Goal: Task Accomplishment & Management: Use online tool/utility

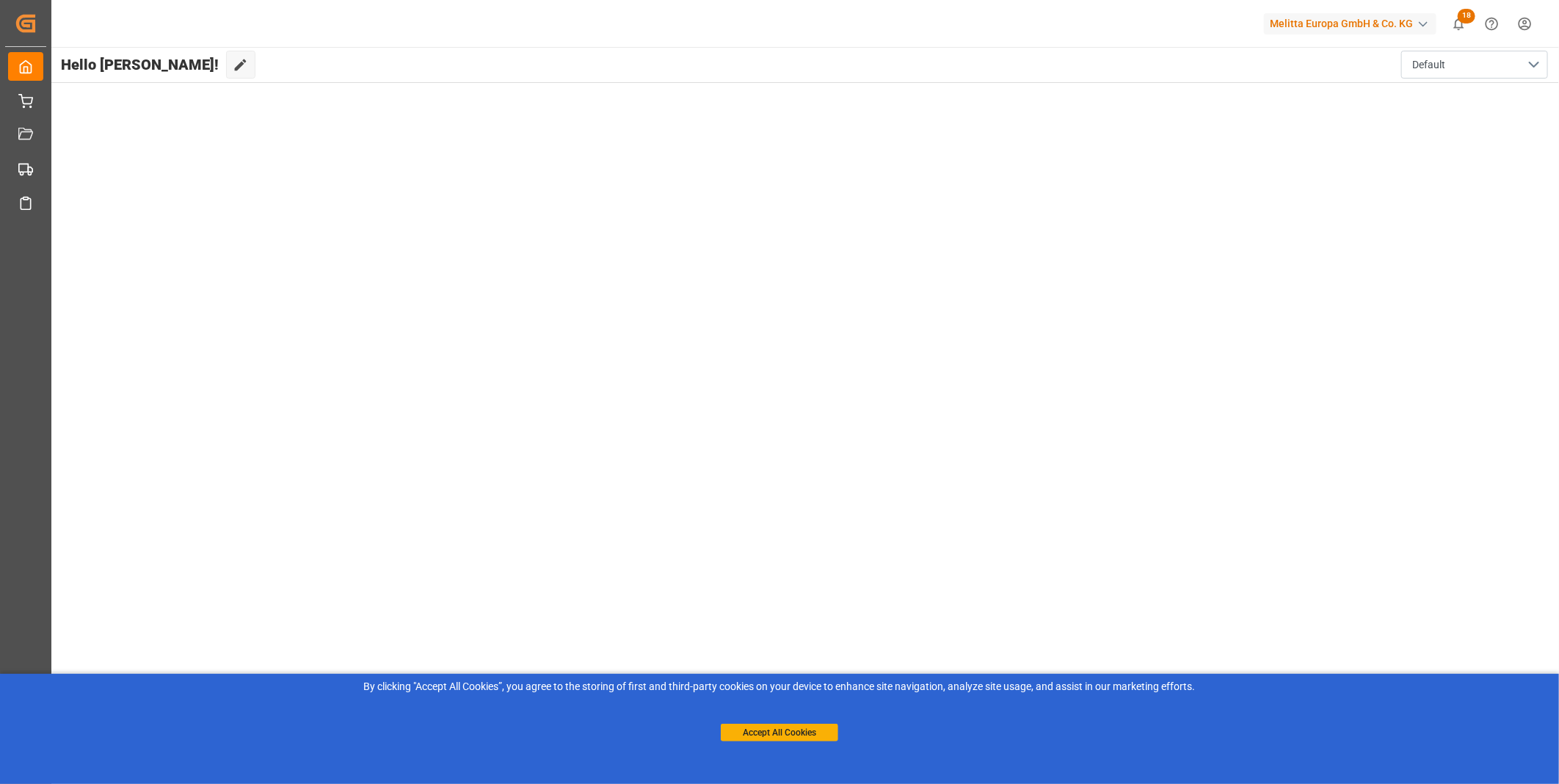
click at [784, 734] on button "Accept All Cookies" at bounding box center [780, 732] width 117 height 18
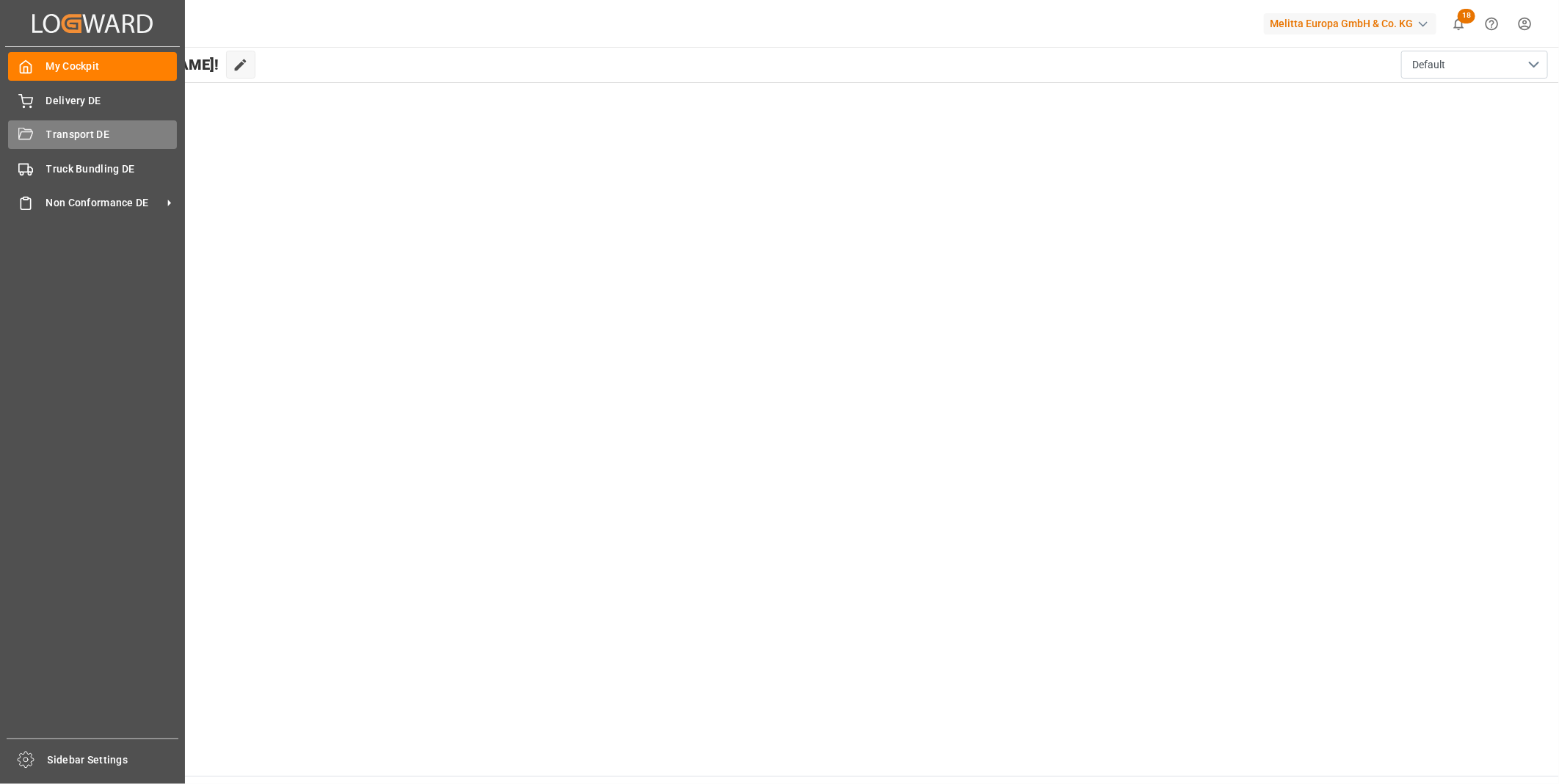
click at [62, 142] on div "Transport DE Transport DE" at bounding box center [92, 134] width 169 height 28
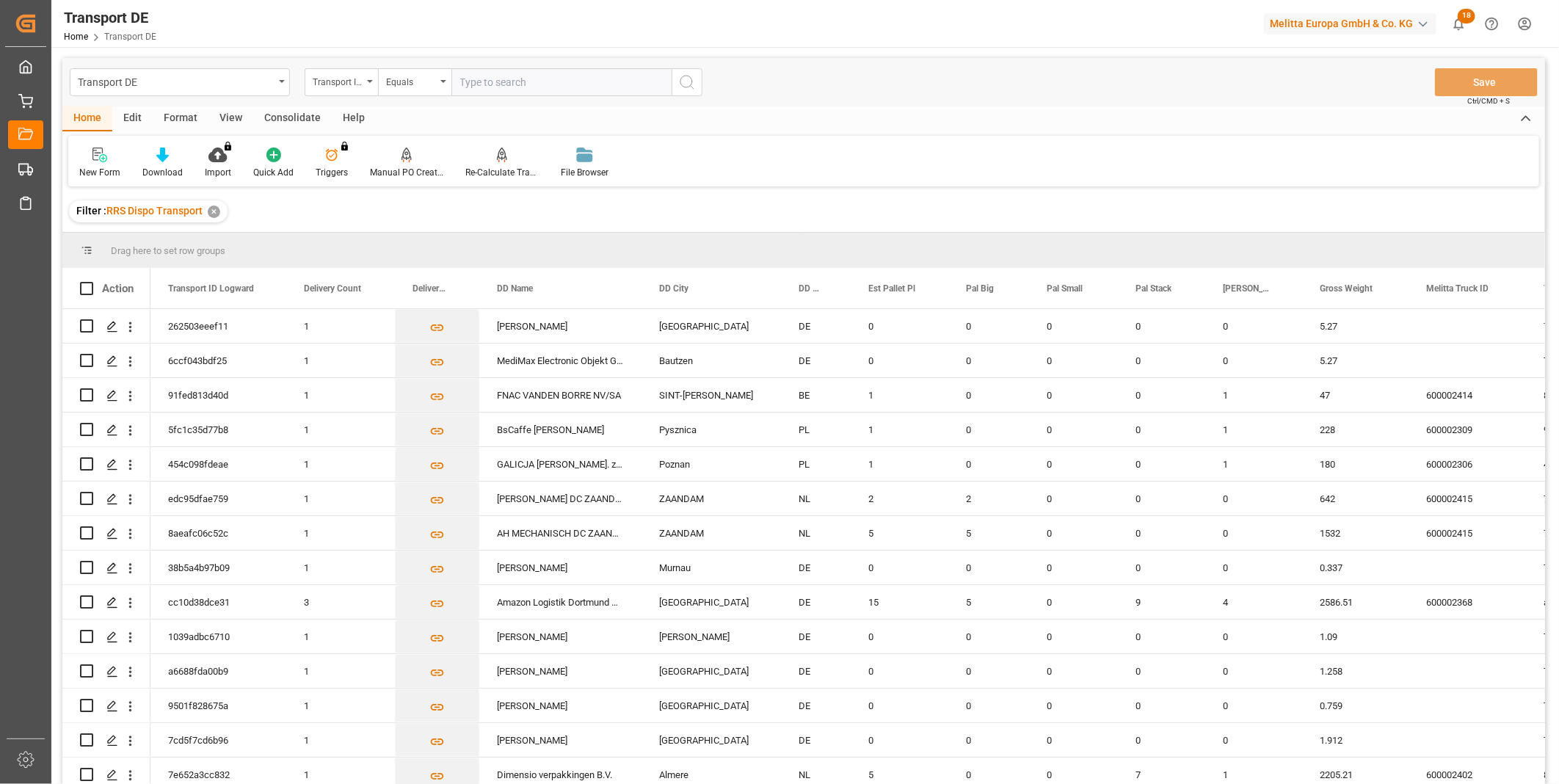
click at [290, 117] on div "Consolidate" at bounding box center [293, 119] width 79 height 25
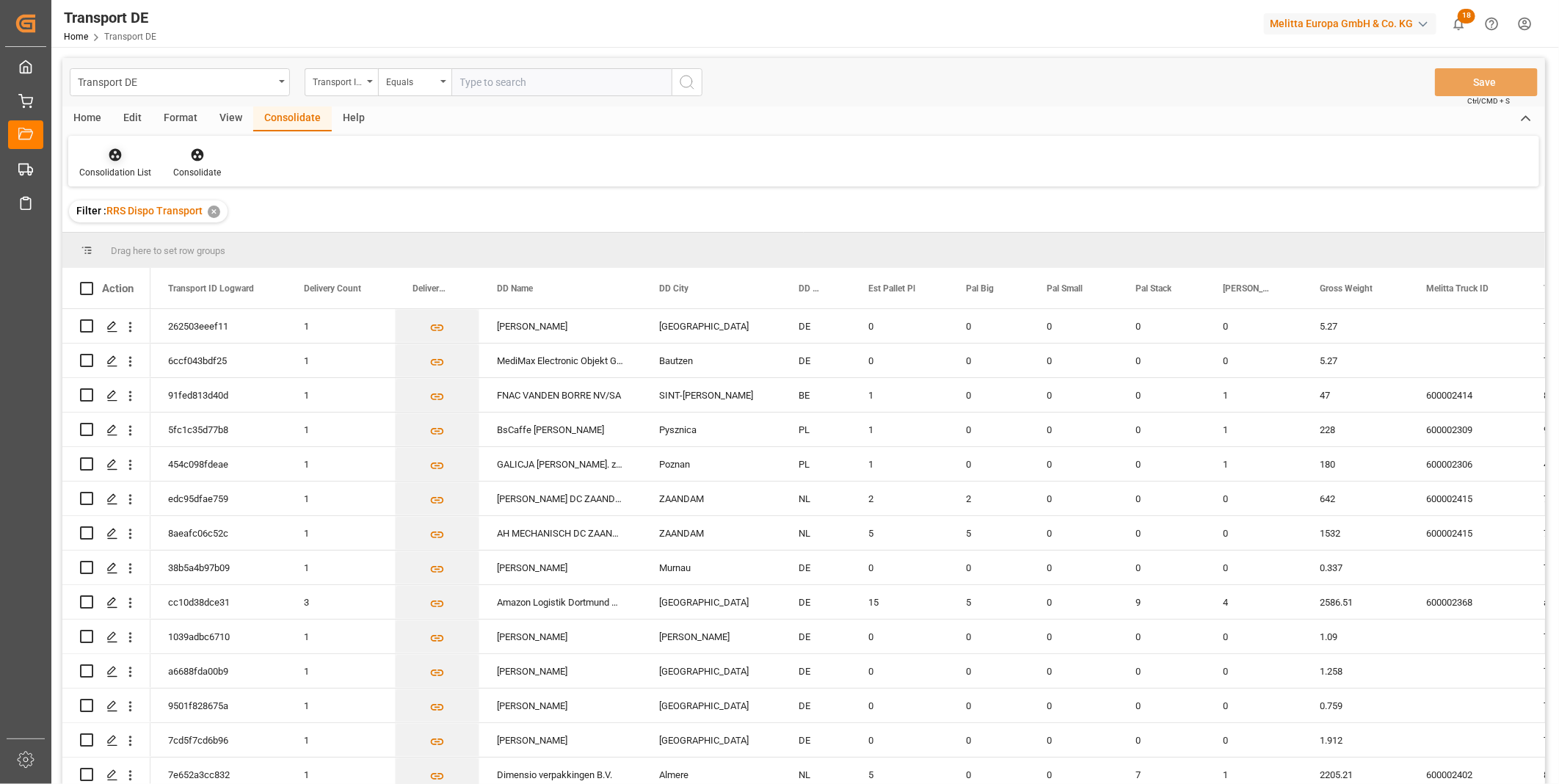
click at [137, 162] on div at bounding box center [115, 155] width 72 height 15
click at [226, 272] on div "Truck Bundling RRS Dispo Export" at bounding box center [167, 267] width 153 height 15
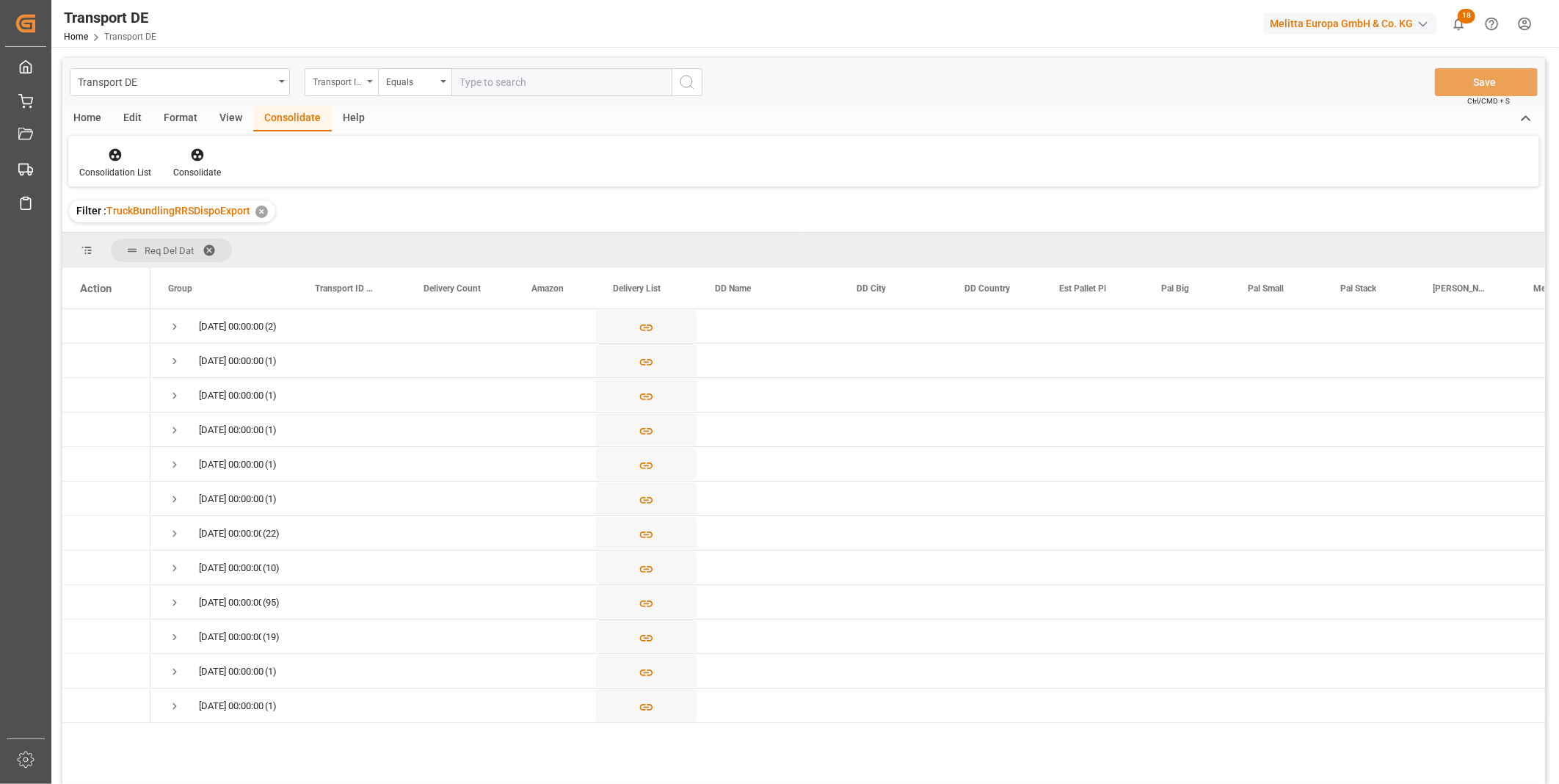
click at [367, 85] on div "Transport ID Logward" at bounding box center [340, 82] width 73 height 28
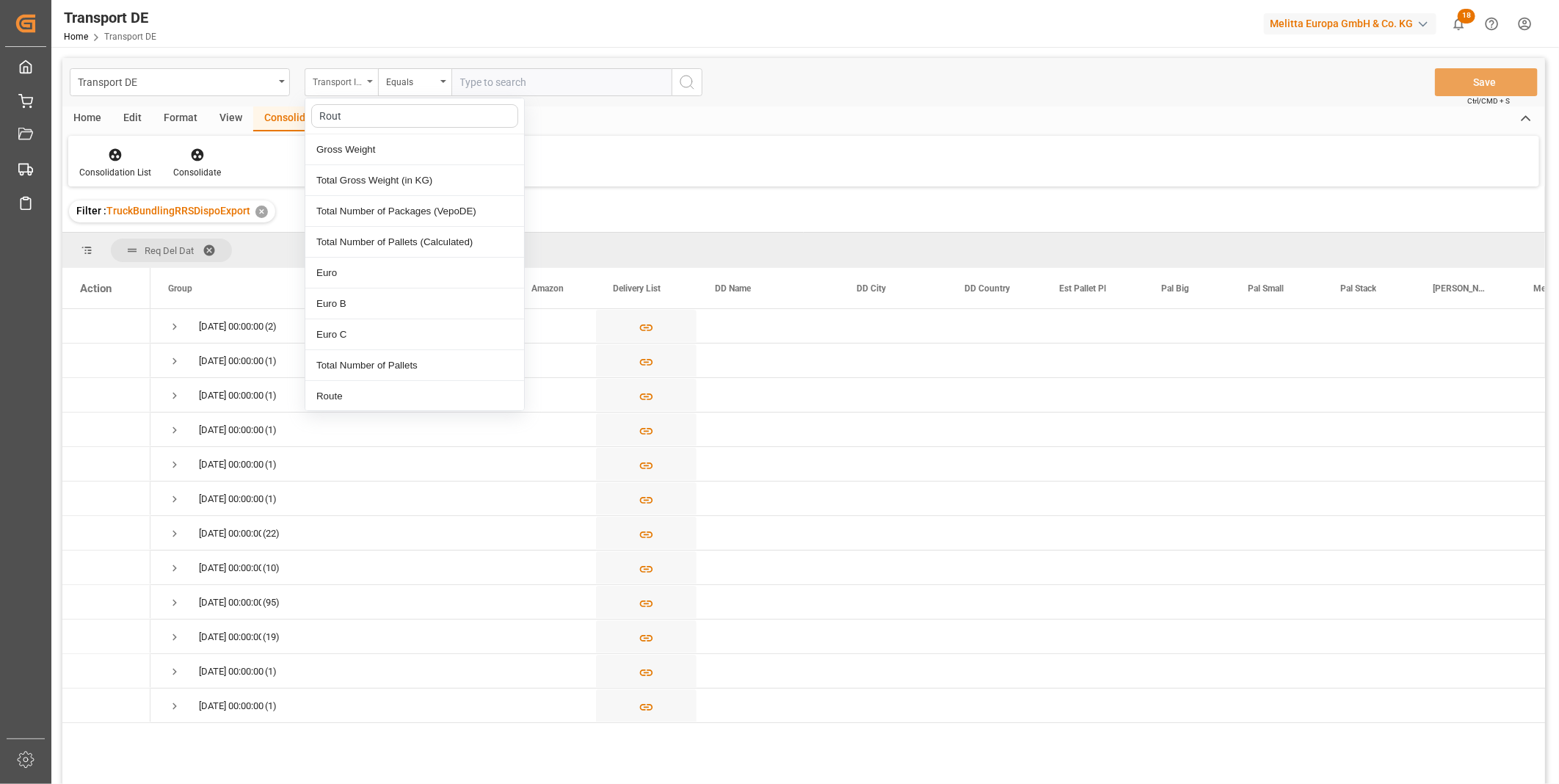
type input "Route"
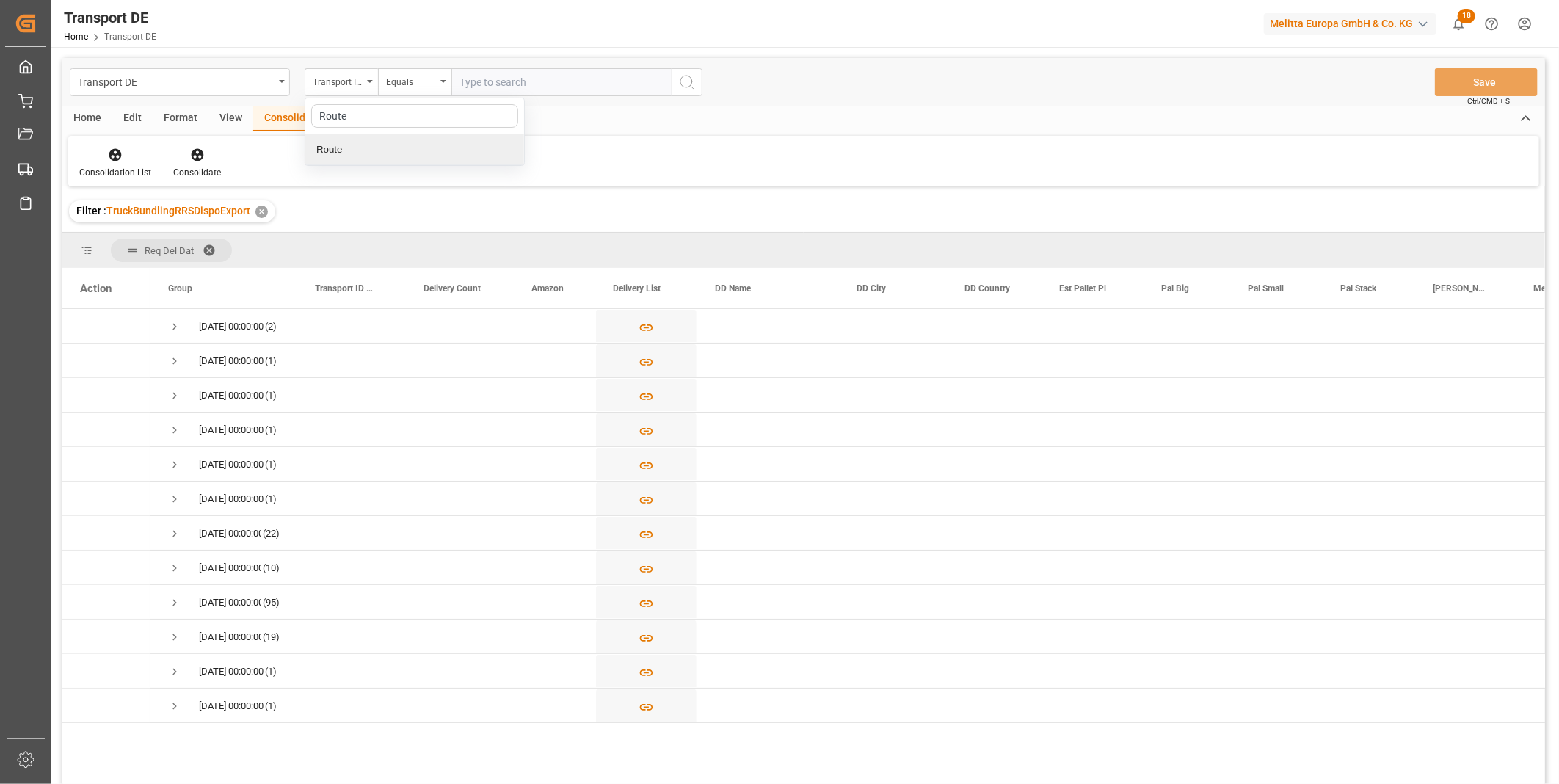
click at [324, 152] on div "Route" at bounding box center [414, 149] width 219 height 31
click at [420, 74] on div "Equals" at bounding box center [411, 80] width 50 height 17
click at [398, 242] on div "Starts with" at bounding box center [488, 242] width 219 height 31
type input "CZ"
click at [679, 85] on icon "search button" at bounding box center [686, 82] width 18 height 18
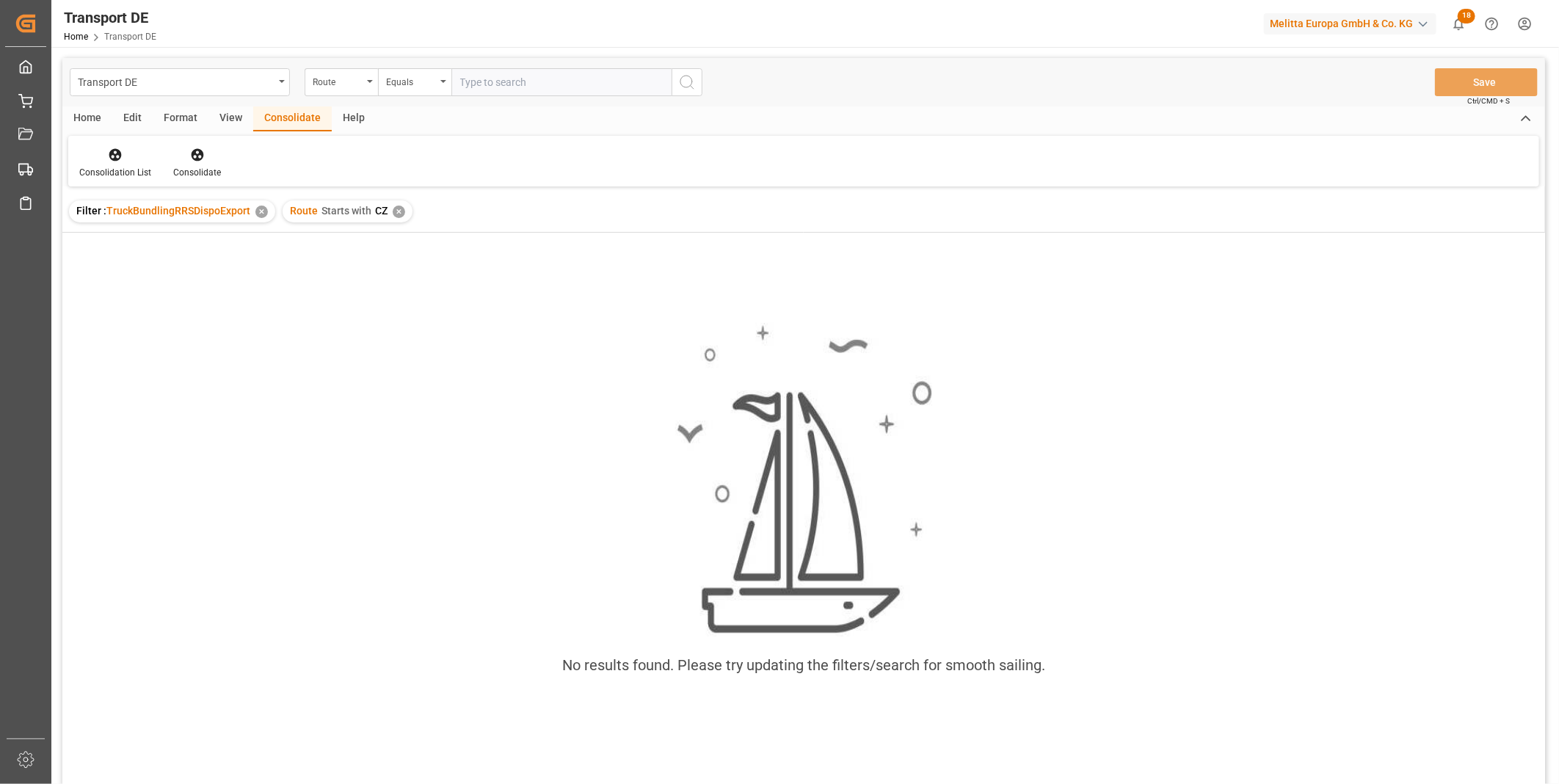
click at [394, 210] on div "✕" at bounding box center [399, 212] width 12 height 12
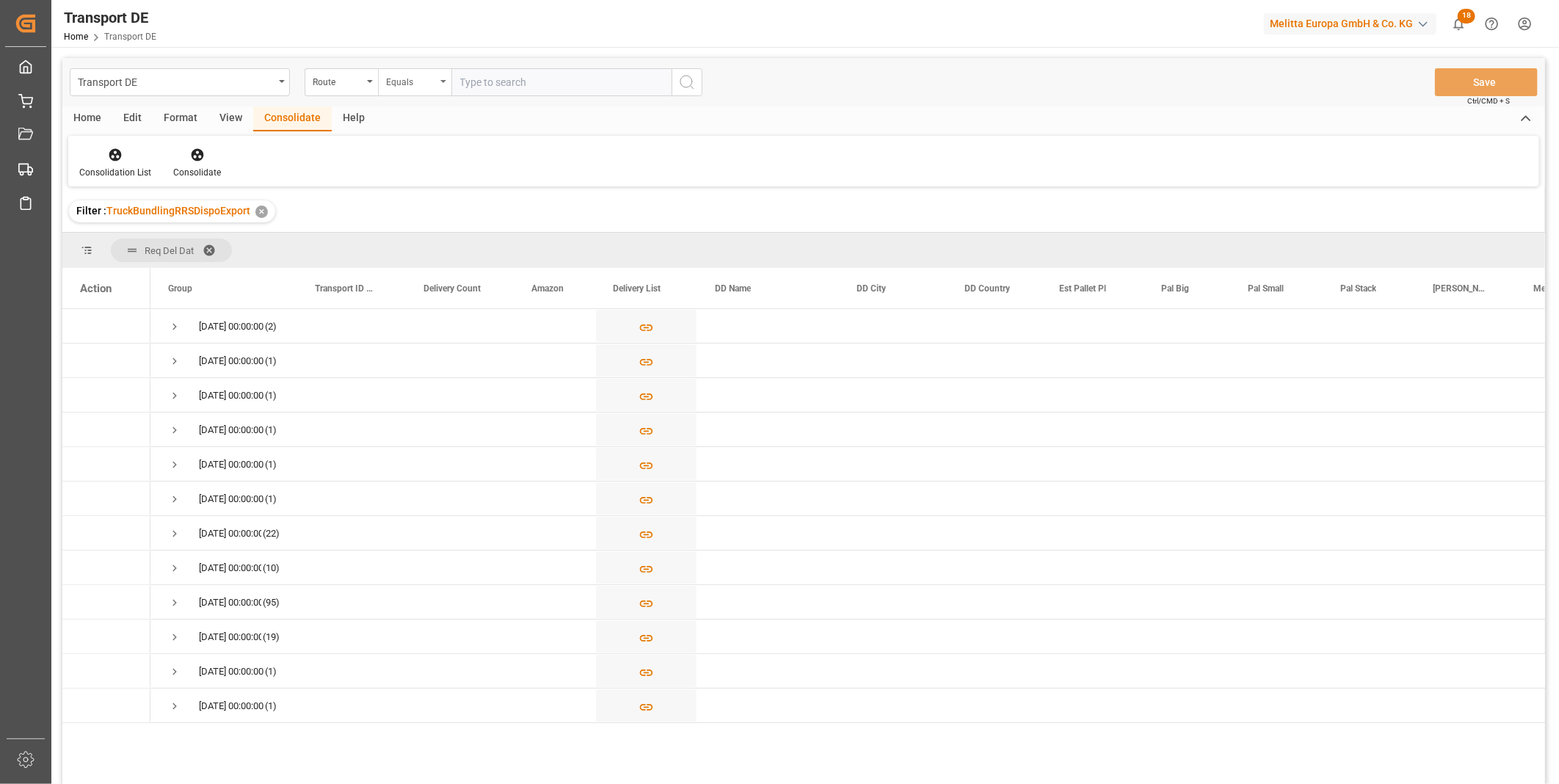
click at [420, 90] on div "Equals" at bounding box center [414, 82] width 73 height 28
click at [422, 242] on div "Starts with" at bounding box center [488, 242] width 219 height 31
type input "PL"
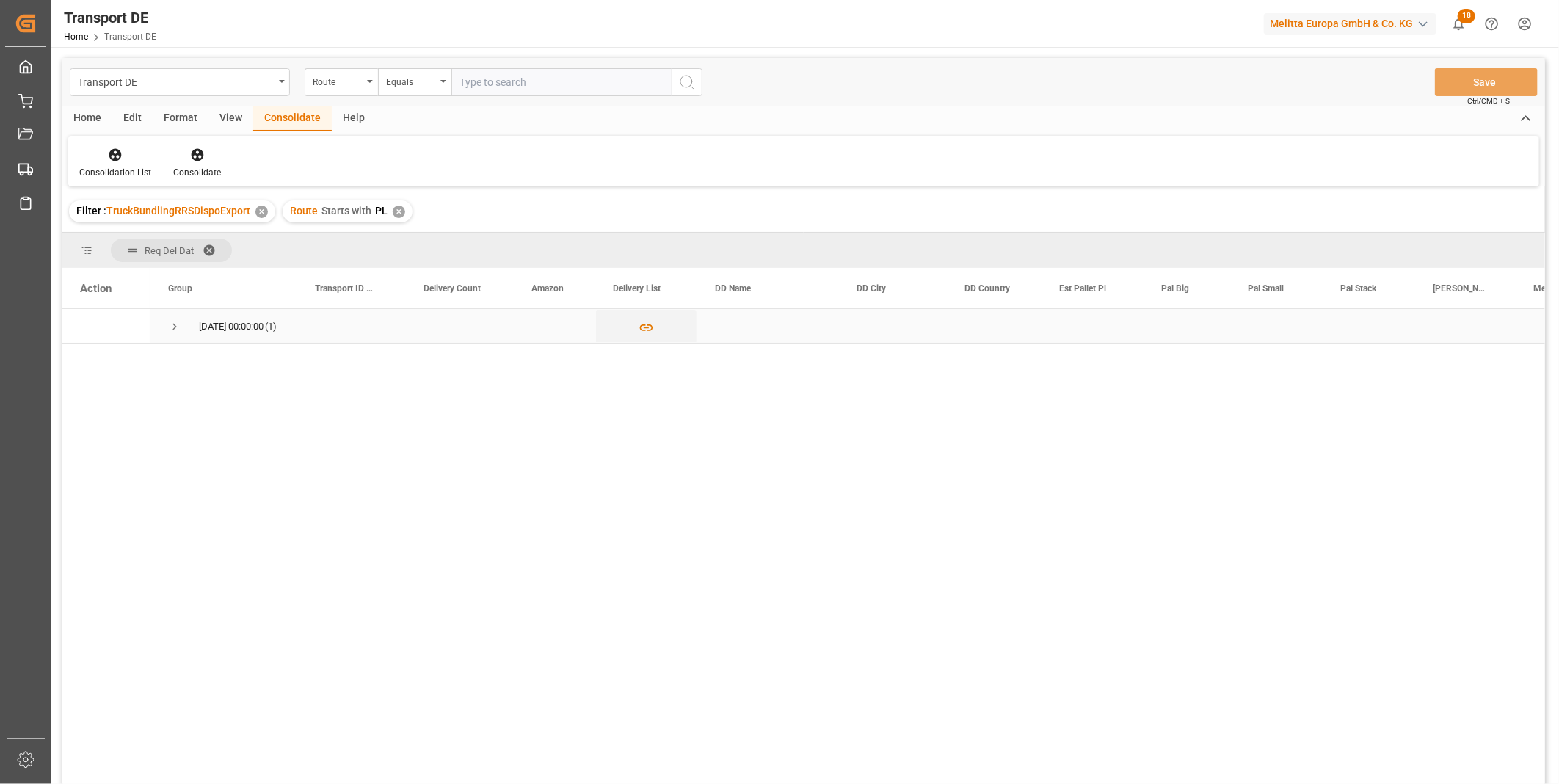
click at [174, 326] on span "Press SPACE to select this row." at bounding box center [174, 326] width 13 height 13
click at [92, 364] on input "Press Space to toggle row selection (unchecked)" at bounding box center [86, 360] width 13 height 13
checkbox input "true"
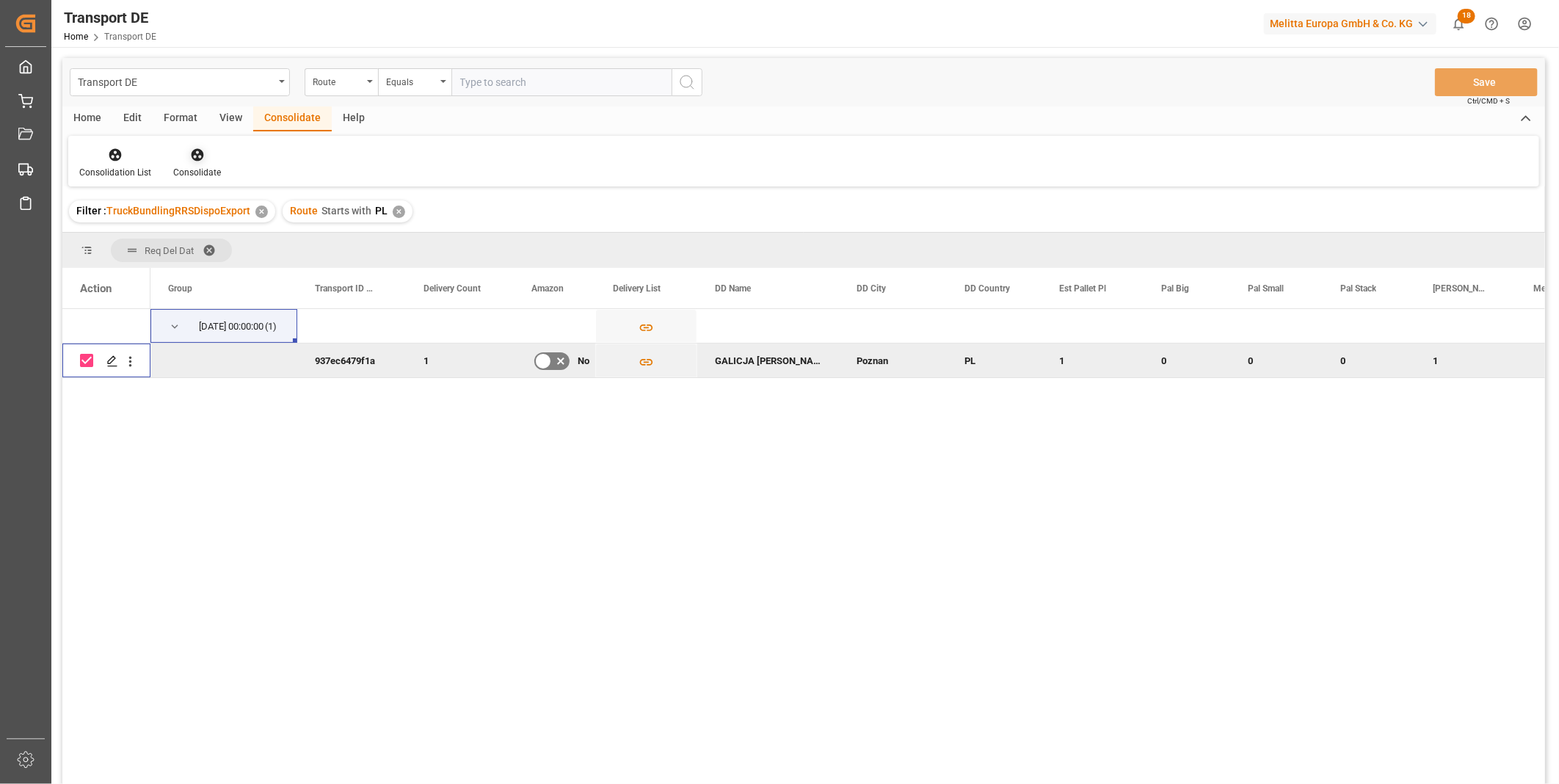
click at [196, 162] on icon at bounding box center [197, 155] width 15 height 15
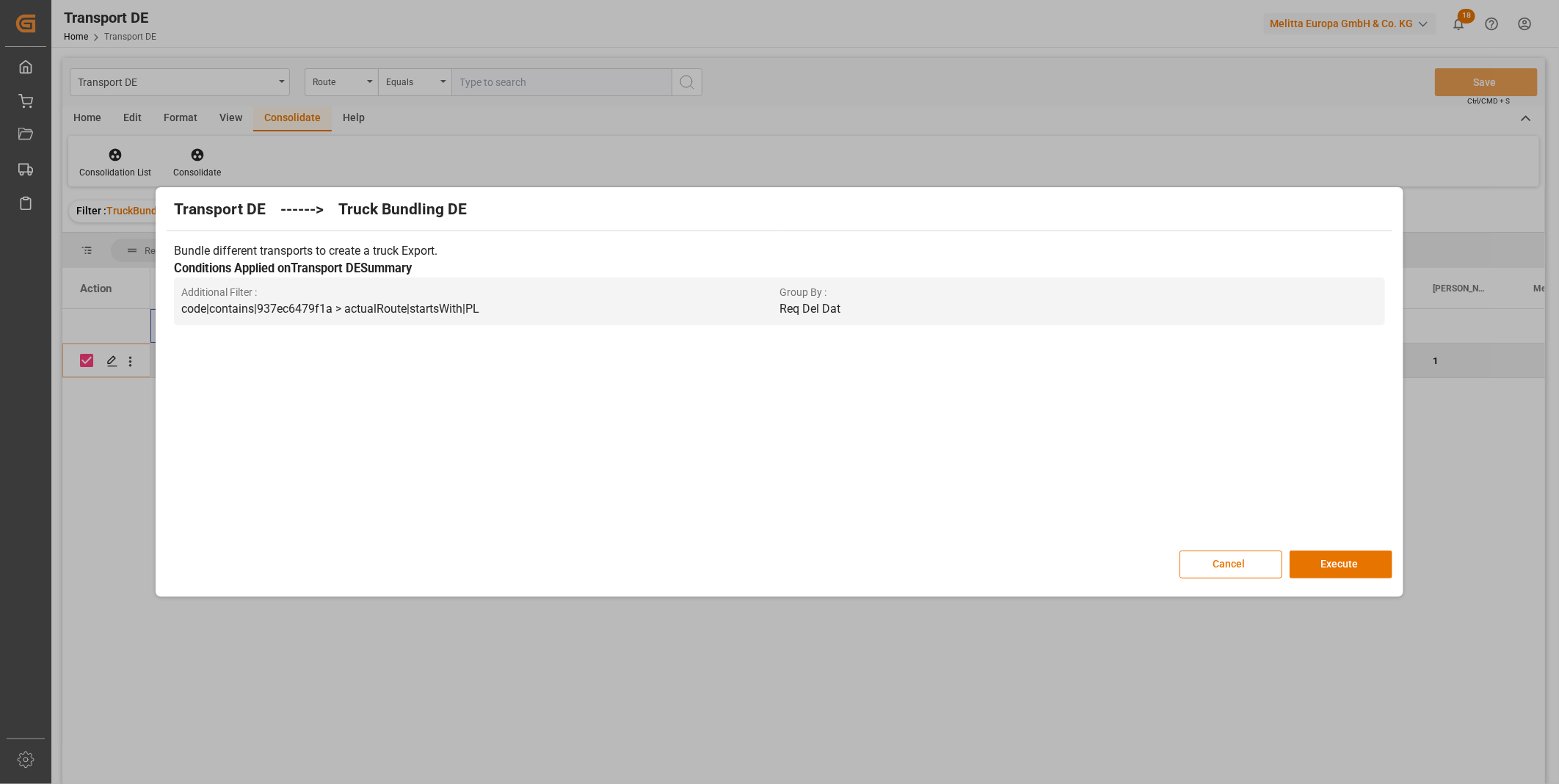
click at [1394, 575] on div "Transport DE ------> Truck Bundling DE Bundle different transports to create a …" at bounding box center [779, 392] width 1239 height 402
click at [1375, 561] on button "Execute" at bounding box center [1340, 565] width 102 height 28
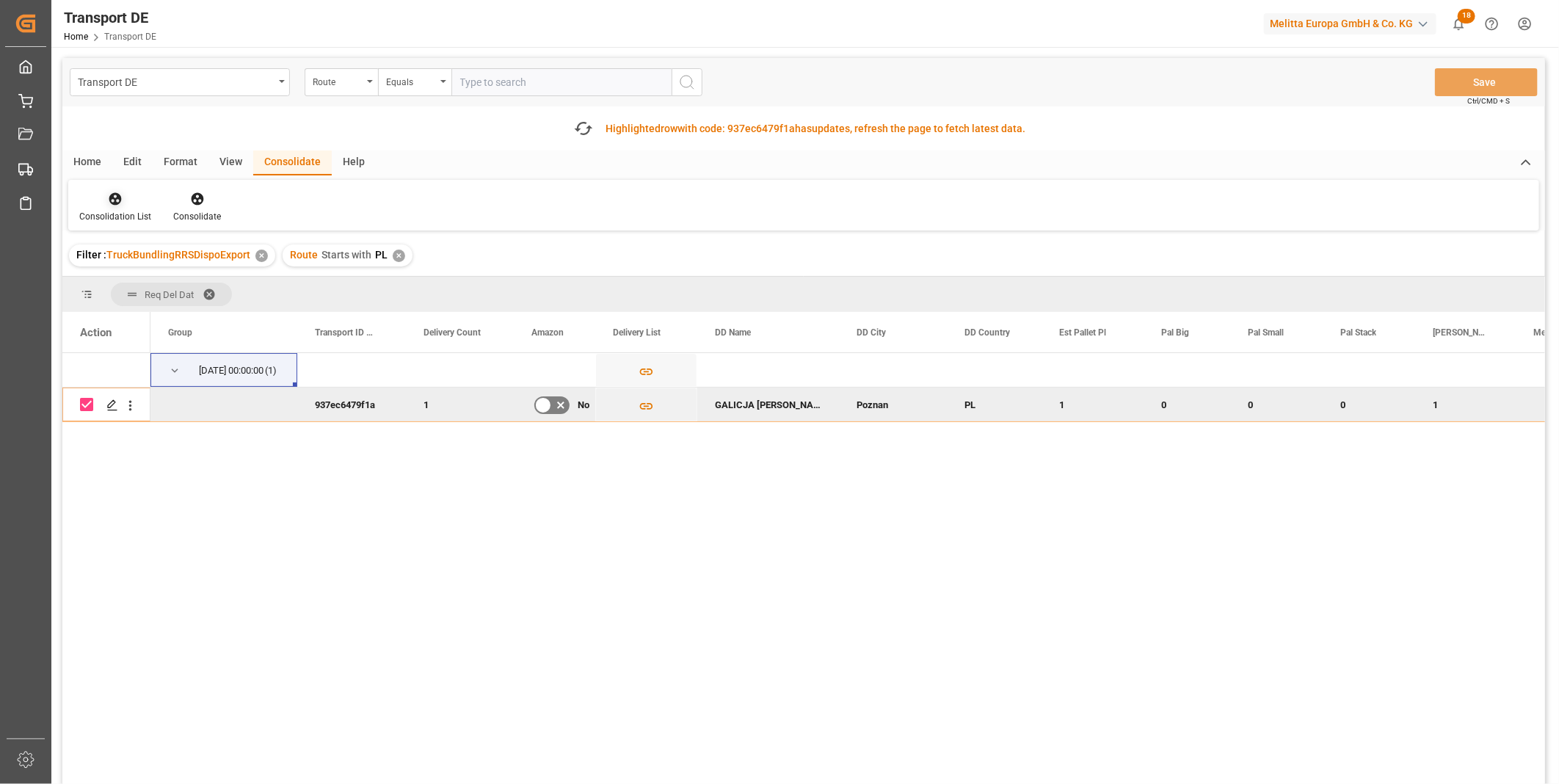
click at [119, 206] on icon at bounding box center [115, 199] width 15 height 15
click at [183, 305] on div "Transport DE Route Equals Save Ctrl/CMD + S Fetch latest updates Highlighted ro…" at bounding box center [803, 462] width 1483 height 809
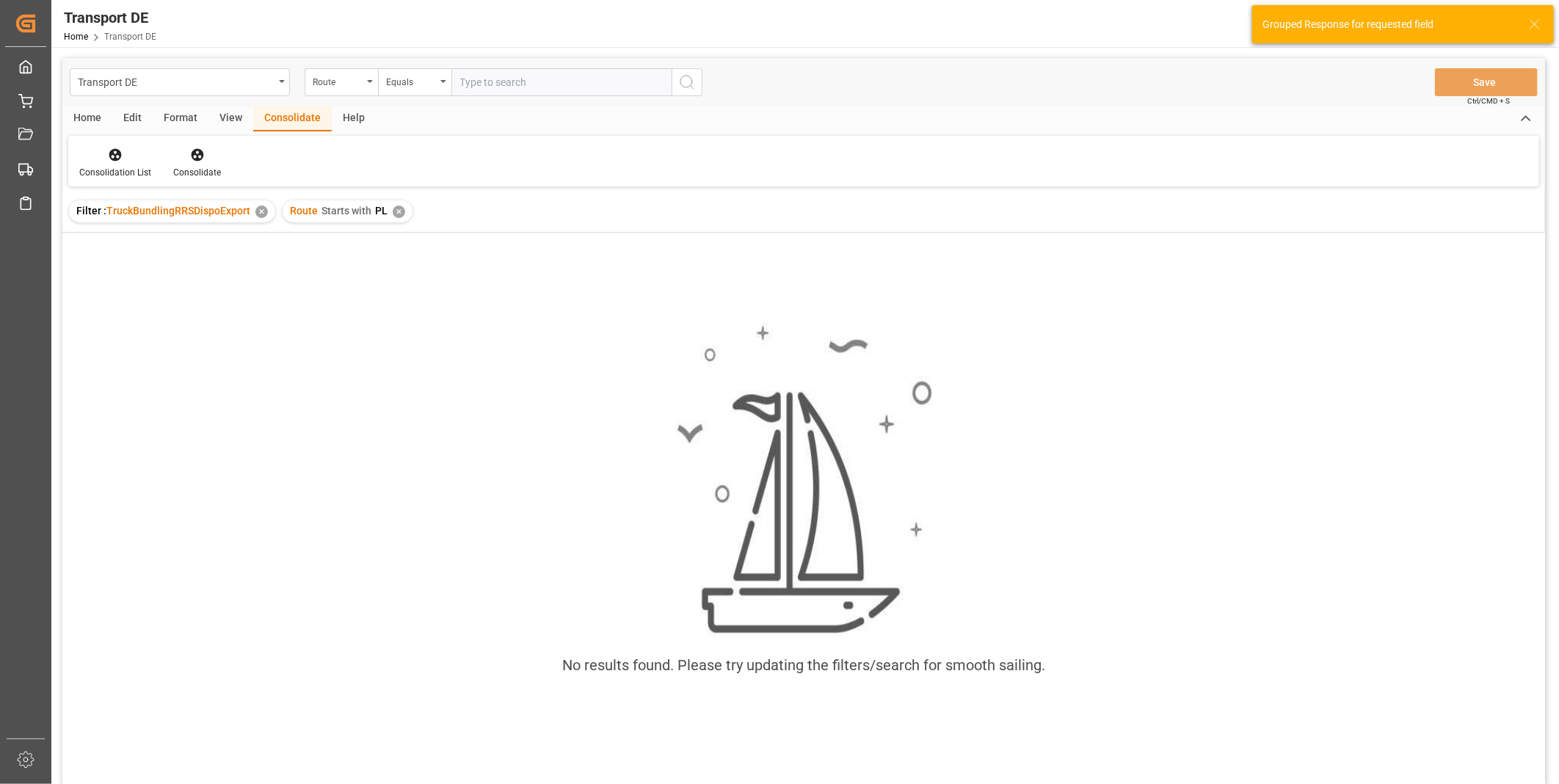
click at [397, 209] on div "✕" at bounding box center [399, 212] width 12 height 12
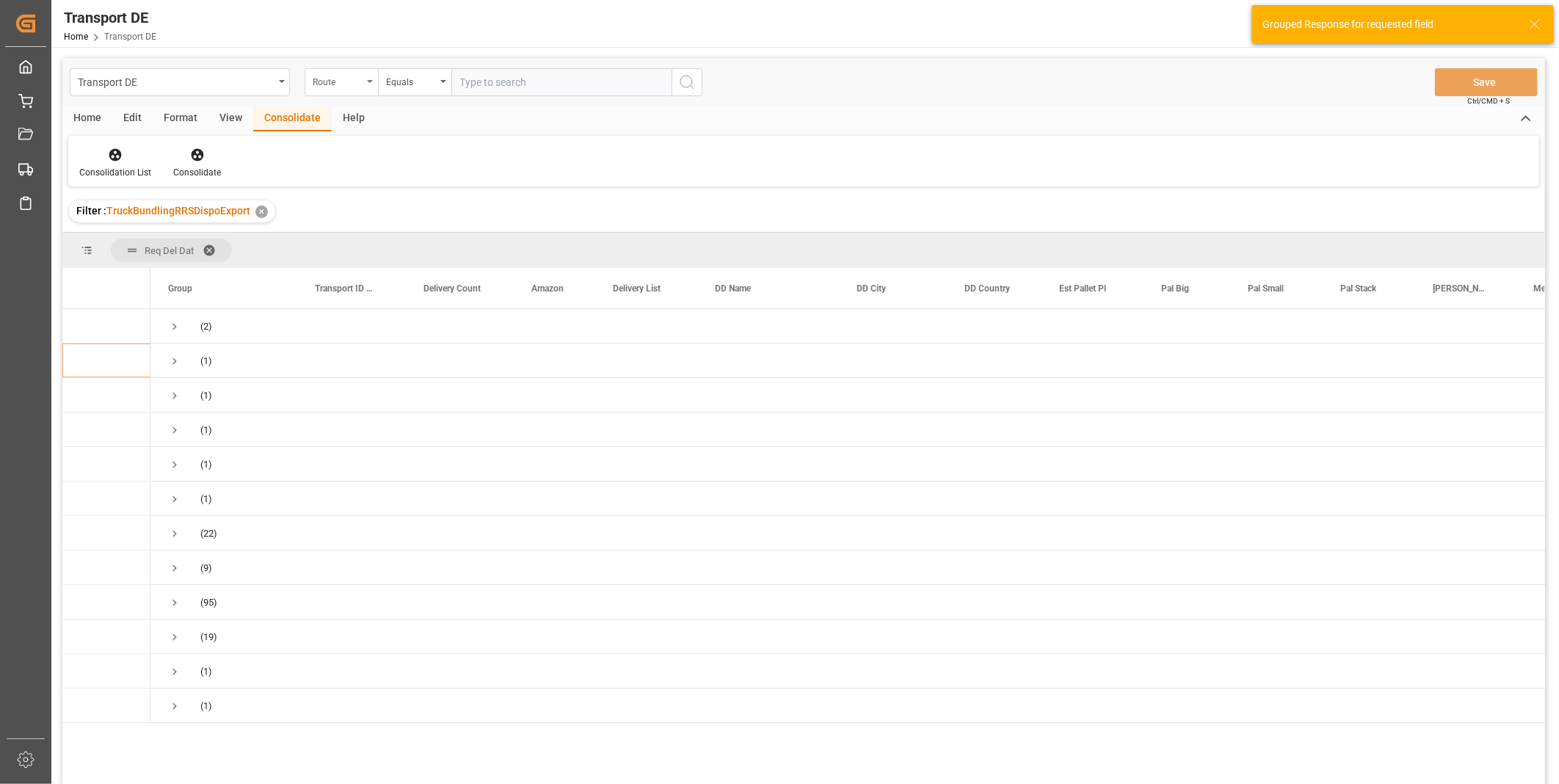
click at [350, 94] on div "Route" at bounding box center [340, 82] width 73 height 28
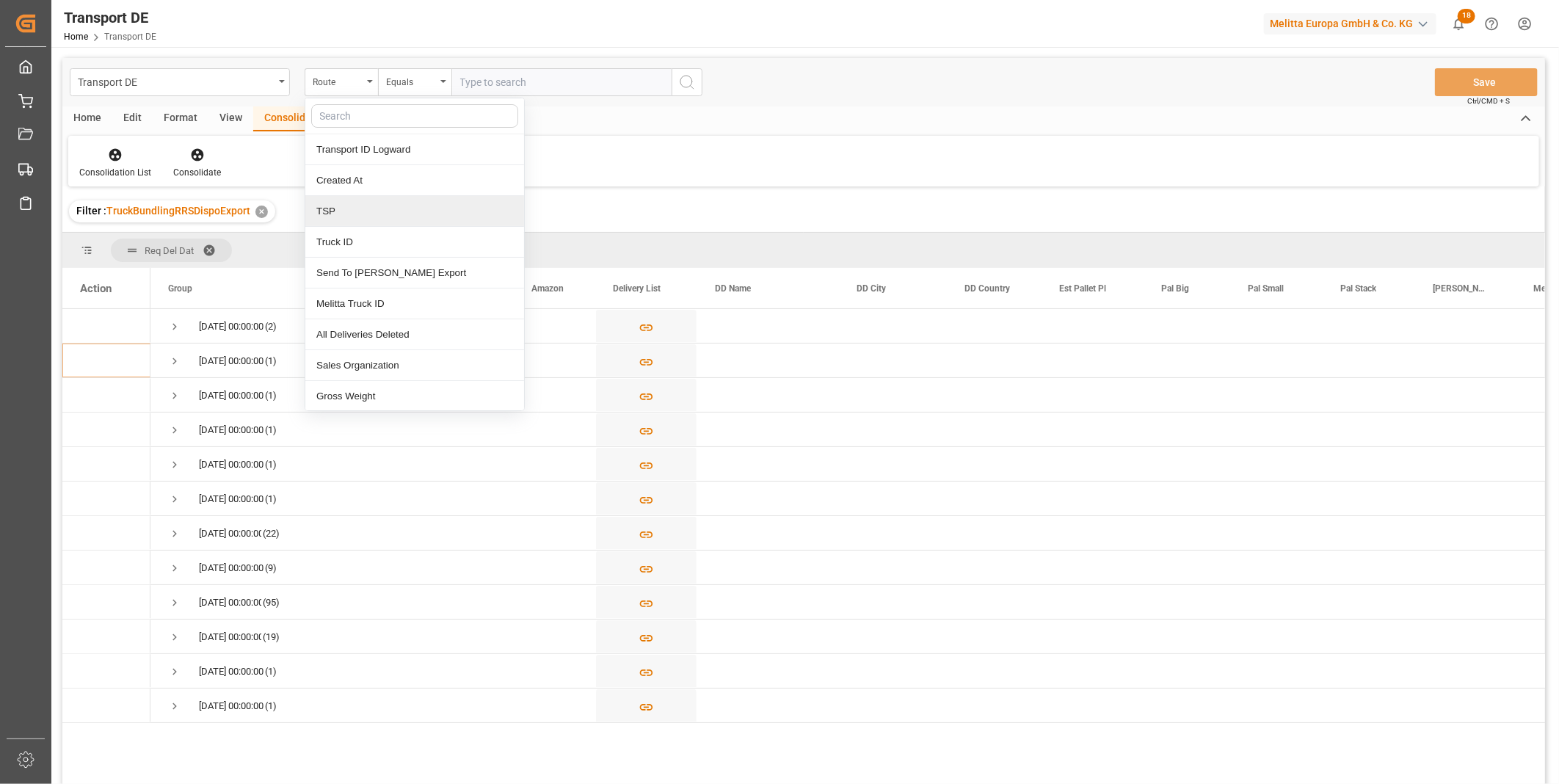
click at [357, 222] on div "TSP" at bounding box center [414, 211] width 219 height 31
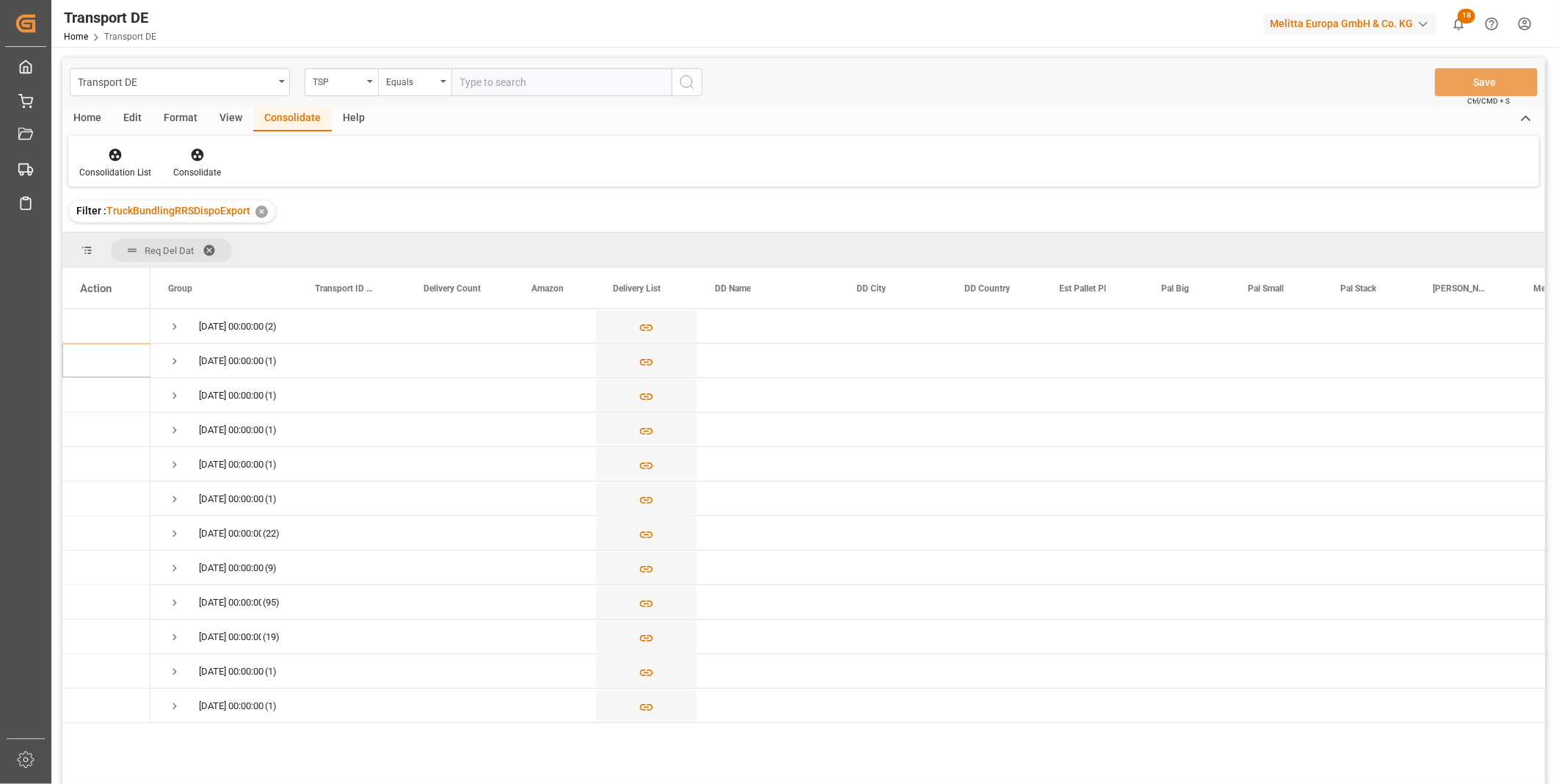
click at [544, 77] on input "text" at bounding box center [562, 82] width 220 height 28
type input "DACHSER COF FOODSERVICE"
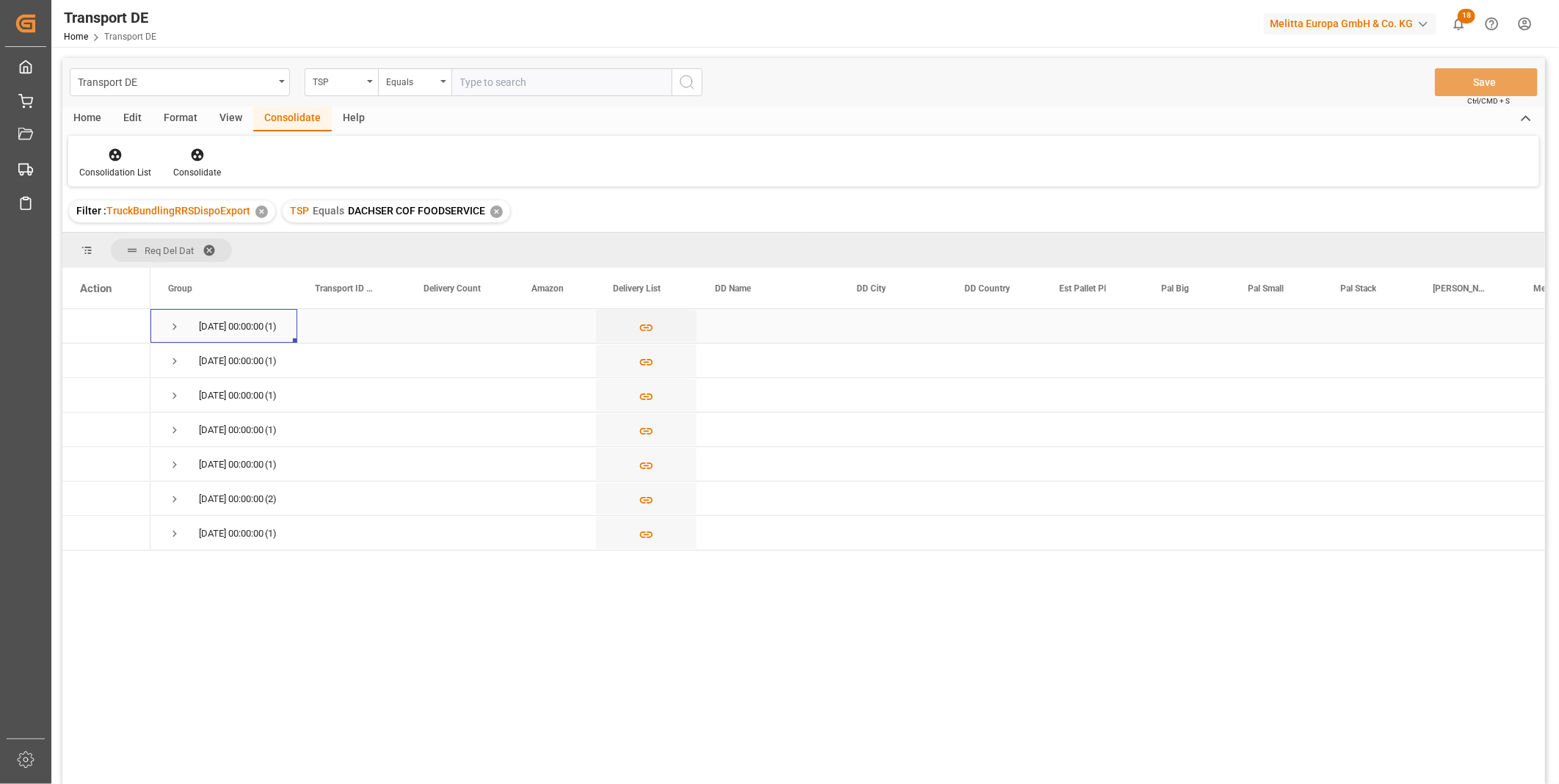
click at [179, 324] on span "Press SPACE to select this row." at bounding box center [174, 326] width 13 height 13
click at [90, 357] on input "Press Space to toggle row selection (unchecked)" at bounding box center [86, 360] width 13 height 13
checkbox input "true"
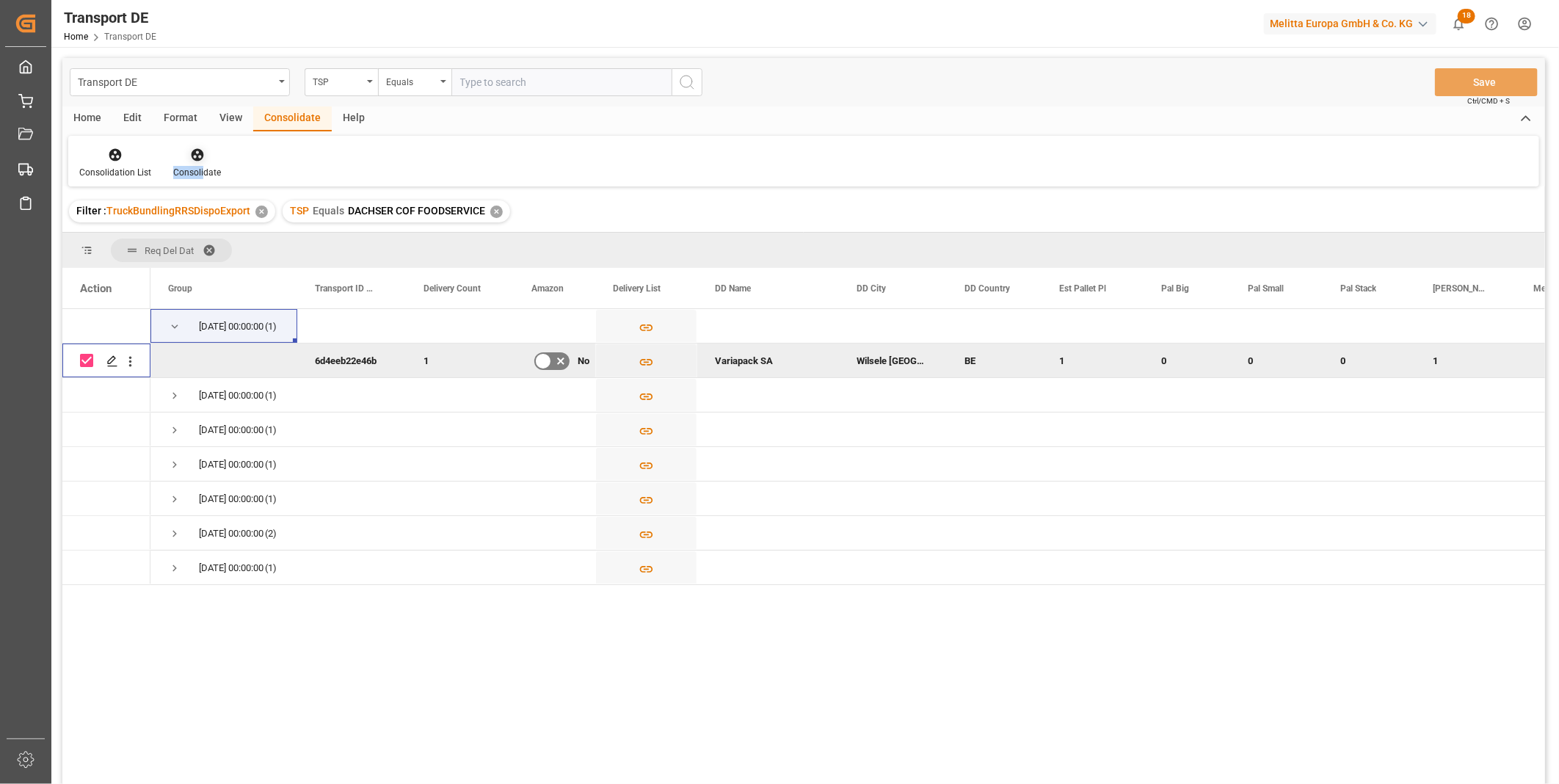
click at [203, 162] on div "Consolidate" at bounding box center [197, 163] width 70 height 32
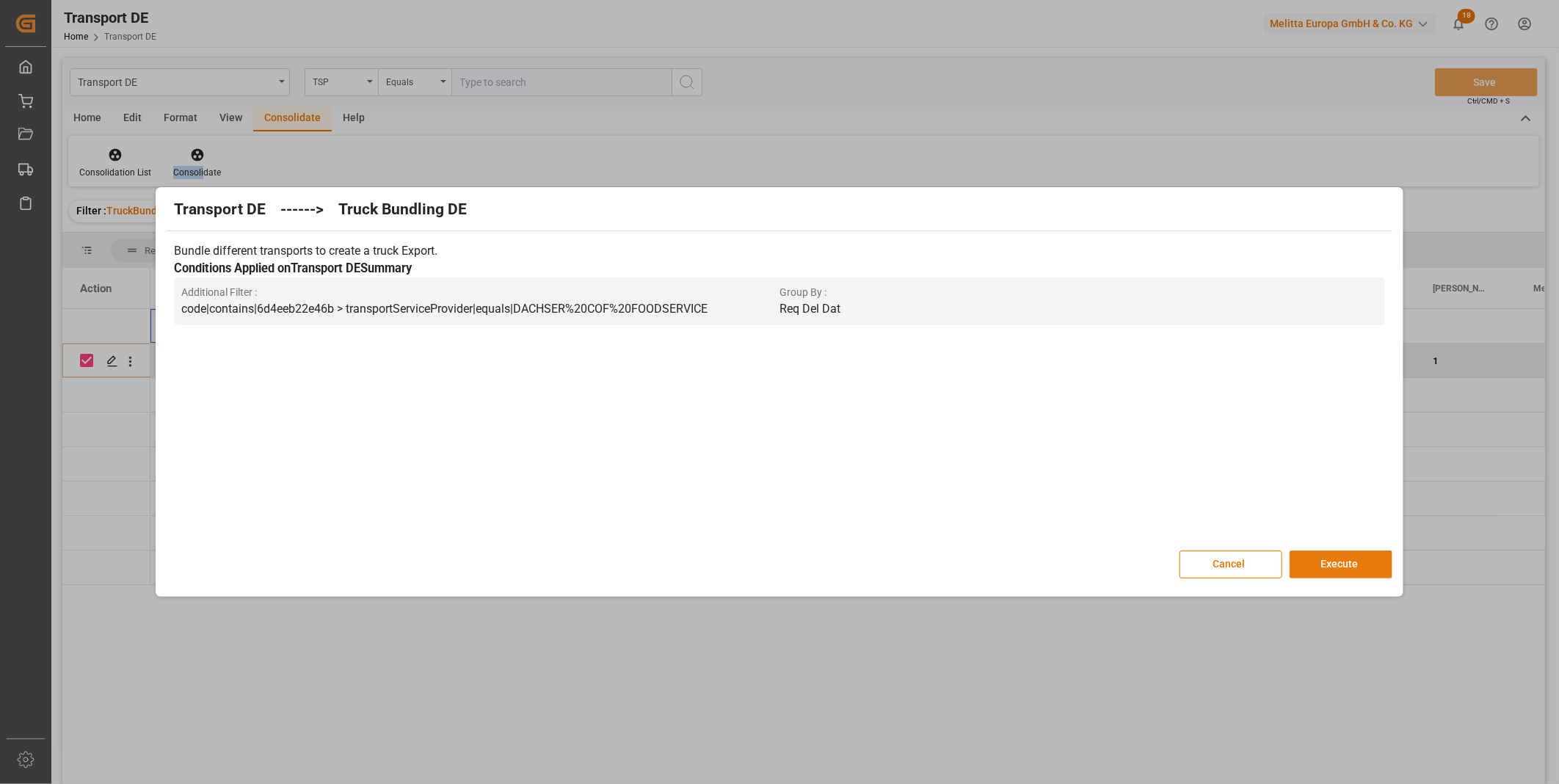
click at [1315, 566] on button "Execute" at bounding box center [1340, 565] width 102 height 28
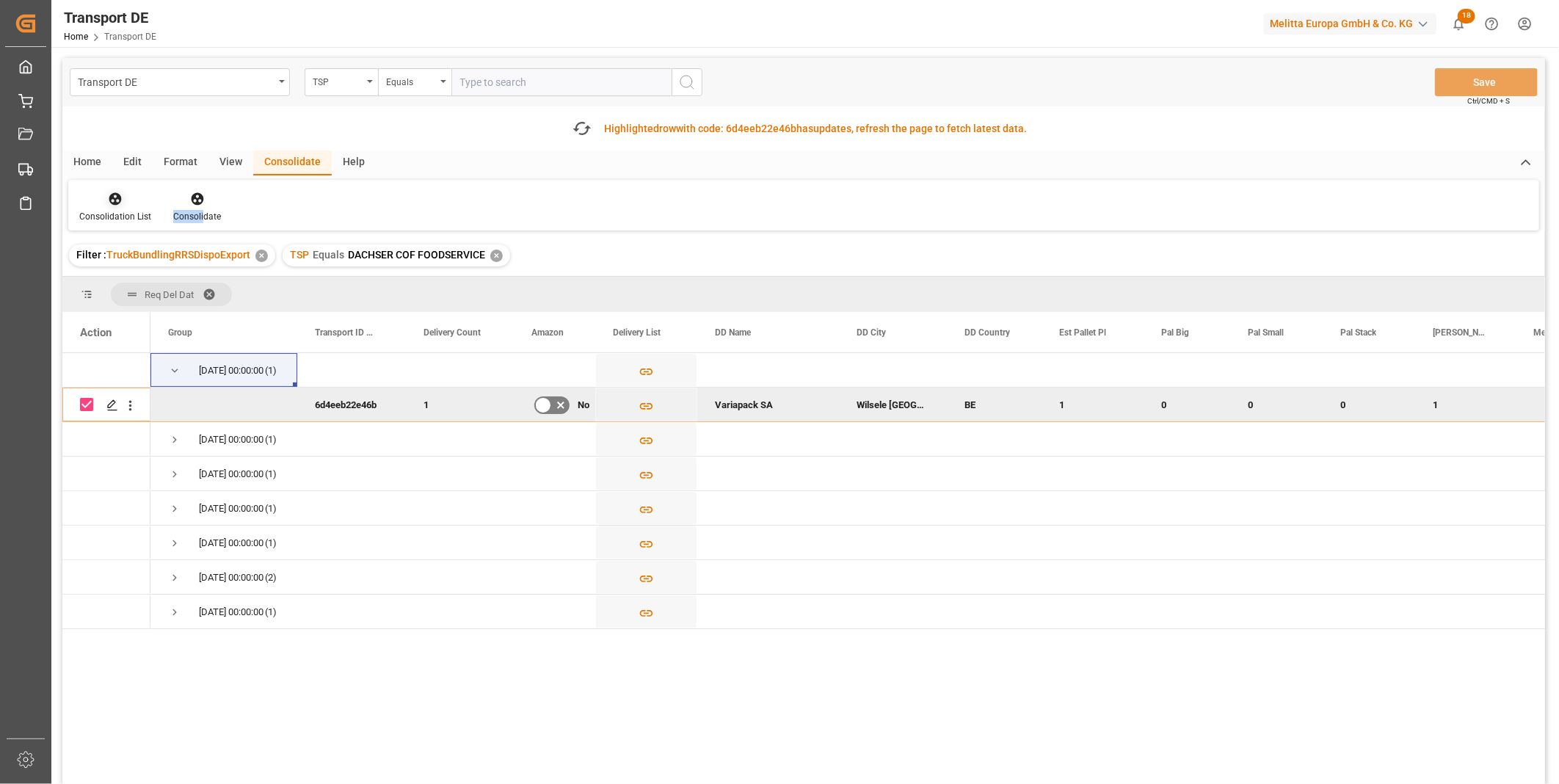
click at [109, 196] on icon at bounding box center [116, 199] width 12 height 12
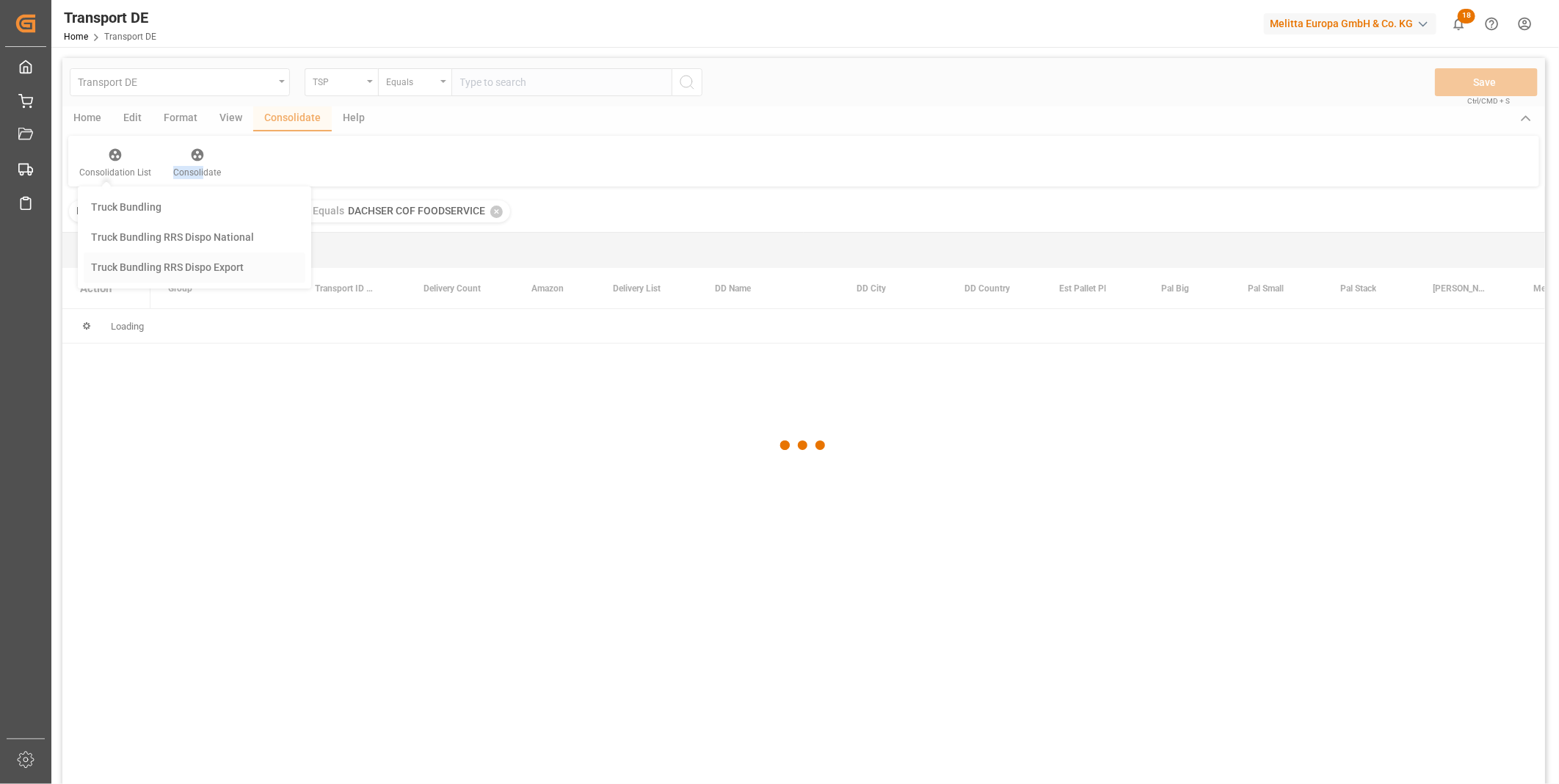
click at [154, 314] on div "Transport DE TSP Equals Save Ctrl/CMD + S Home Edit Format View Consolidate Hel…" at bounding box center [803, 440] width 1483 height 765
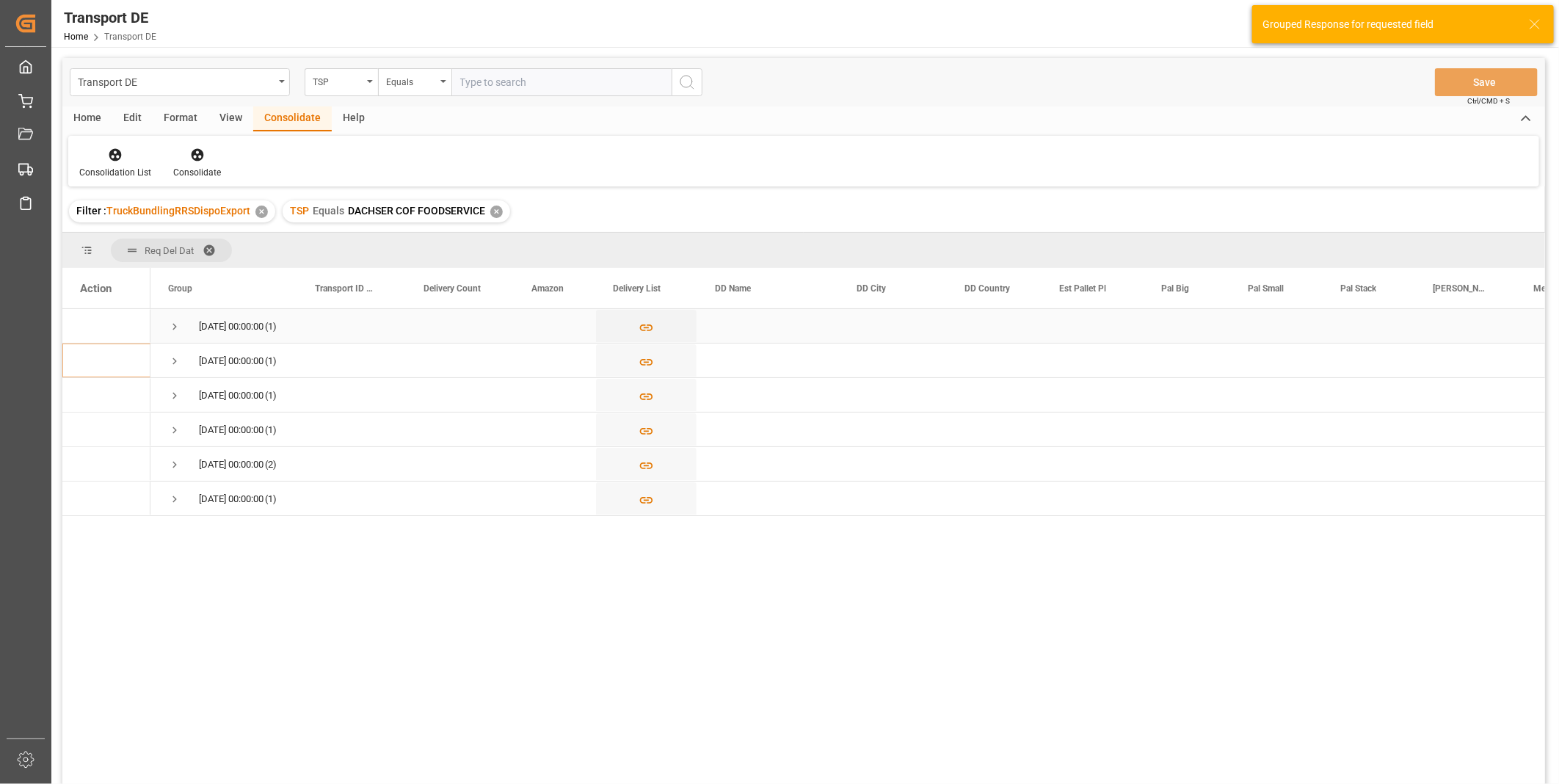
click at [173, 323] on span "Press SPACE to select this row." at bounding box center [174, 326] width 13 height 13
click at [80, 357] on input "Press Space to toggle row selection (unchecked)" at bounding box center [86, 360] width 13 height 13
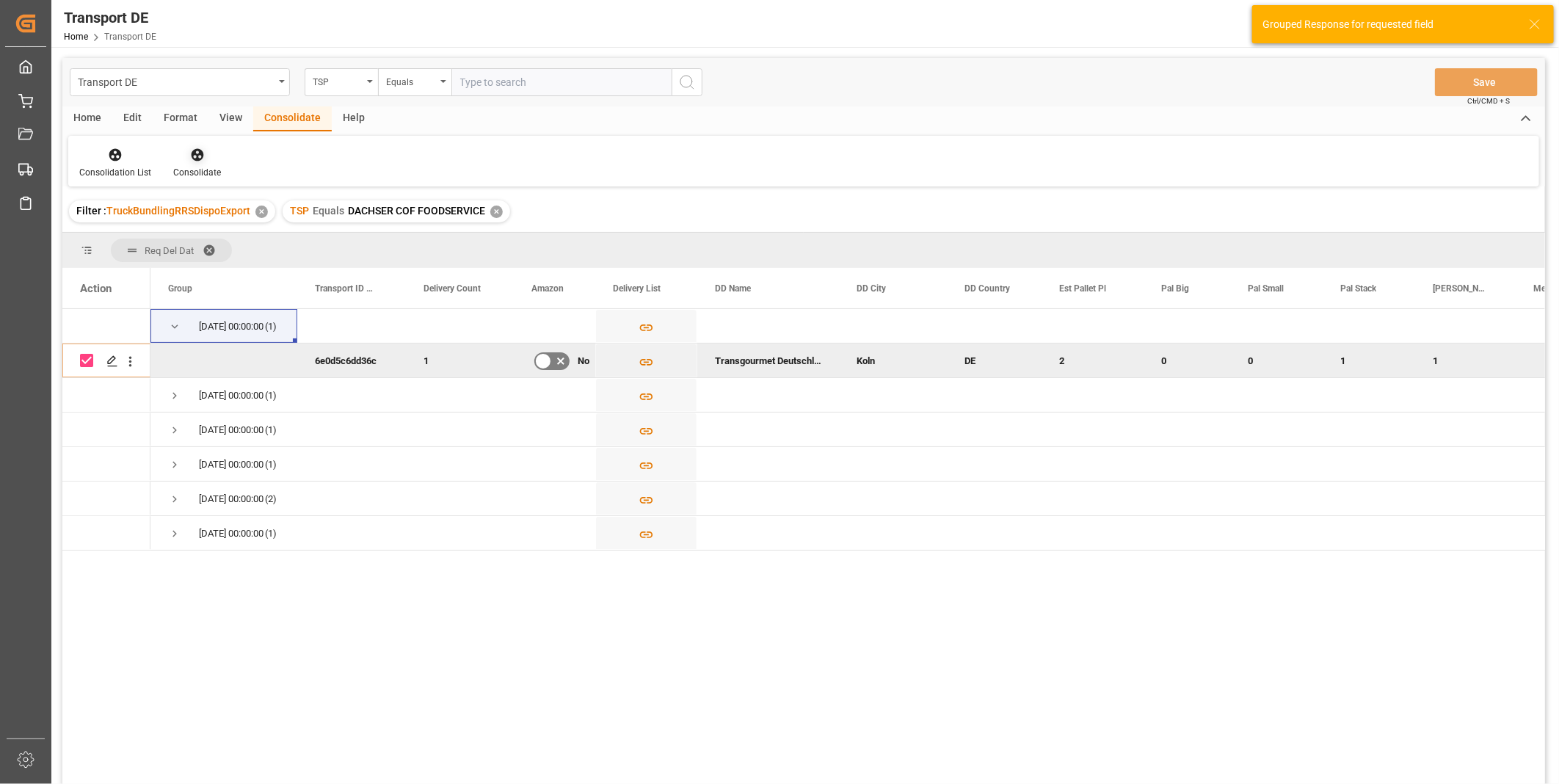
click at [210, 149] on div at bounding box center [197, 155] width 48 height 15
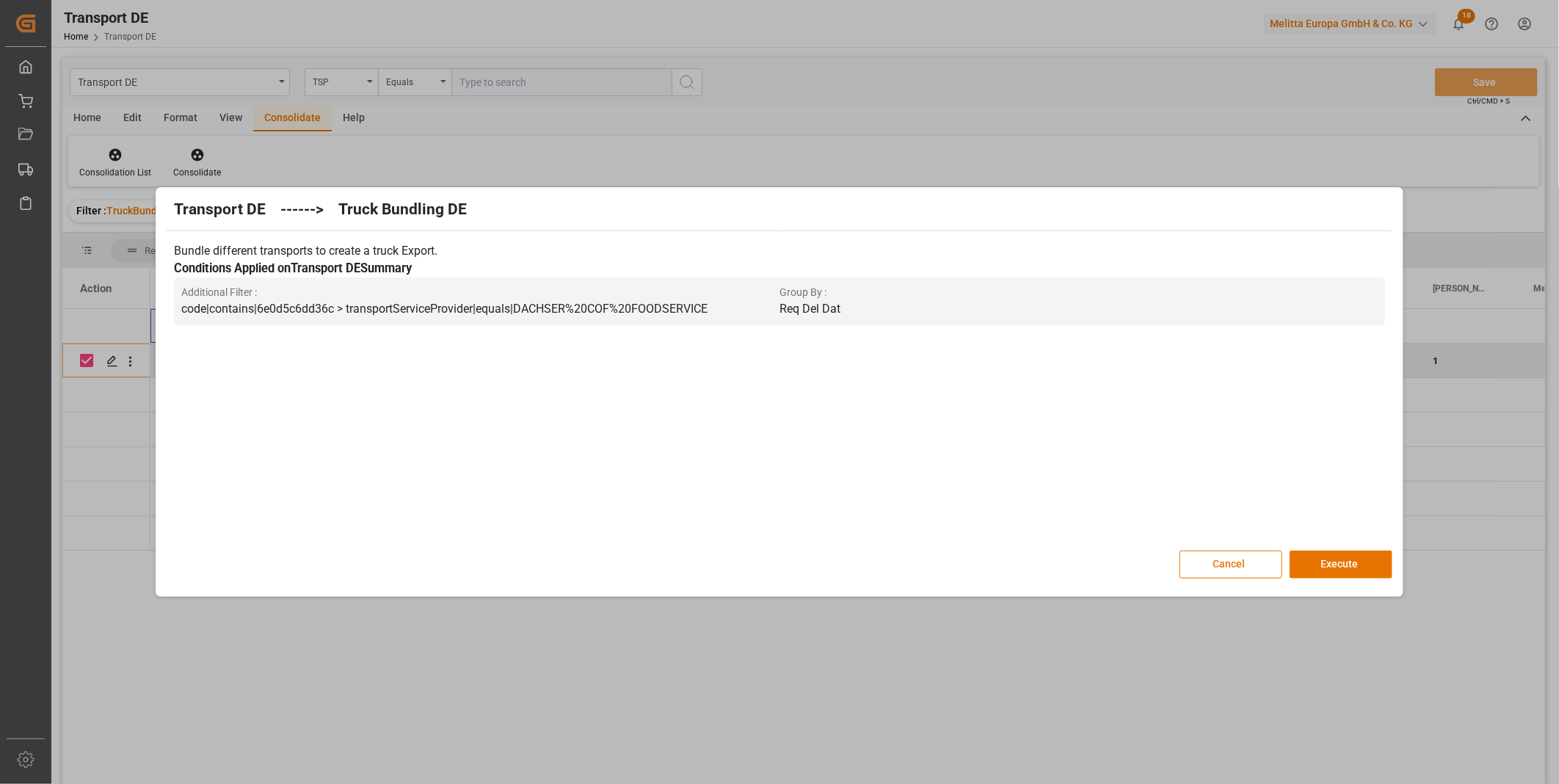
click at [1338, 585] on div "Transport DE ------> Truck Bundling DE Bundle different transports to create a …" at bounding box center [779, 392] width 1239 height 402
click at [1337, 564] on button "Execute" at bounding box center [1340, 565] width 102 height 28
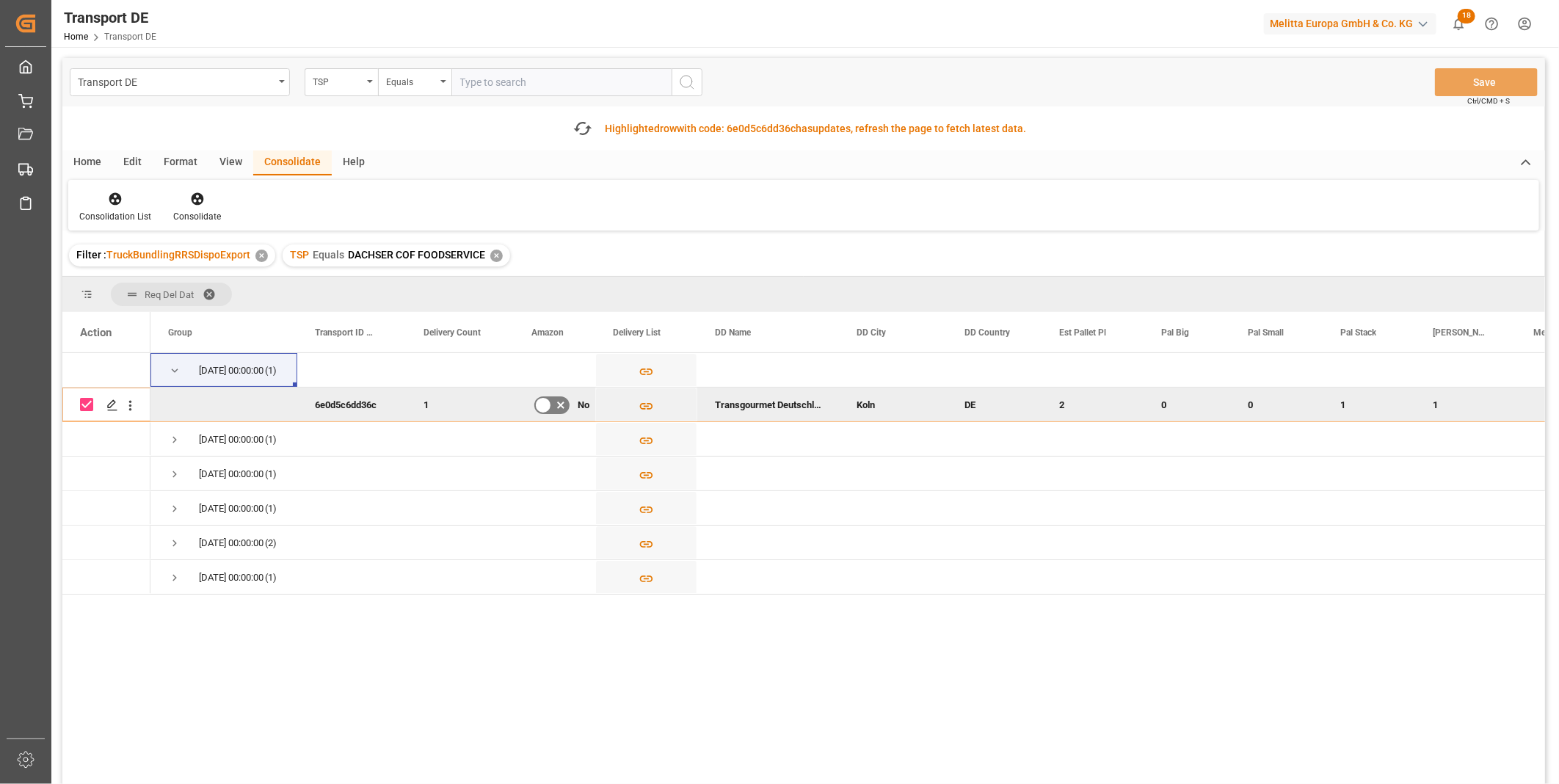
click at [85, 407] on input "Press Space to toggle row selection (checked)" at bounding box center [86, 404] width 13 height 13
checkbox input "false"
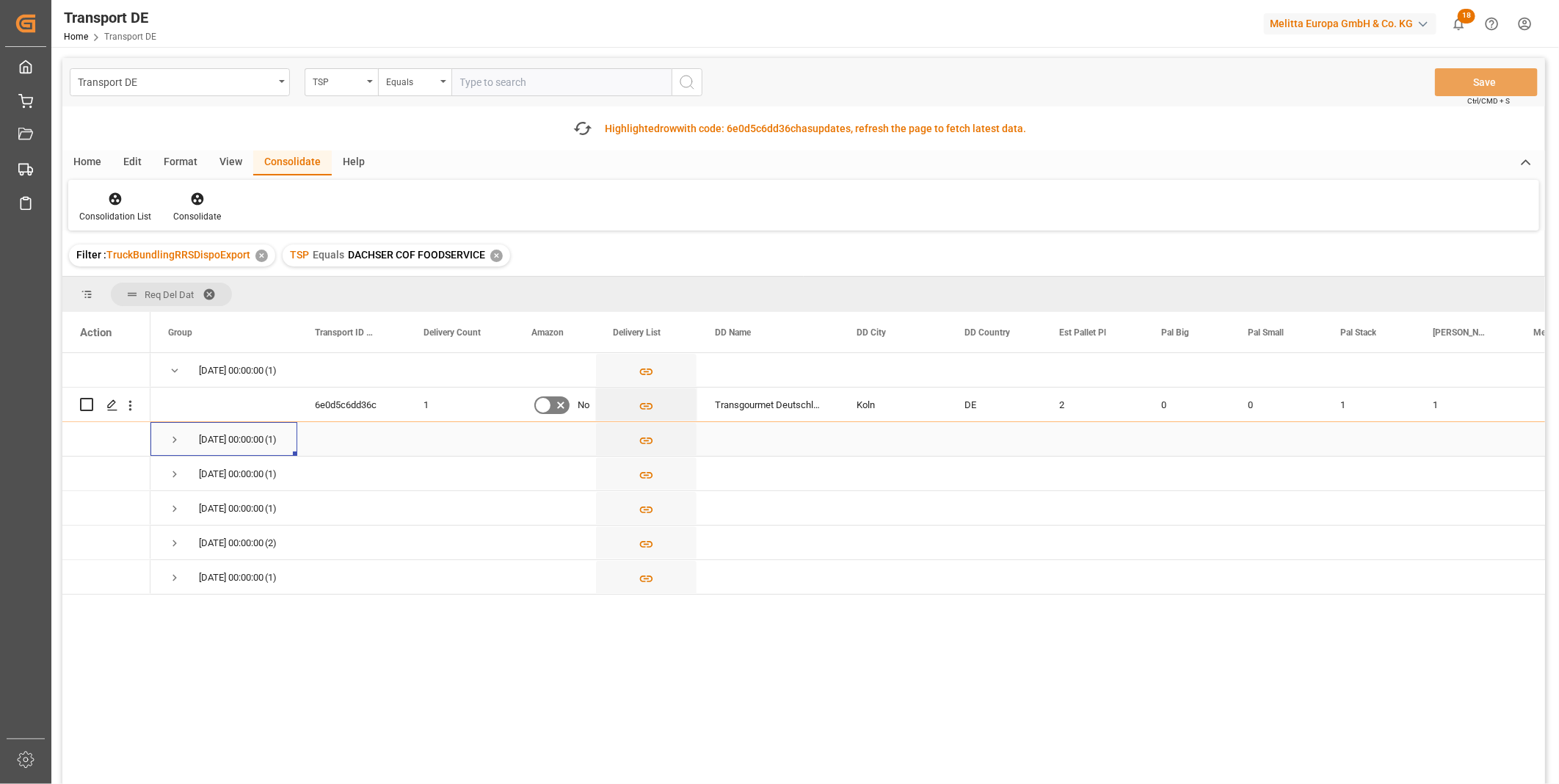
click at [176, 439] on span "Press SPACE to select this row." at bounding box center [174, 439] width 13 height 13
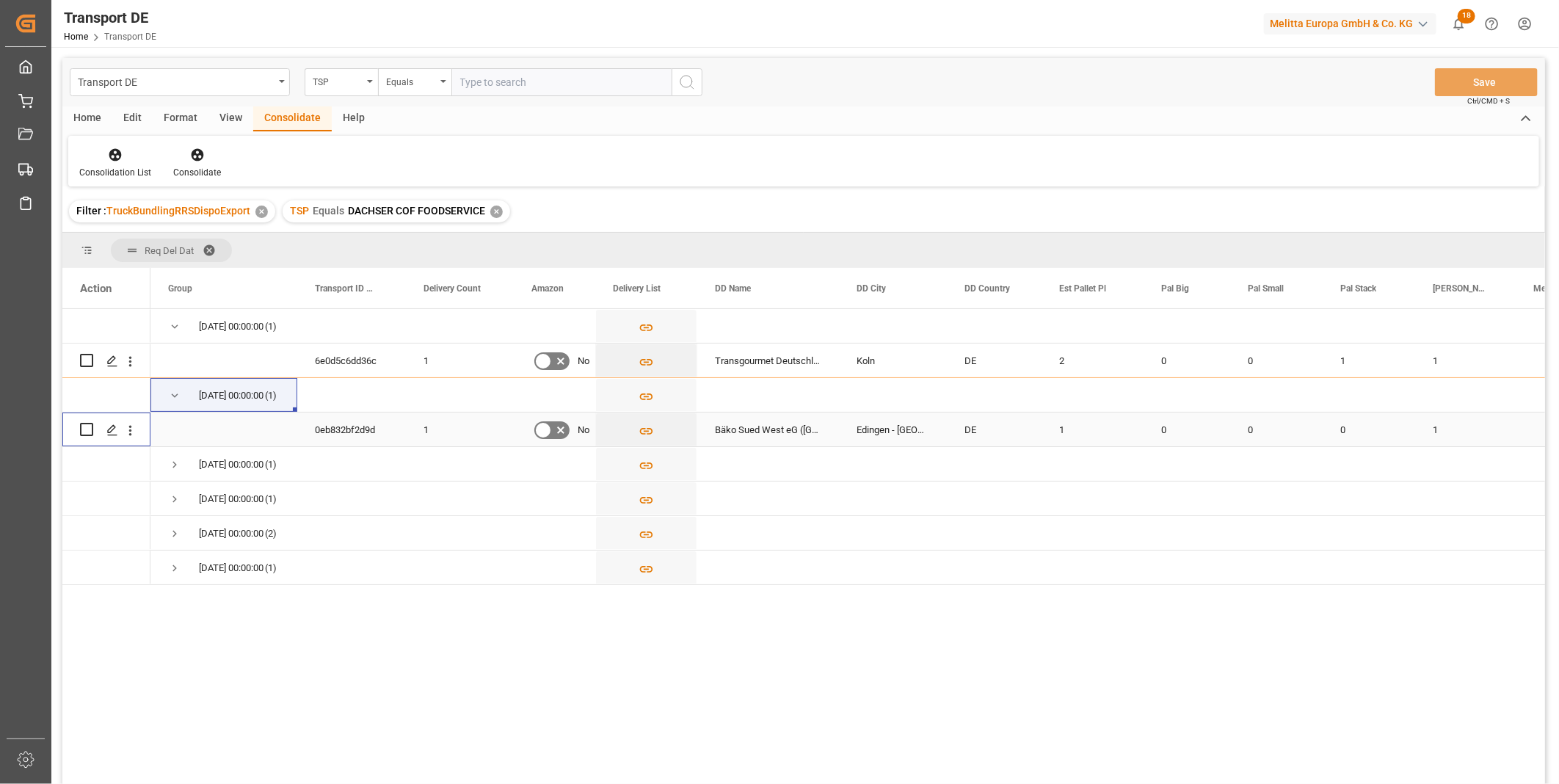
click at [85, 430] on input "Press Space to toggle row selection (unchecked)" at bounding box center [86, 429] width 13 height 13
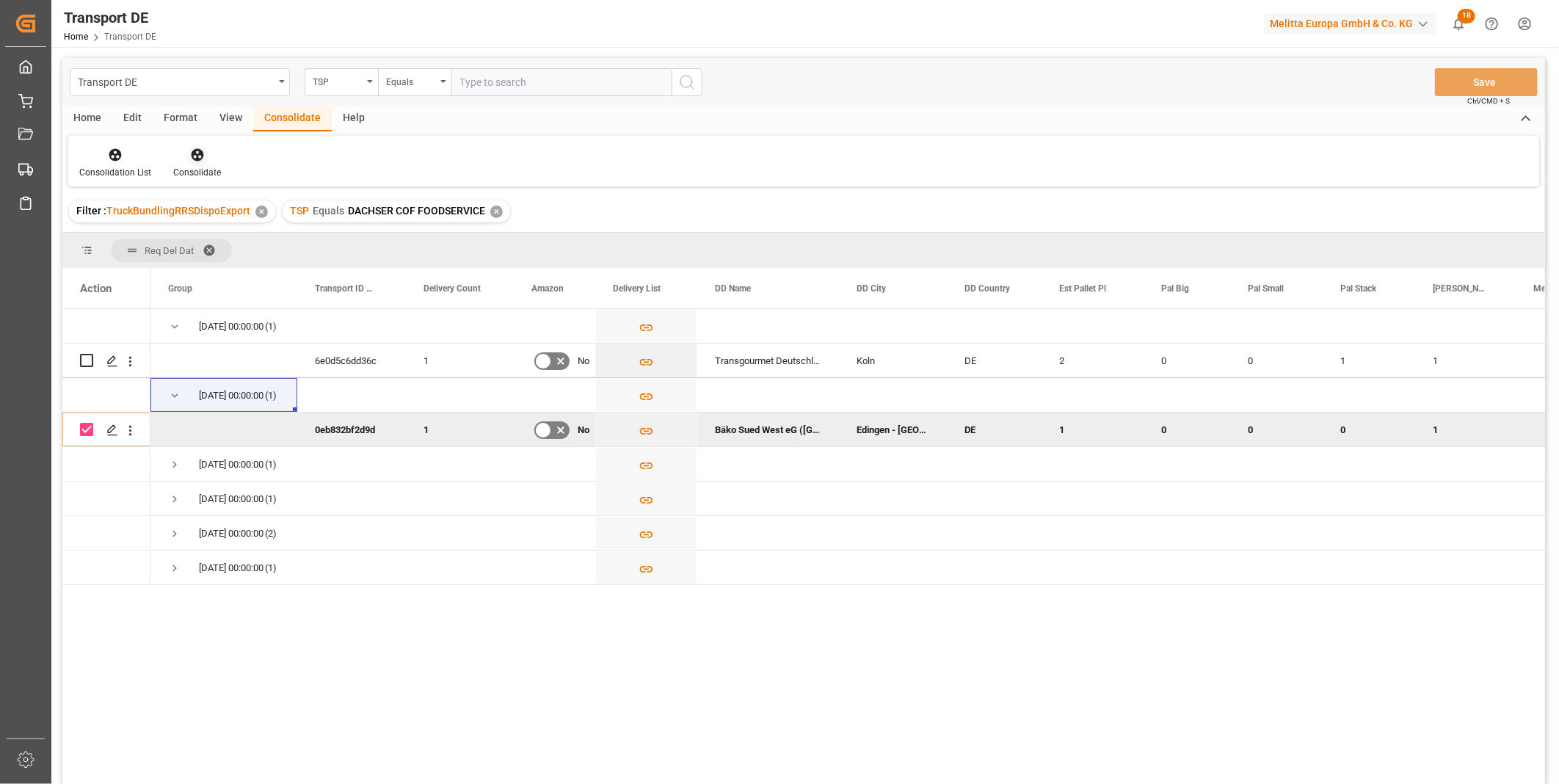
click at [191, 152] on icon at bounding box center [197, 155] width 15 height 15
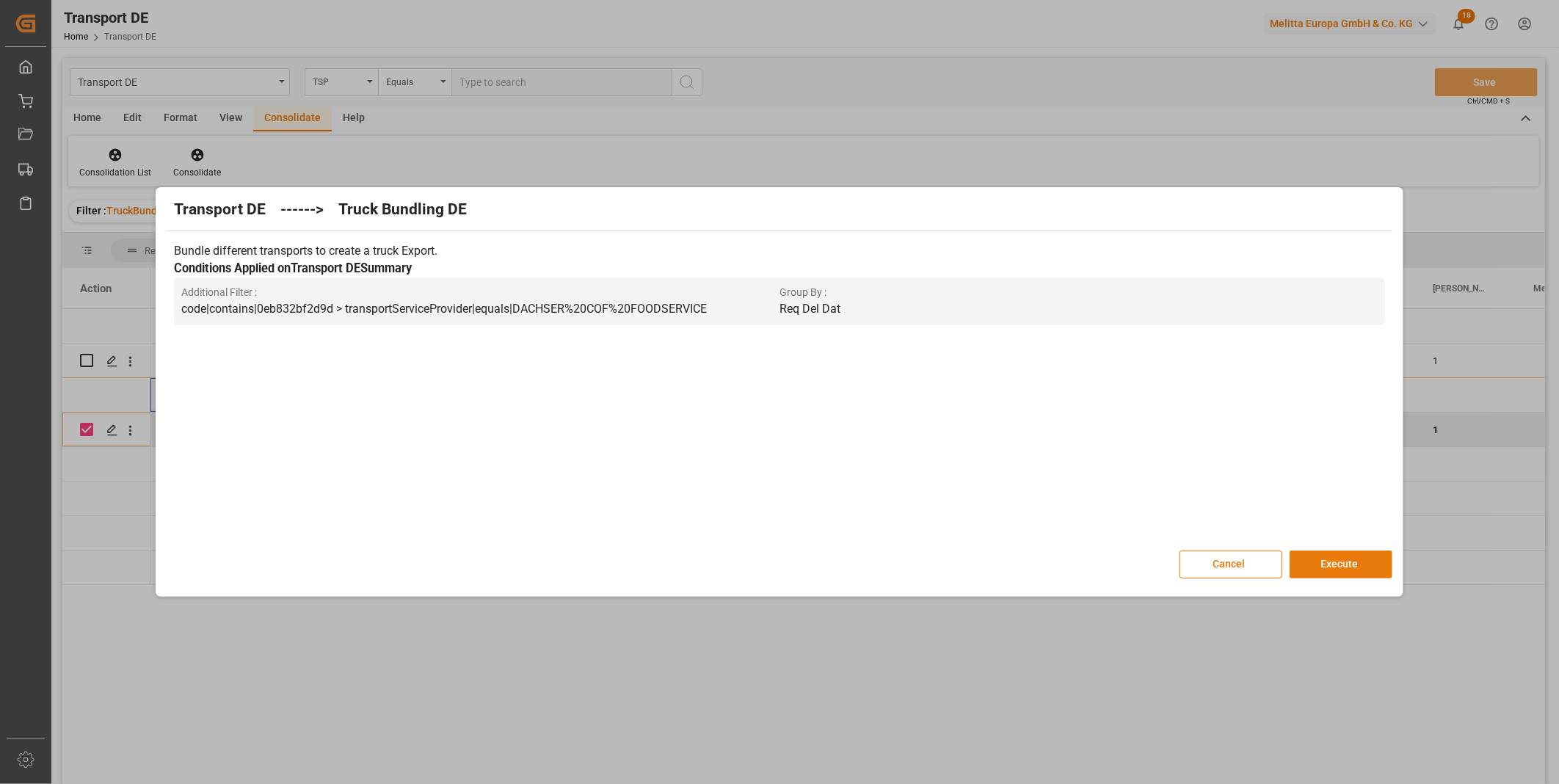
click at [1311, 556] on button "Execute" at bounding box center [1340, 565] width 102 height 28
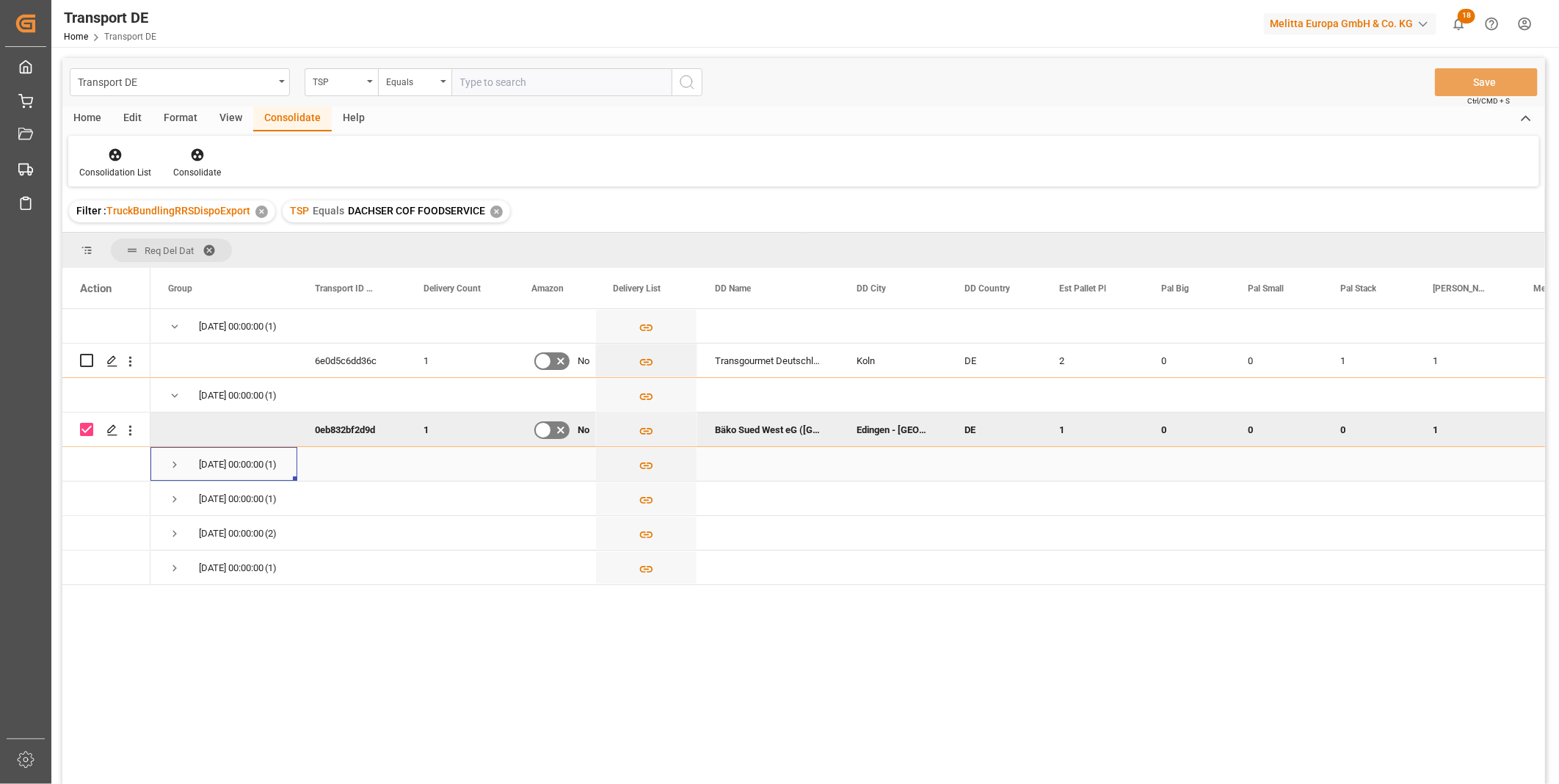
click at [173, 460] on span "Press SPACE to select this row." at bounding box center [174, 464] width 13 height 13
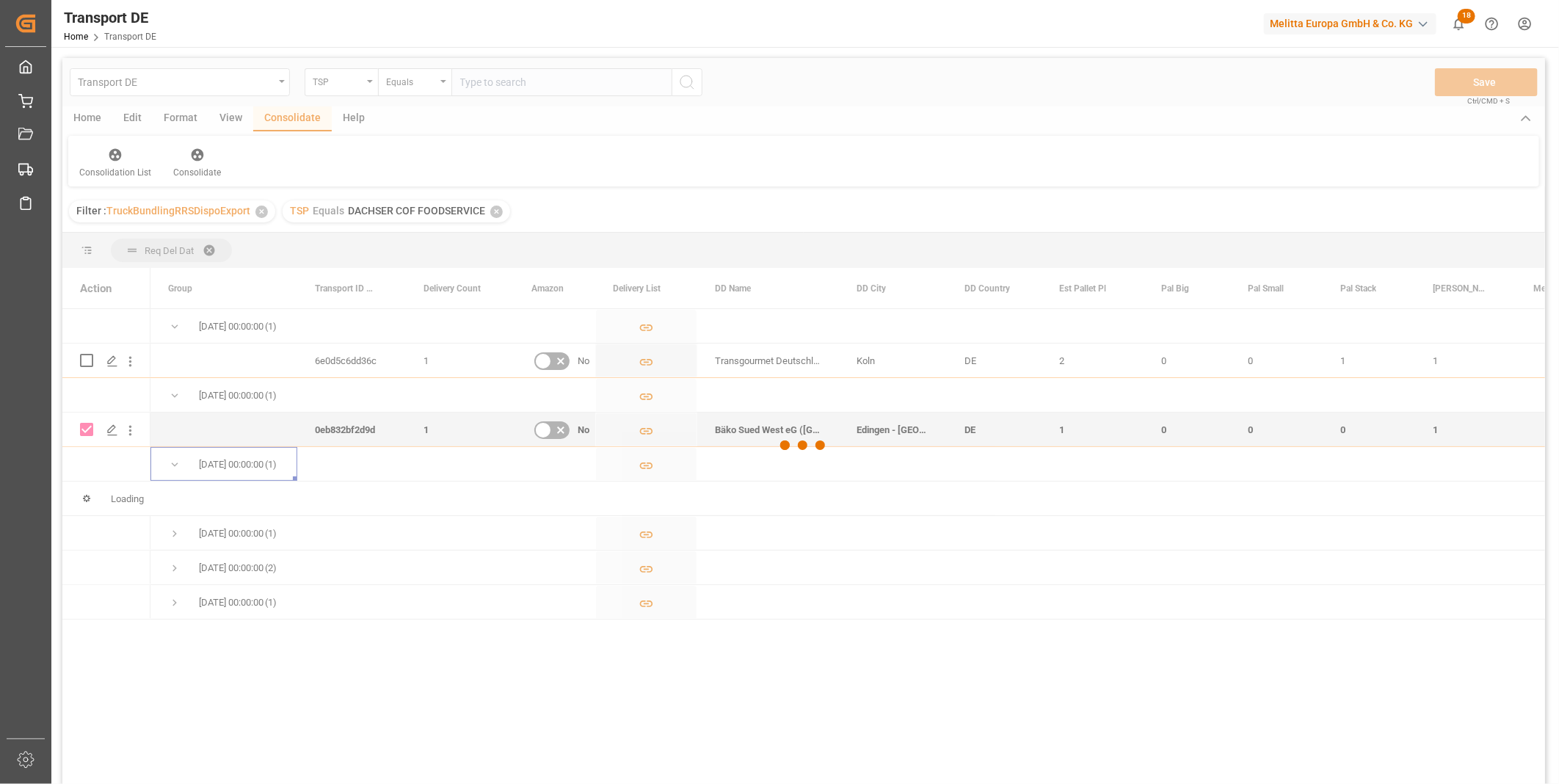
checkbox input "false"
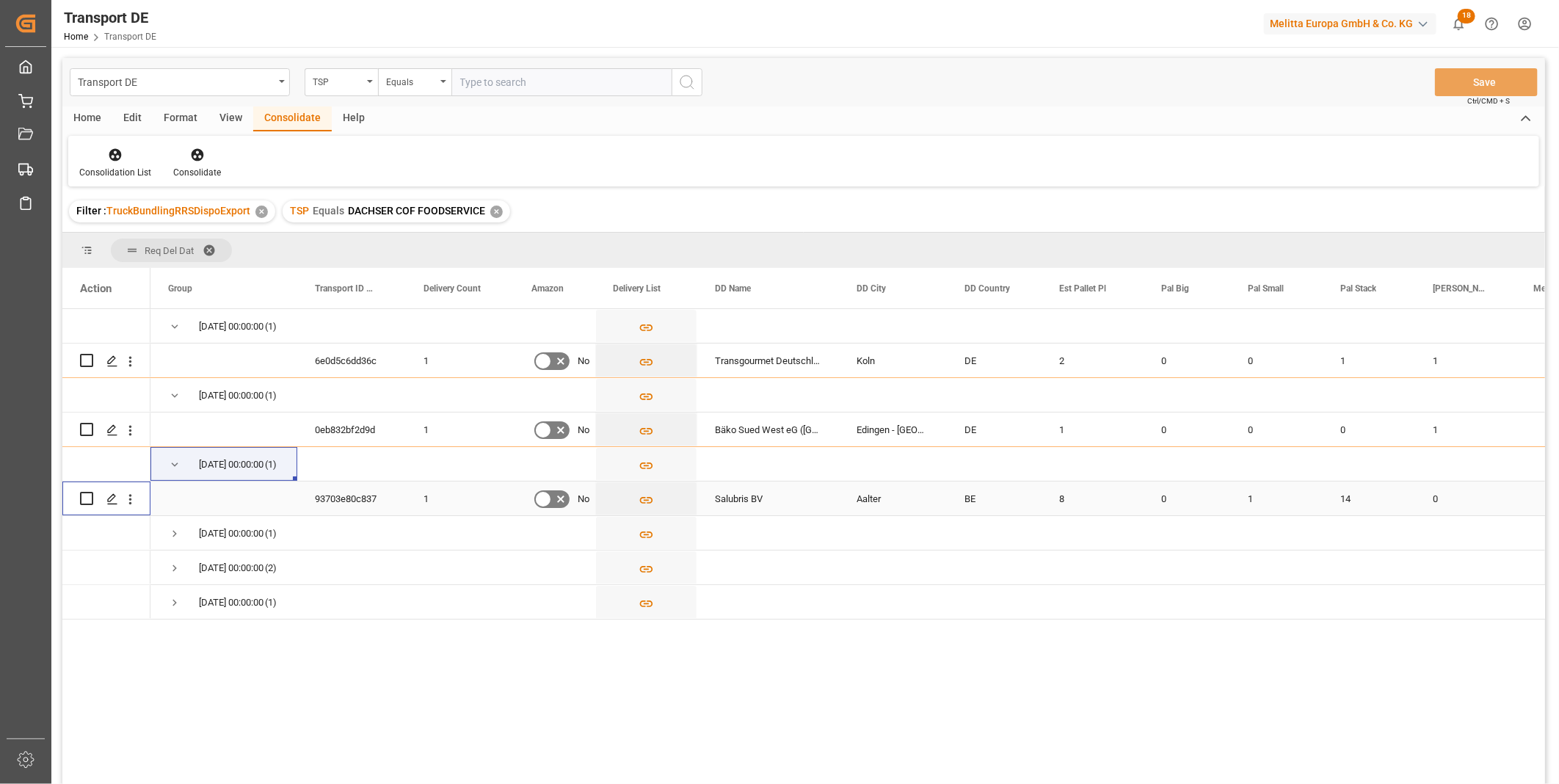
click at [89, 494] on input "Press Space to toggle row selection (unchecked)" at bounding box center [86, 498] width 13 height 13
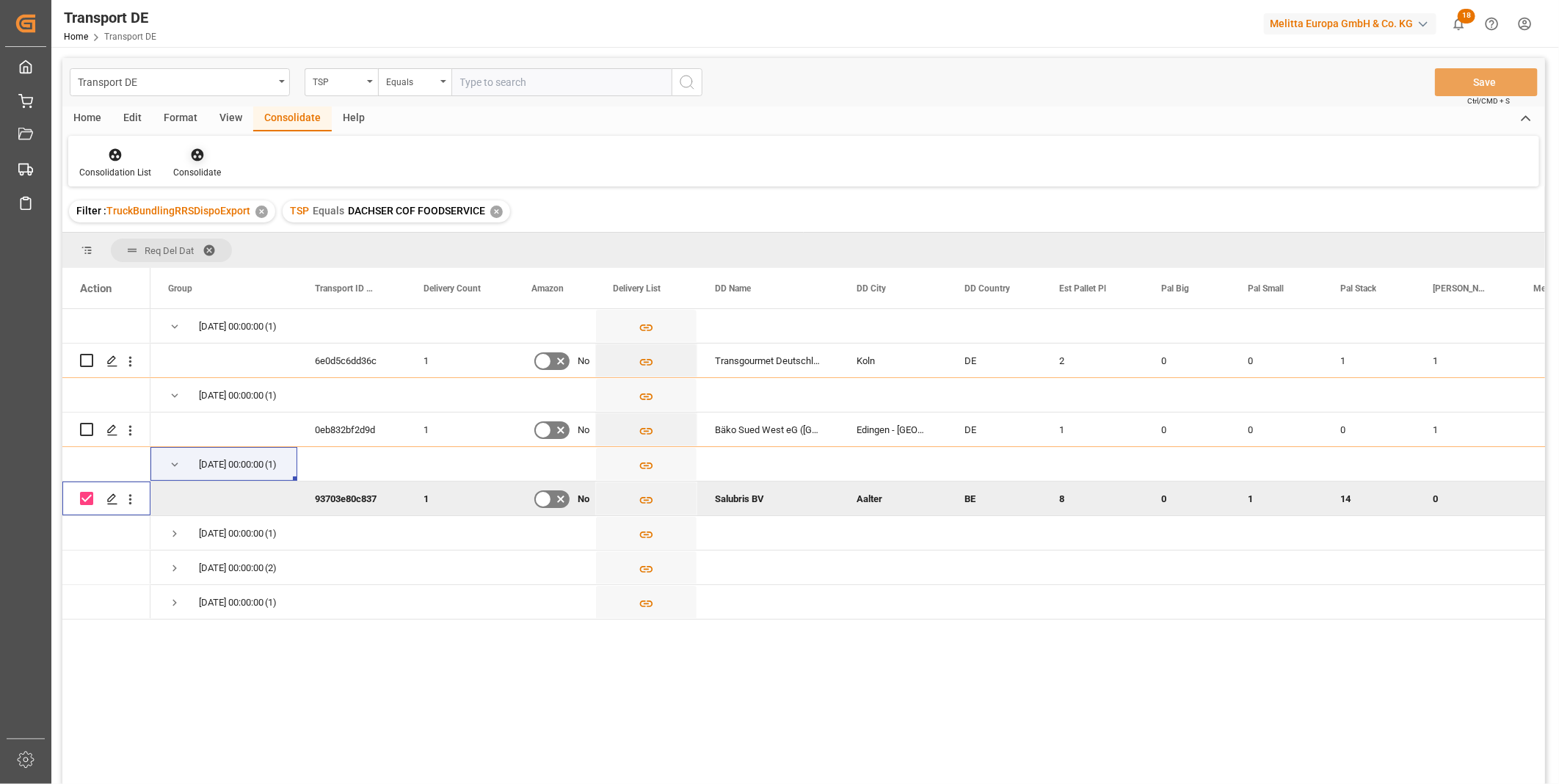
click at [191, 164] on div "Consolidate" at bounding box center [197, 163] width 70 height 32
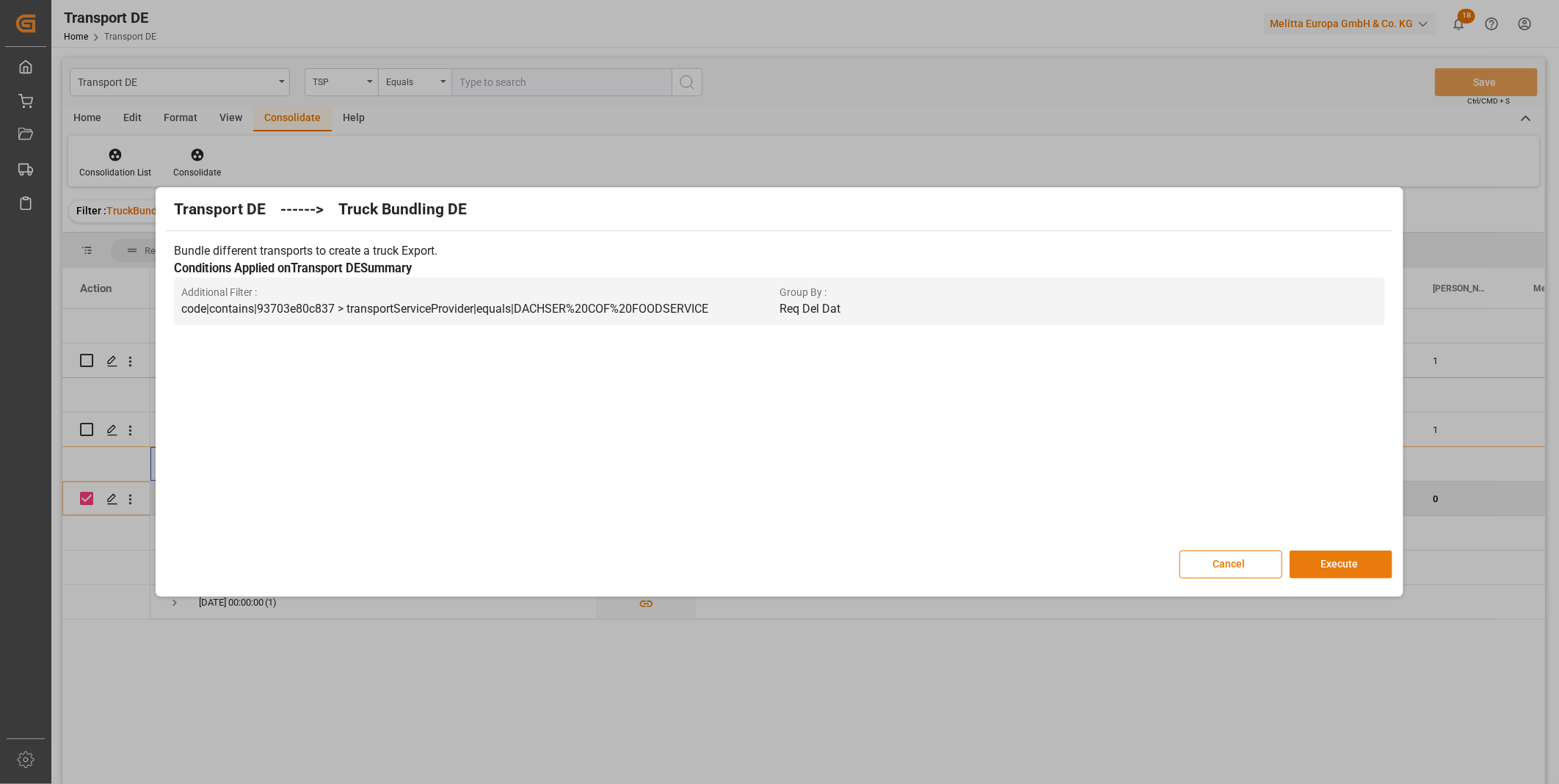
click at [1297, 568] on button "Execute" at bounding box center [1340, 565] width 102 height 28
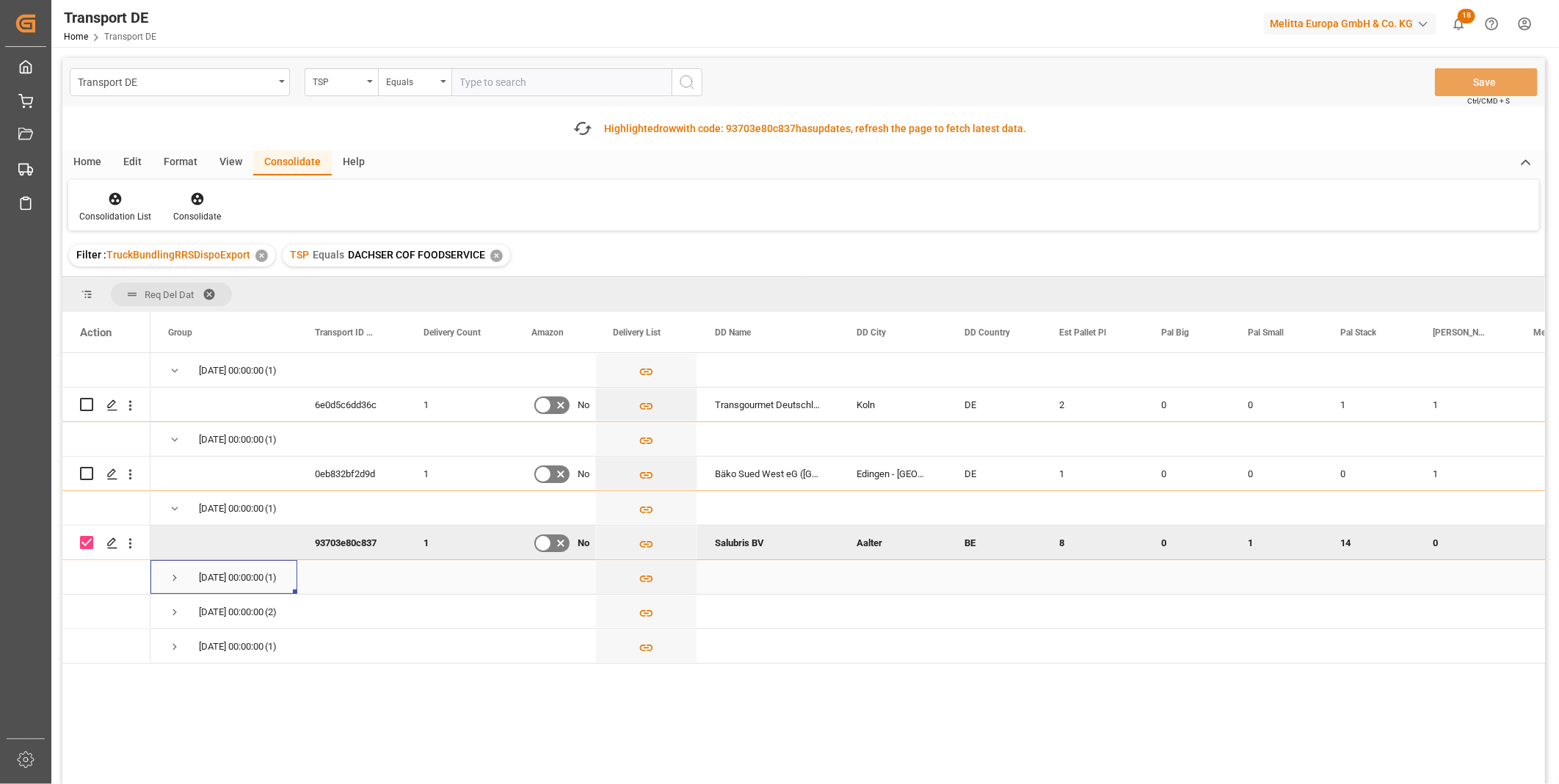
click at [173, 581] on span "Press SPACE to select this row." at bounding box center [174, 577] width 13 height 13
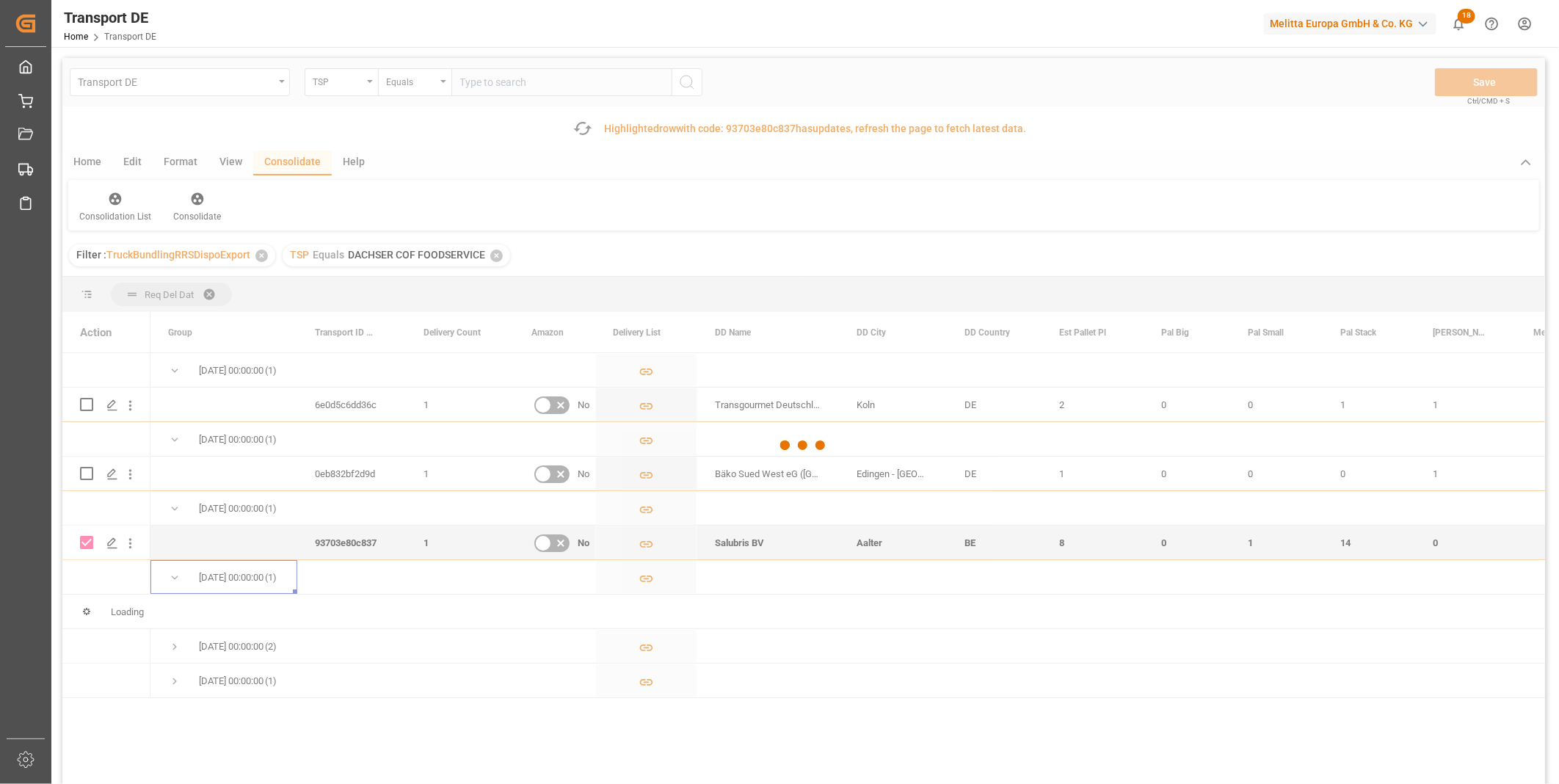
checkbox input "false"
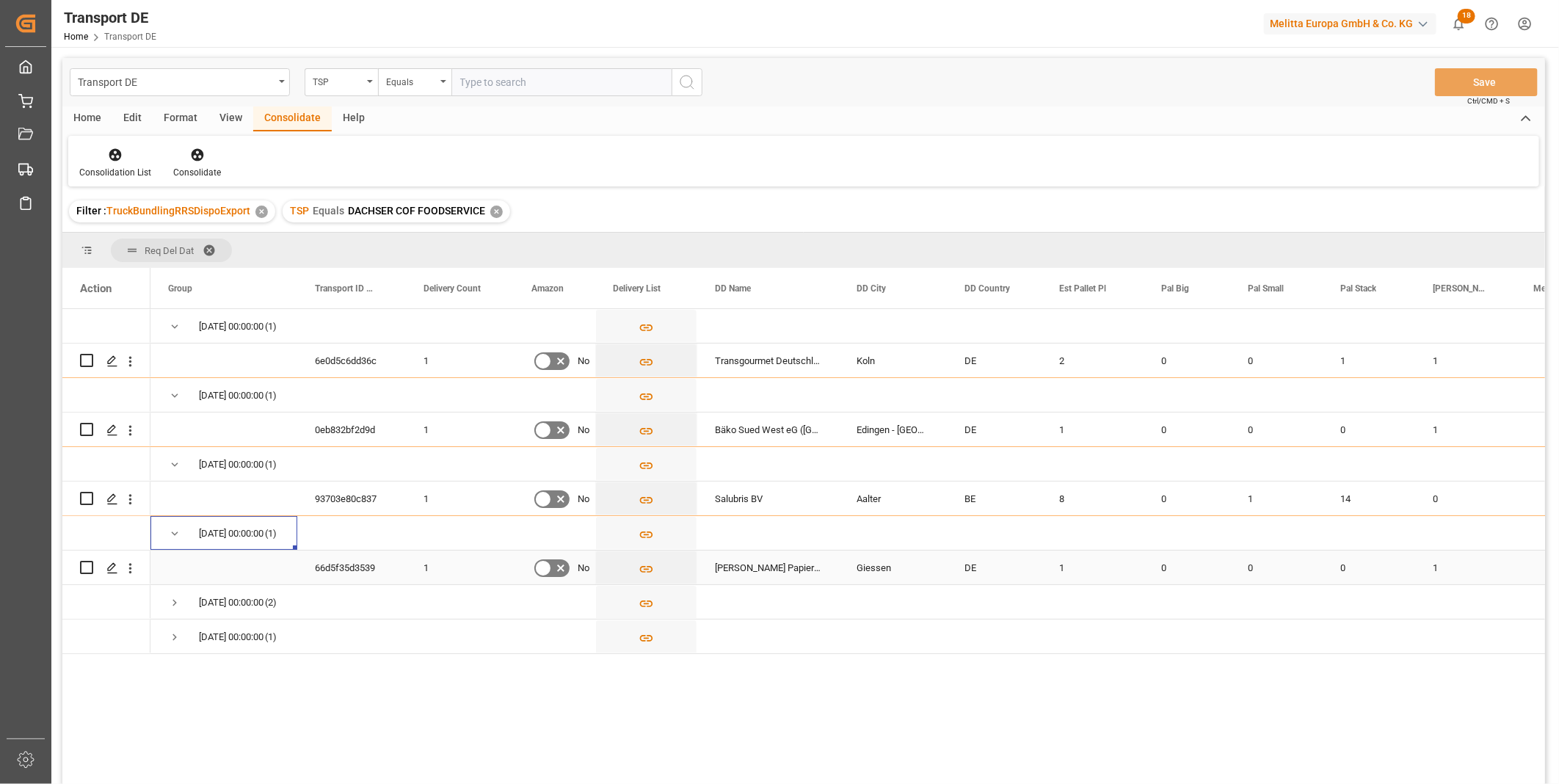
click at [85, 568] on input "Press Space to toggle row selection (unchecked)" at bounding box center [86, 567] width 13 height 13
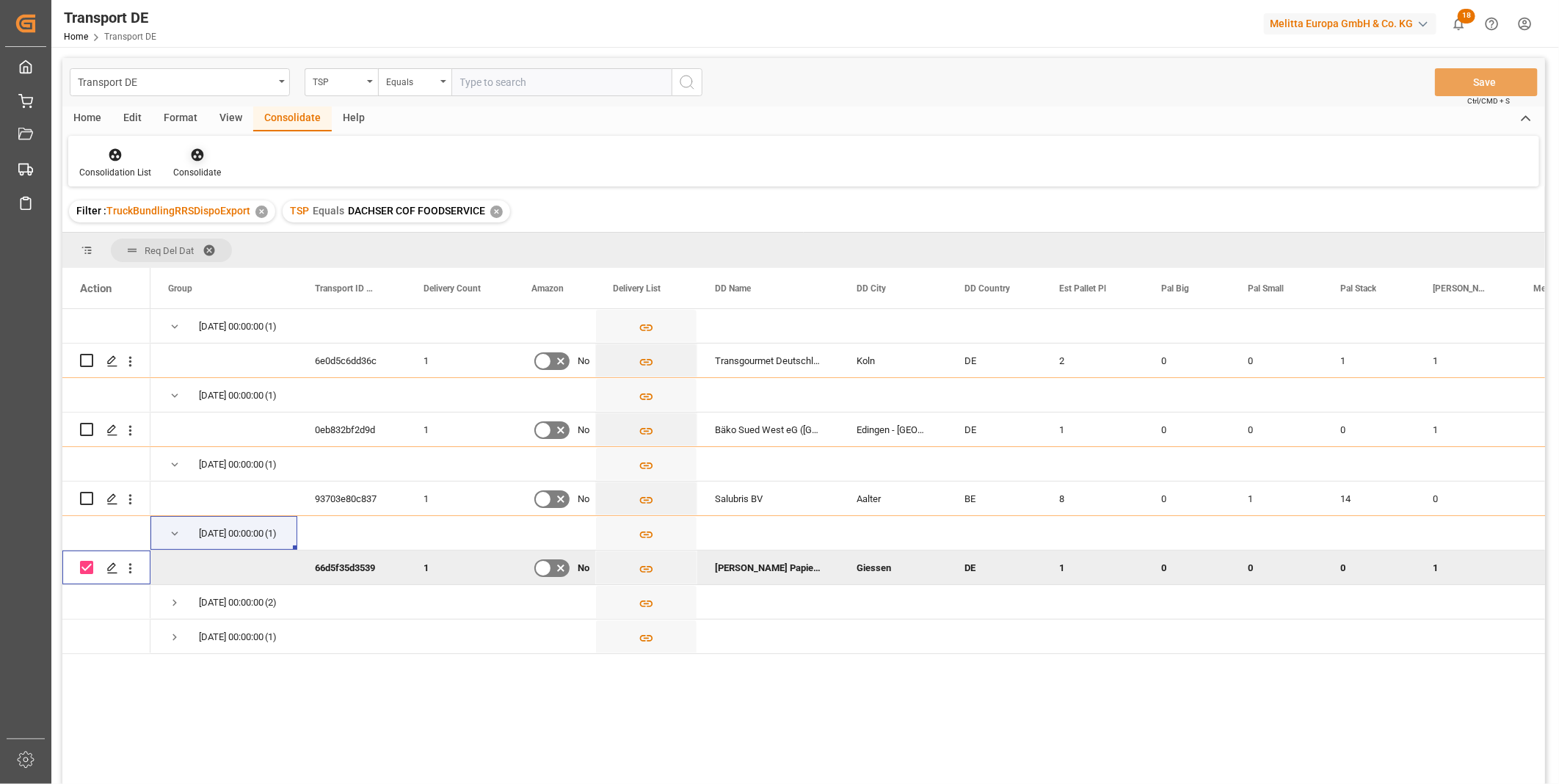
click at [203, 152] on div at bounding box center [197, 155] width 48 height 15
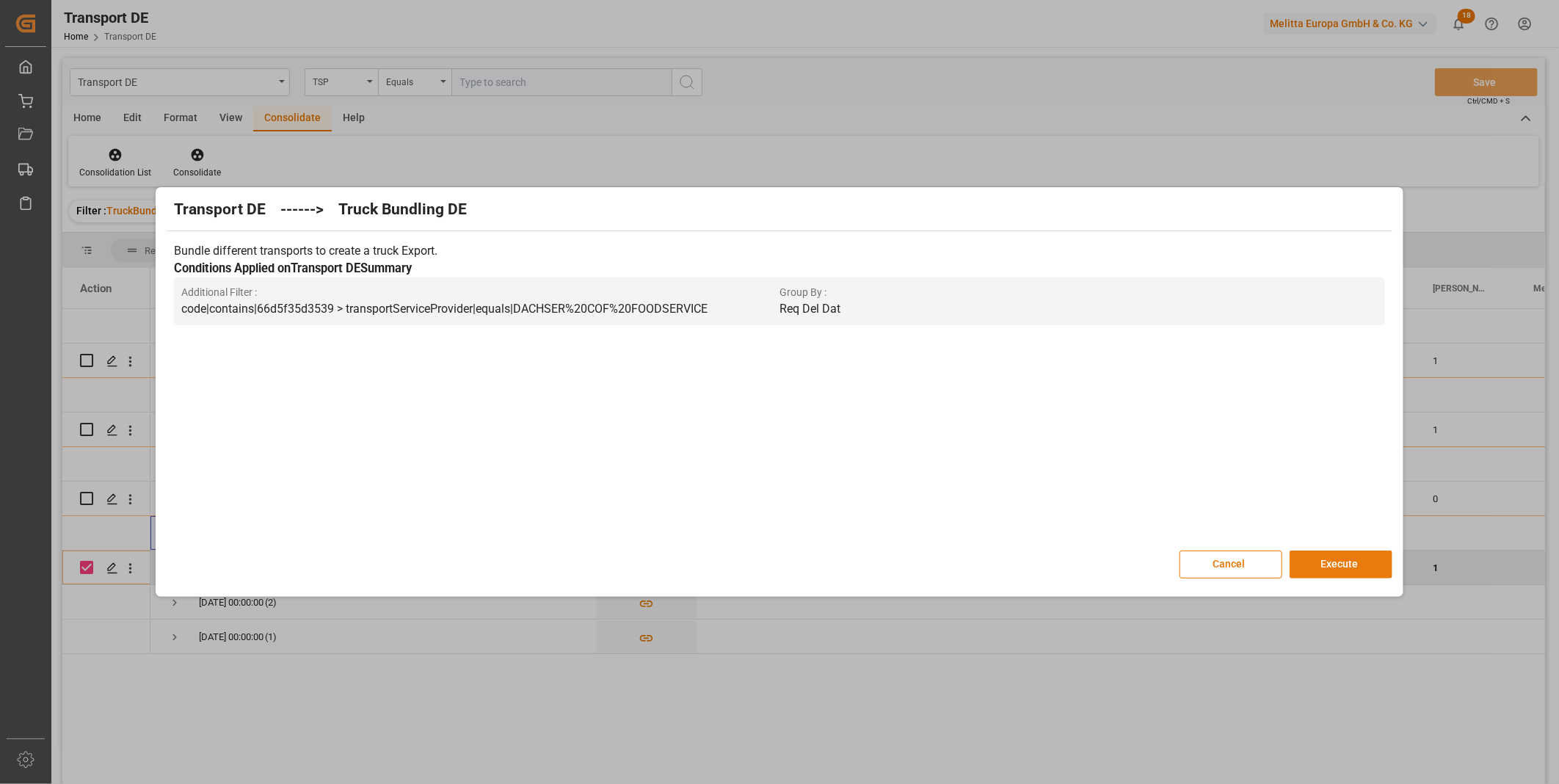
click at [1294, 555] on button "Execute" at bounding box center [1340, 565] width 102 height 28
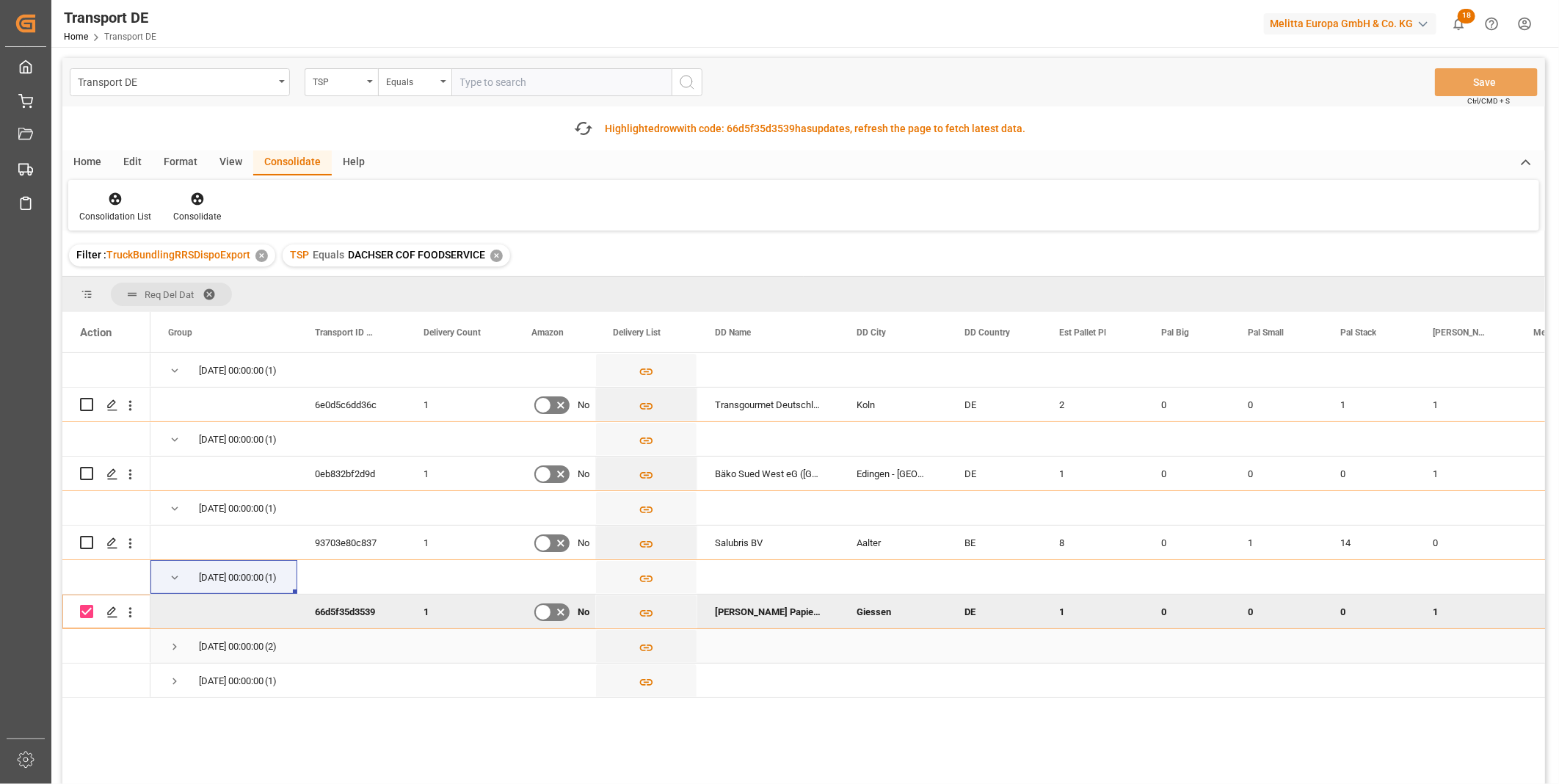
click at [169, 643] on span "Press SPACE to select this row." at bounding box center [174, 646] width 13 height 13
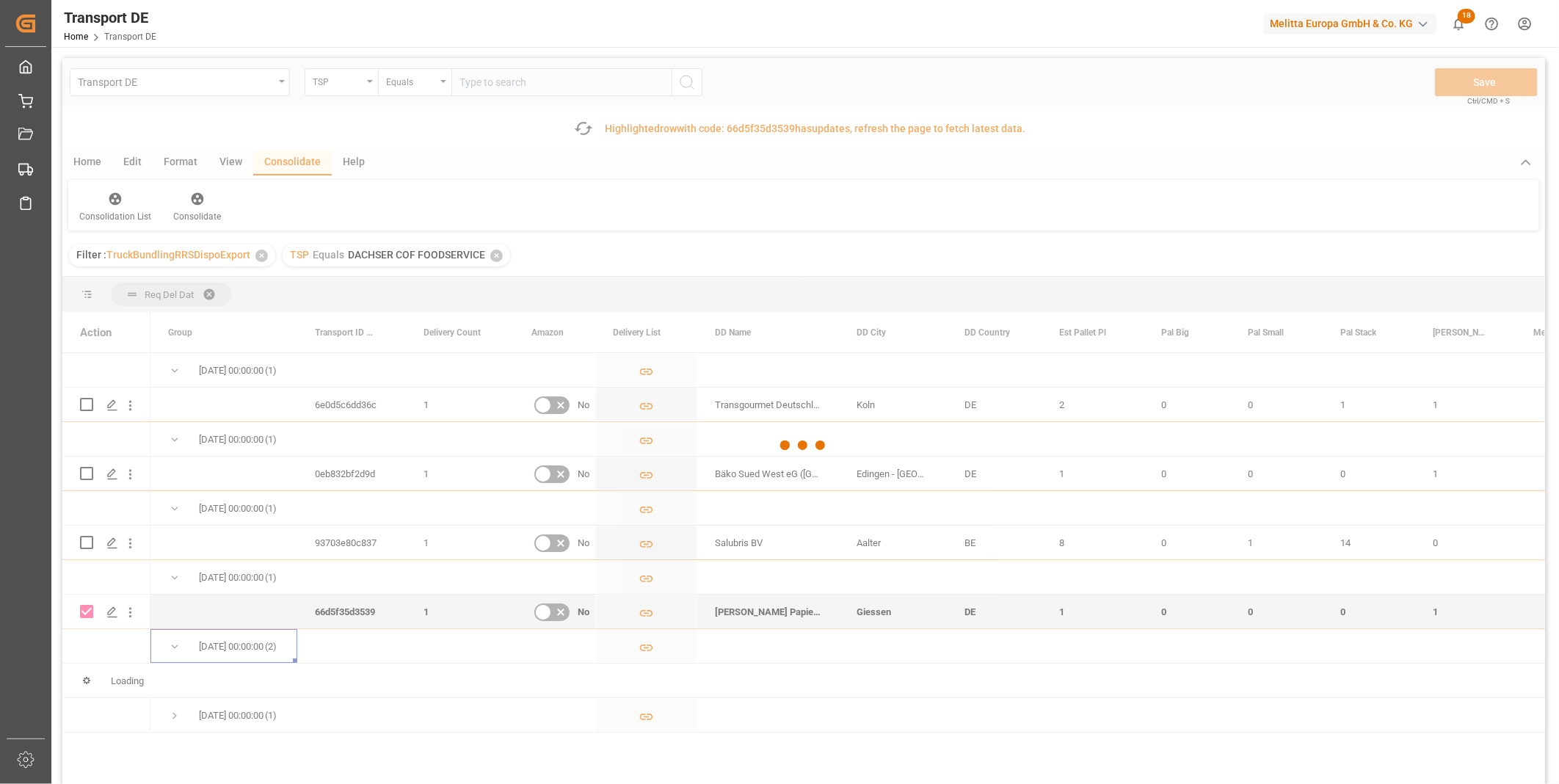
checkbox input "false"
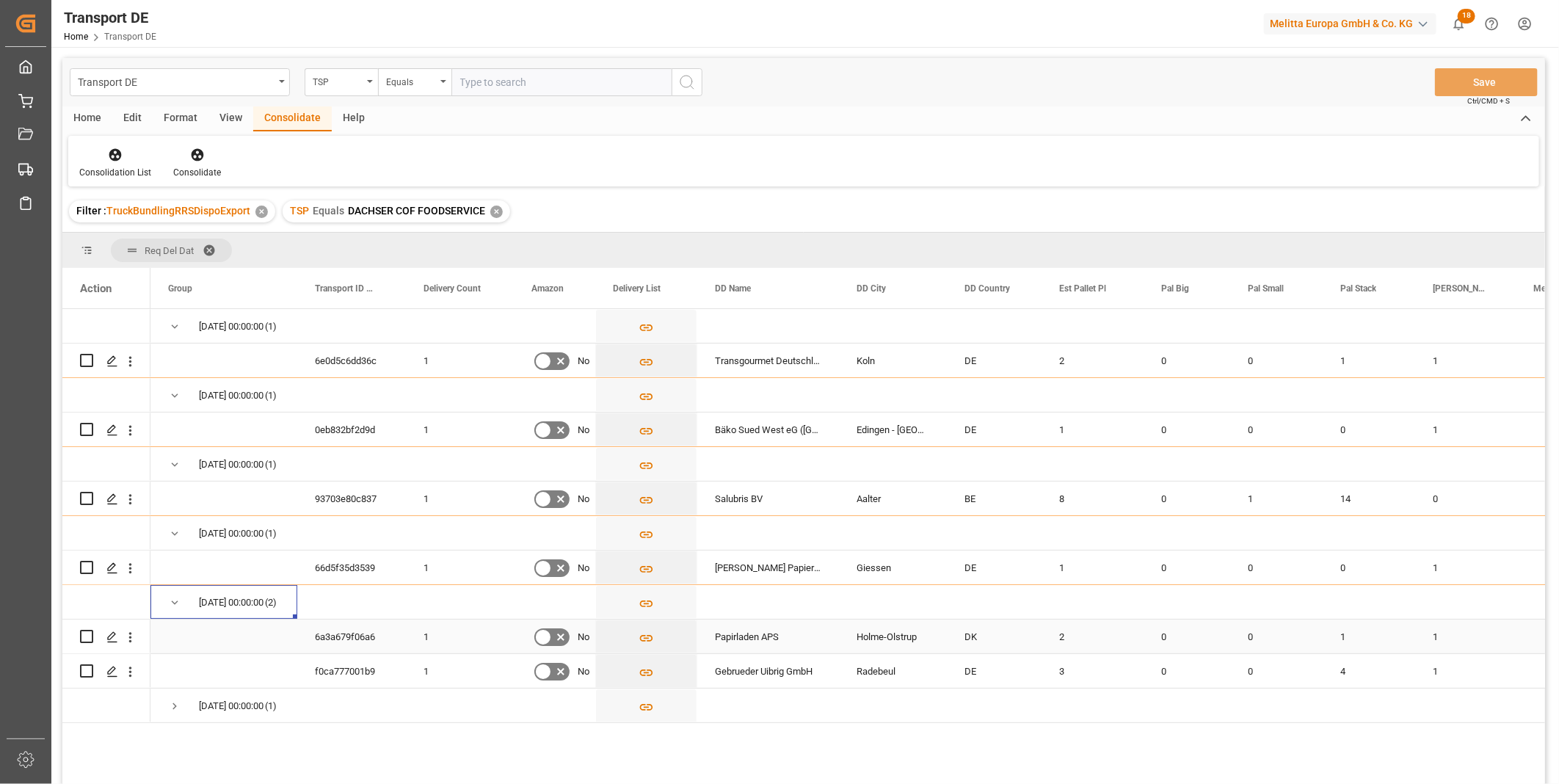
click at [83, 640] on input "Press Space to toggle row selection (unchecked)" at bounding box center [86, 636] width 13 height 13
checkbox input "true"
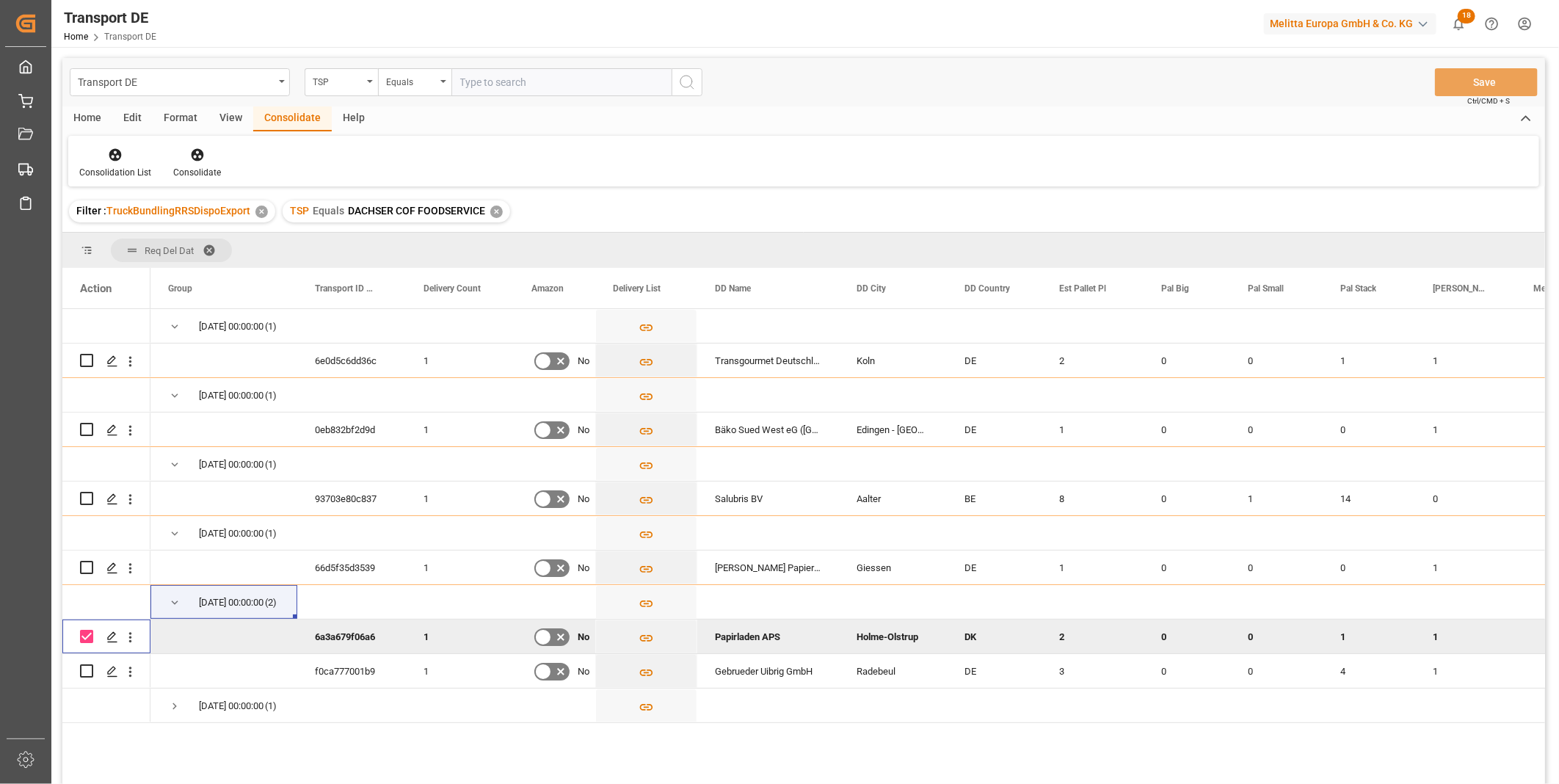
click at [193, 140] on div "Consolidation List Consolidate" at bounding box center [804, 161] width 1471 height 51
click at [192, 175] on div "Consolidate" at bounding box center [197, 172] width 48 height 13
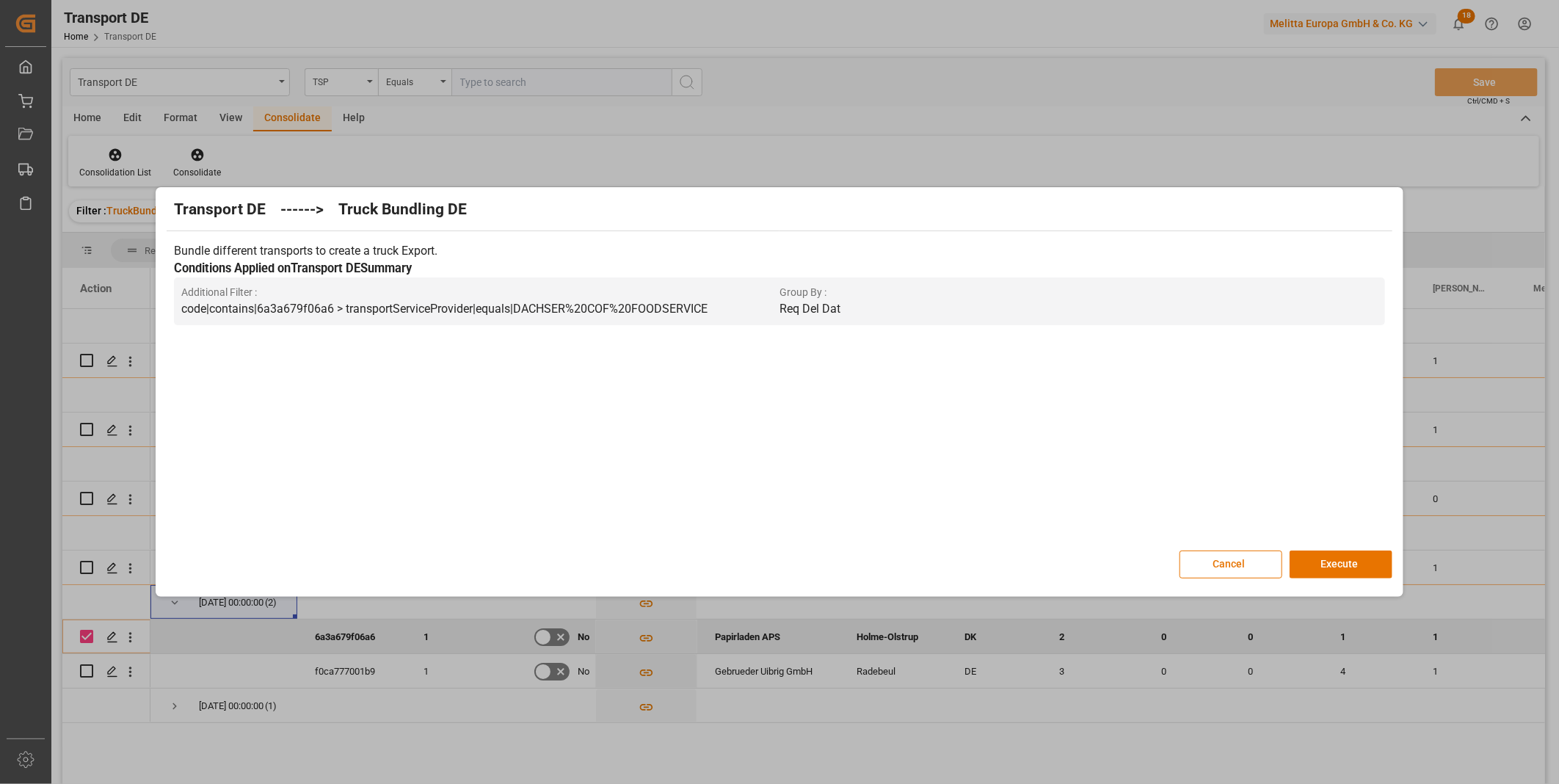
click at [1344, 543] on div "Bundle different transports to create a truck Export. Conditions Applied on Tra…" at bounding box center [779, 389] width 1225 height 308
click at [1344, 558] on button "Execute" at bounding box center [1340, 565] width 102 height 28
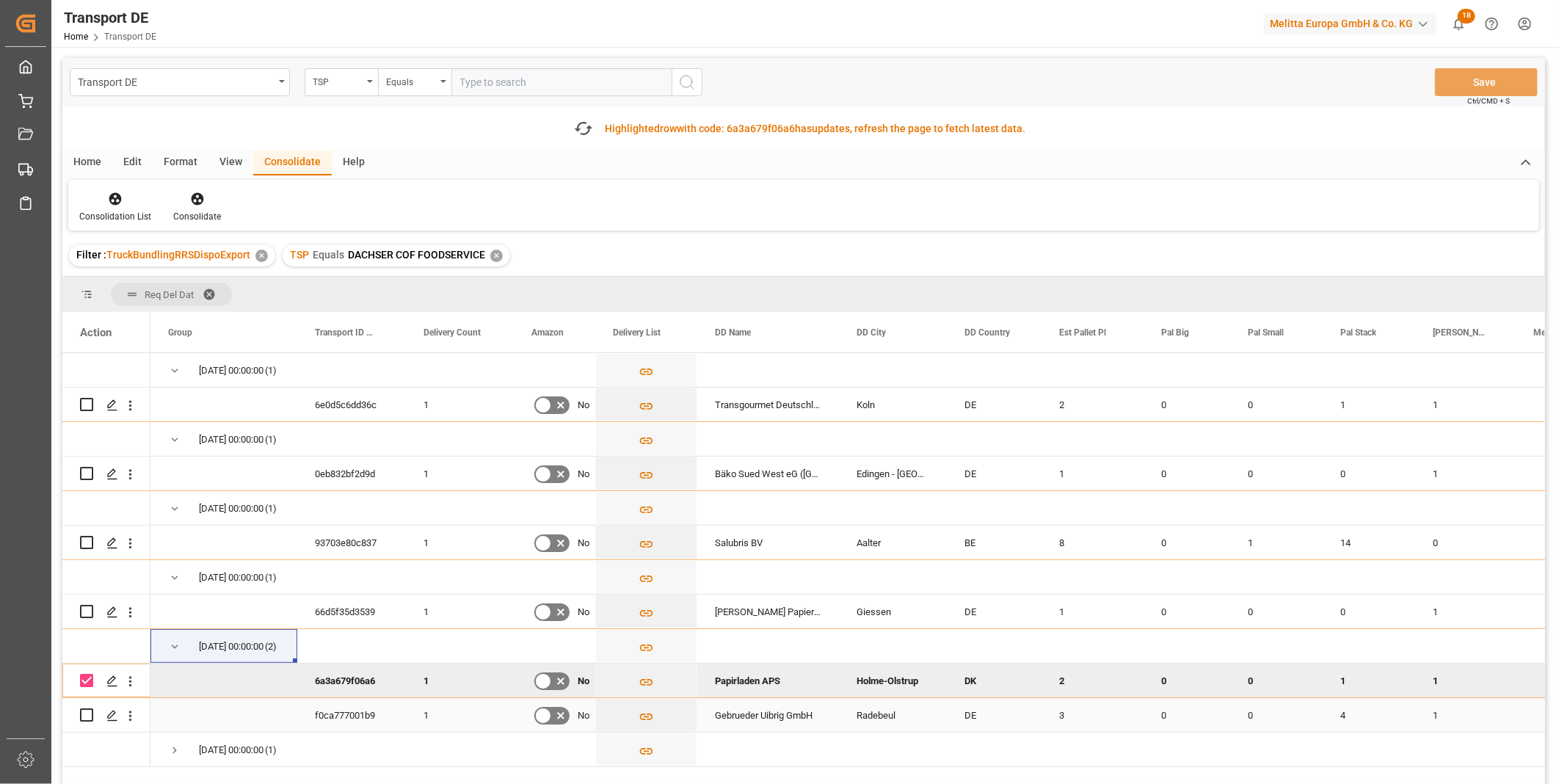
click at [89, 710] on input "Press Space to toggle row selection (unchecked)" at bounding box center [86, 715] width 13 height 13
checkbox input "true"
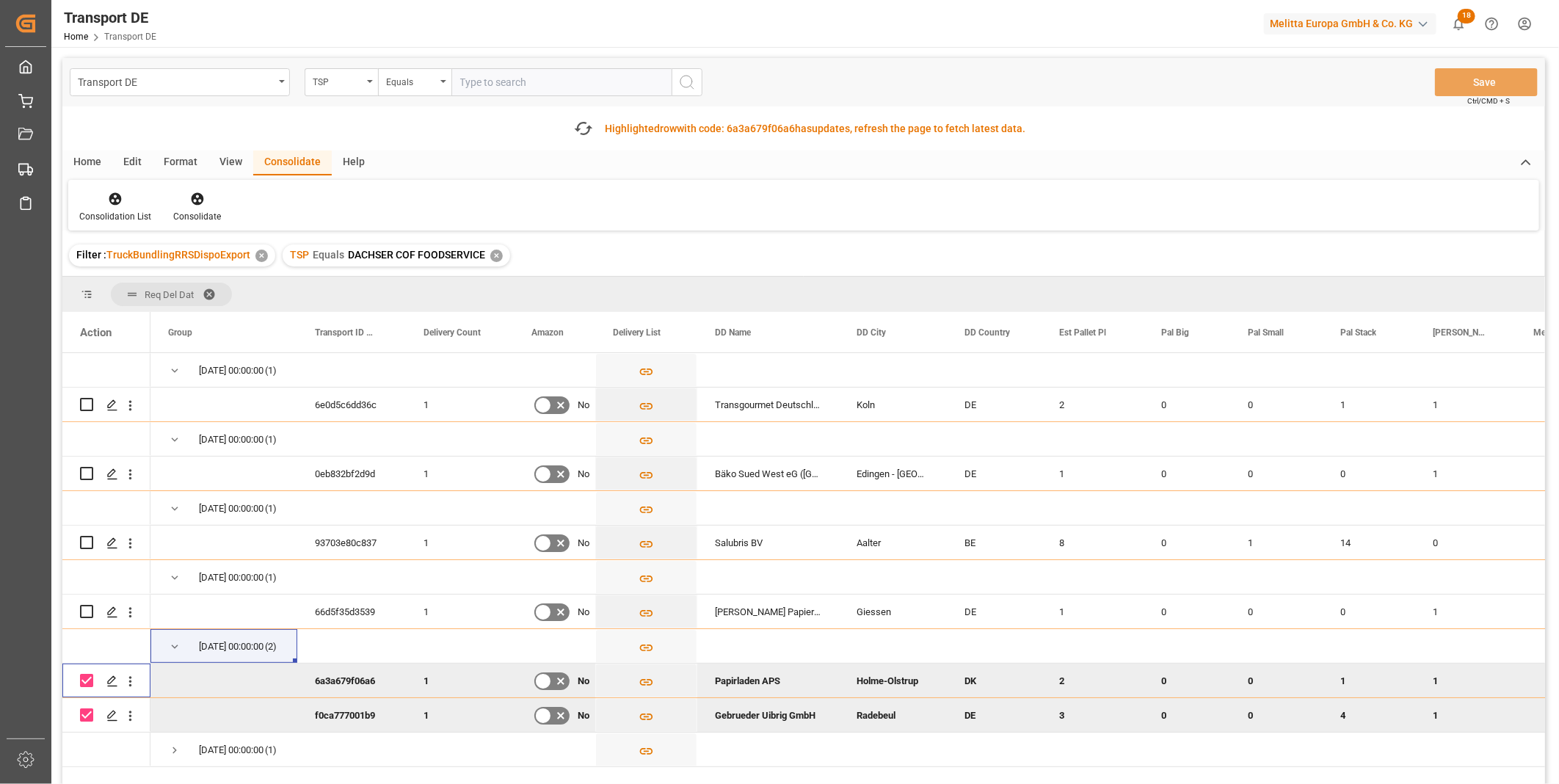
click at [85, 678] on input "Press Space to toggle row selection (checked)" at bounding box center [86, 680] width 13 height 13
checkbox input "false"
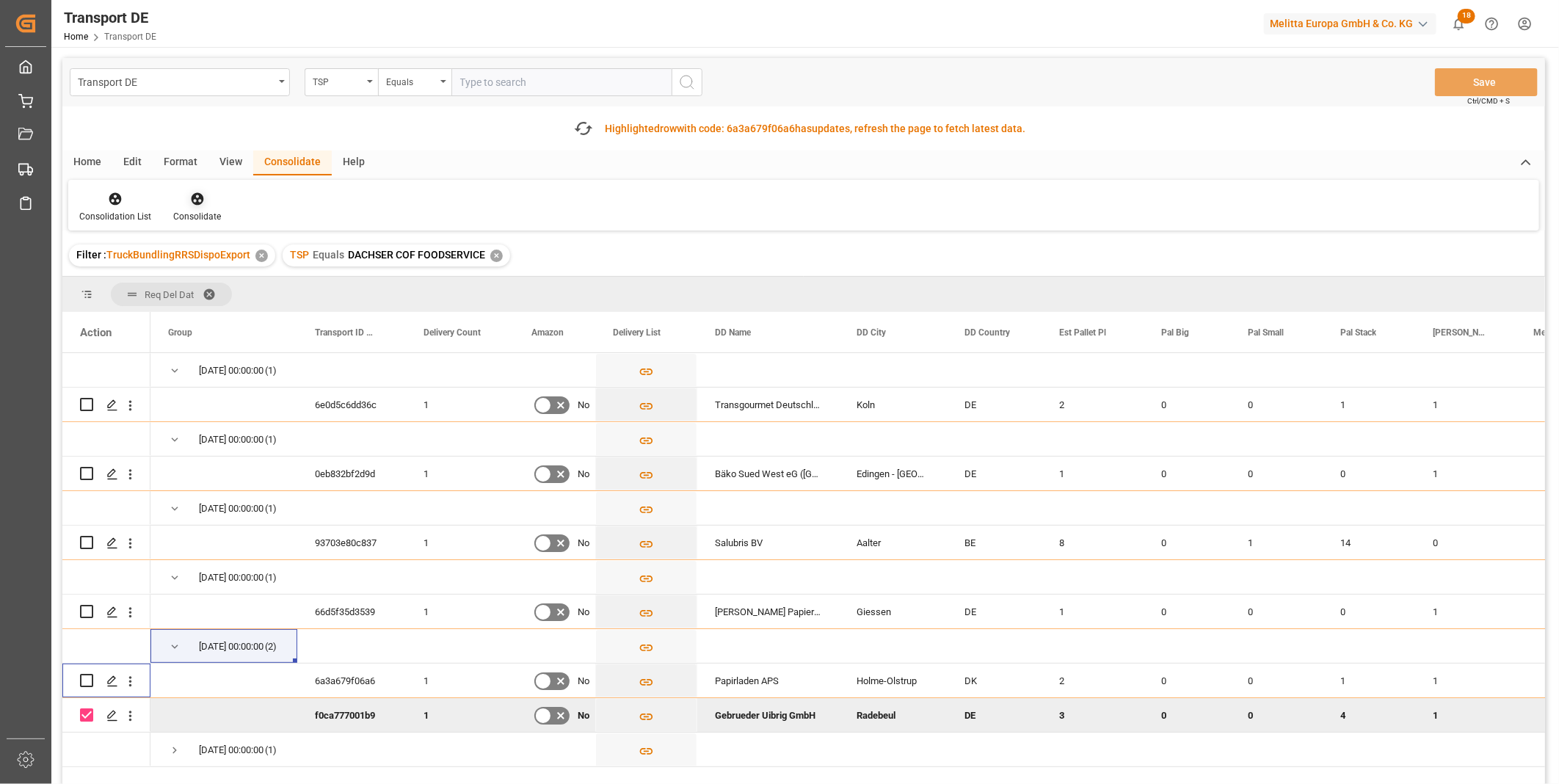
click at [187, 210] on div "Consolidate" at bounding box center [197, 216] width 48 height 13
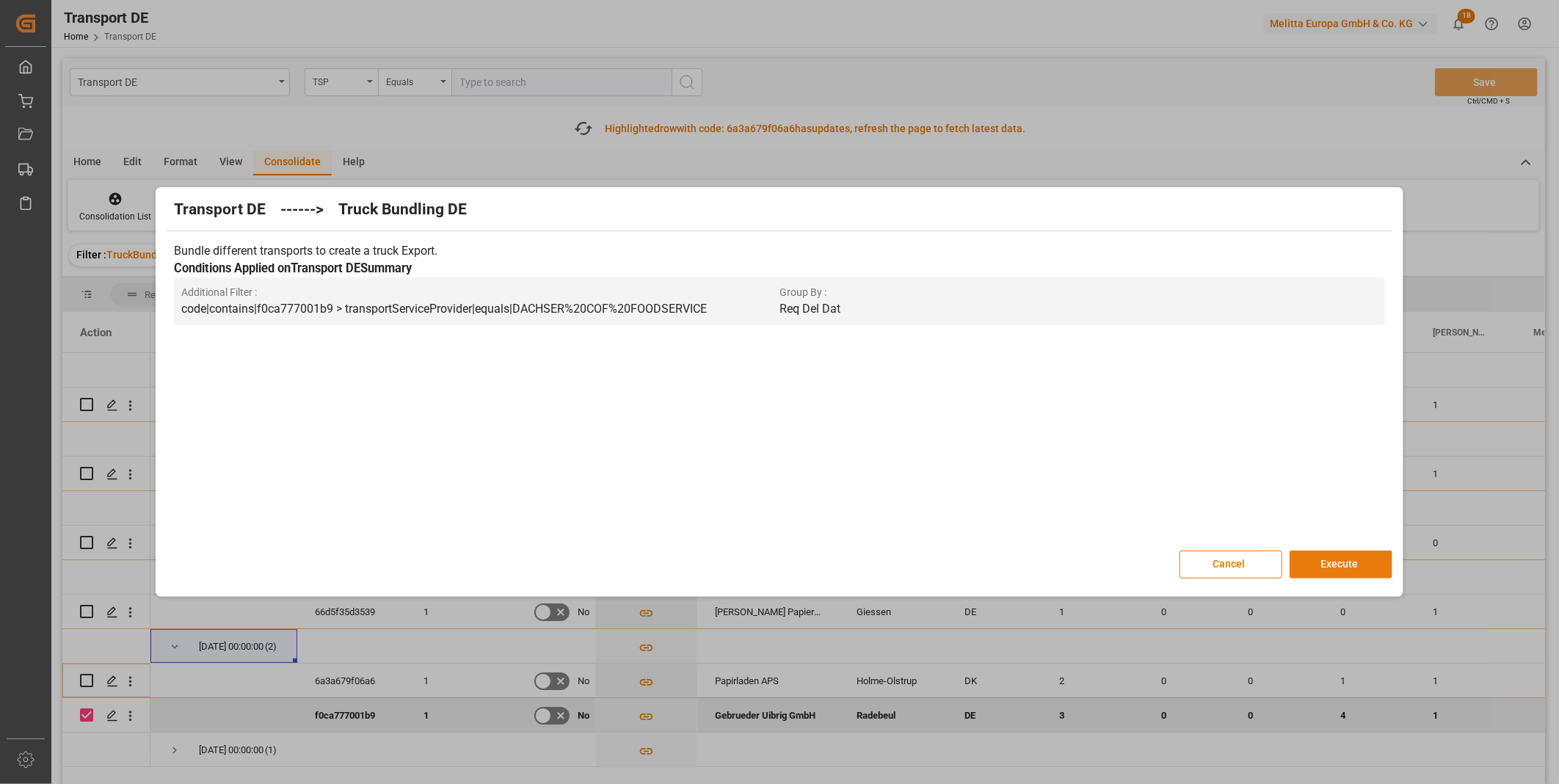
click at [1297, 567] on button "Execute" at bounding box center [1340, 565] width 102 height 28
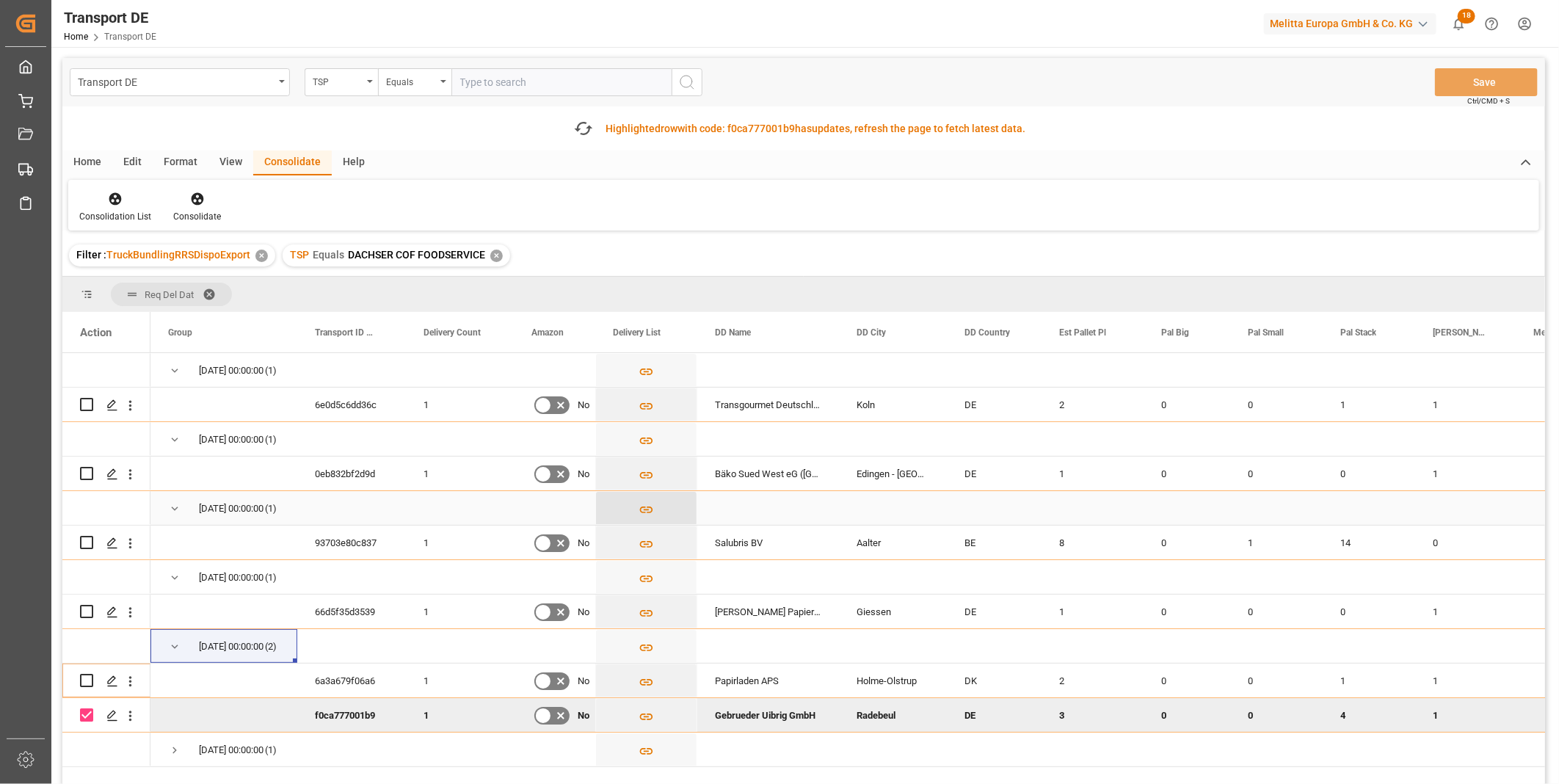
scroll to position [244, 0]
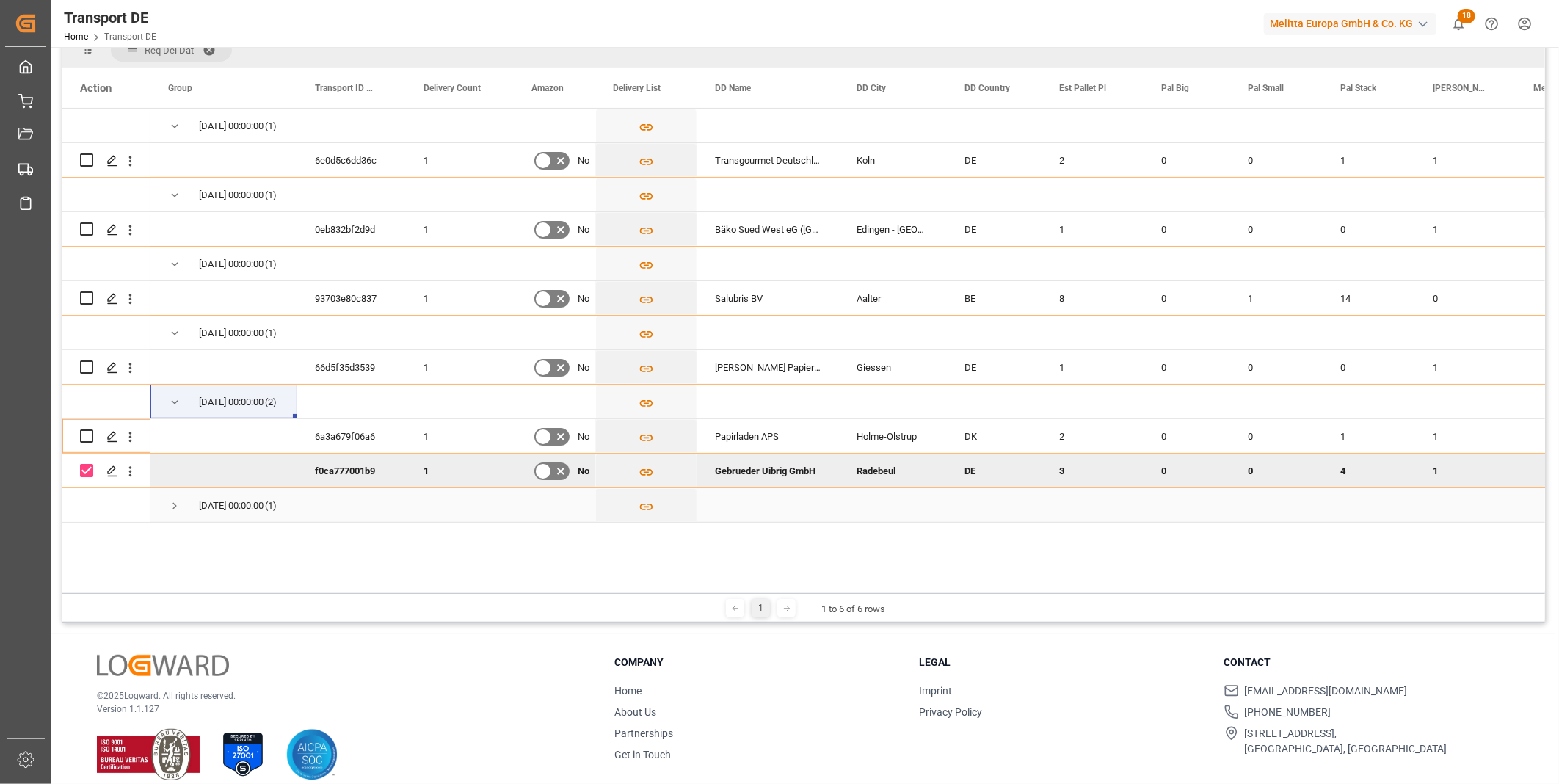
click at [176, 508] on span "Press SPACE to select this row." at bounding box center [174, 505] width 13 height 13
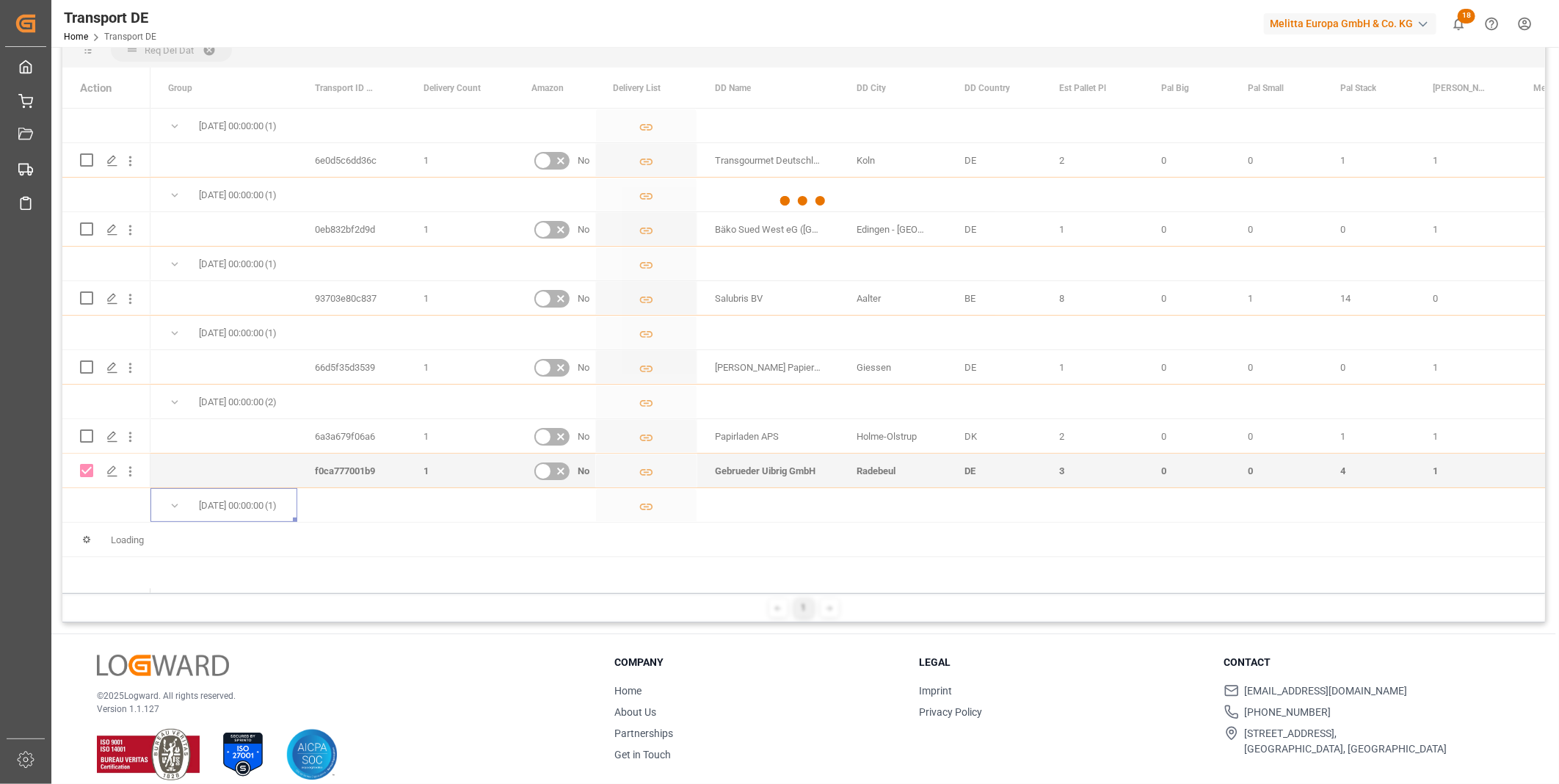
checkbox input "false"
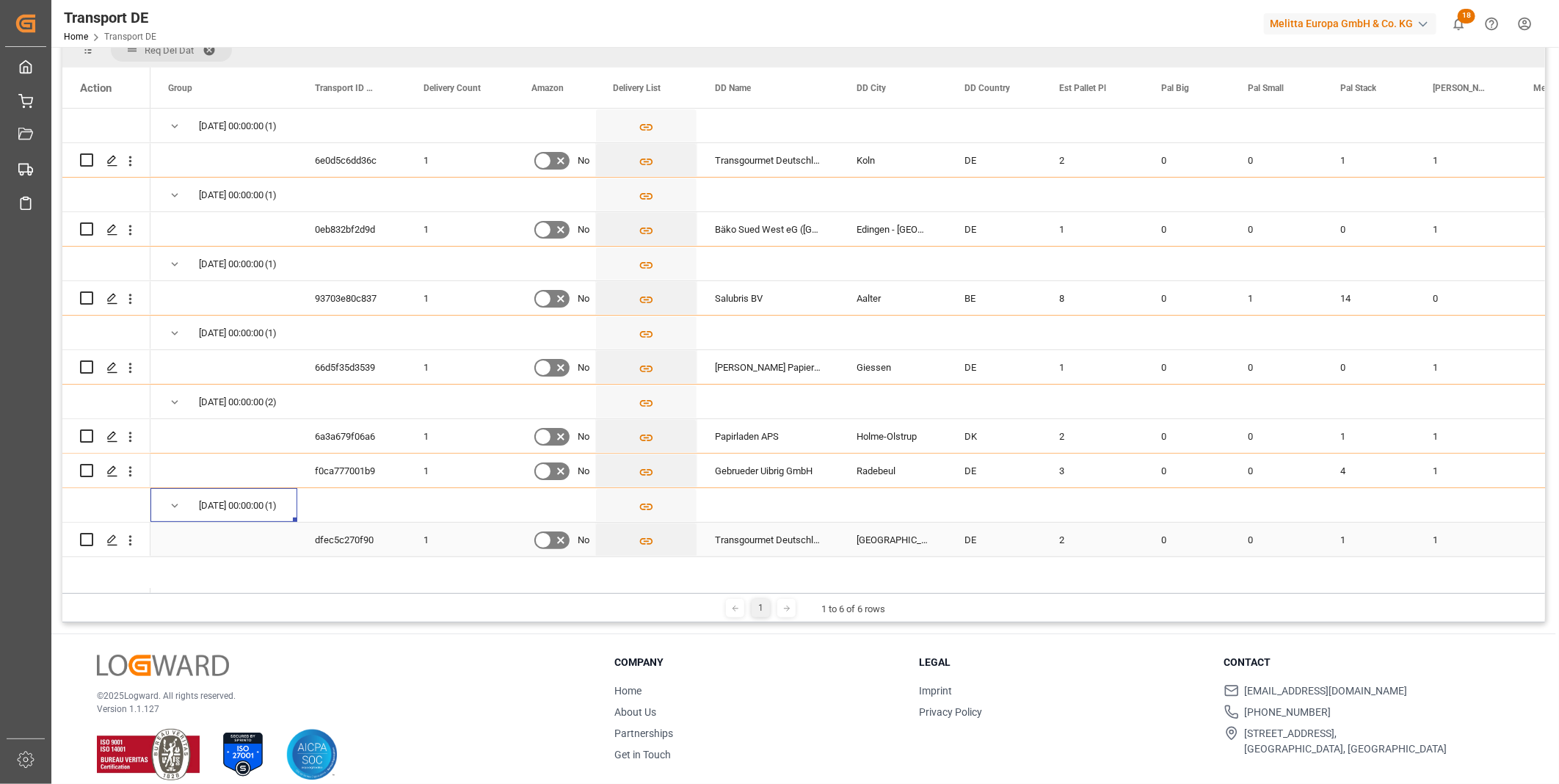
click at [89, 538] on input "Press Space to toggle row selection (unchecked)" at bounding box center [86, 539] width 13 height 13
checkbox input "true"
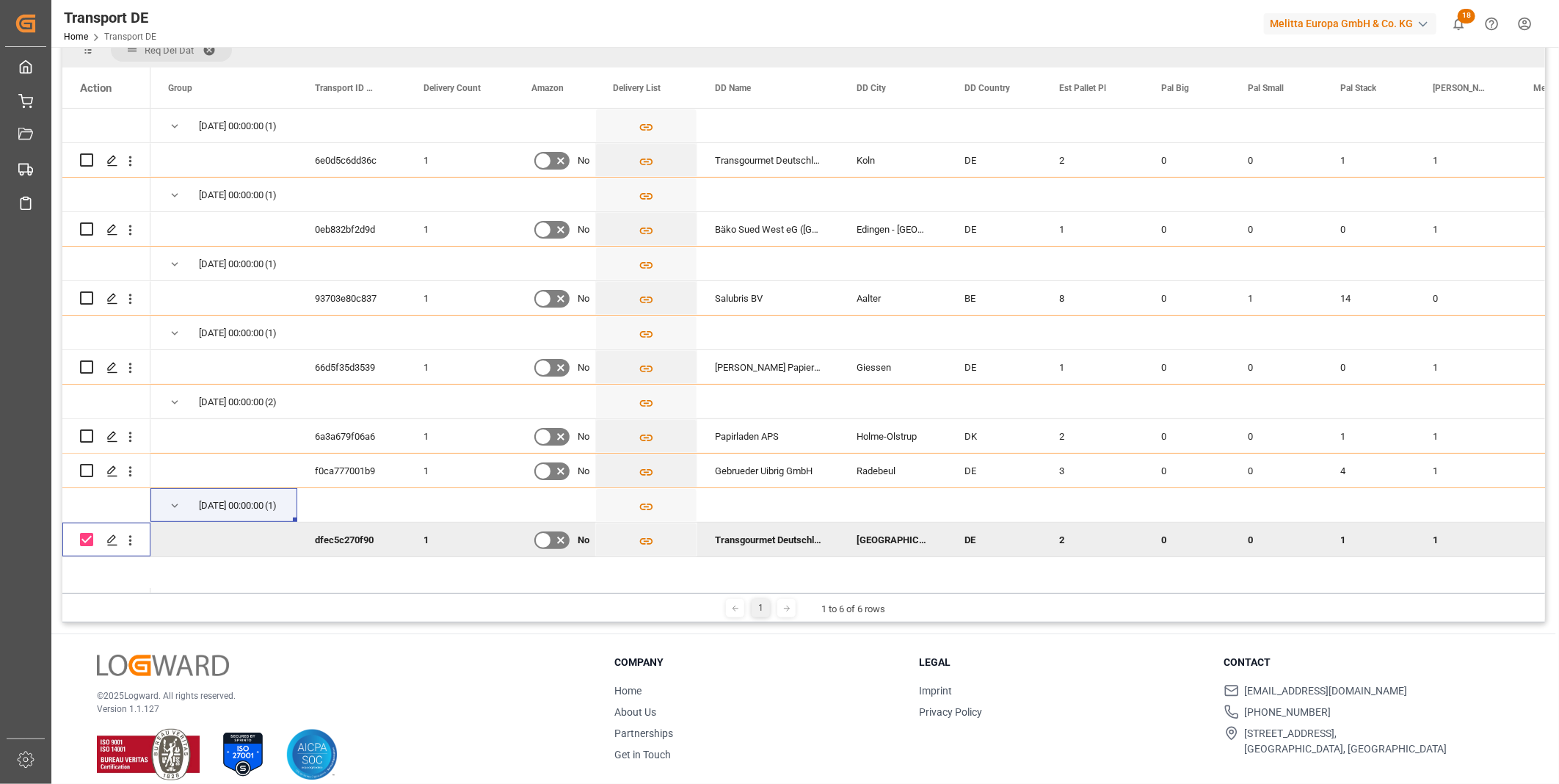
scroll to position [0, 0]
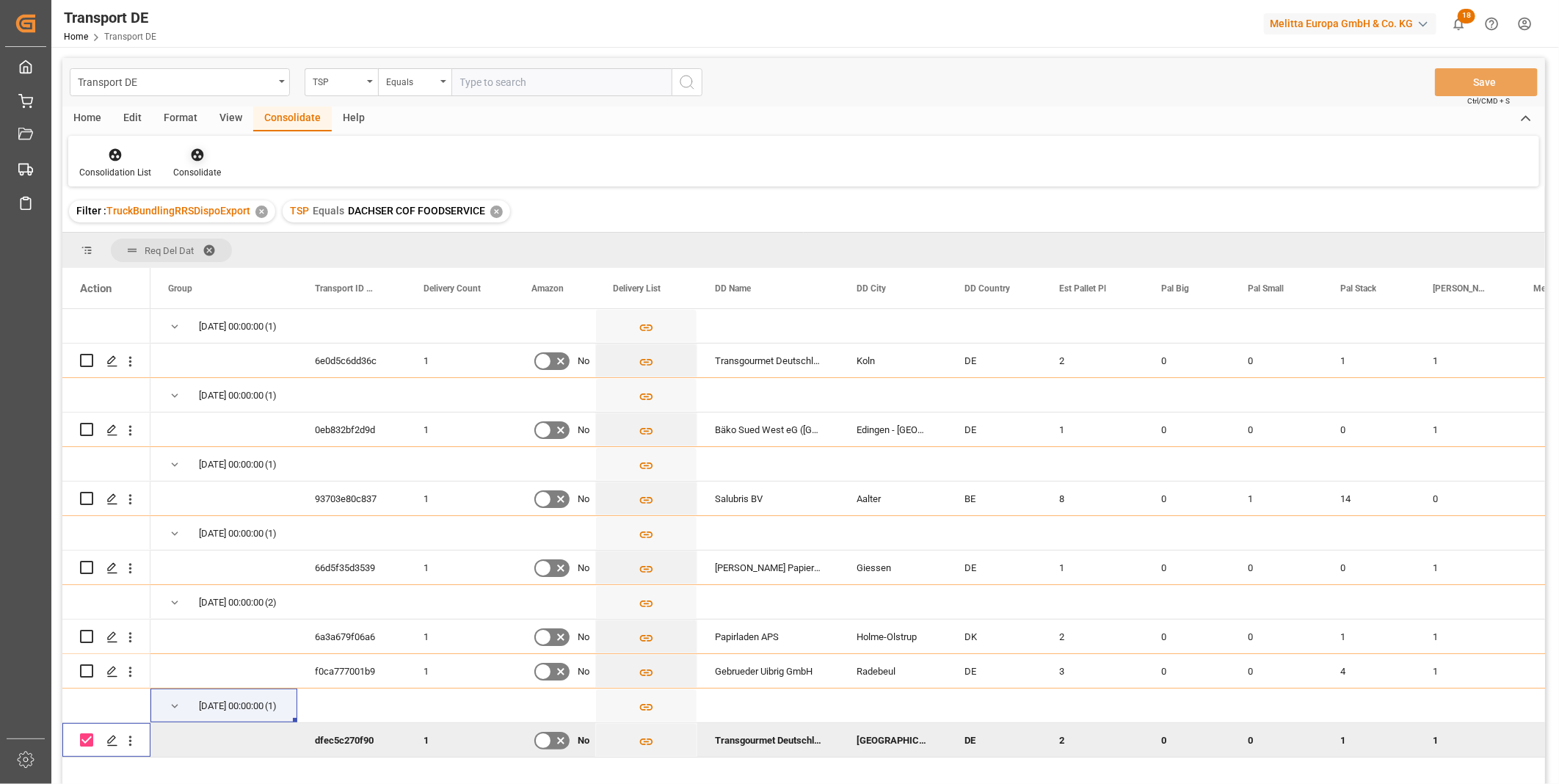
click at [206, 171] on div "Consolidate" at bounding box center [197, 172] width 48 height 13
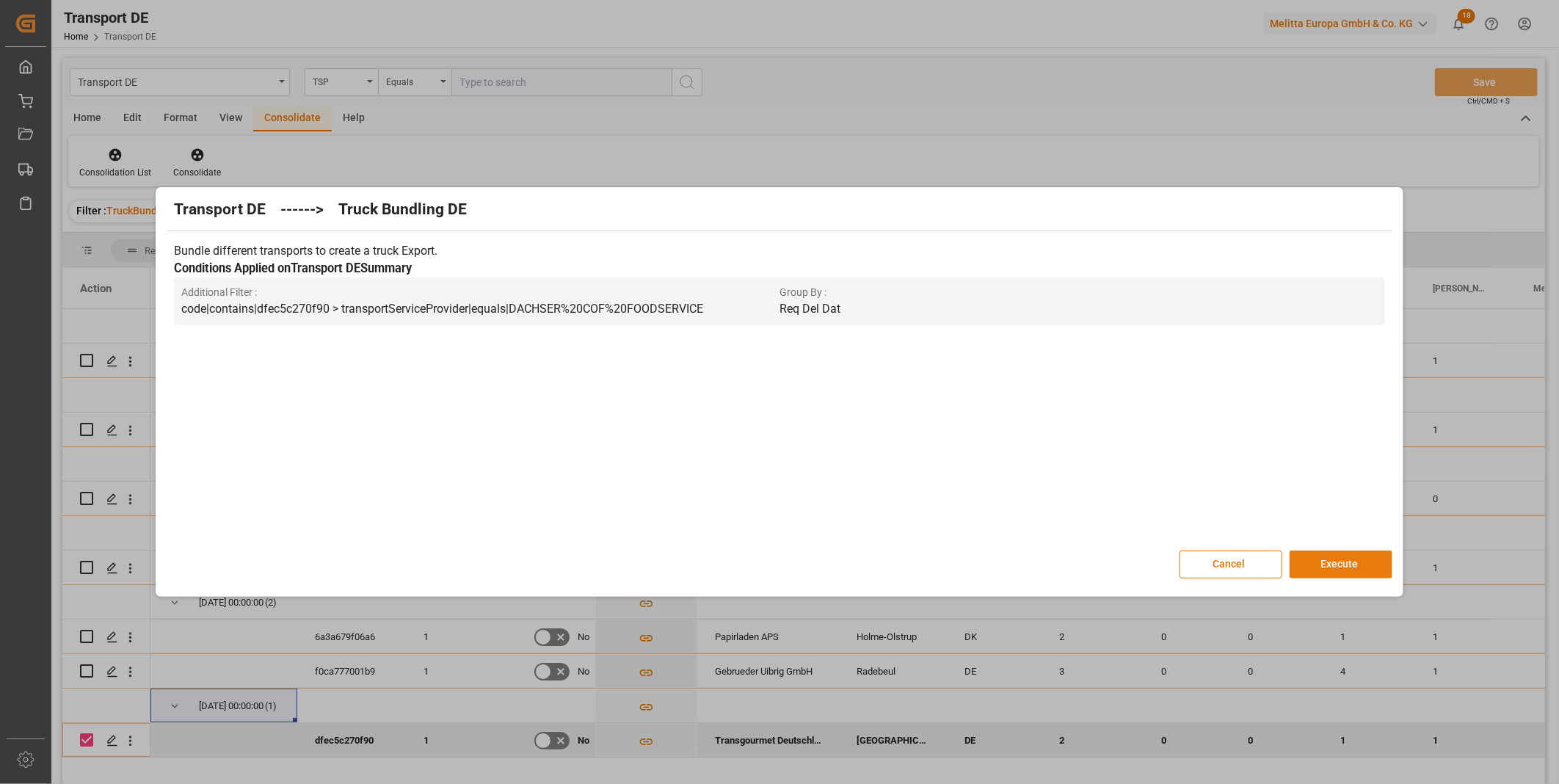
click at [1341, 565] on button "Execute" at bounding box center [1340, 565] width 102 height 28
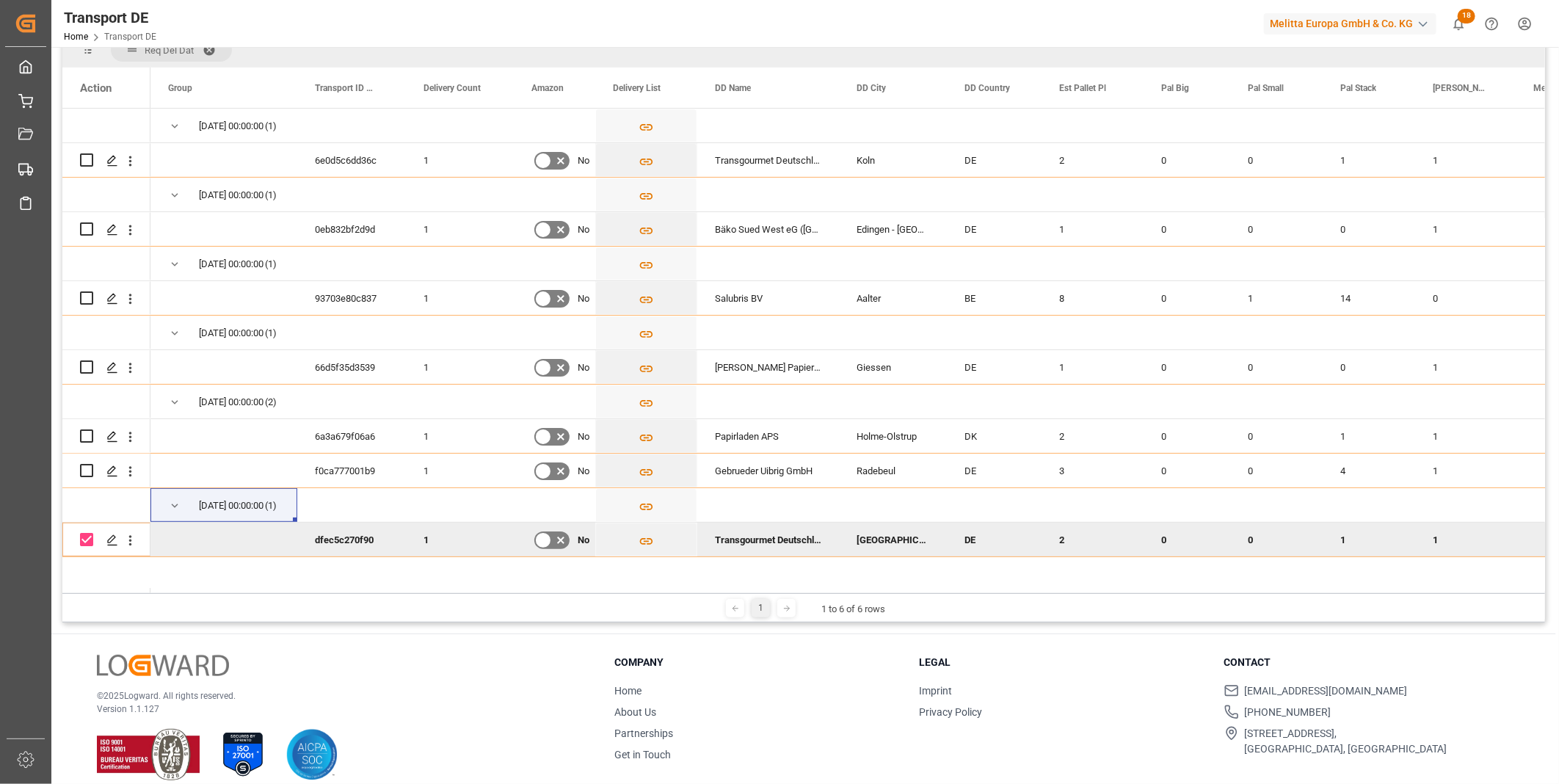
scroll to position [38, 0]
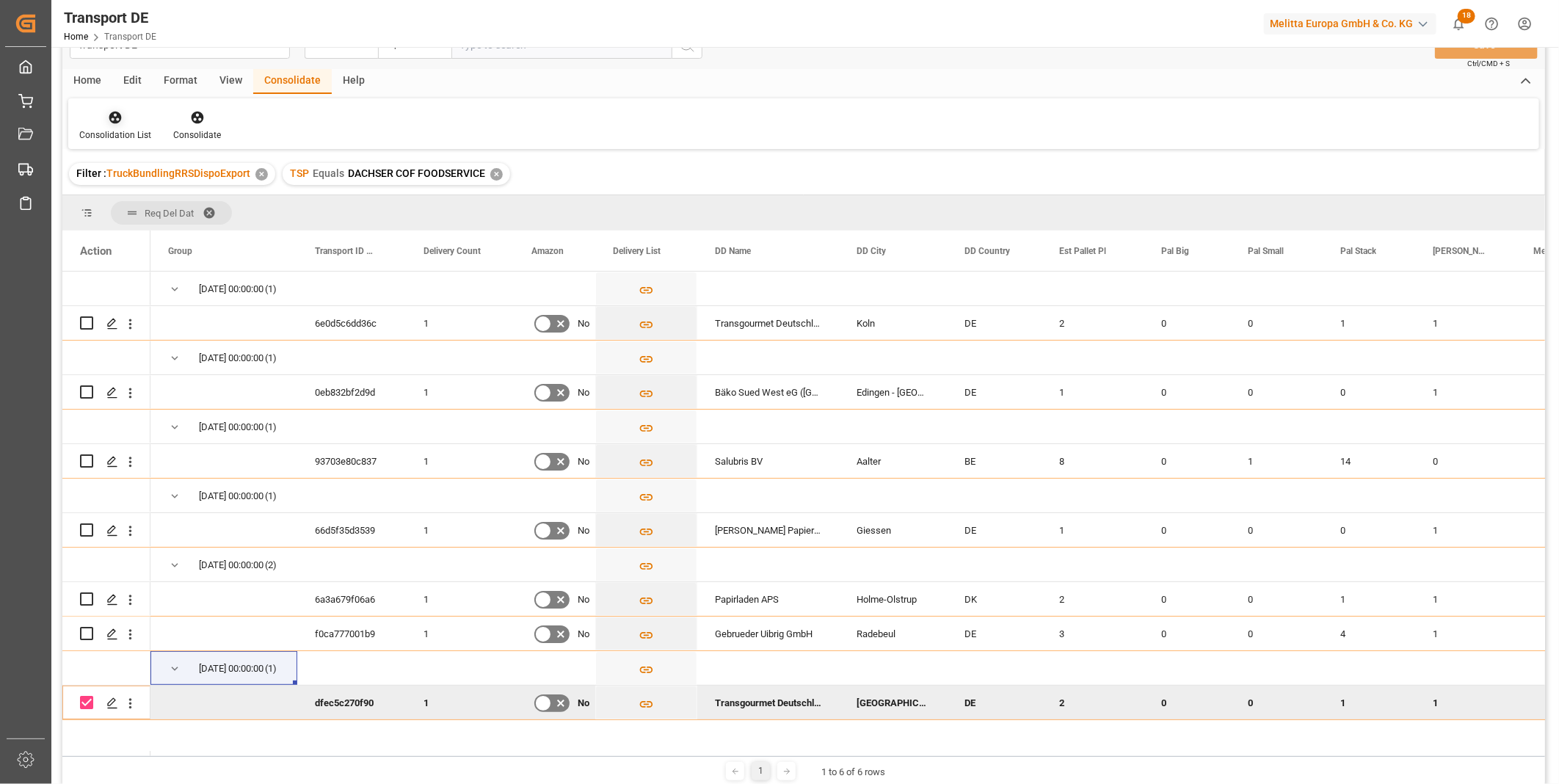
click at [119, 120] on icon at bounding box center [115, 117] width 15 height 15
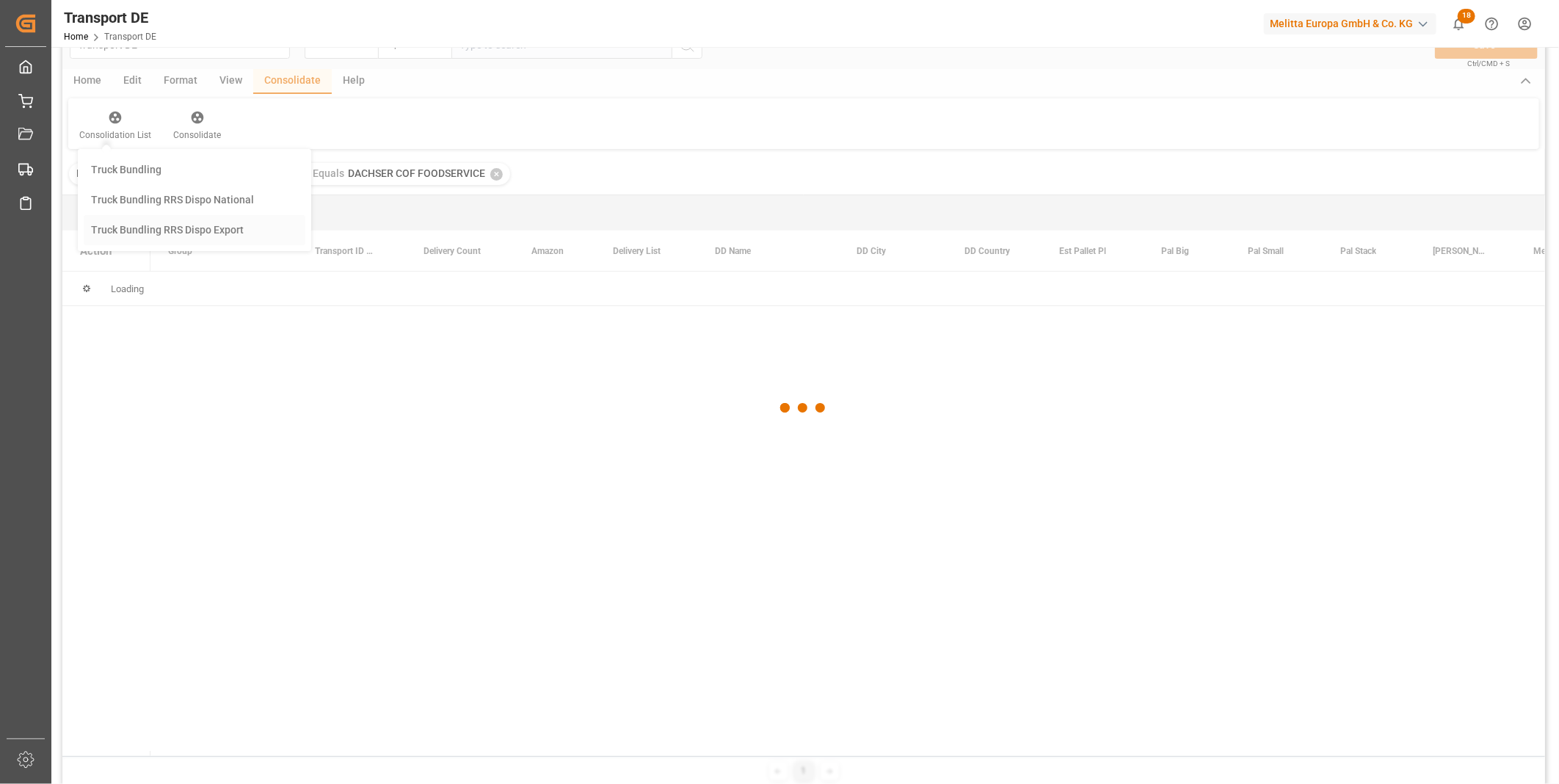
click at [180, 236] on div "Transport DE TSP Equals Save Ctrl/CMD + S Home Edit Format View Consolidate Hel…" at bounding box center [803, 403] width 1483 height 765
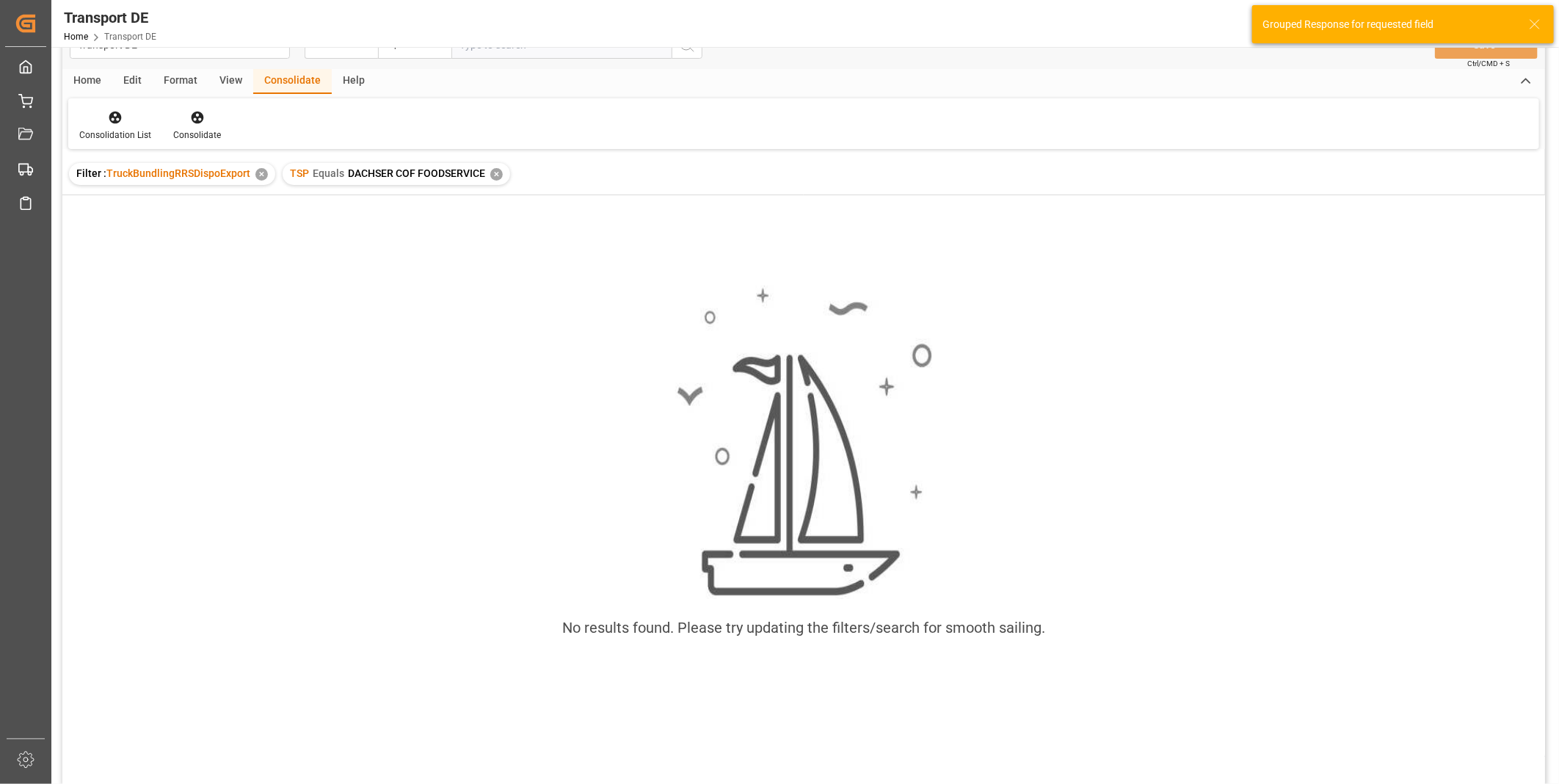
scroll to position [0, 0]
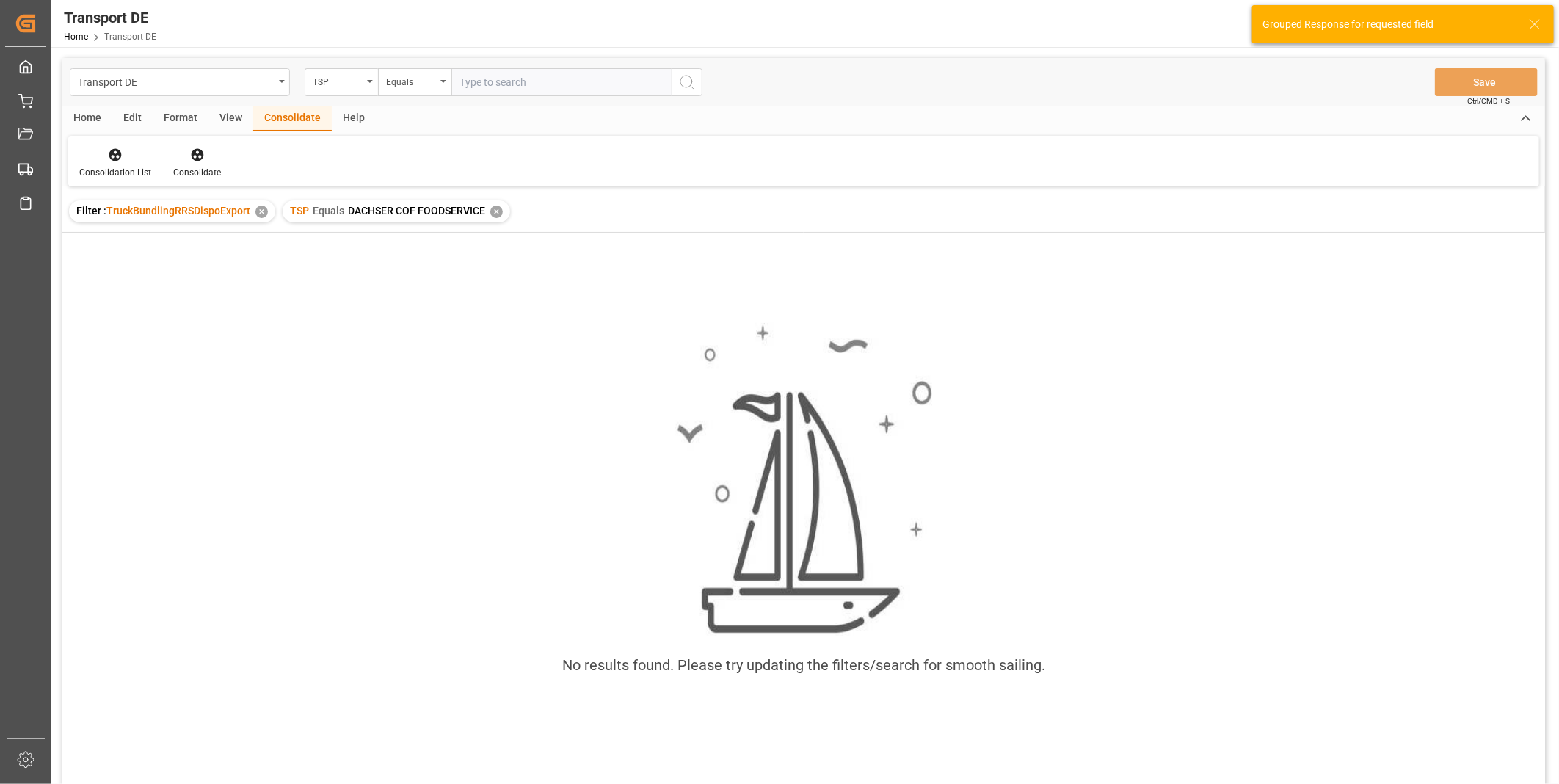
click at [494, 216] on div "✕" at bounding box center [497, 212] width 12 height 12
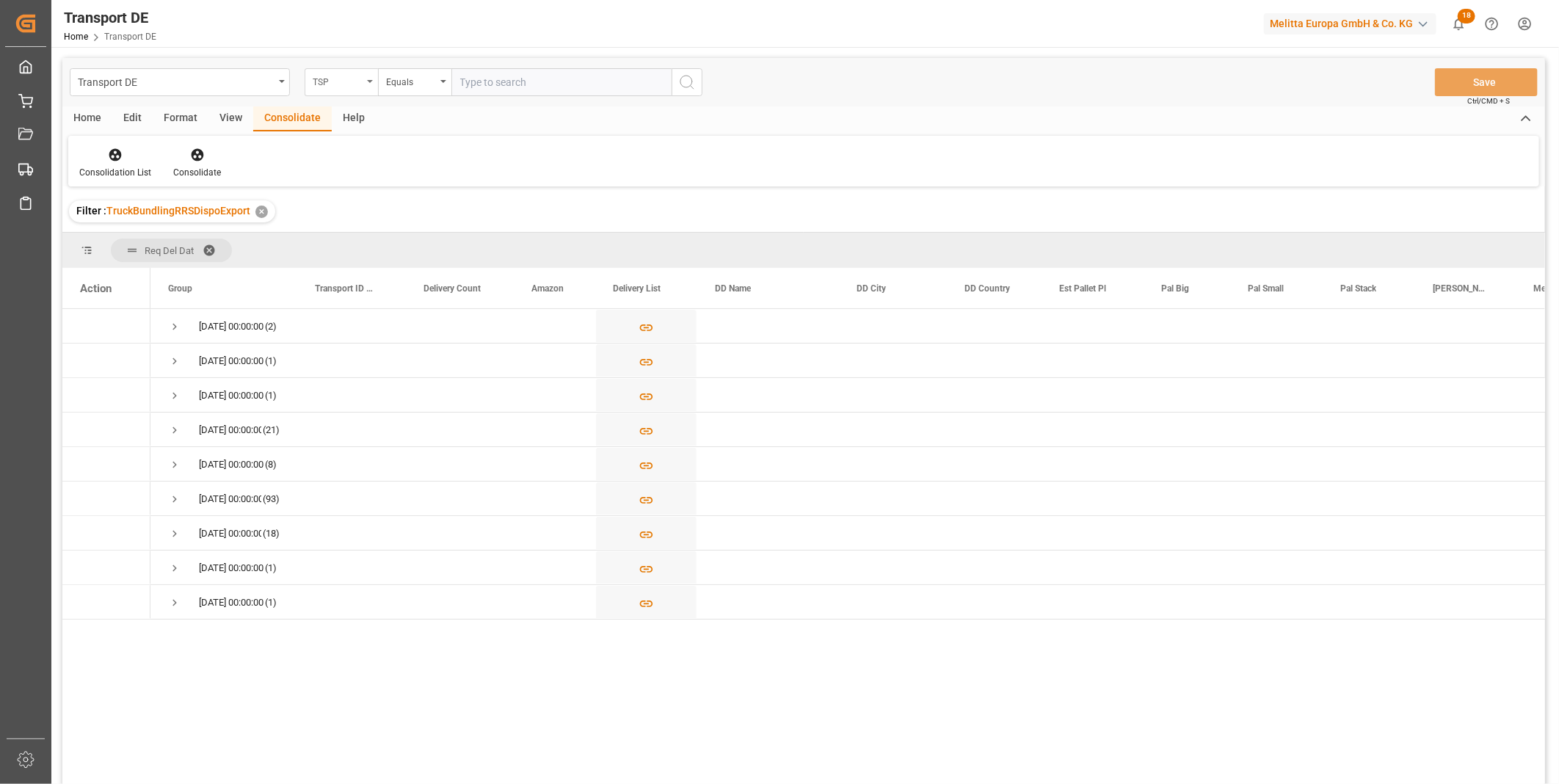
click at [309, 77] on div "TSP" at bounding box center [340, 82] width 73 height 28
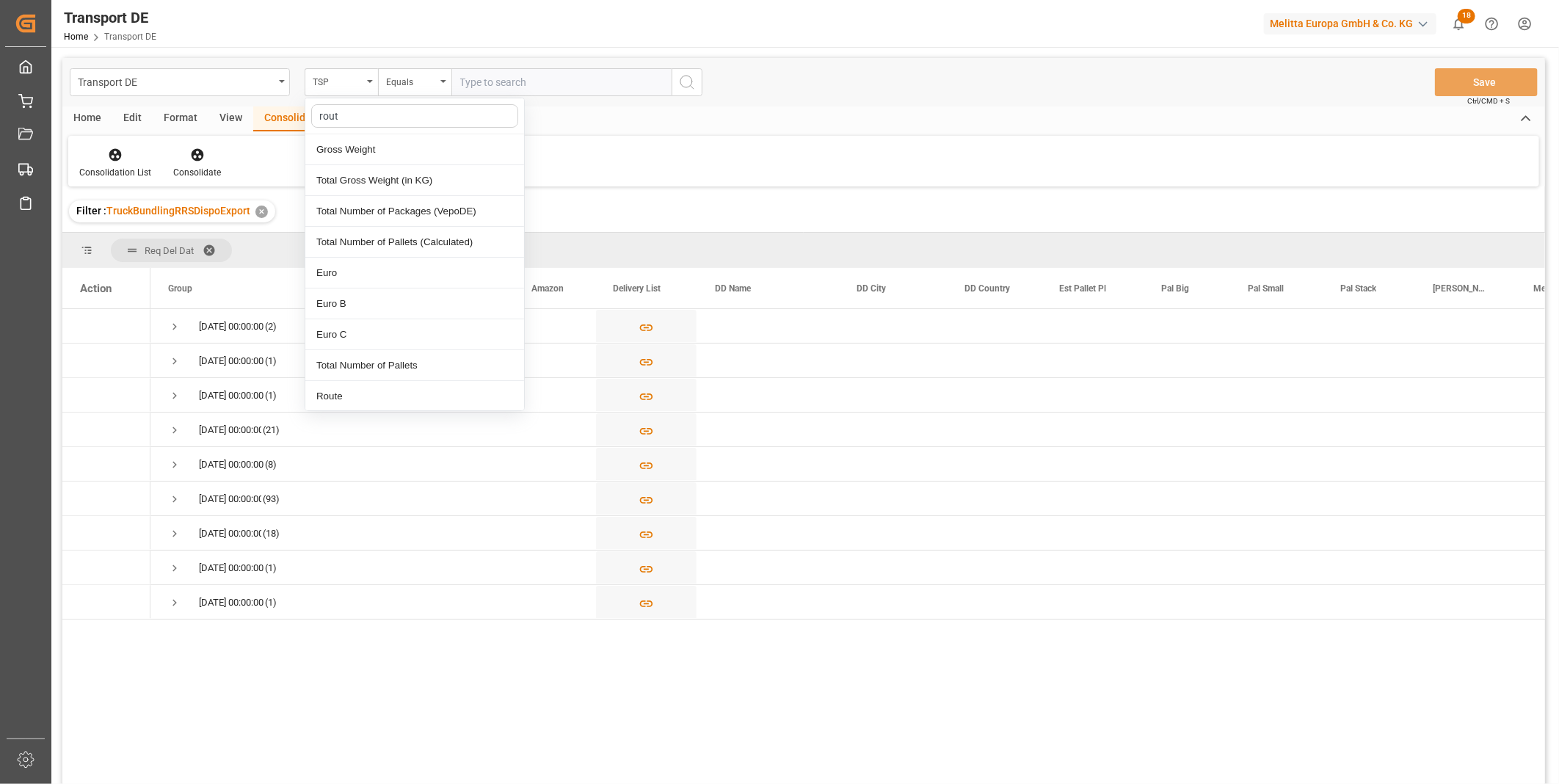
type input "route"
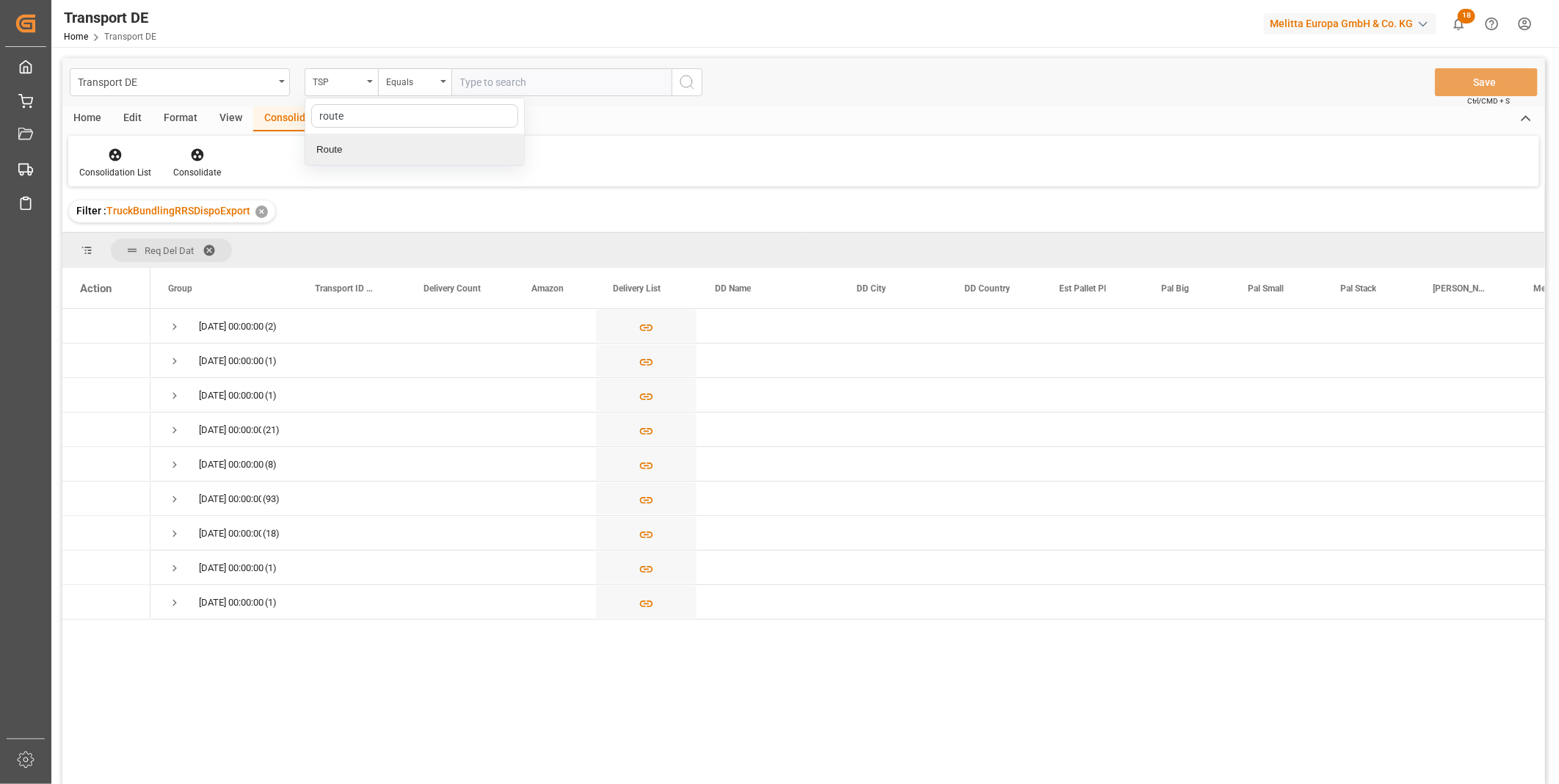
click at [348, 149] on div "Route" at bounding box center [414, 149] width 219 height 31
click at [416, 70] on div "Equals" at bounding box center [414, 82] width 73 height 28
click at [417, 246] on div "Starts with" at bounding box center [488, 242] width 219 height 31
type input "SA"
click at [693, 86] on icon "search button" at bounding box center [686, 82] width 18 height 18
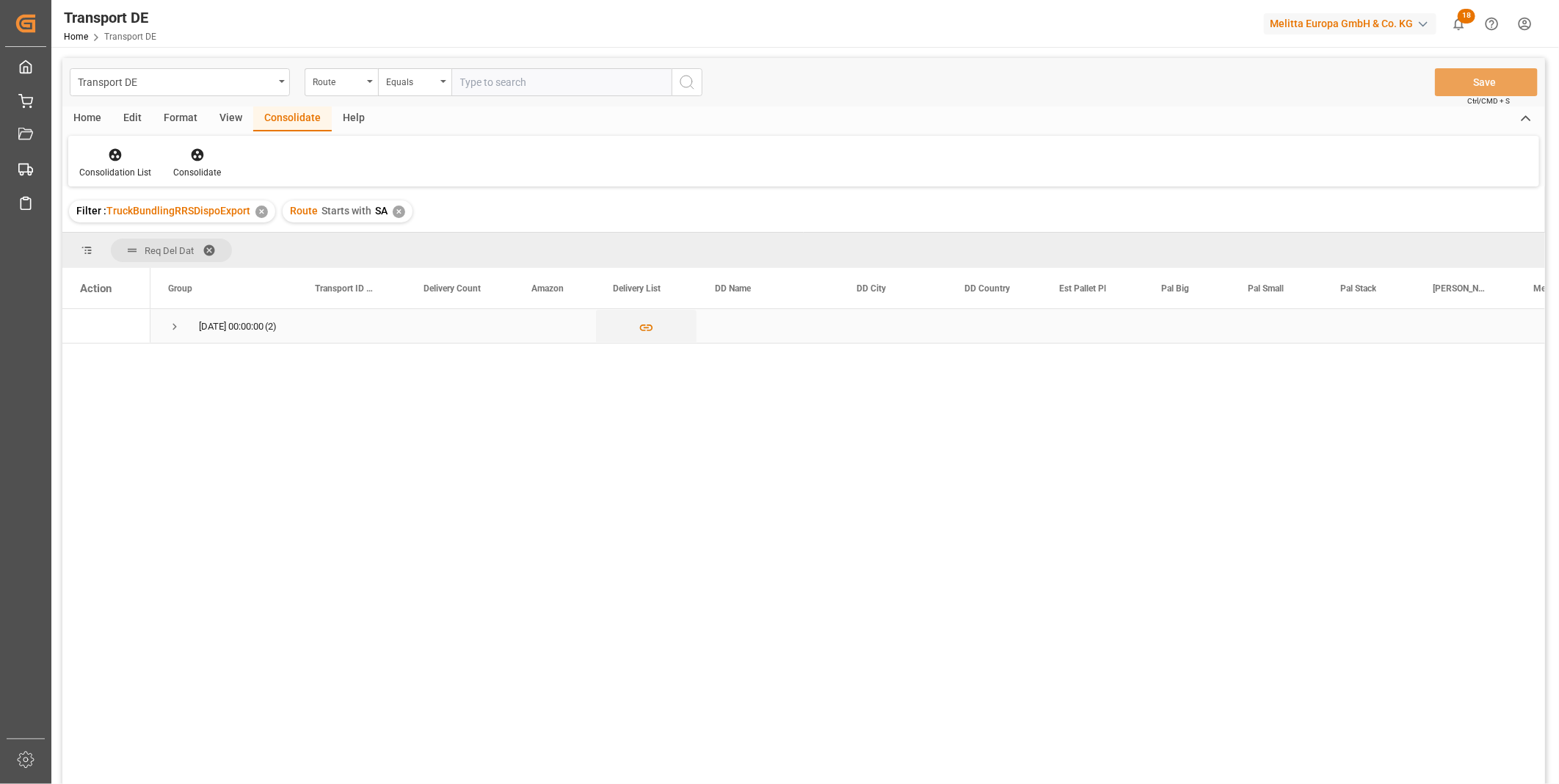
click at [185, 328] on span "22.07.2025 00:00:00 (2)" at bounding box center [223, 326] width 112 height 32
click at [173, 326] on span "Press SPACE to select this row." at bounding box center [174, 326] width 13 height 13
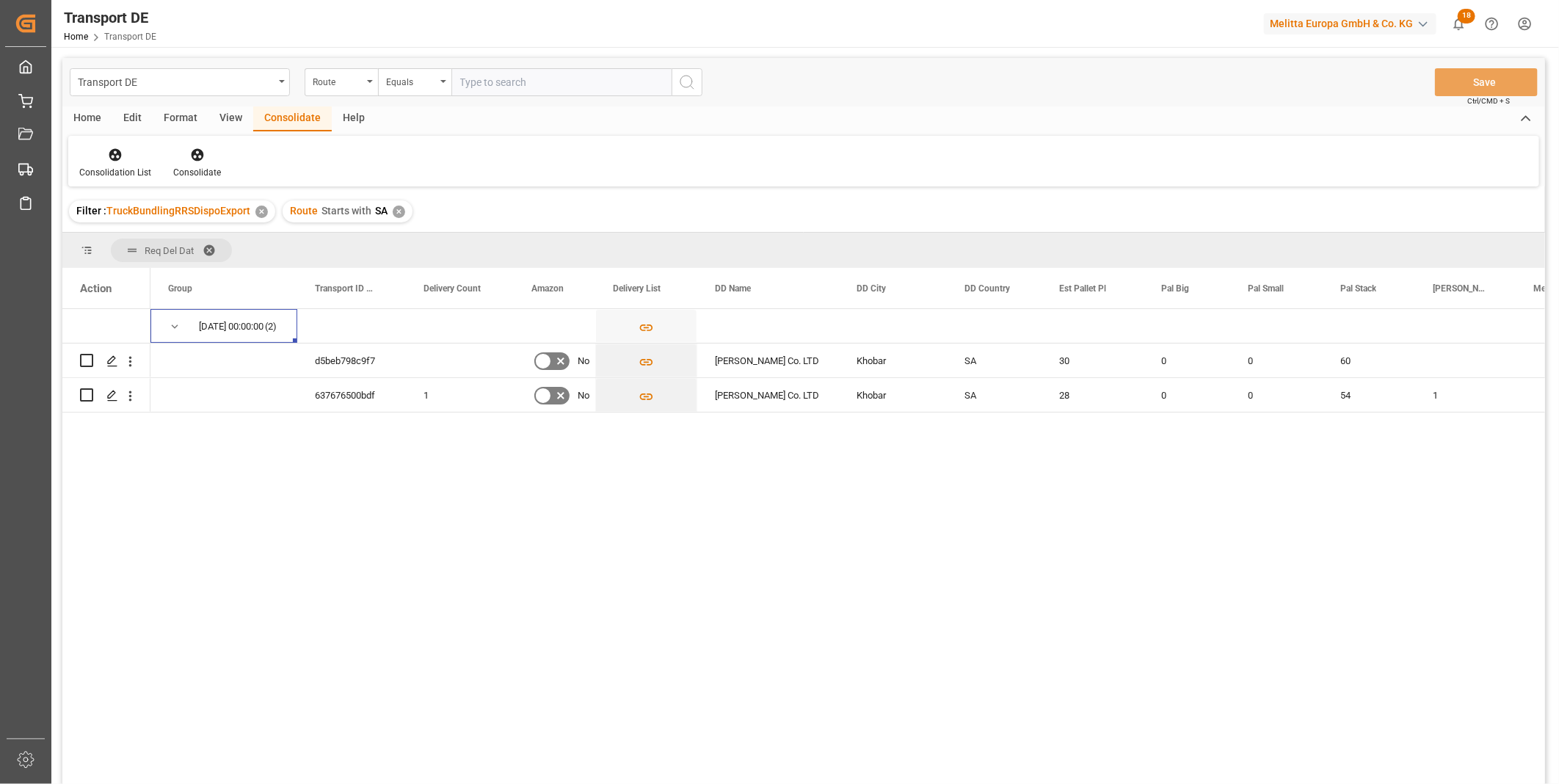
click at [389, 216] on div "Route Starts with SA ✕" at bounding box center [347, 211] width 130 height 22
click at [394, 210] on div "✕" at bounding box center [399, 212] width 12 height 12
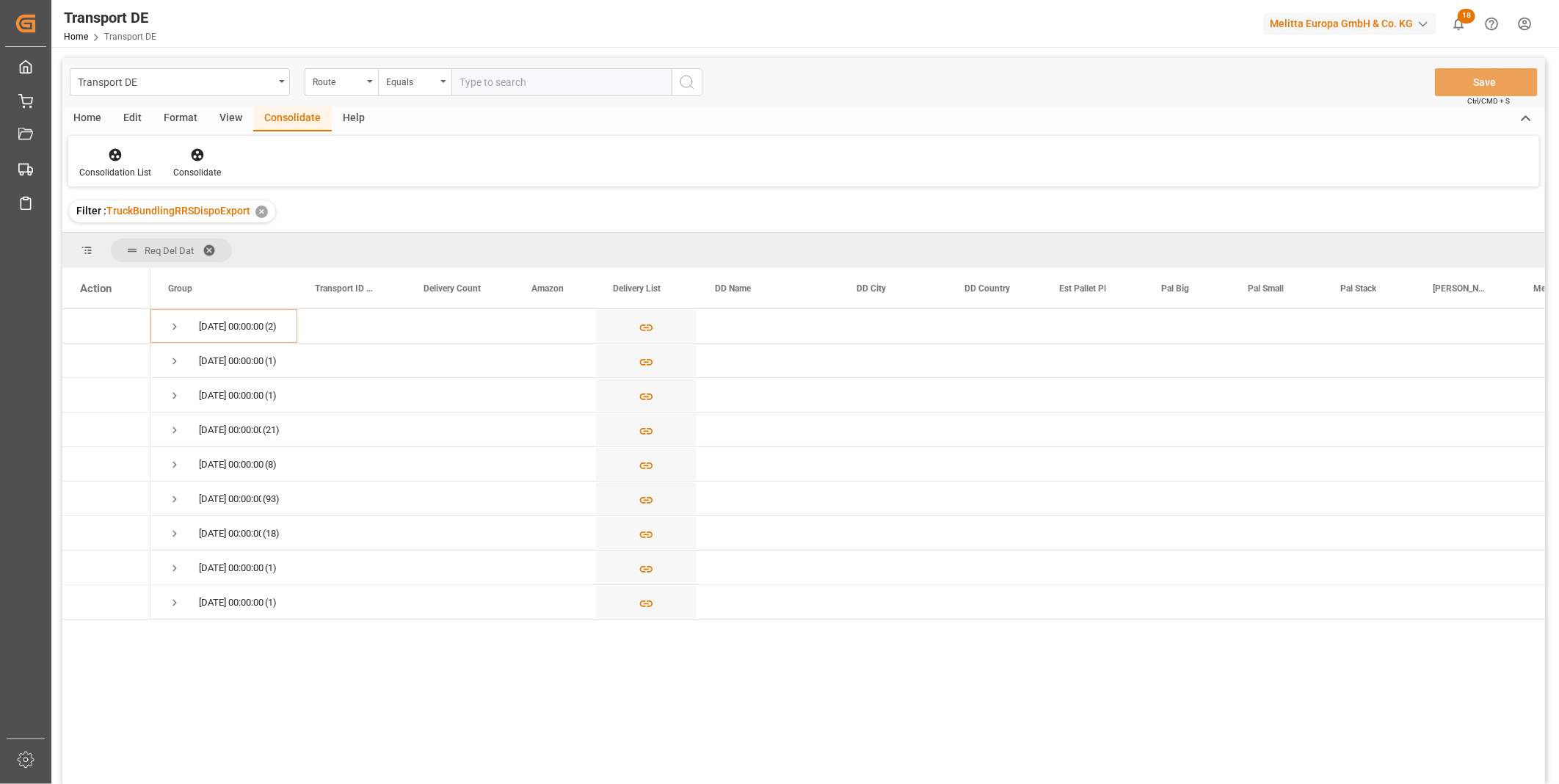
click at [474, 79] on input "text" at bounding box center [562, 82] width 220 height 28
type input "SF"
click at [685, 78] on icon "search button" at bounding box center [686, 82] width 18 height 18
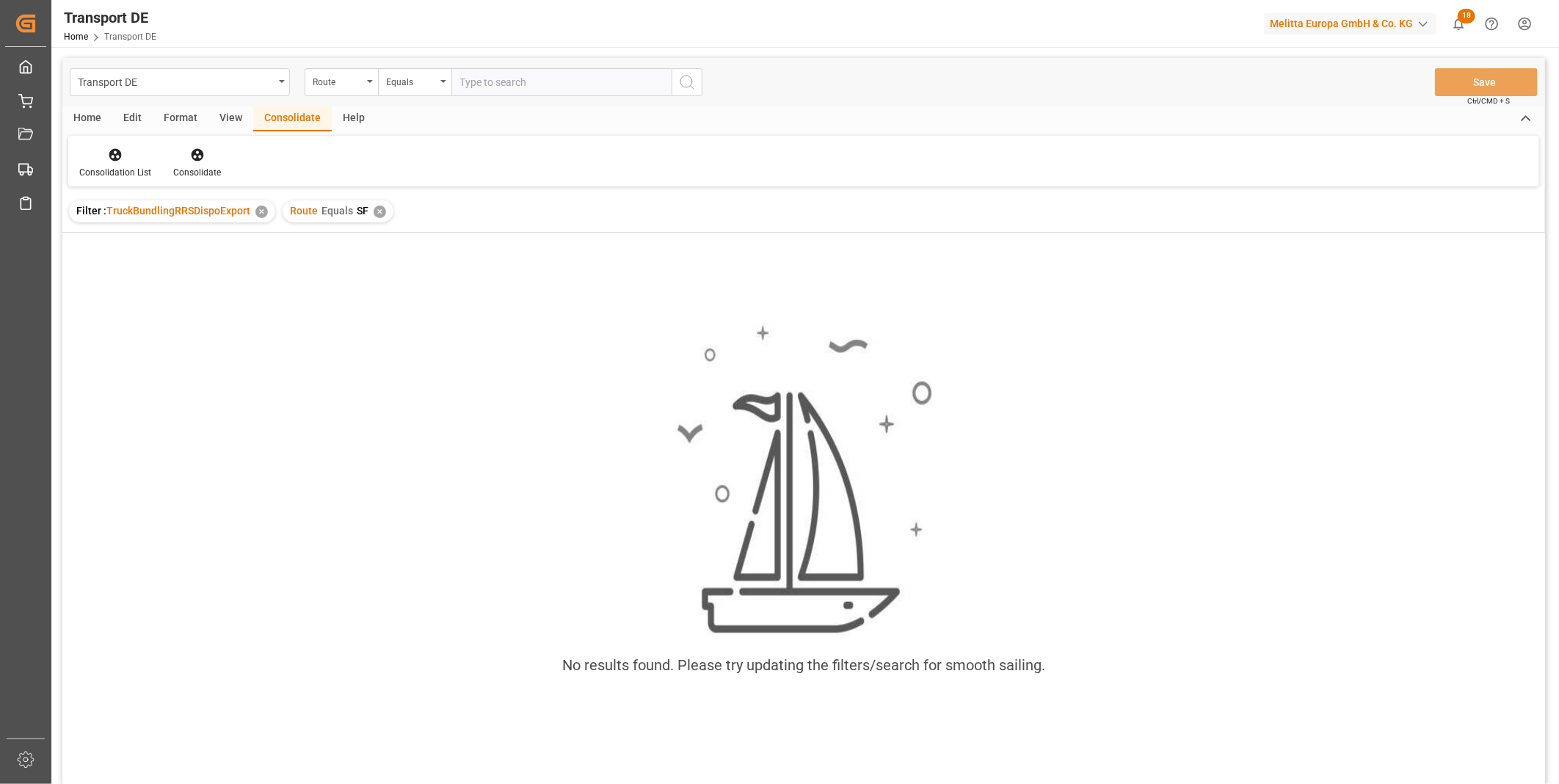
click at [378, 206] on div "✕" at bounding box center [380, 212] width 12 height 12
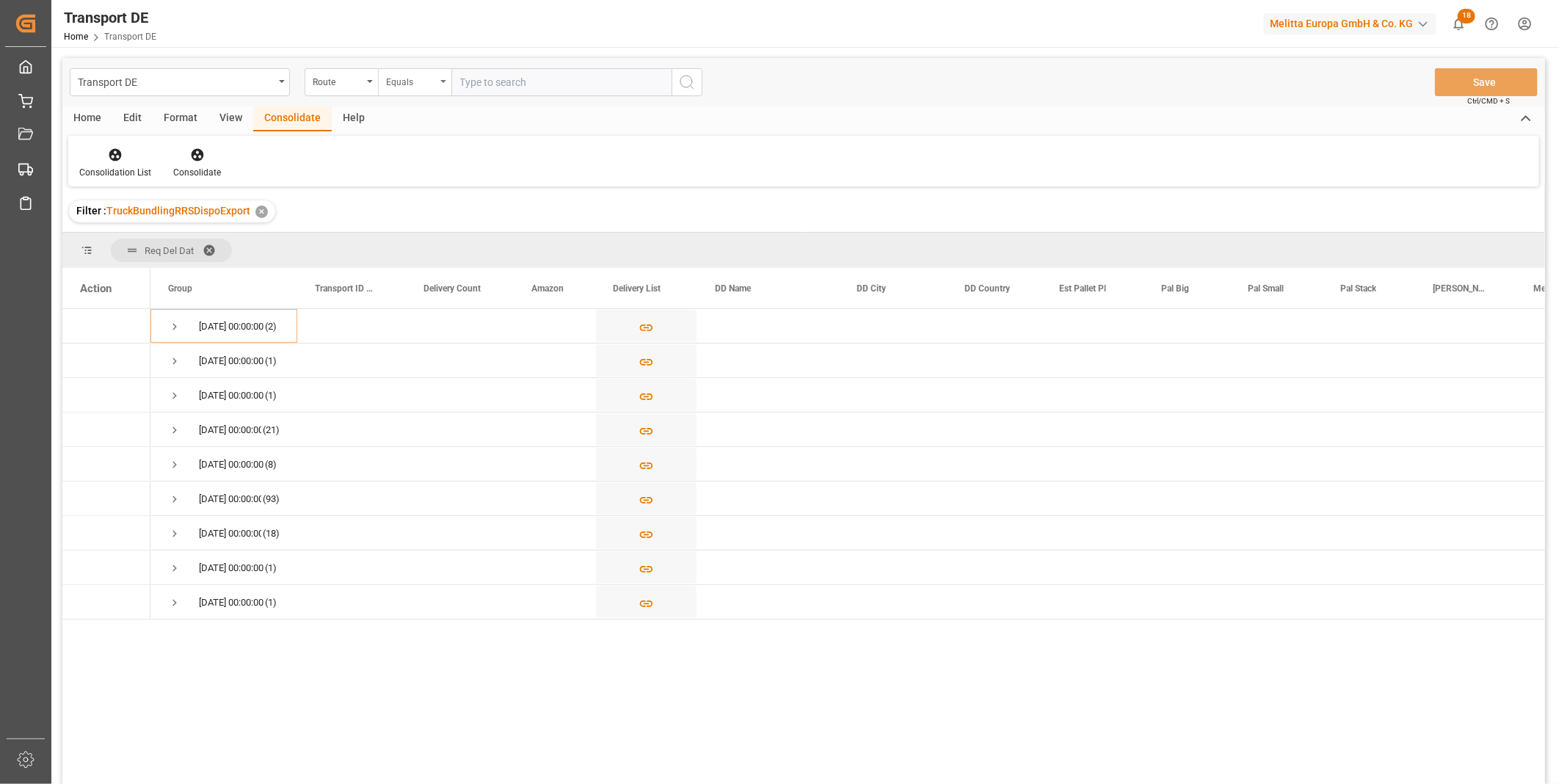
click at [409, 82] on div "Equals" at bounding box center [411, 80] width 50 height 17
click at [421, 243] on div "Starts with" at bounding box center [488, 242] width 219 height 31
type input "SF"
click at [693, 84] on icon "search button" at bounding box center [686, 82] width 18 height 18
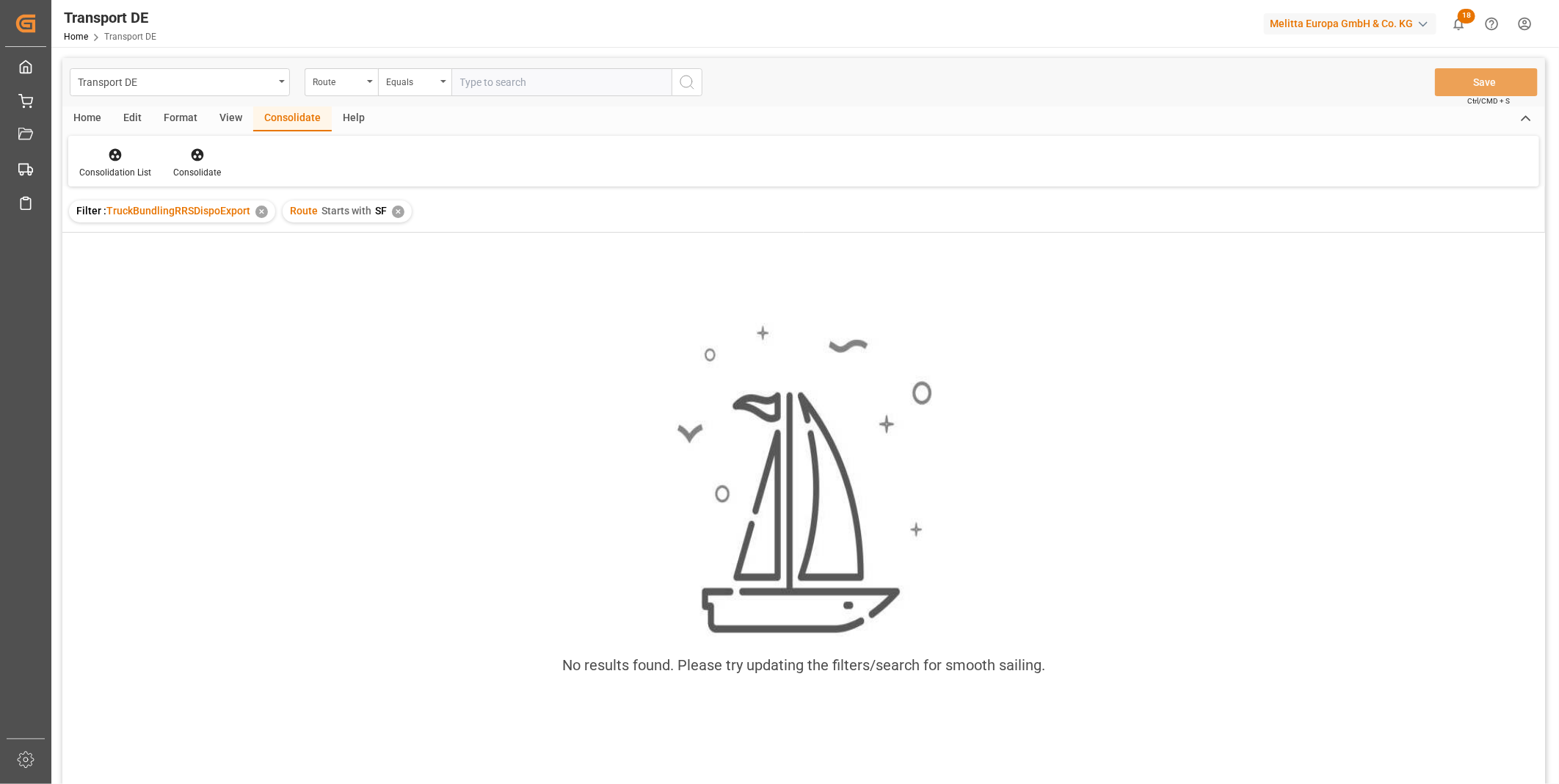
click at [400, 213] on div "✕" at bounding box center [398, 212] width 12 height 12
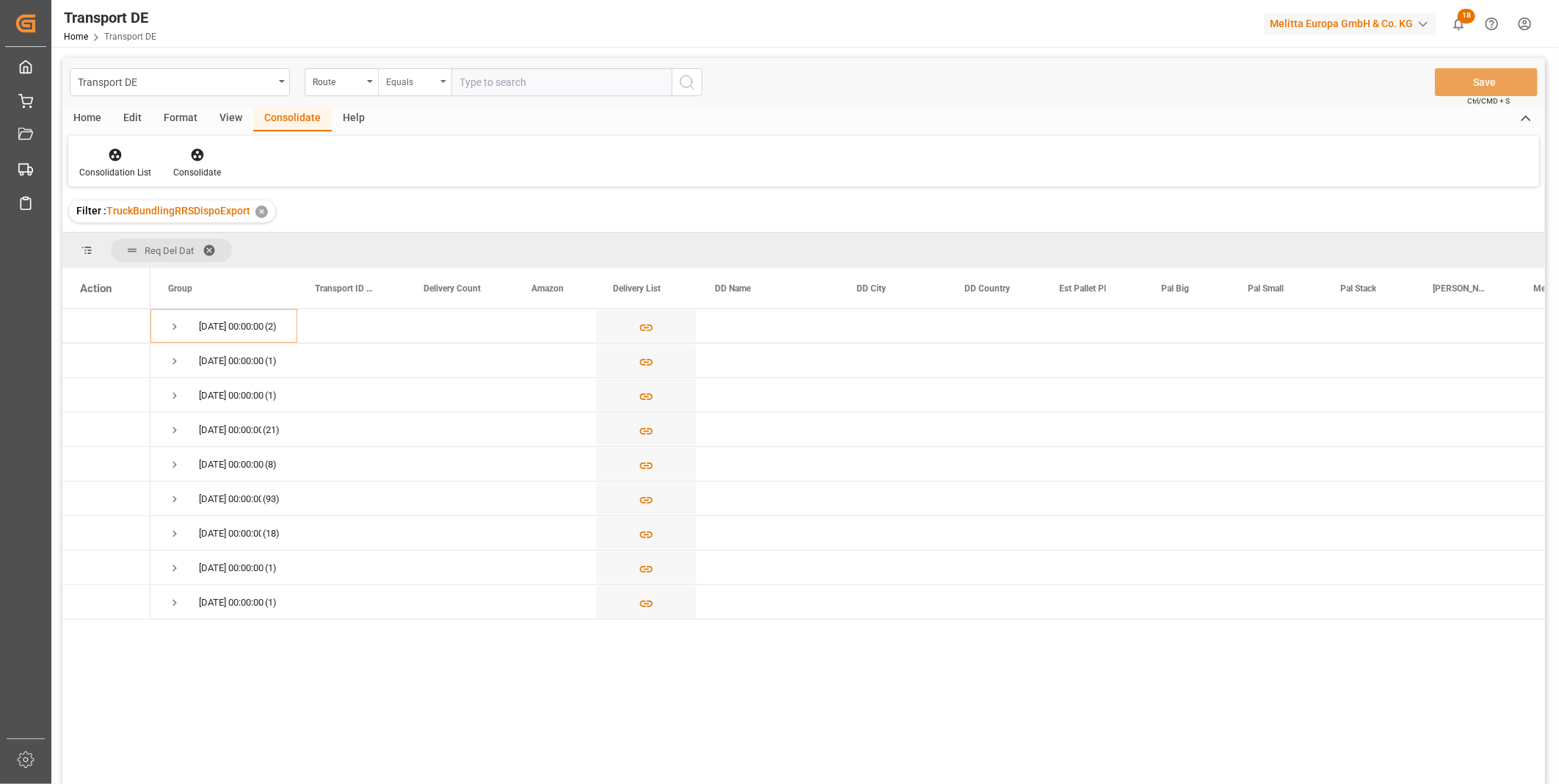
click at [431, 85] on div "Equals" at bounding box center [411, 80] width 50 height 17
click at [428, 238] on div "Starts with" at bounding box center [488, 242] width 219 height 31
type input "ZA"
click at [674, 73] on button "search button" at bounding box center [687, 82] width 31 height 28
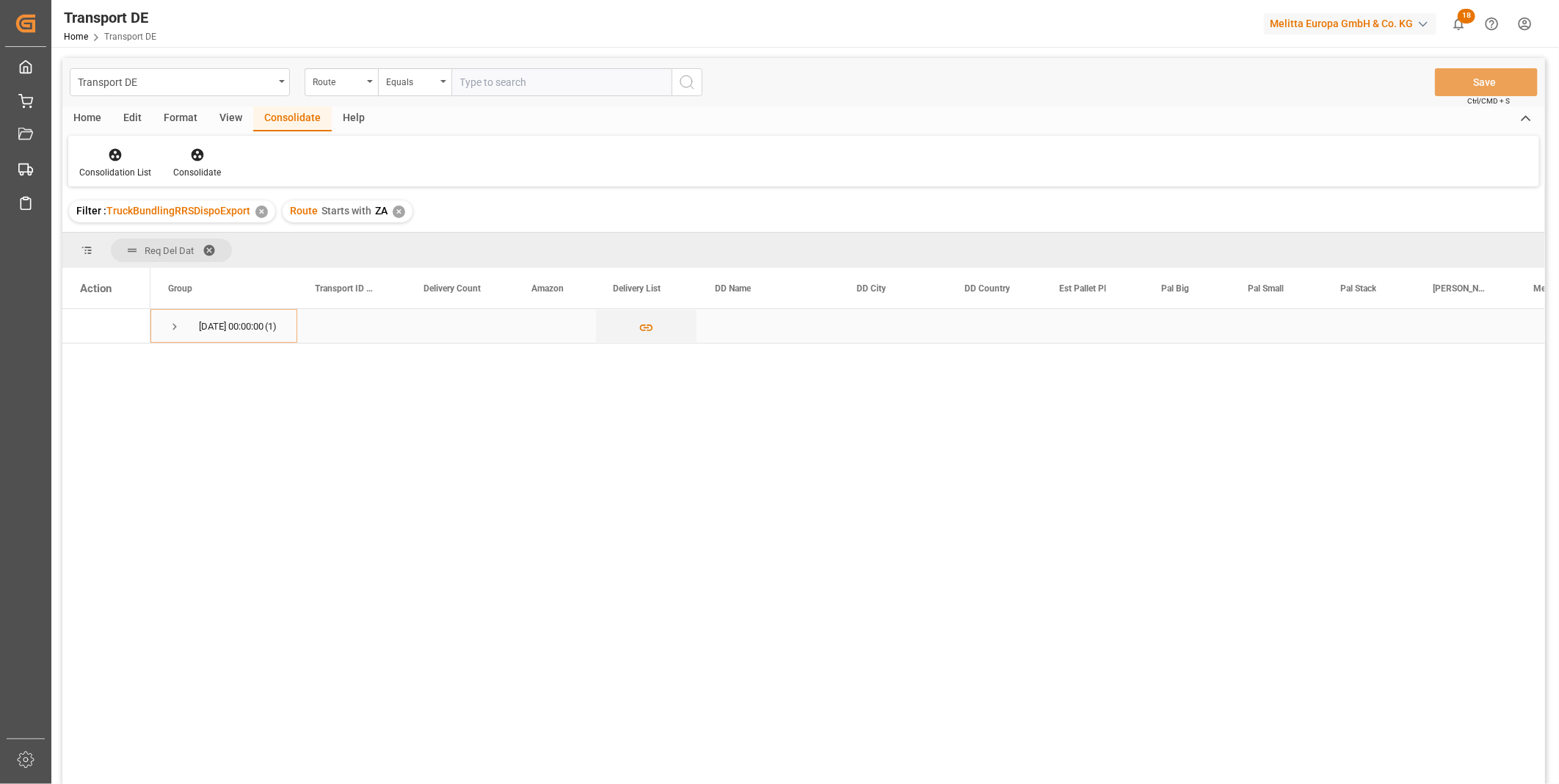
click at [158, 326] on div "24.09.2025 00:00:00 (1)" at bounding box center [223, 326] width 147 height 34
click at [178, 327] on span "Press SPACE to select this row." at bounding box center [174, 326] width 13 height 13
click at [110, 360] on polygon "Press SPACE to select this row." at bounding box center [112, 360] width 8 height 8
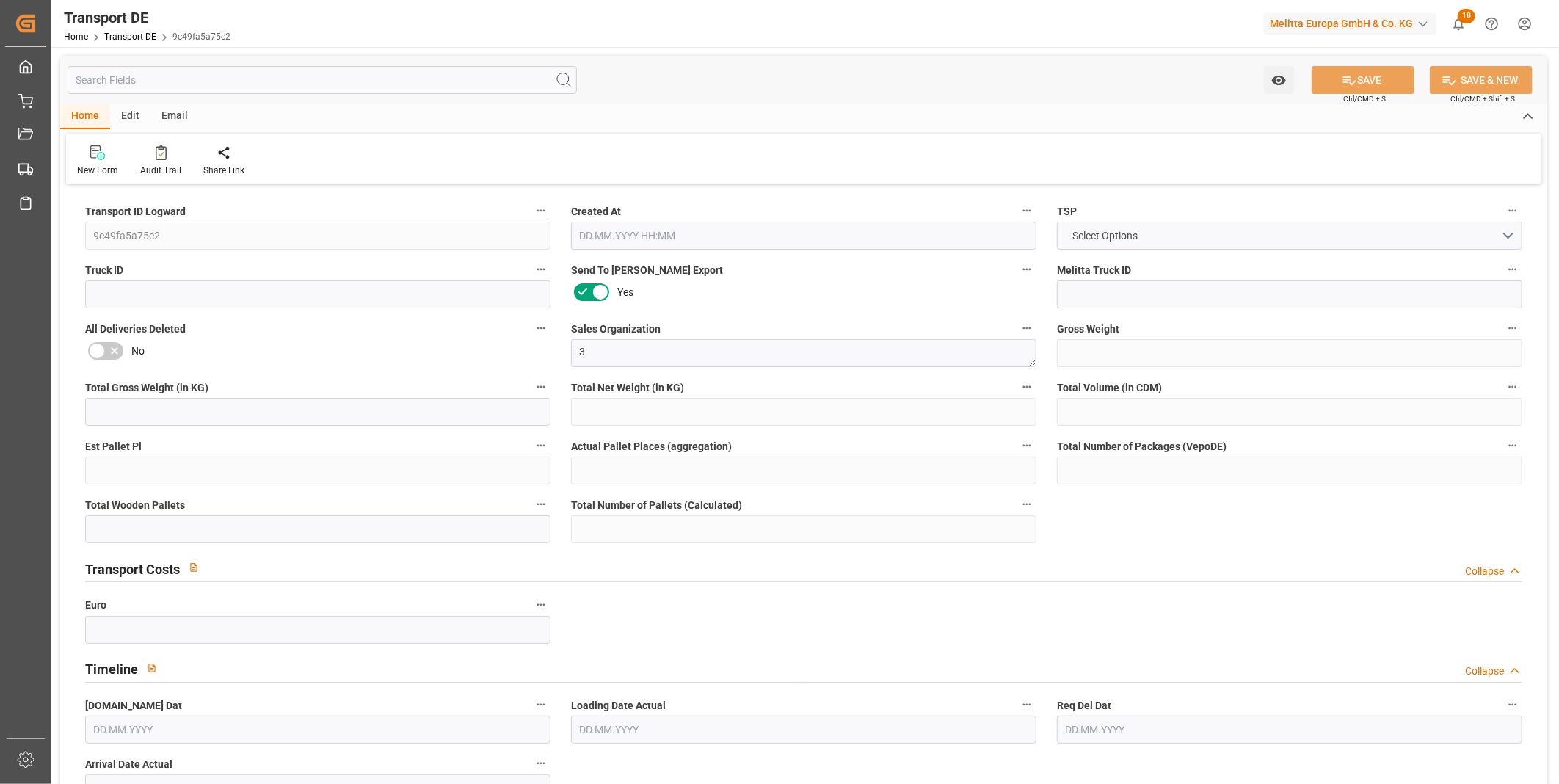
type input "47"
type input "22.14"
type input "19.76"
type input "181.714"
type input "1"
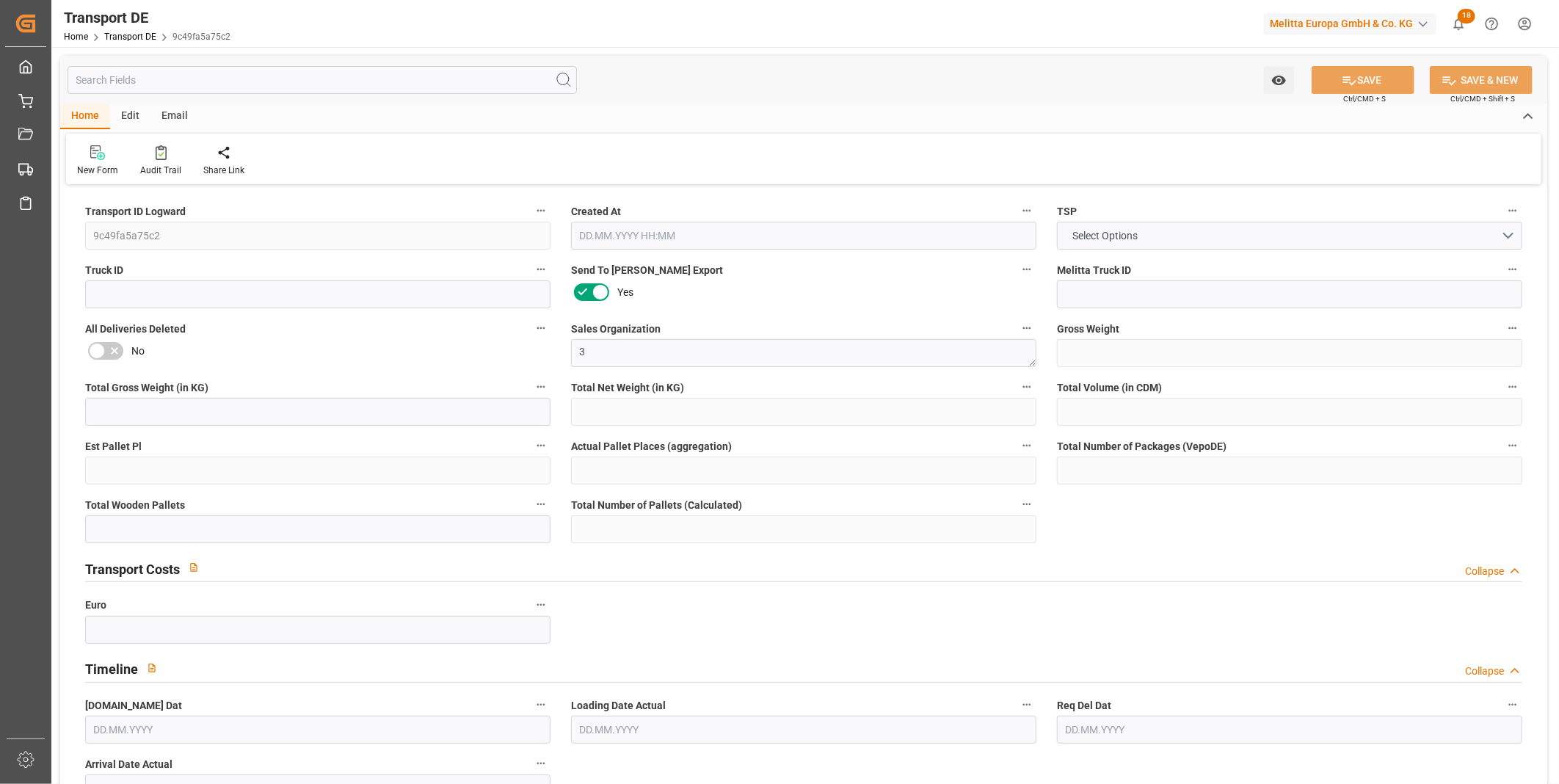
type input "0"
type input "1"
type input "0"
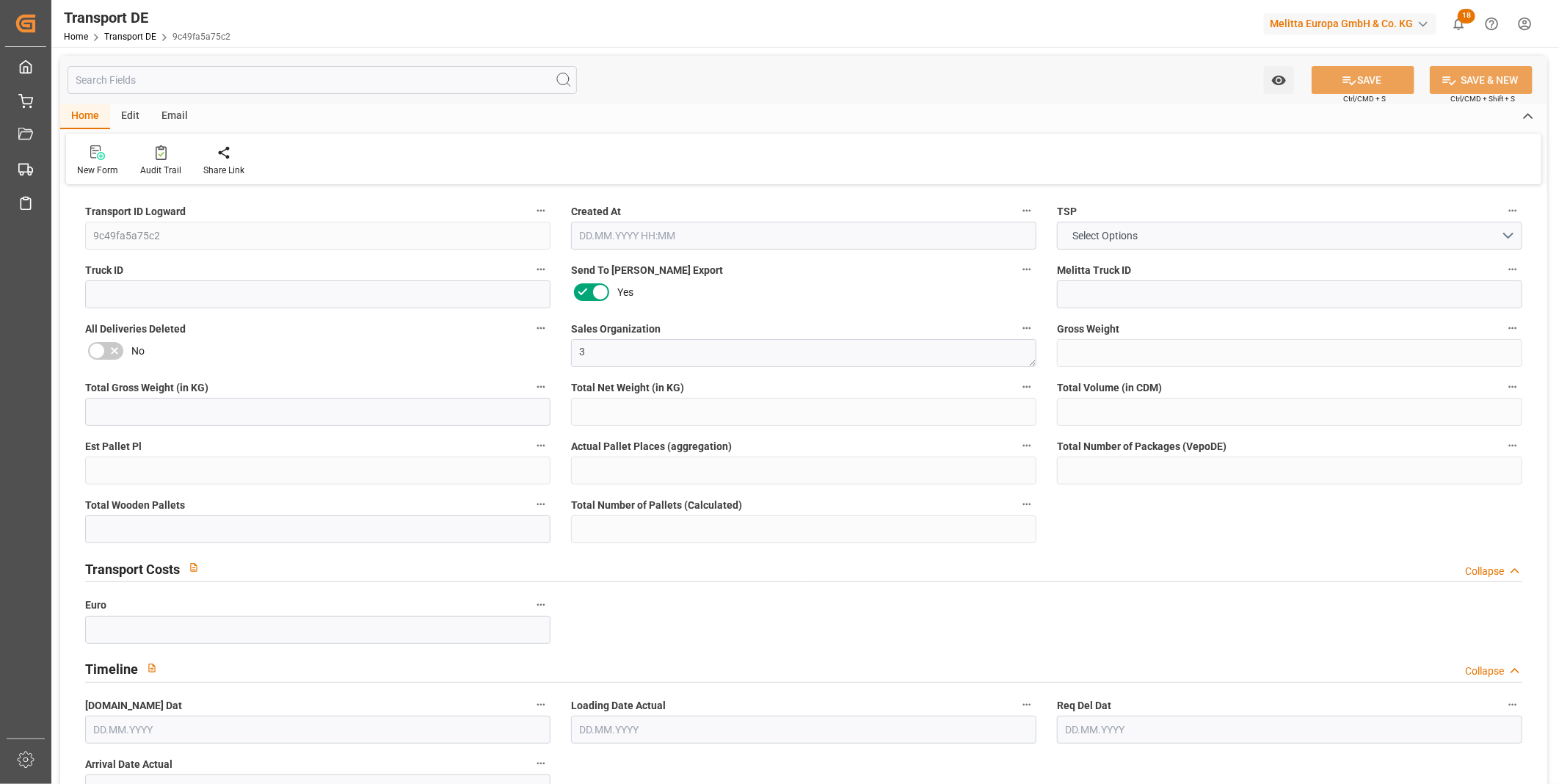
type input "15"
type input "0"
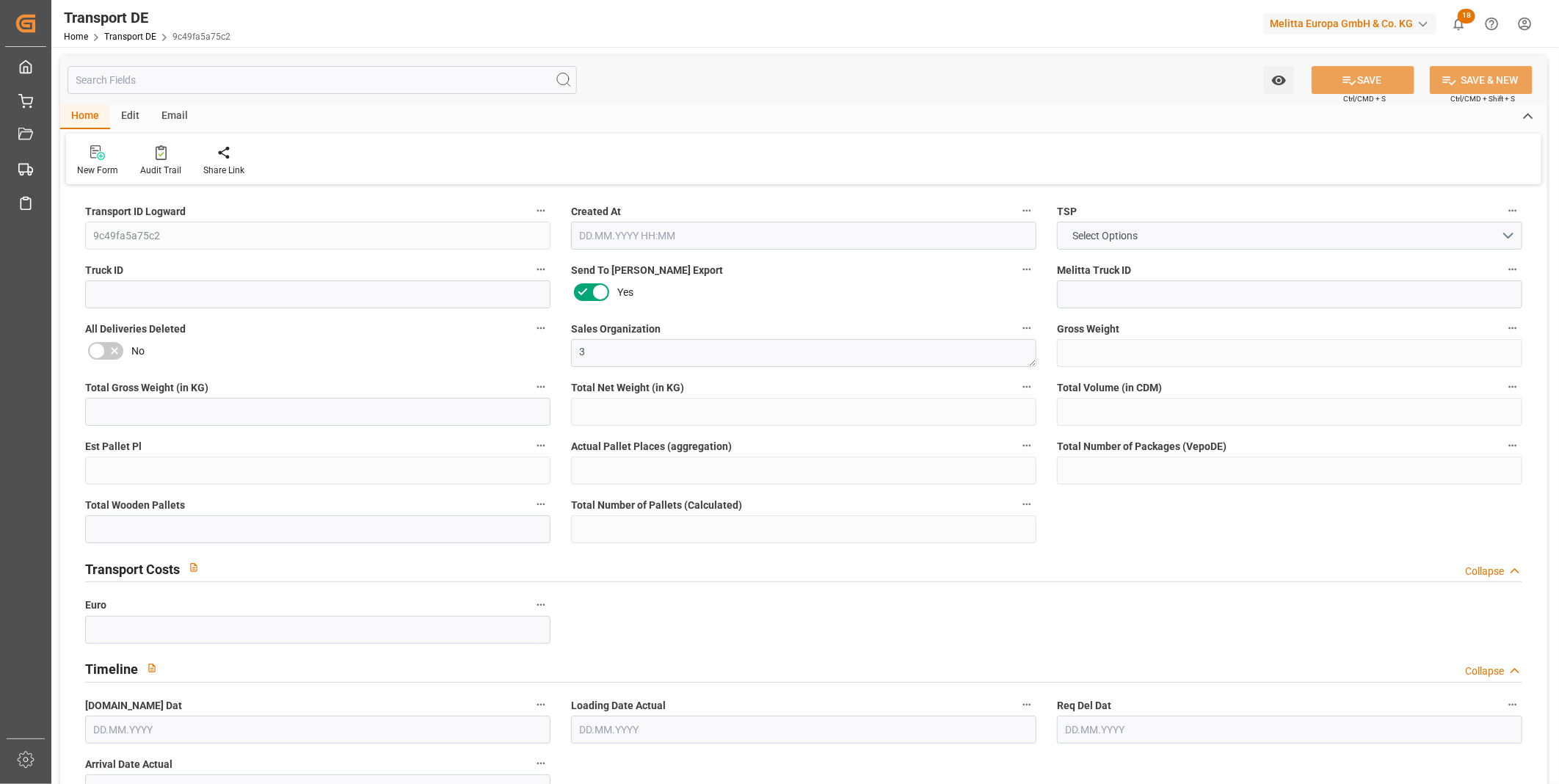
type input "0"
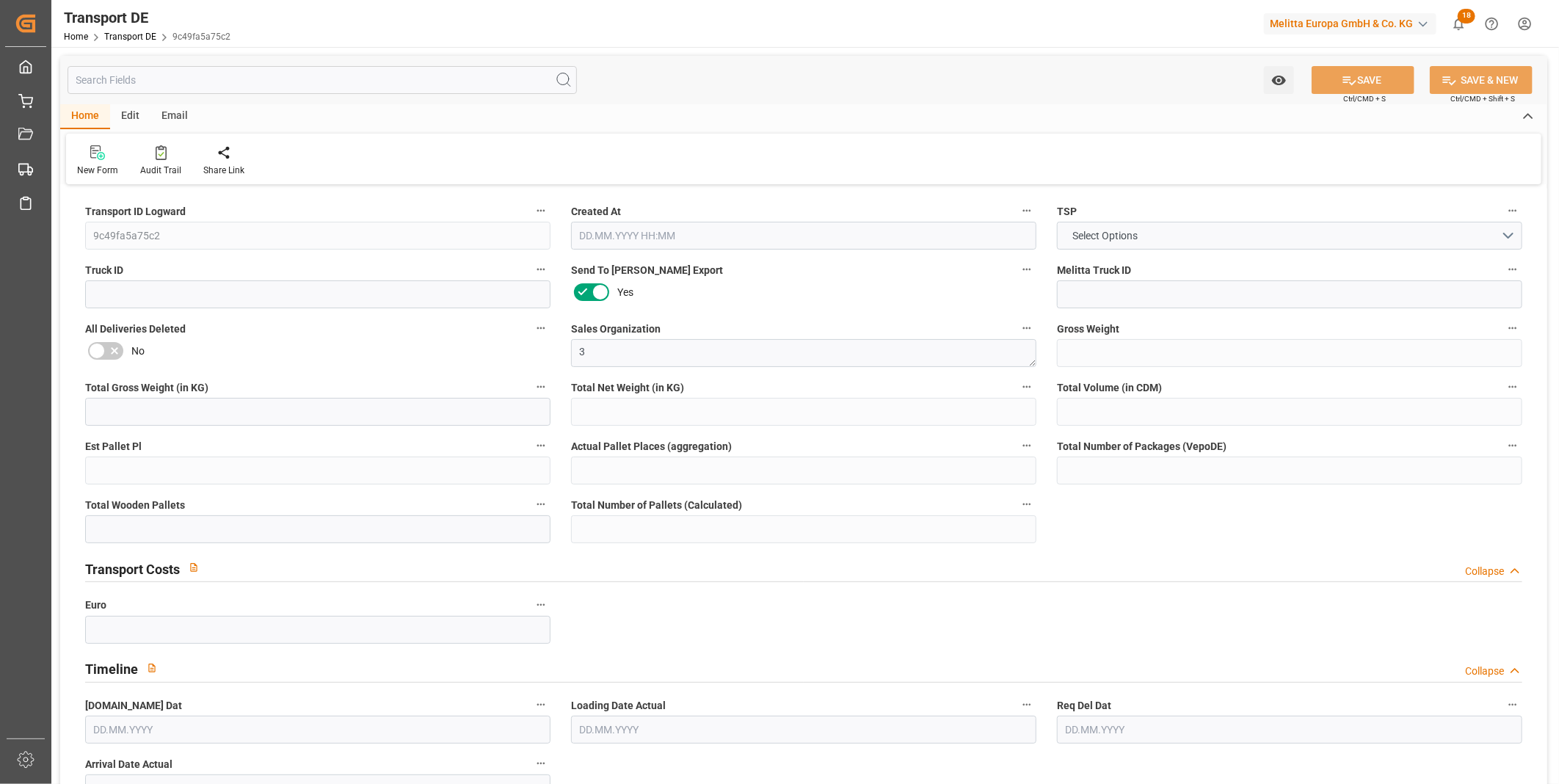
type input "0"
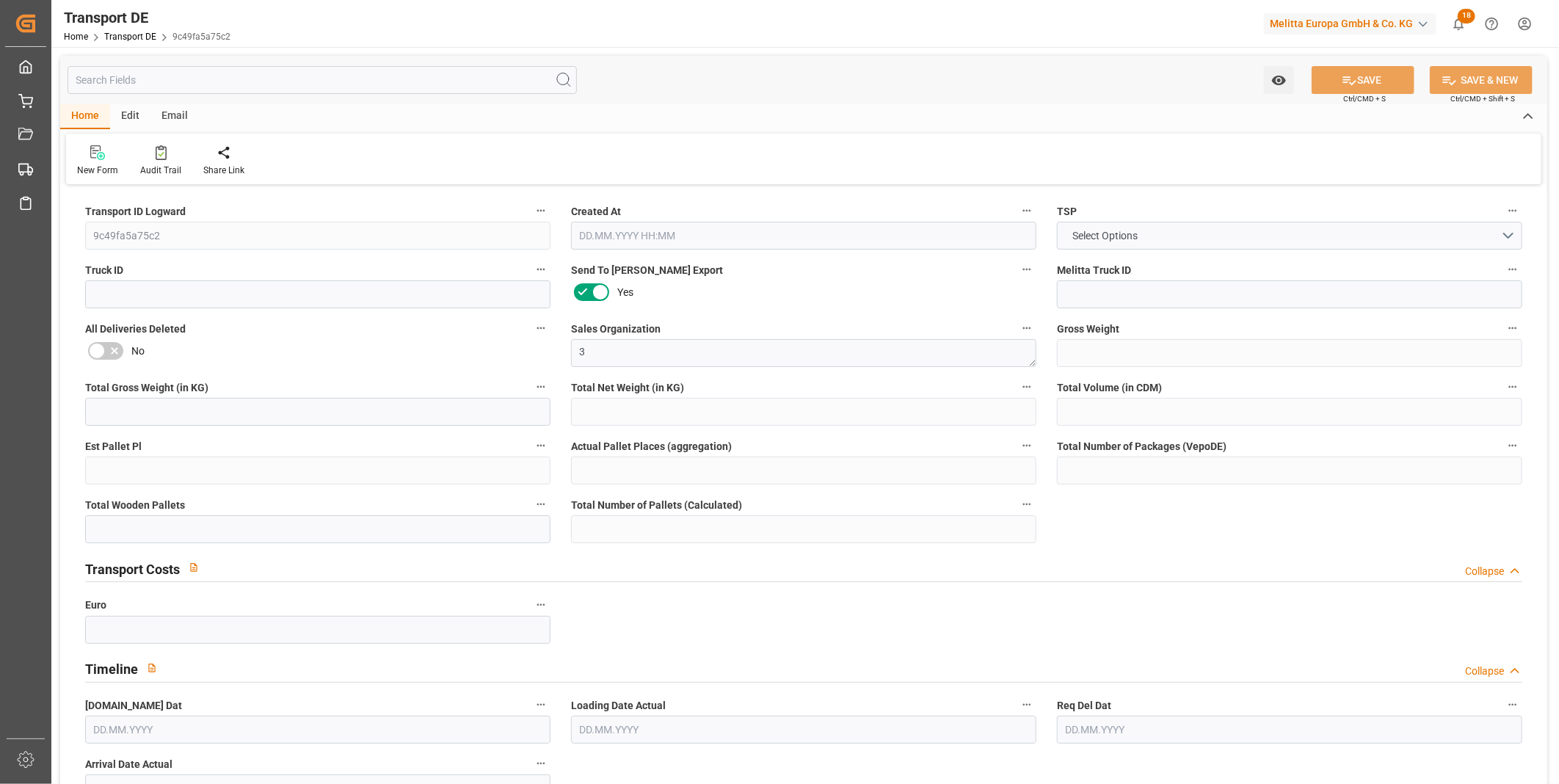
type input "0"
type input "1"
type input "0"
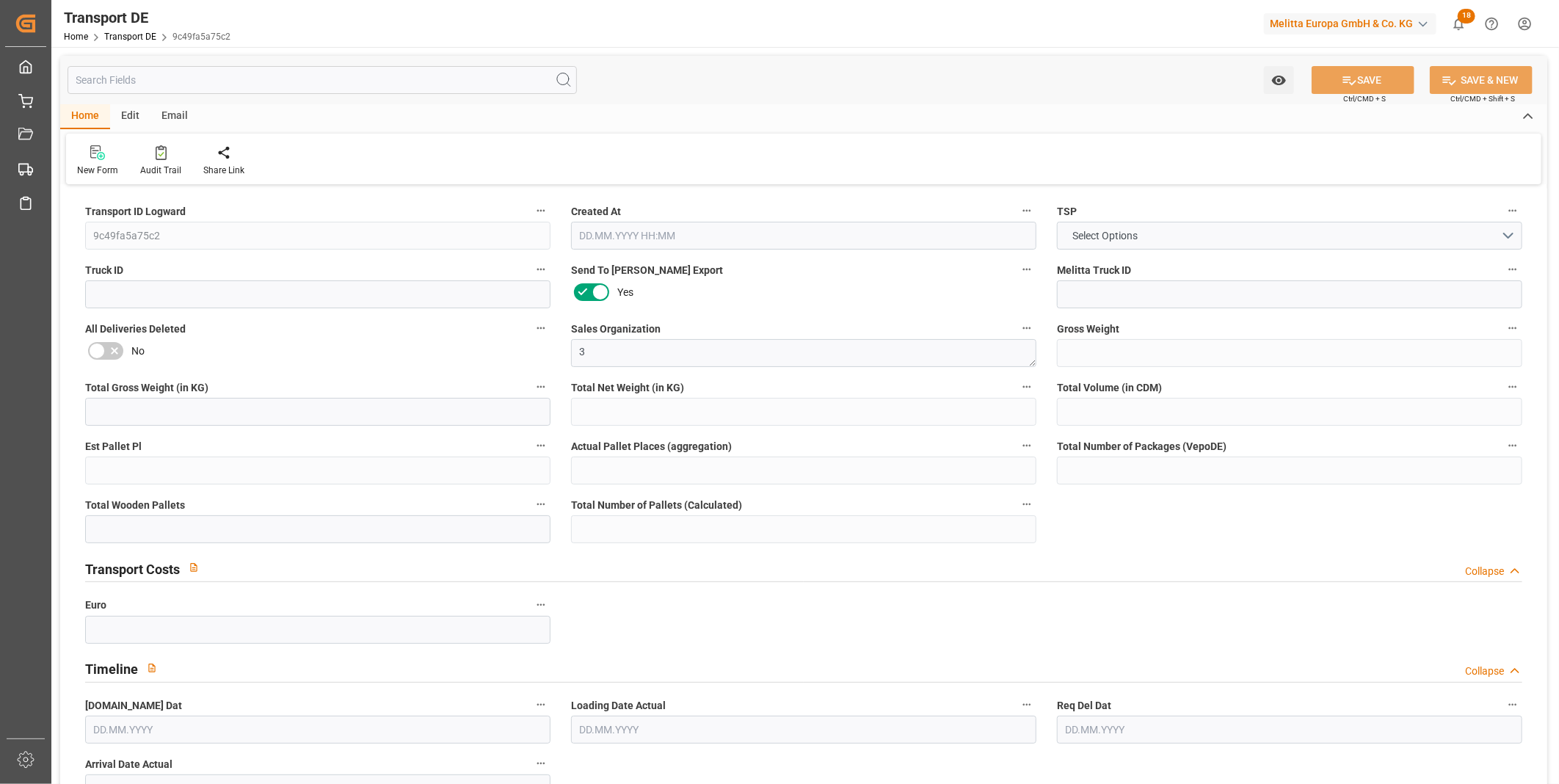
type input "0"
type input "39.586"
type input "0"
type input "10.09.2025 16:35"
type input "[DATE]"
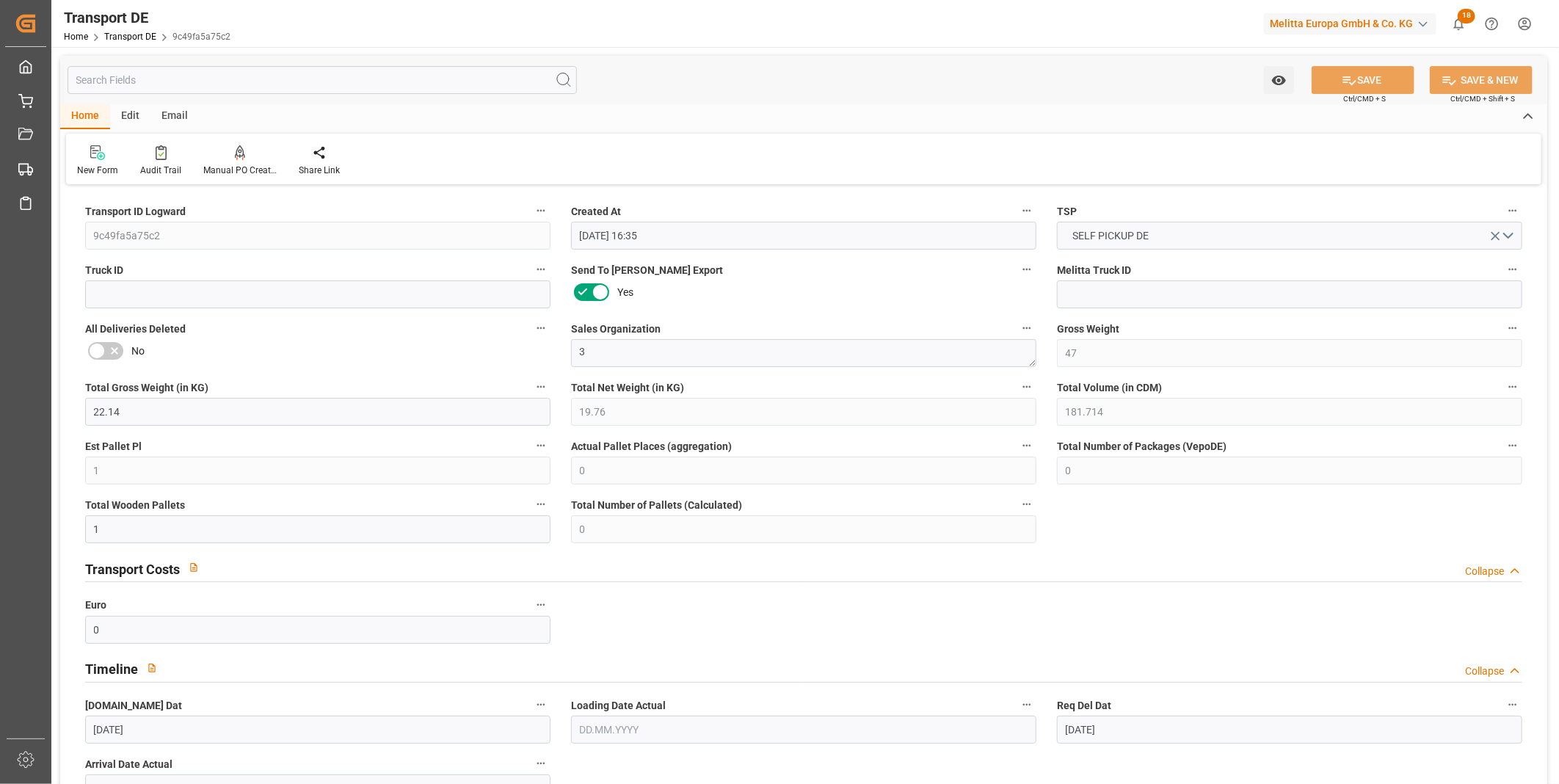
type input "[DATE]"
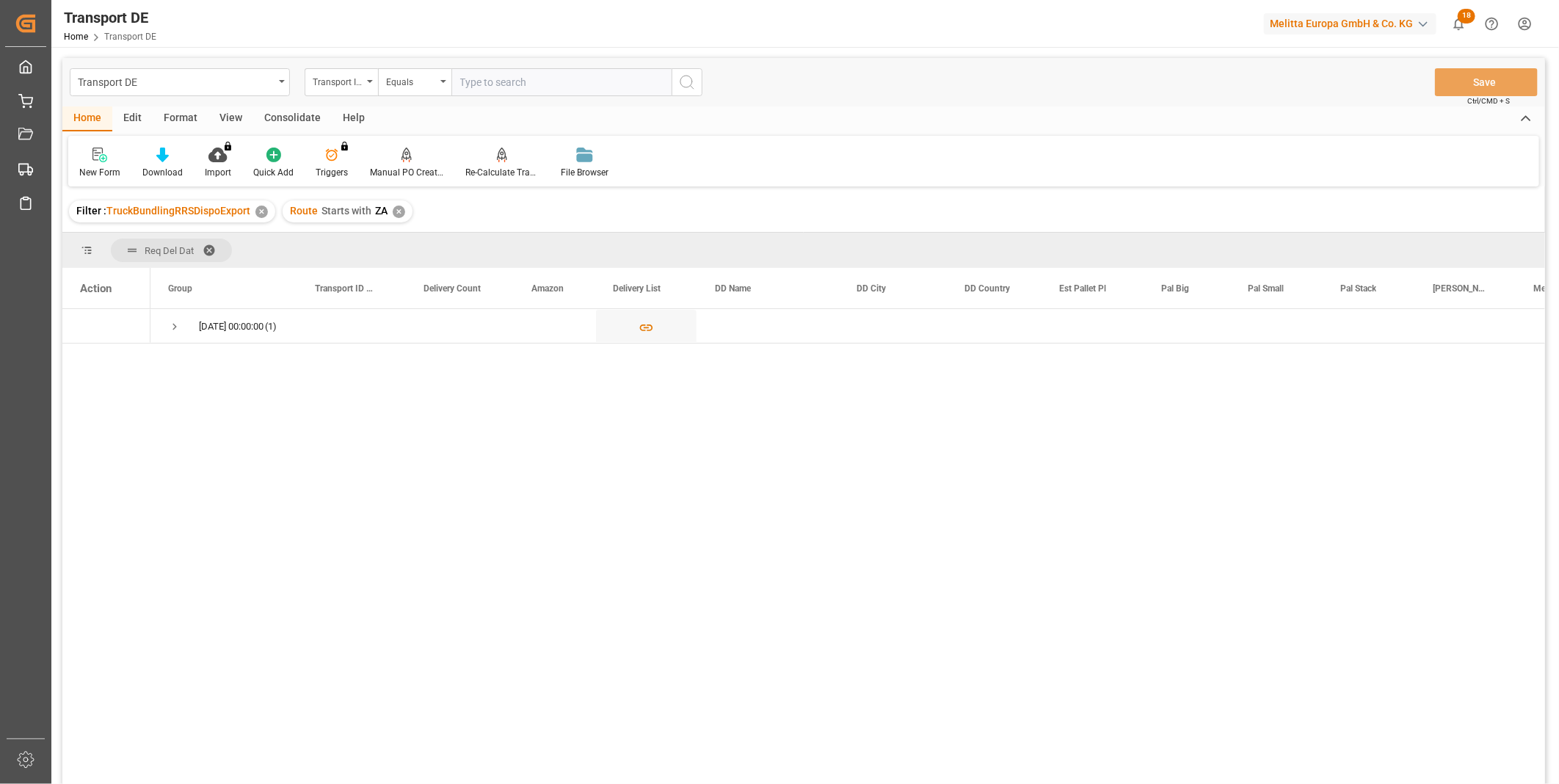
click at [394, 210] on div "✕" at bounding box center [399, 212] width 12 height 12
click at [328, 77] on div "Transport ID Logward" at bounding box center [337, 80] width 50 height 17
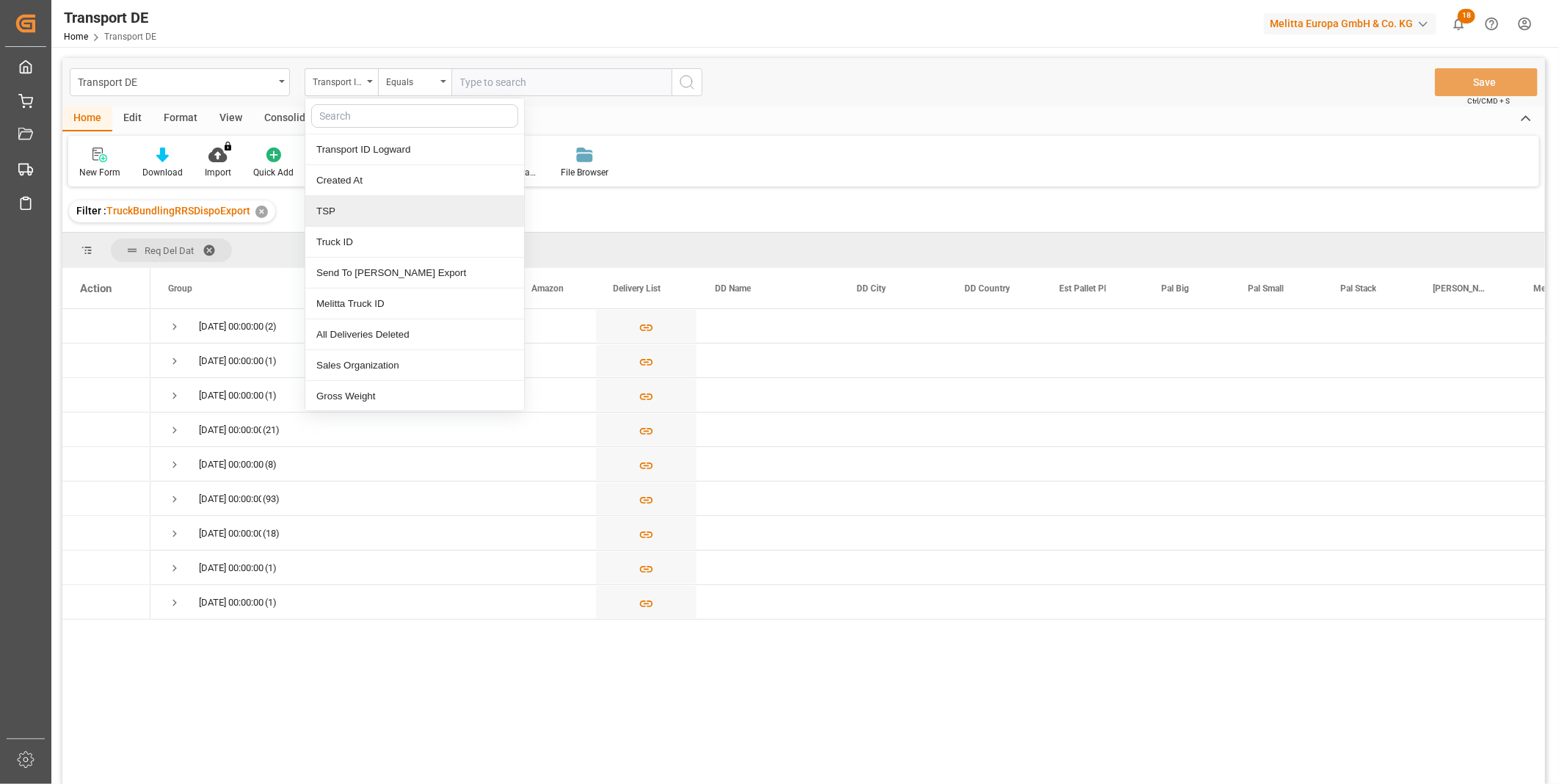
click at [356, 223] on div "TSP" at bounding box center [414, 211] width 219 height 31
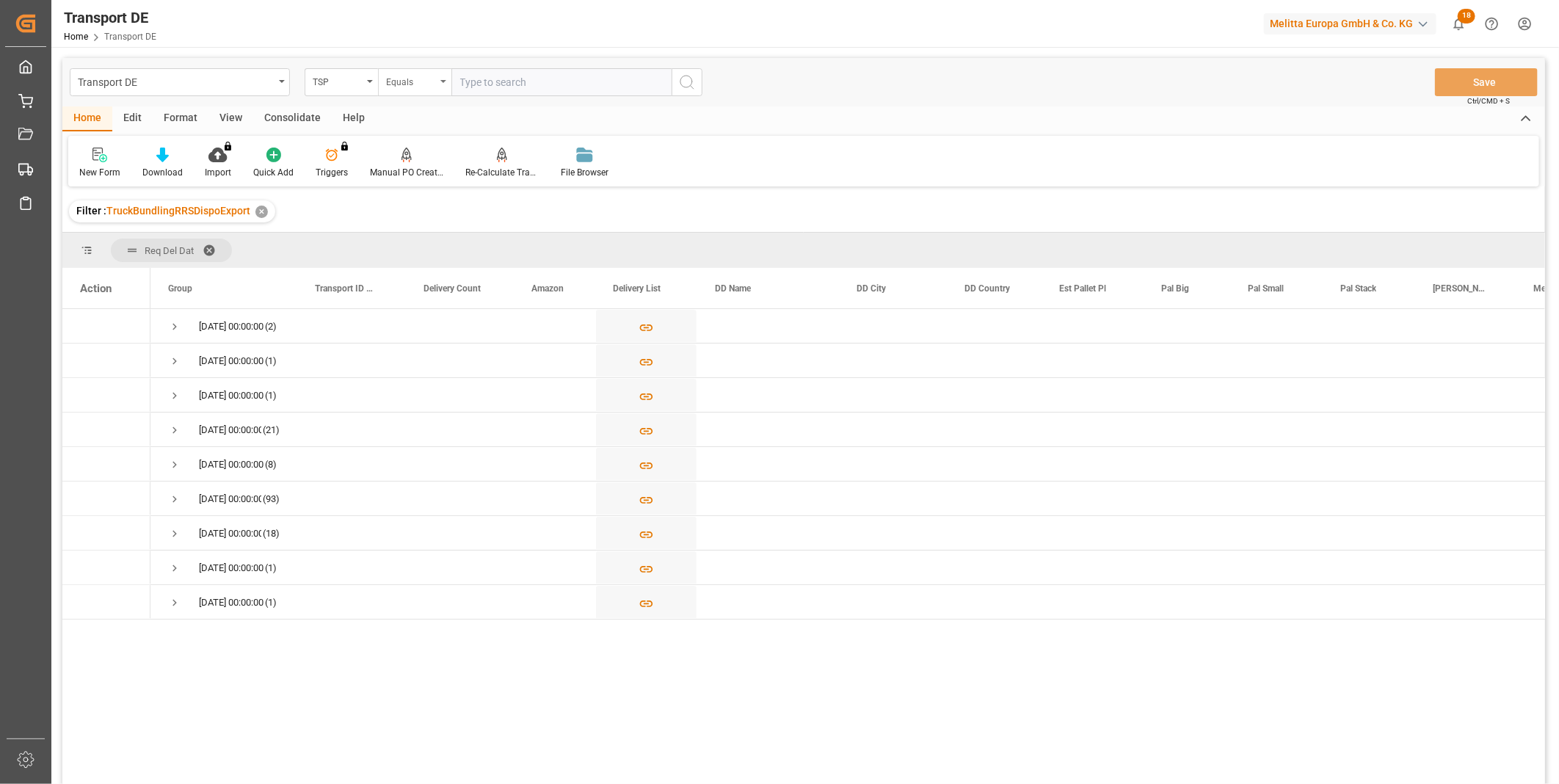
click at [414, 85] on div "Equals" at bounding box center [411, 80] width 50 height 17
click at [433, 239] on div "Starts with" at bounding box center [488, 242] width 219 height 31
type input "Self"
click at [273, 117] on div "Consolidate" at bounding box center [293, 119] width 79 height 25
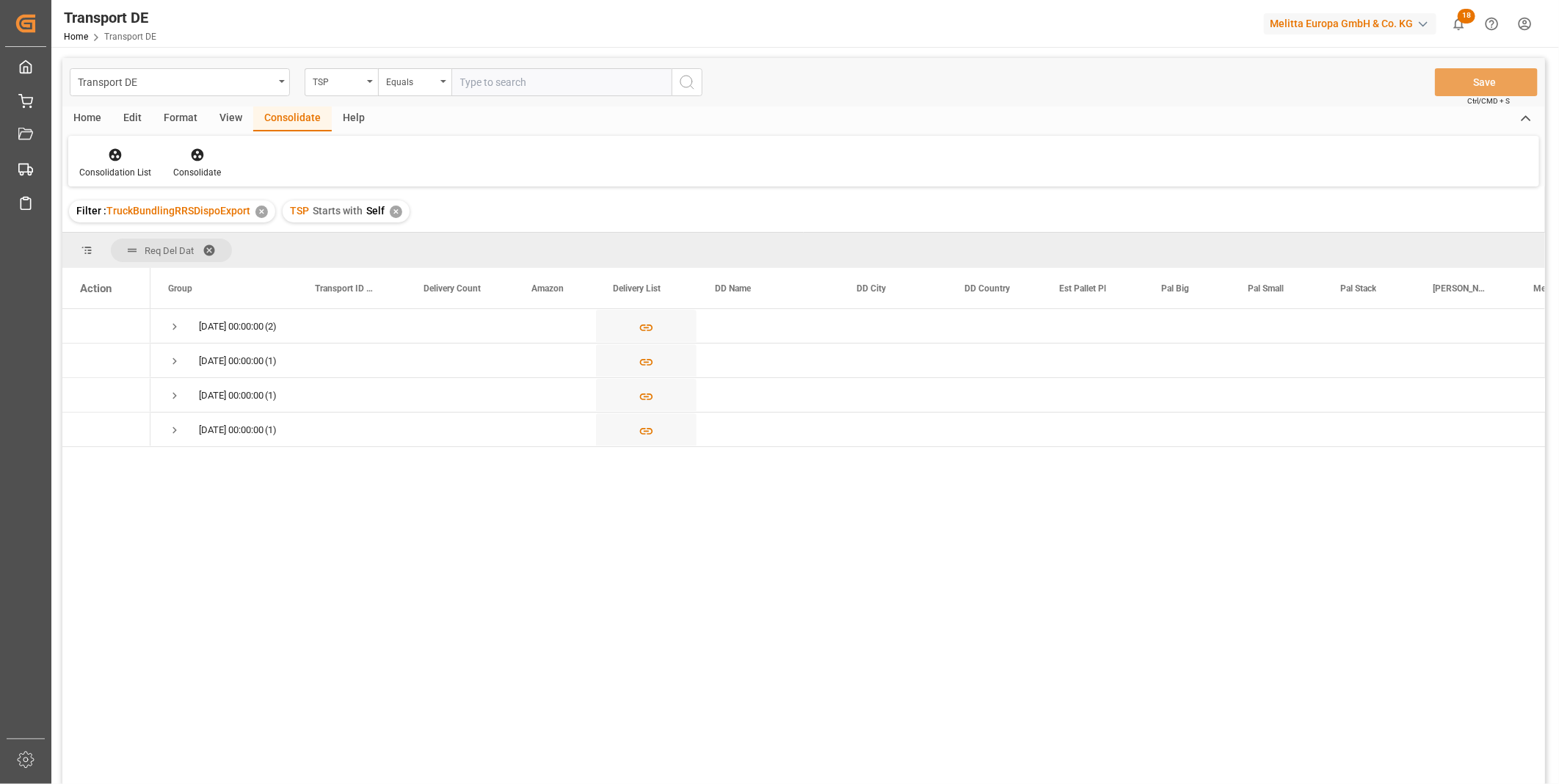
click at [937, 94] on div "Transport DE TSP Equals Save Ctrl/CMD + S" at bounding box center [803, 82] width 1483 height 49
click at [169, 325] on div "22.07.2025 00:00:00 (2)" at bounding box center [223, 326] width 147 height 34
click at [169, 327] on span "Press SPACE to select this row." at bounding box center [174, 326] width 13 height 13
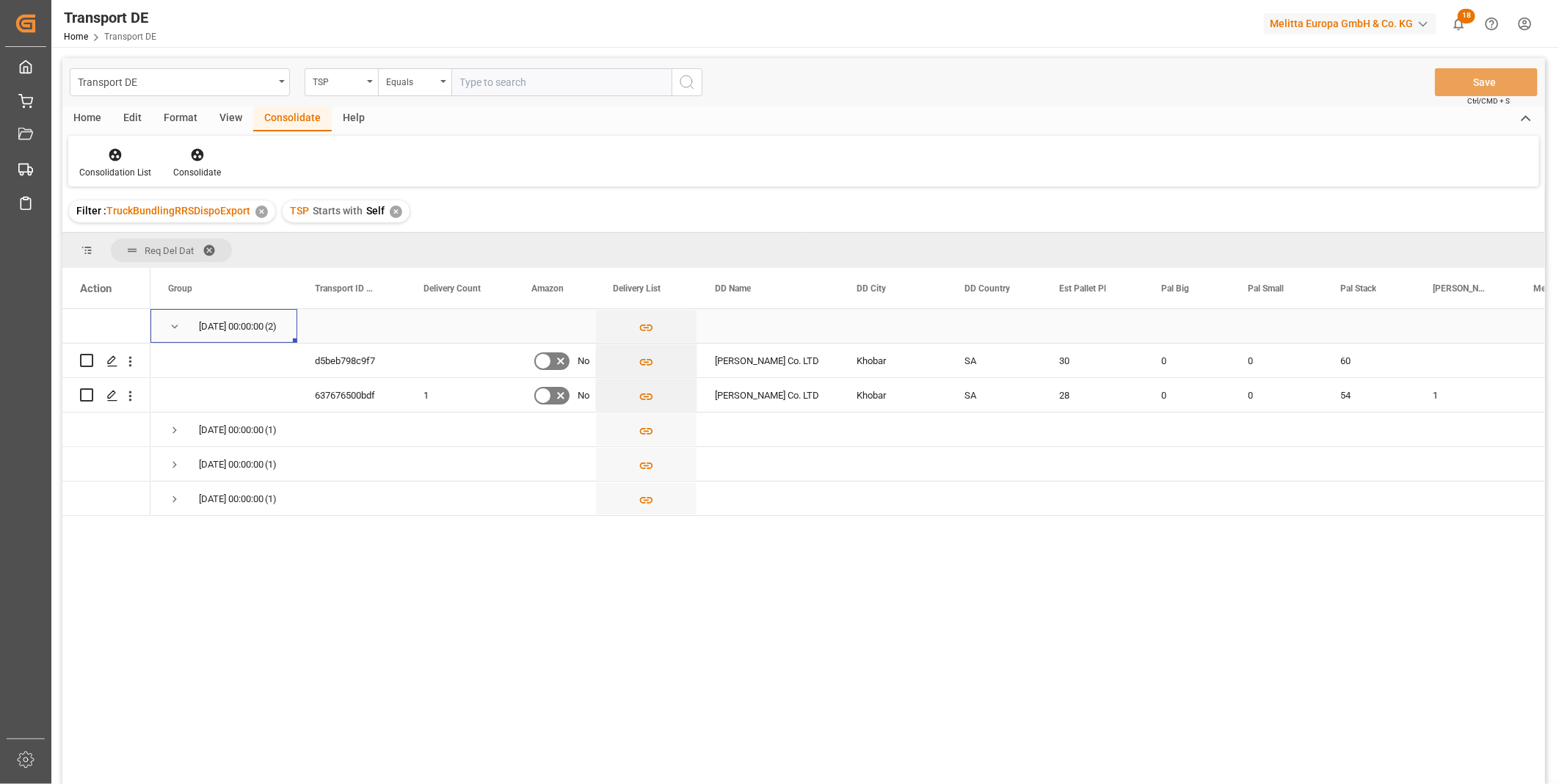
click at [169, 327] on span "Press SPACE to select this row." at bounding box center [174, 326] width 13 height 13
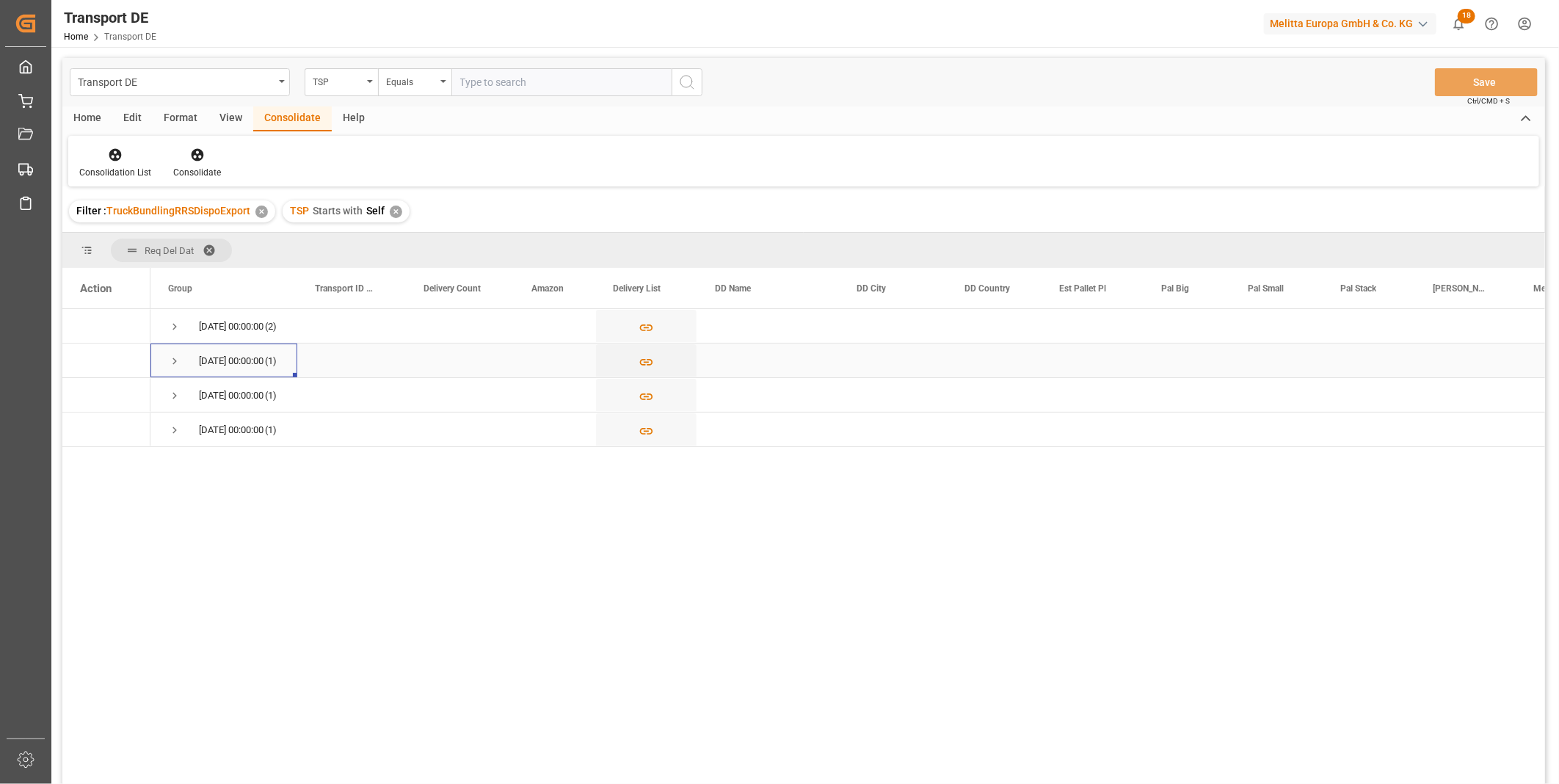
click at [166, 362] on div "17.09.2025 00:00:00 (1)" at bounding box center [223, 360] width 147 height 34
click at [175, 350] on span "Press SPACE to select this row." at bounding box center [174, 361] width 13 height 34
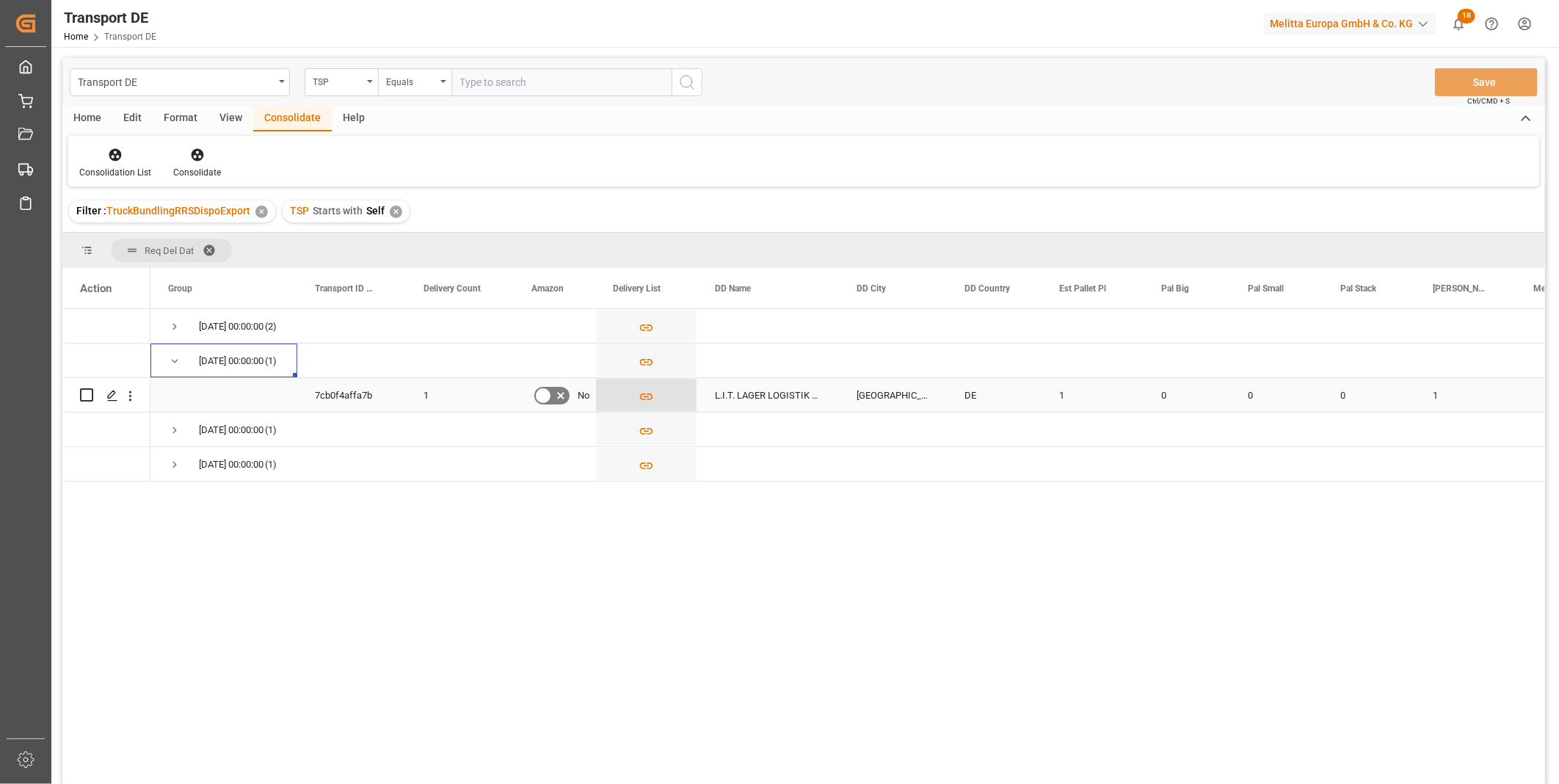
click at [658, 385] on button "Press SPACE to select this row." at bounding box center [646, 396] width 101 height 34
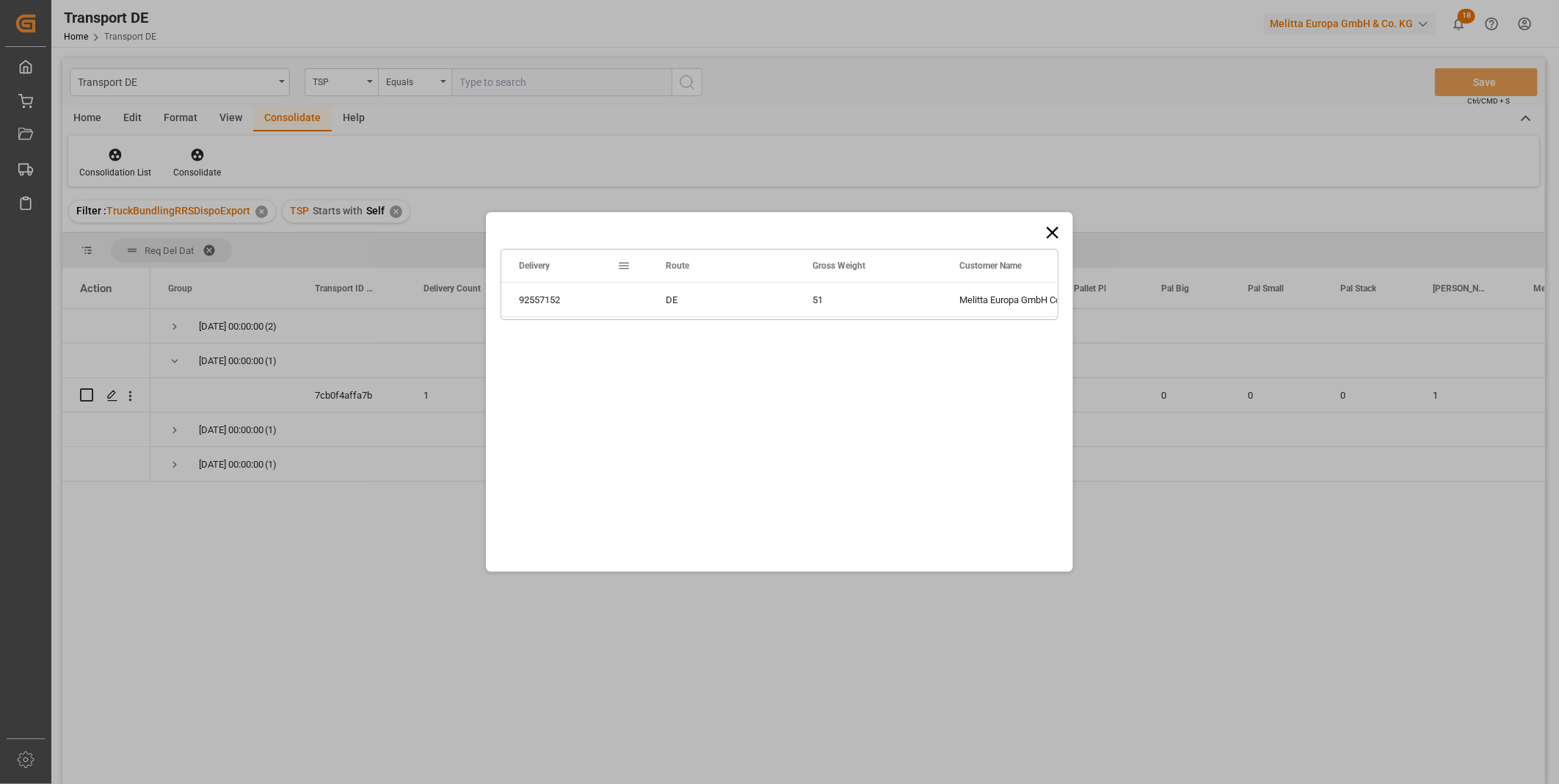
click at [1051, 231] on icon at bounding box center [1052, 232] width 12 height 12
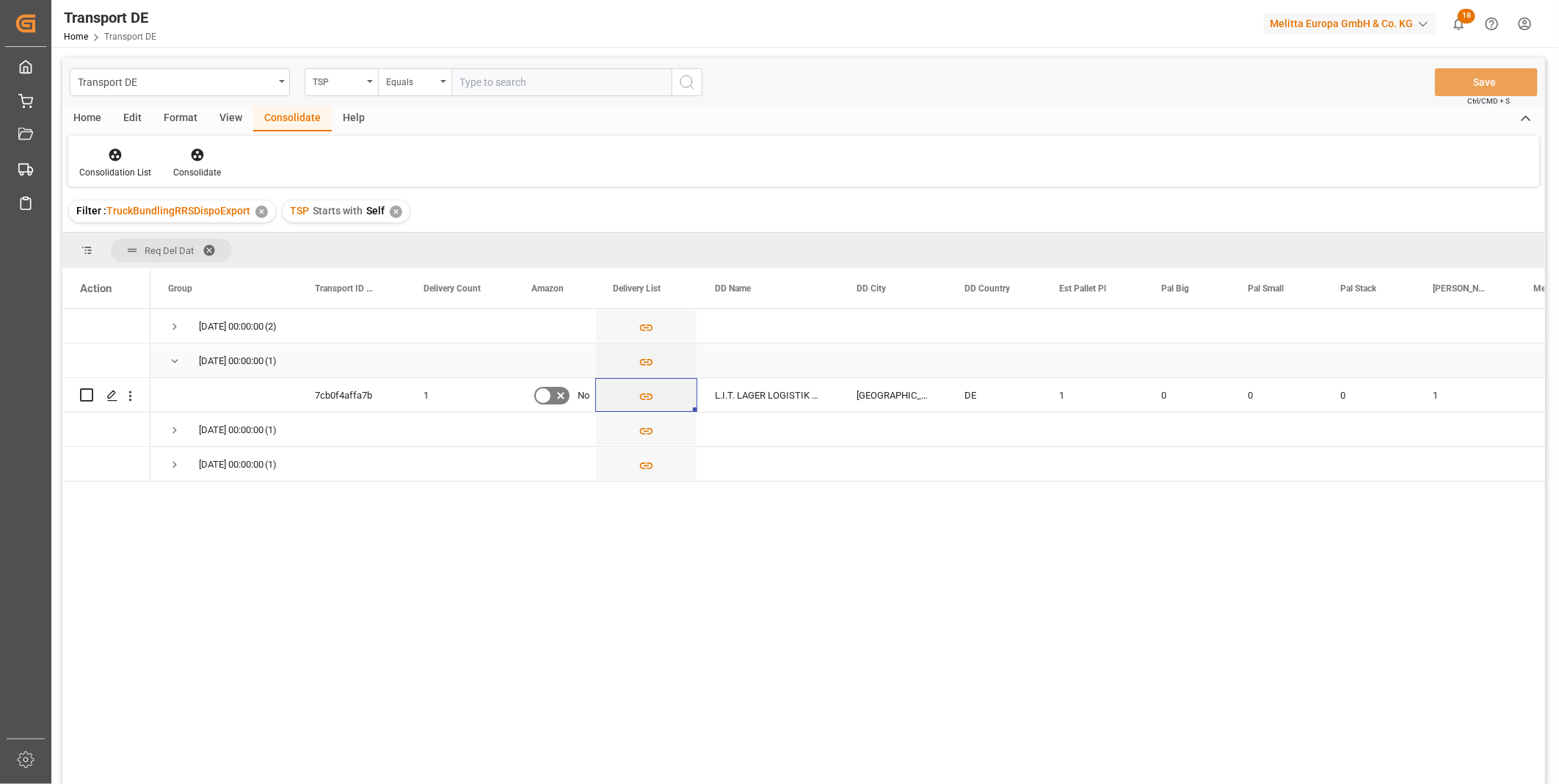
scroll to position [82, 0]
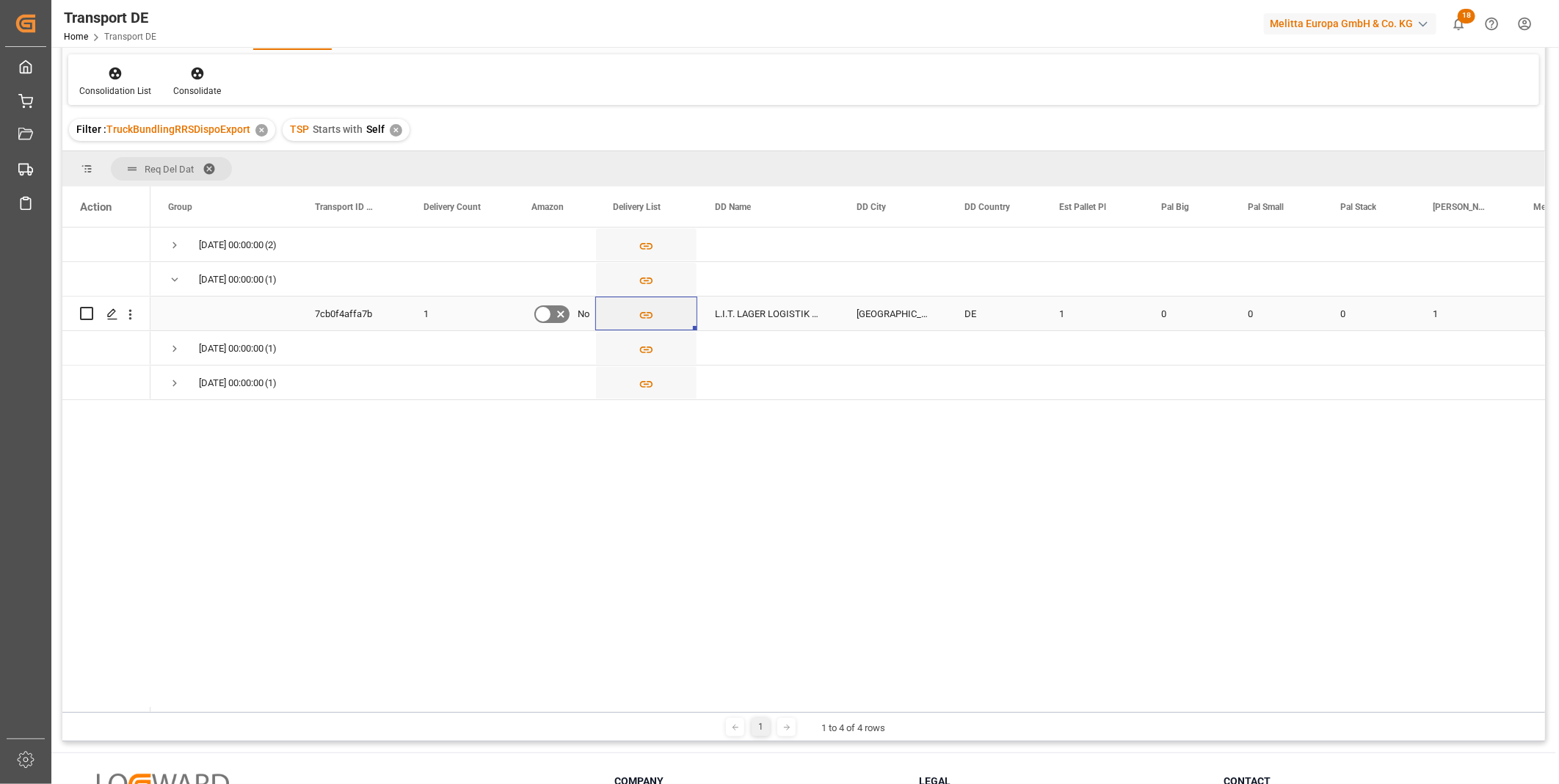
click at [84, 316] on input "Press Space to toggle row selection (unchecked)" at bounding box center [86, 313] width 13 height 13
checkbox input "true"
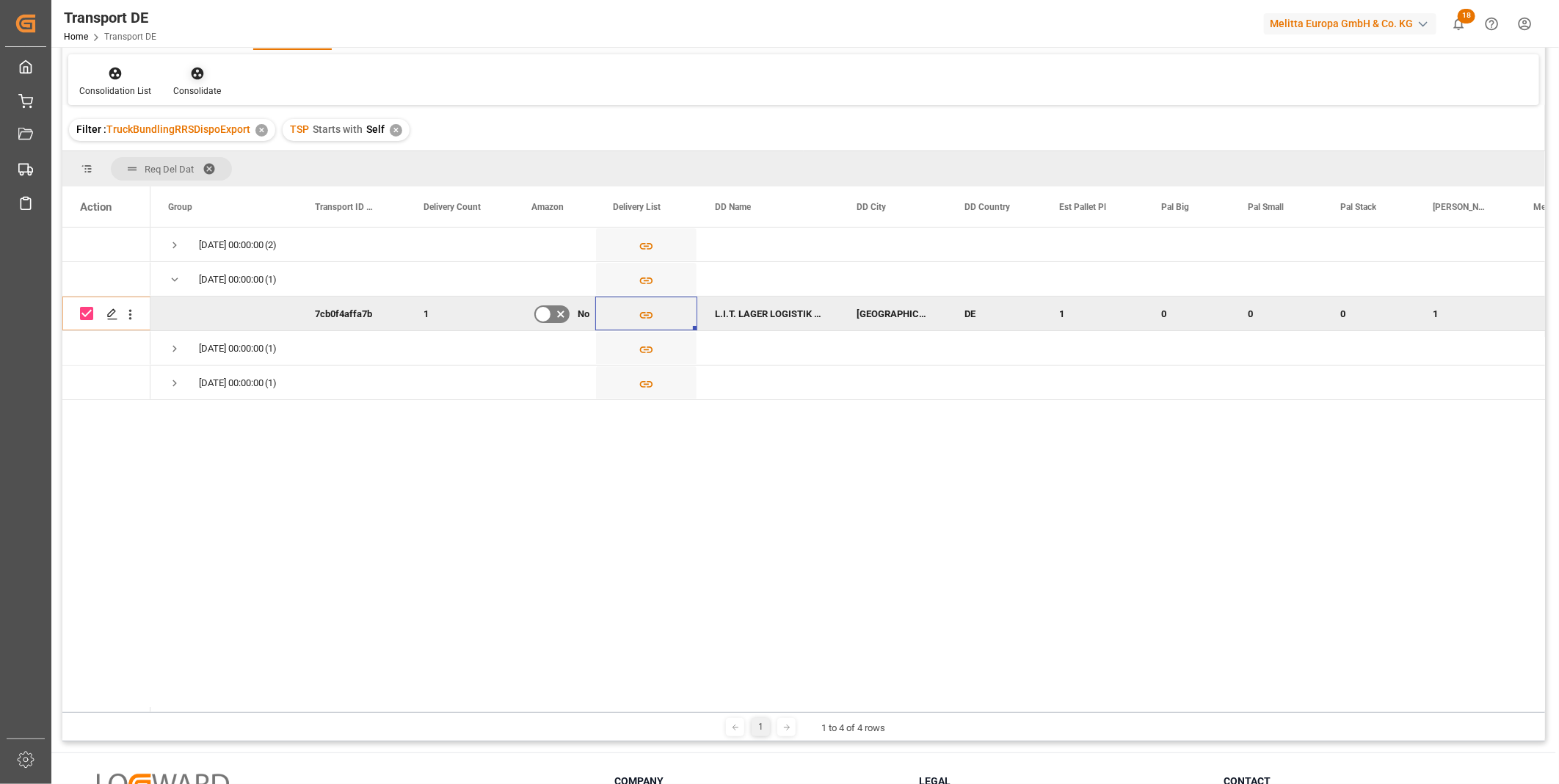
click at [206, 74] on div at bounding box center [197, 73] width 48 height 15
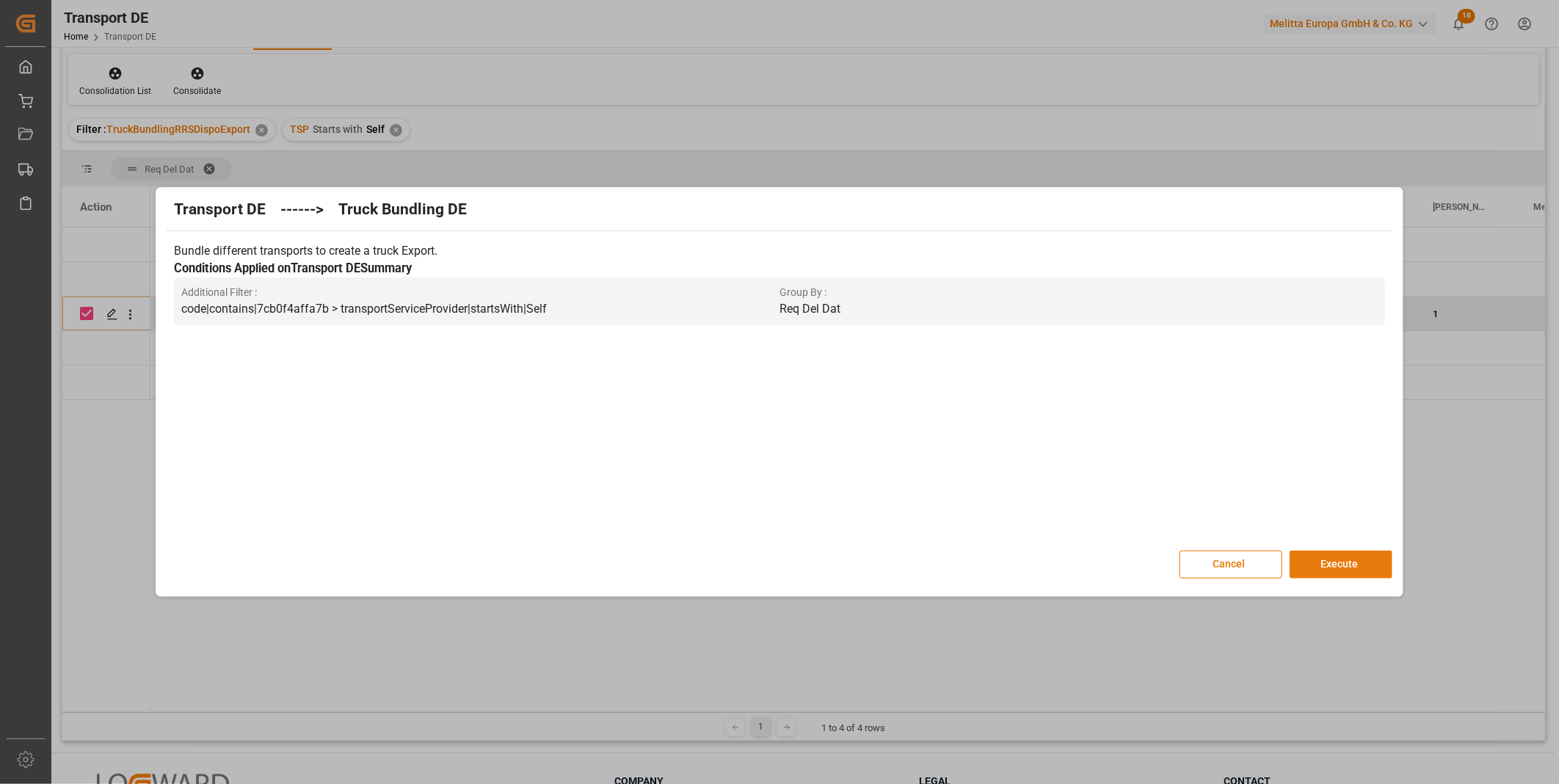
click at [1339, 561] on button "Execute" at bounding box center [1340, 565] width 102 height 28
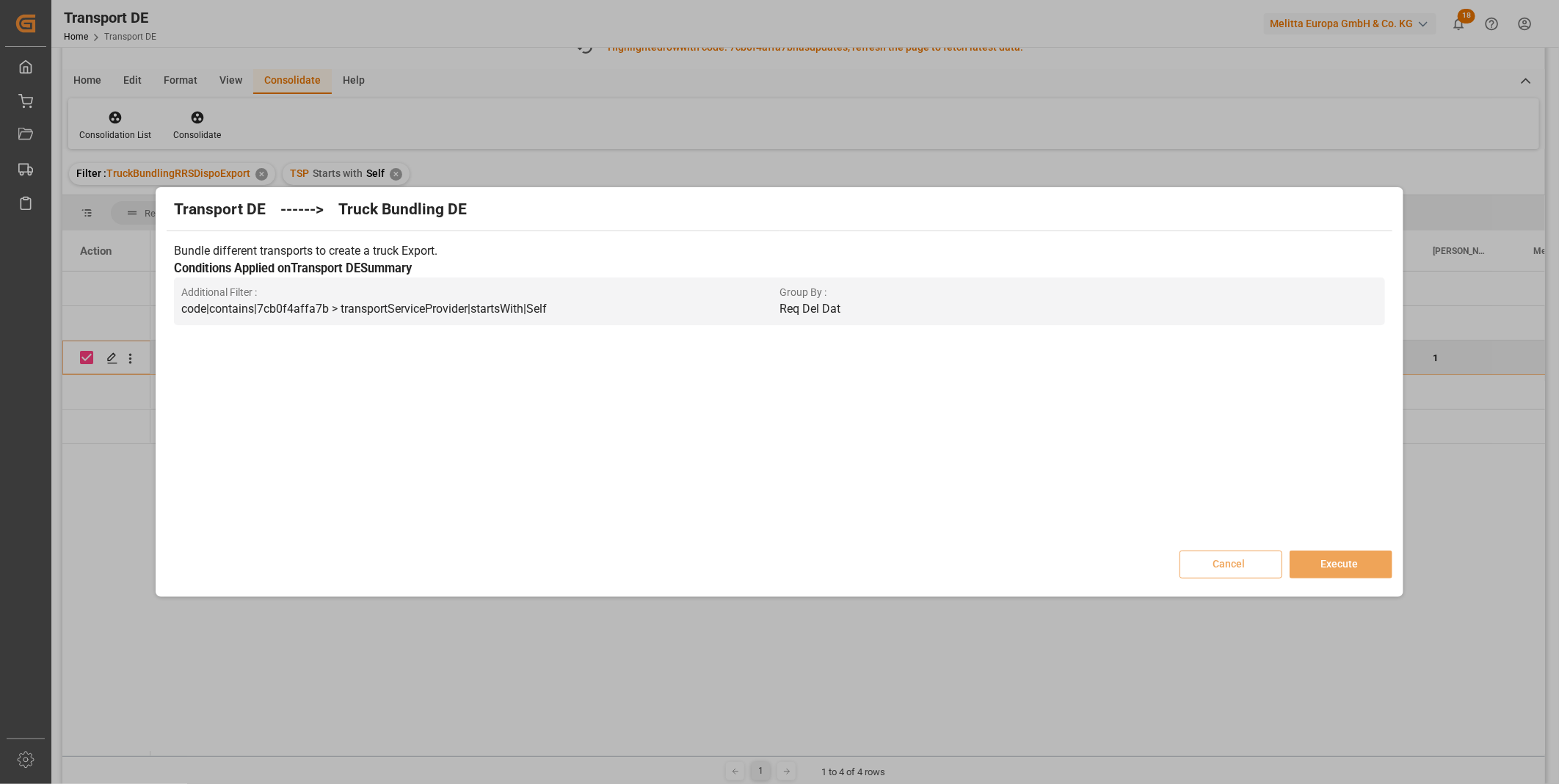
scroll to position [126, 0]
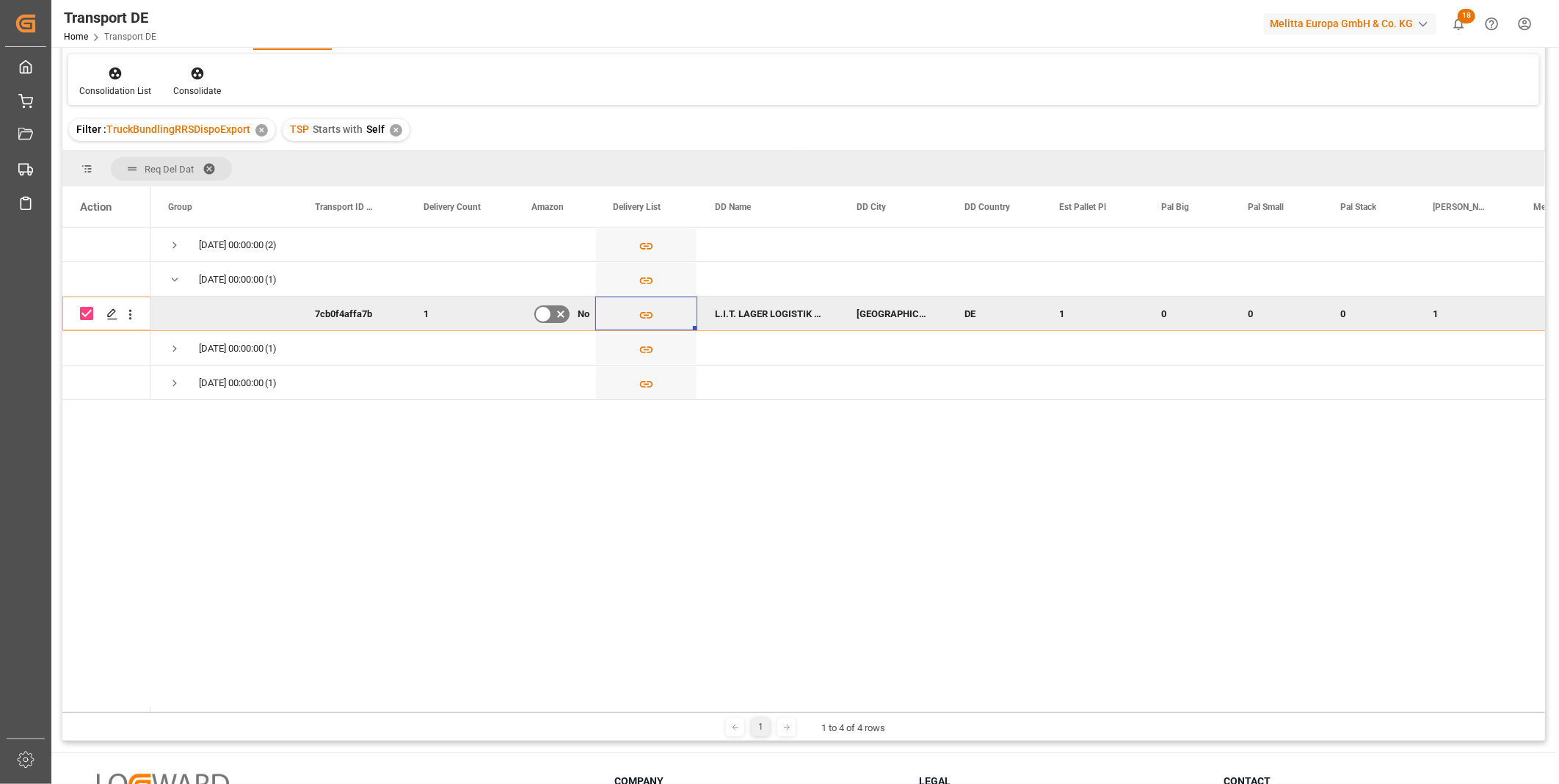
click at [119, 98] on div "Consolidation List Consolidate" at bounding box center [804, 80] width 1471 height 51
click at [121, 77] on icon at bounding box center [115, 73] width 15 height 15
click at [183, 189] on div "Transport DE TSP Equals Save Ctrl/CMD + S Fetch latest updates Highlighted row …" at bounding box center [803, 337] width 1483 height 809
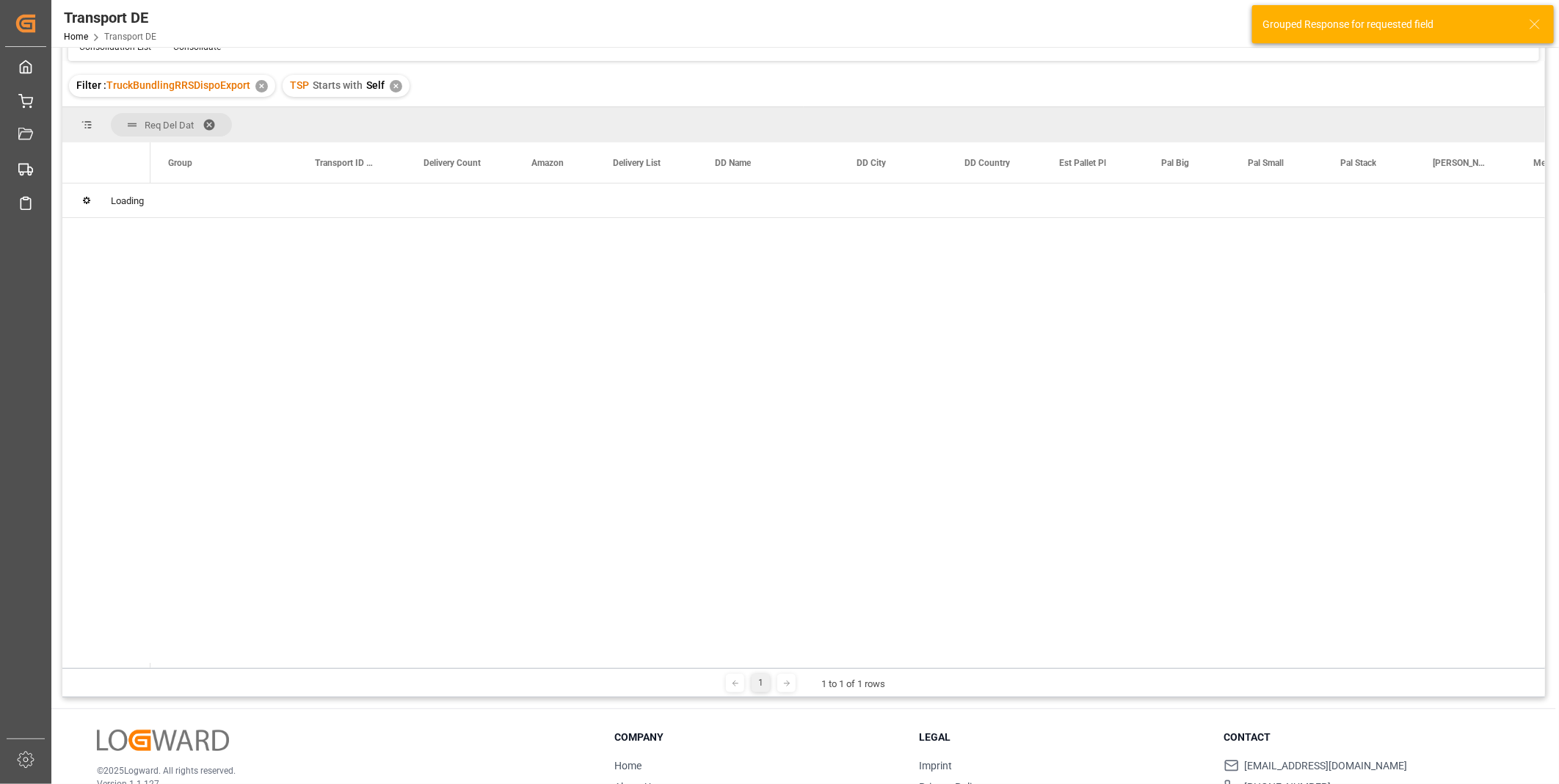
scroll to position [82, 0]
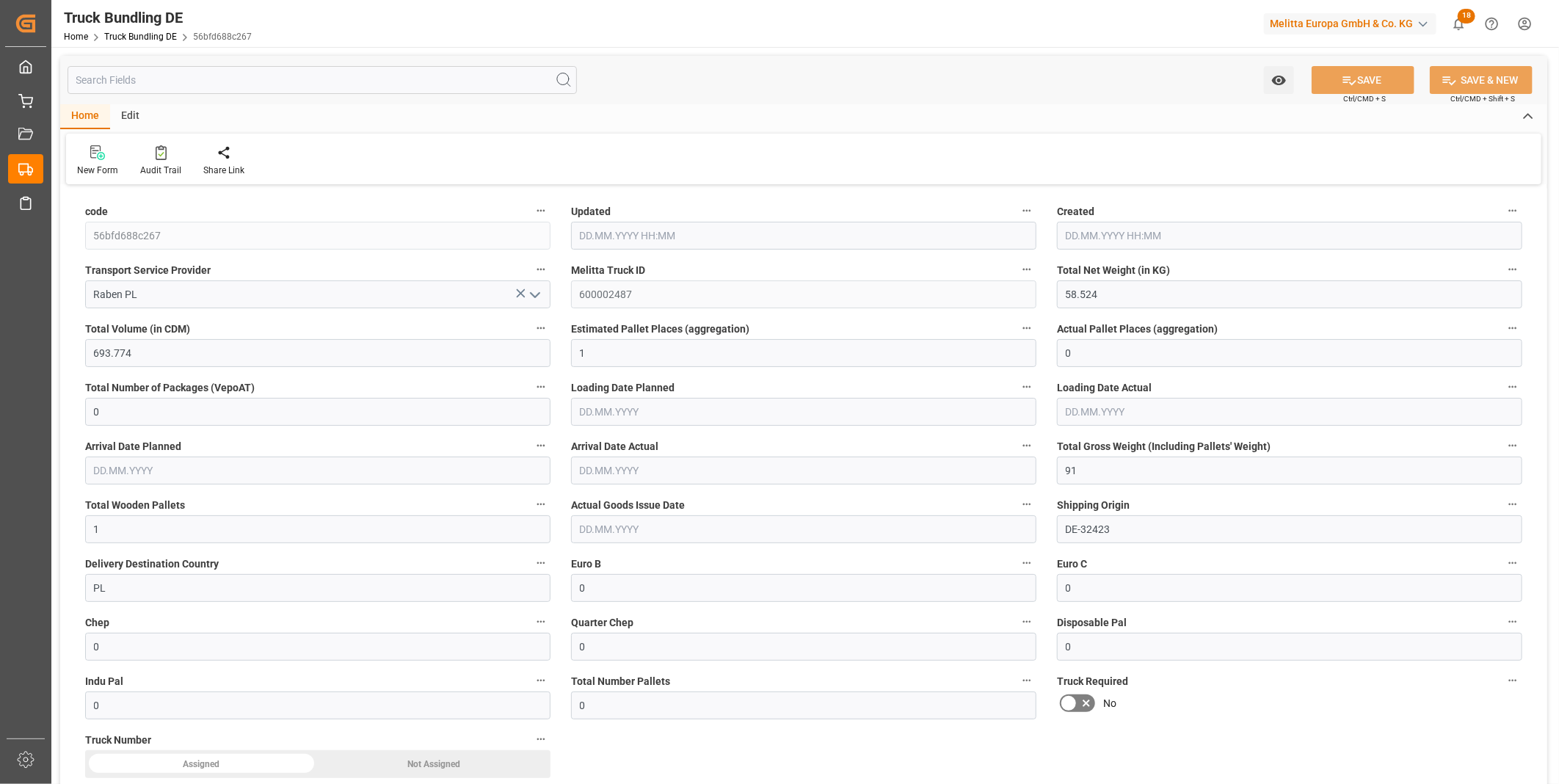
type input "58.524"
type input "693.774"
type input "1"
type input "0"
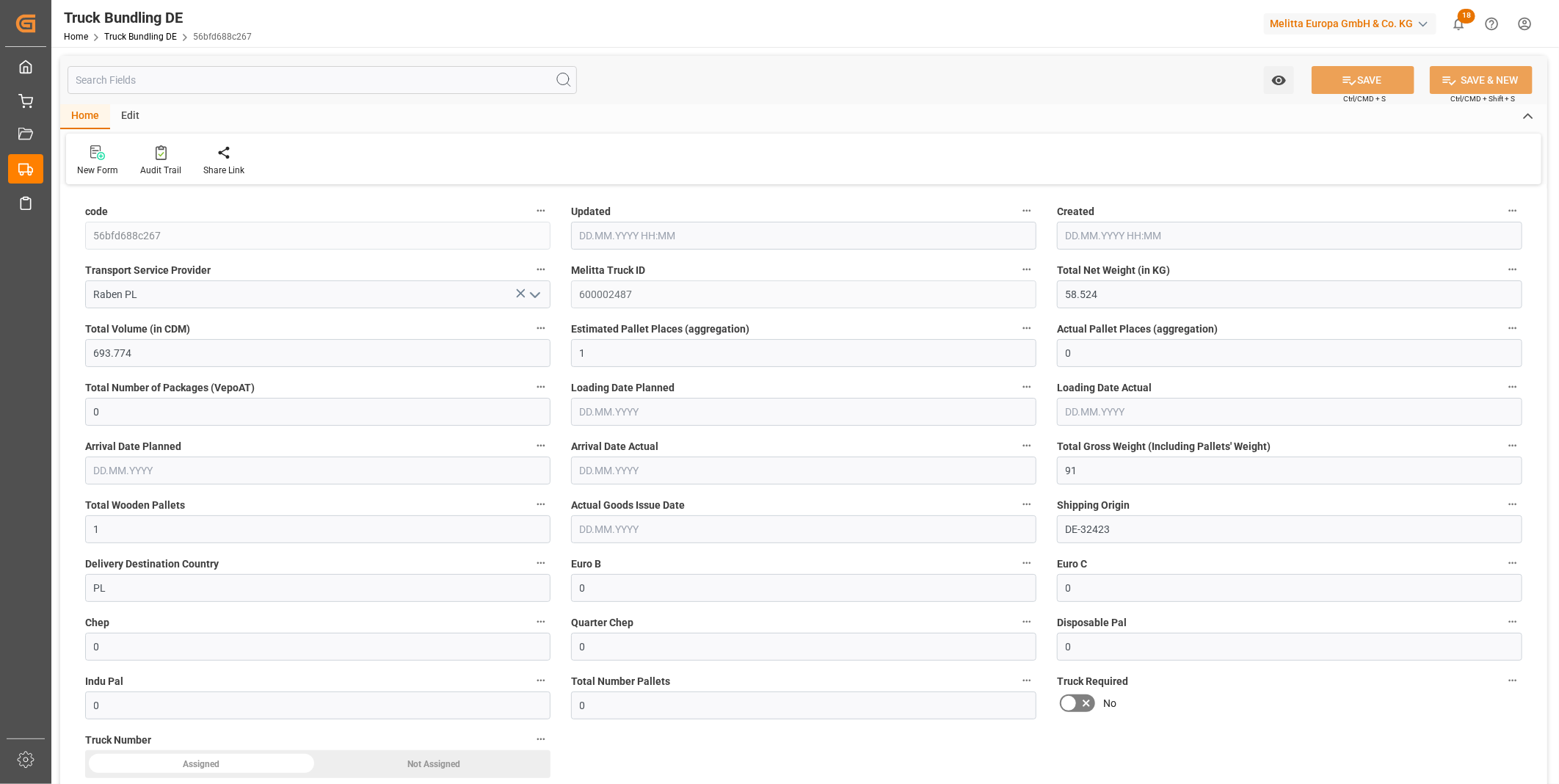
type input "91"
type input "1"
type input "0"
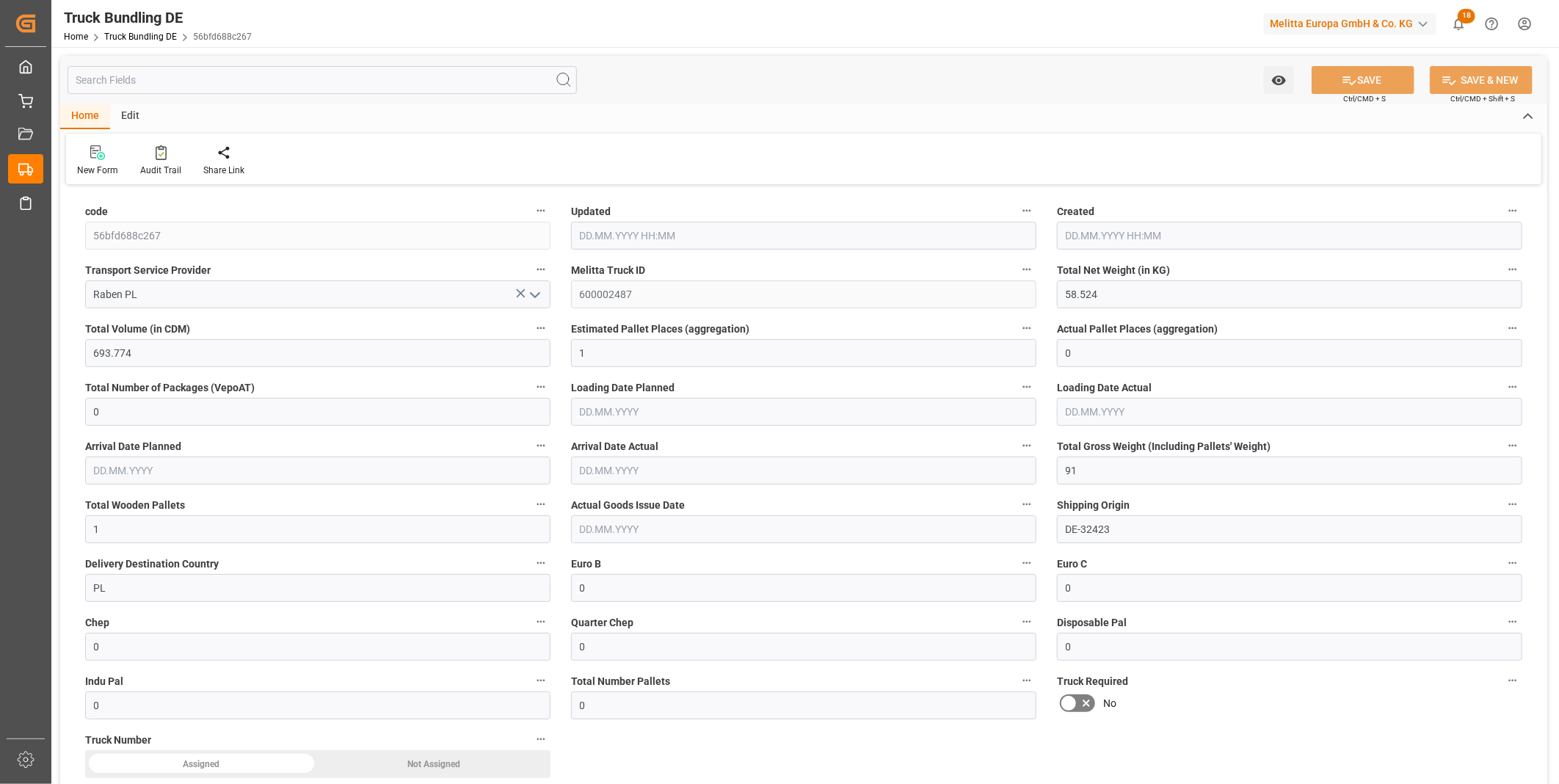
type input "0"
type input "11.09.2025 08:02"
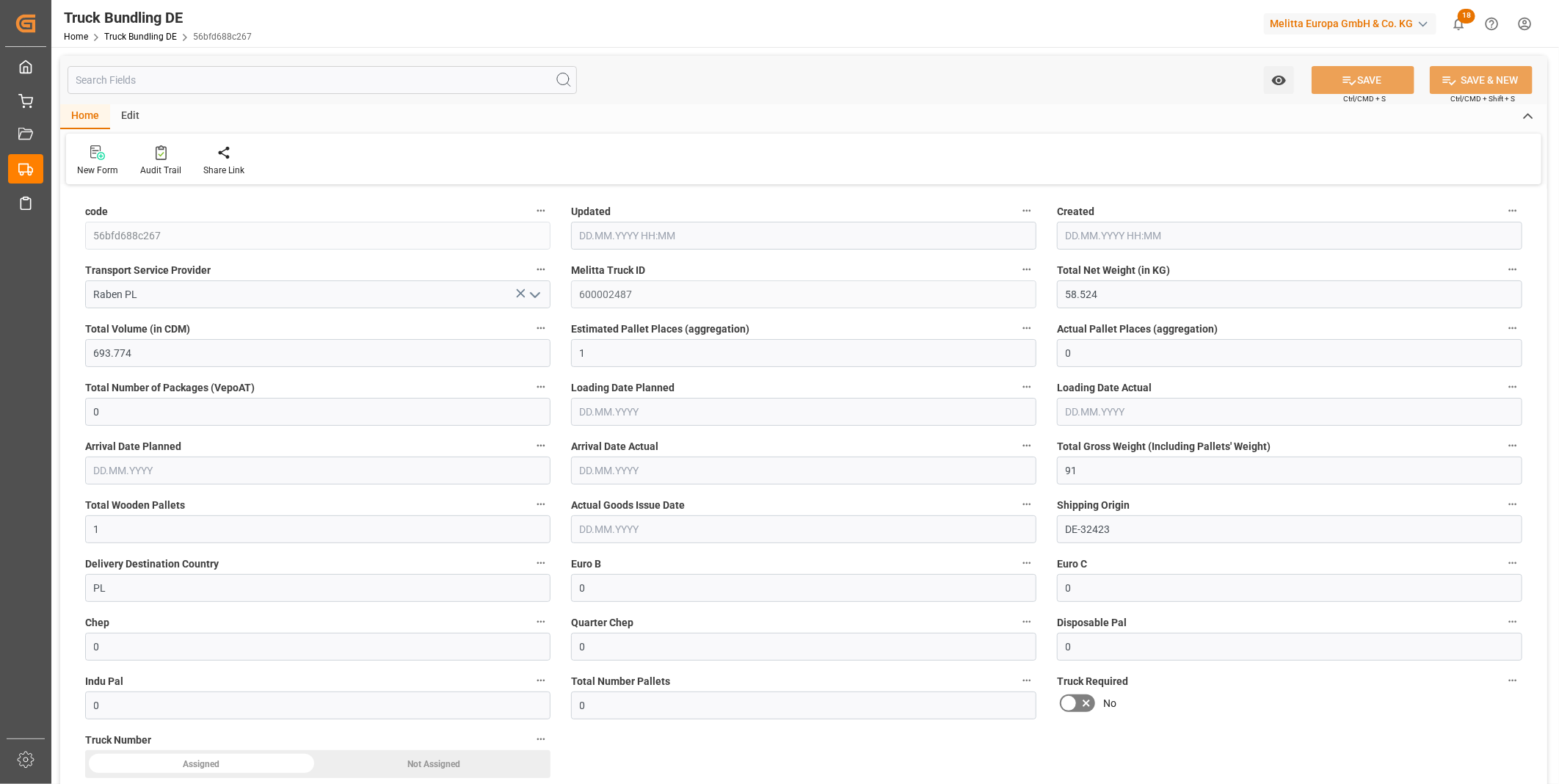
type input "11.09.2025 08:02"
type input "[DATE]"
type input "18.09.2025"
type input "[DATE]"
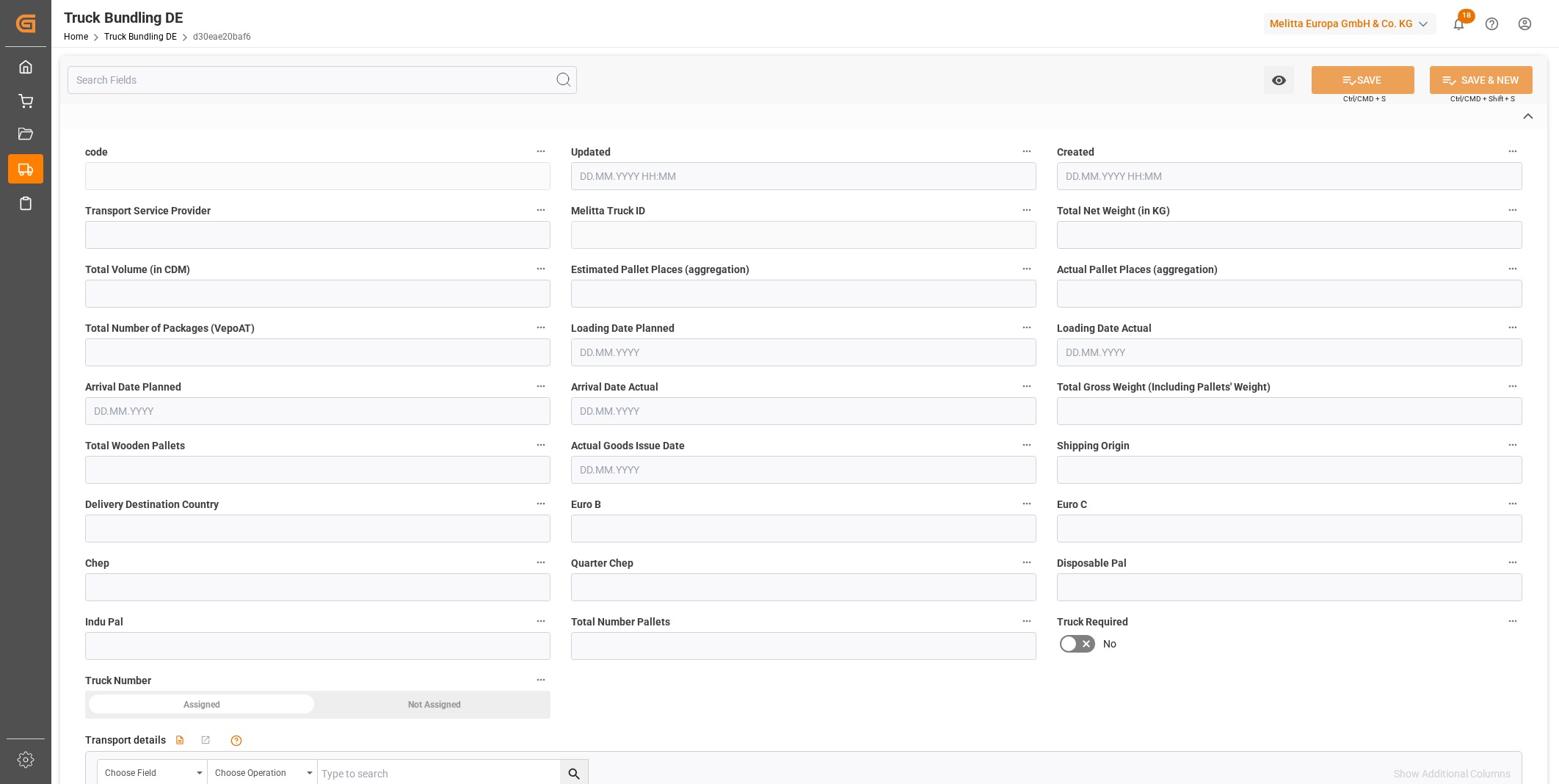
type input "d30eae20baf6"
type input "Dachser Cof Foodservice"
type input "600002489"
type input "DE-32423"
type input "DE"
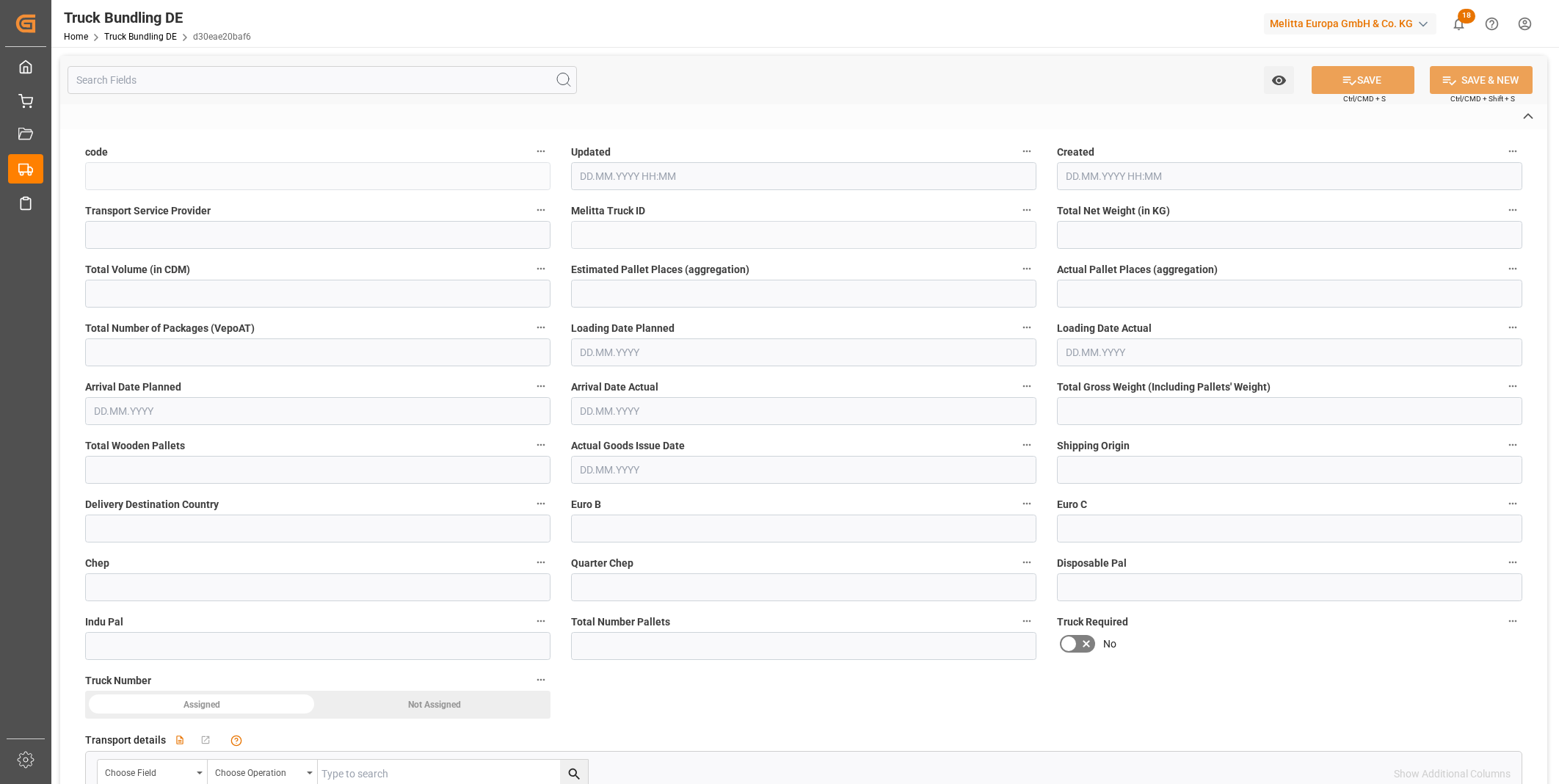
type textarea "0010007290"
type textarea "Transgourmet Deutschland GmbH Co"
type textarea "Ernst -Abbe - Str.3"
type textarea "50769"
type textarea "Koln"
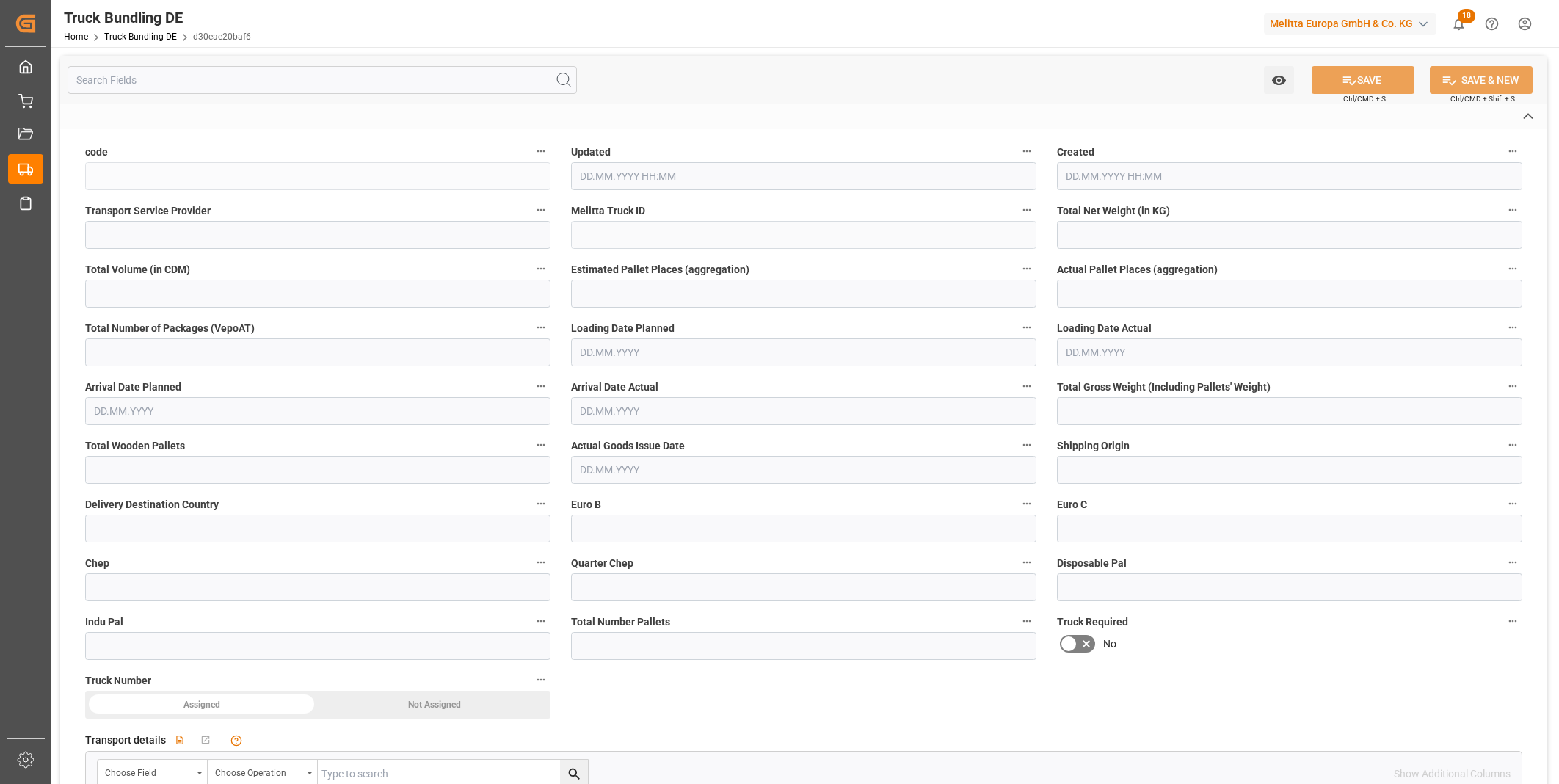
type textarea "50"
type input "328.556"
type input "1342.489"
type input "2"
type input "0"
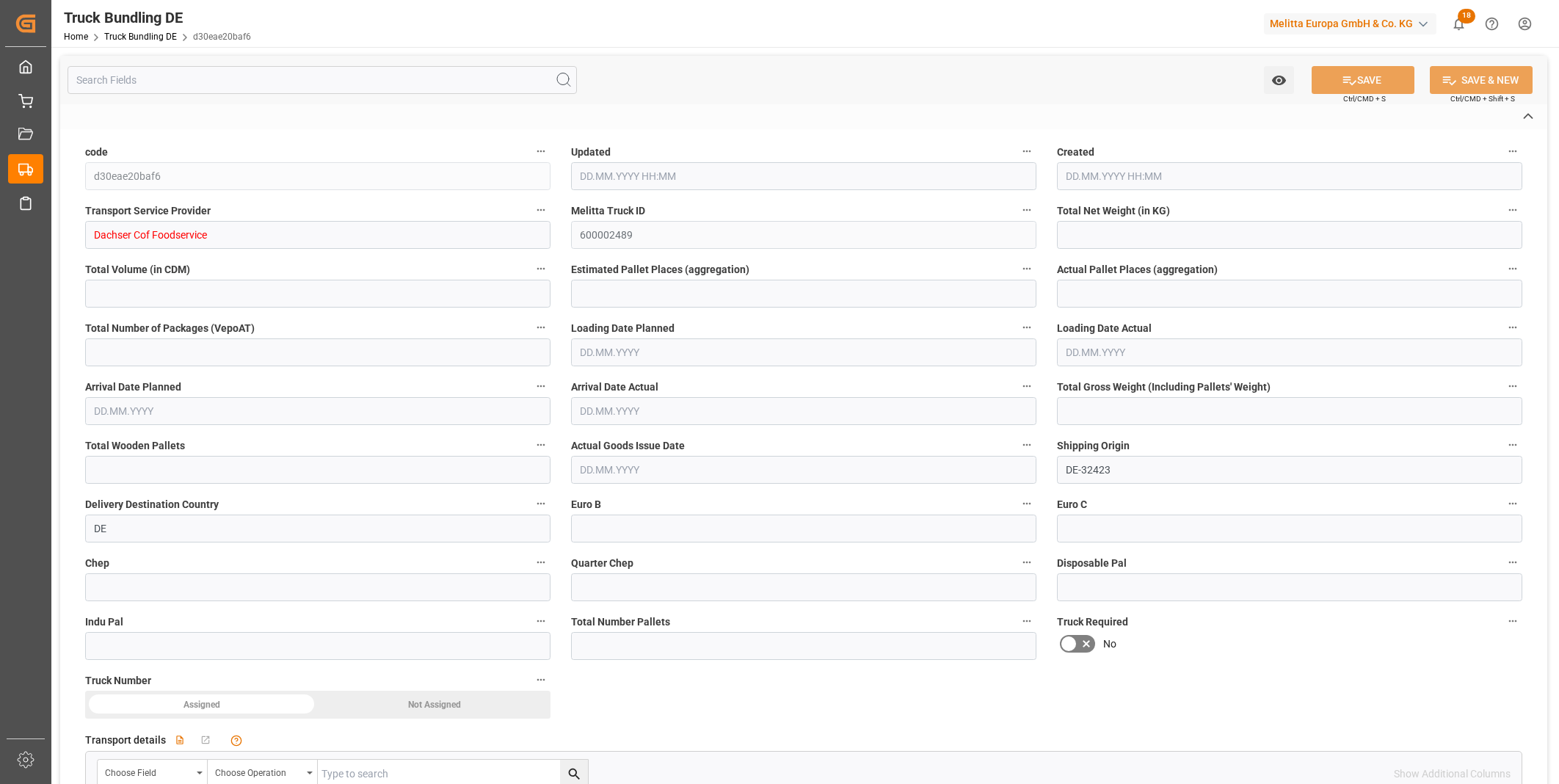
type input "0"
type input "441.394"
type input "2"
type input "0"
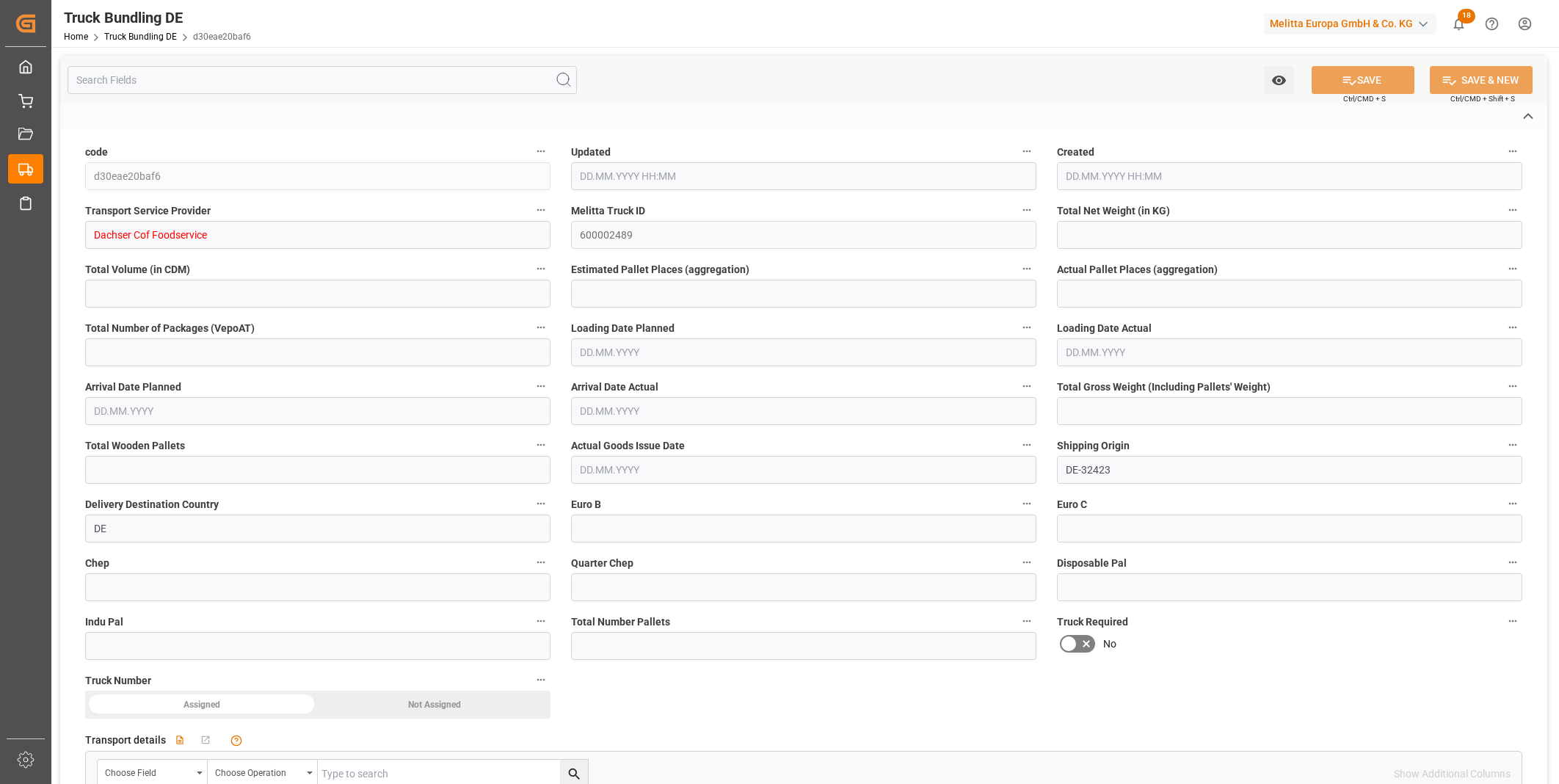
type input "0"
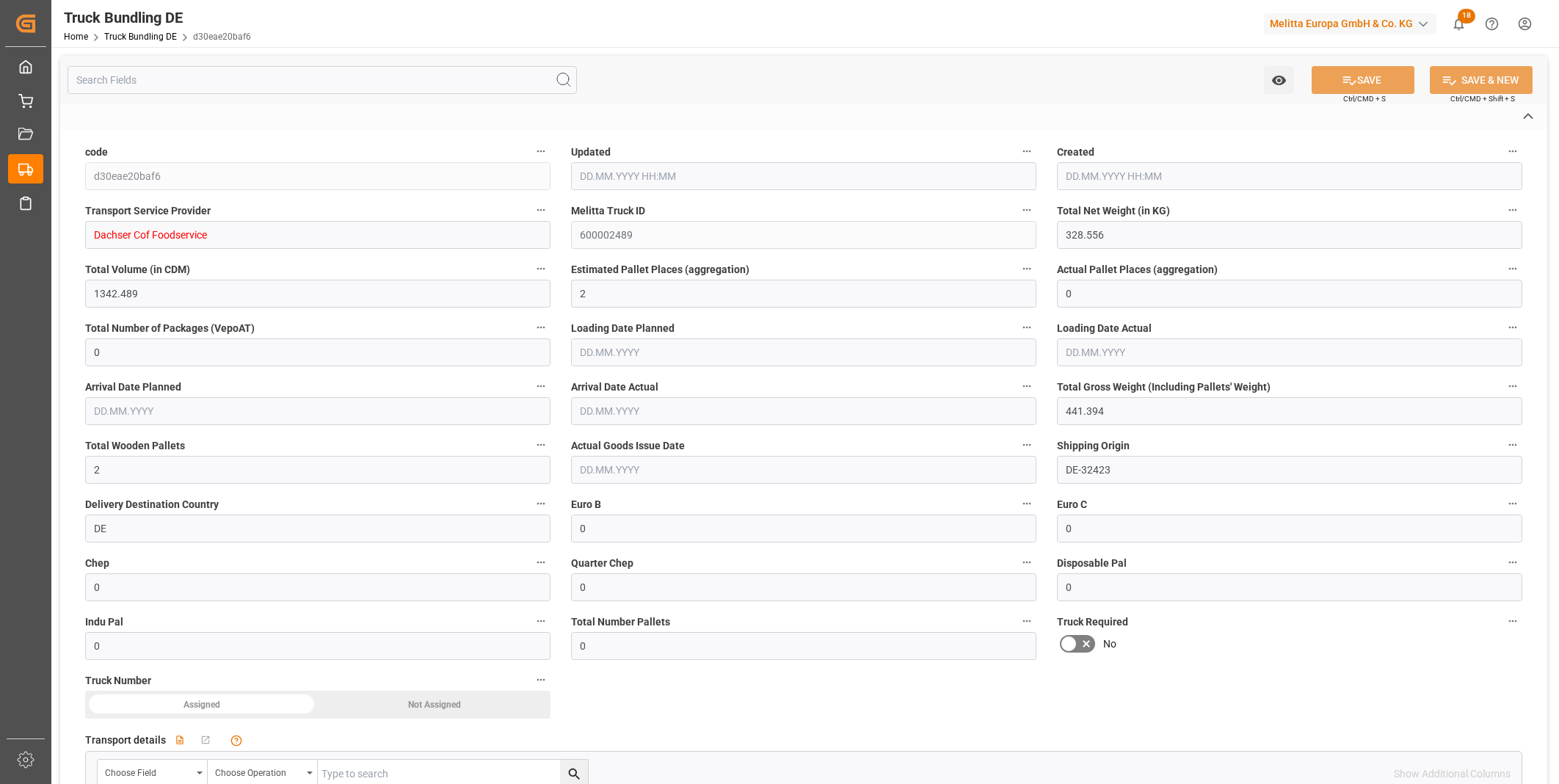
type input "[DATE] 08:03"
type input "09.09.2025"
type input "[DATE]"
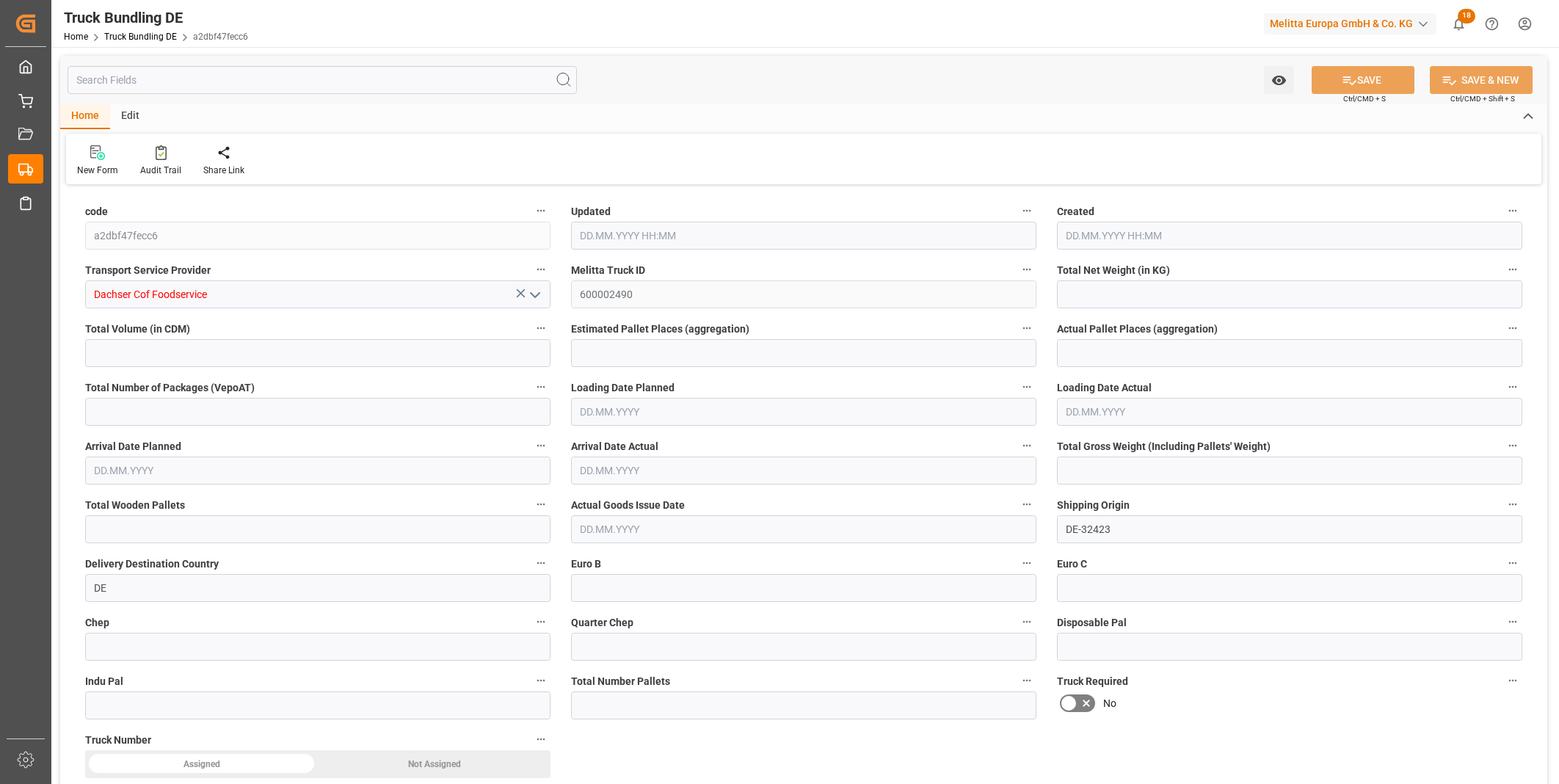
type input "233.94"
type input "865.805"
type input "1"
type input "0"
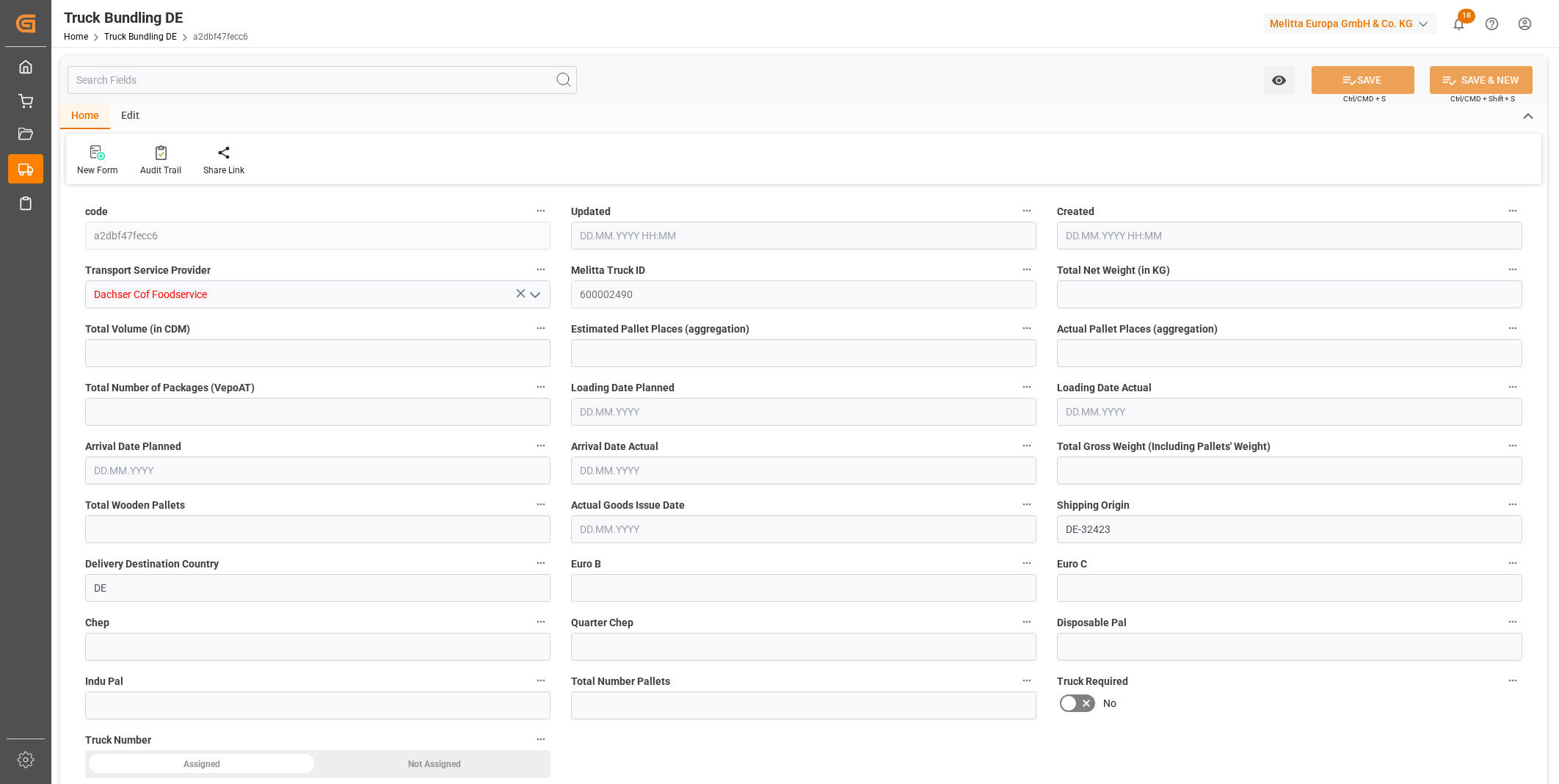
type input "301.745"
type input "1"
type input "0"
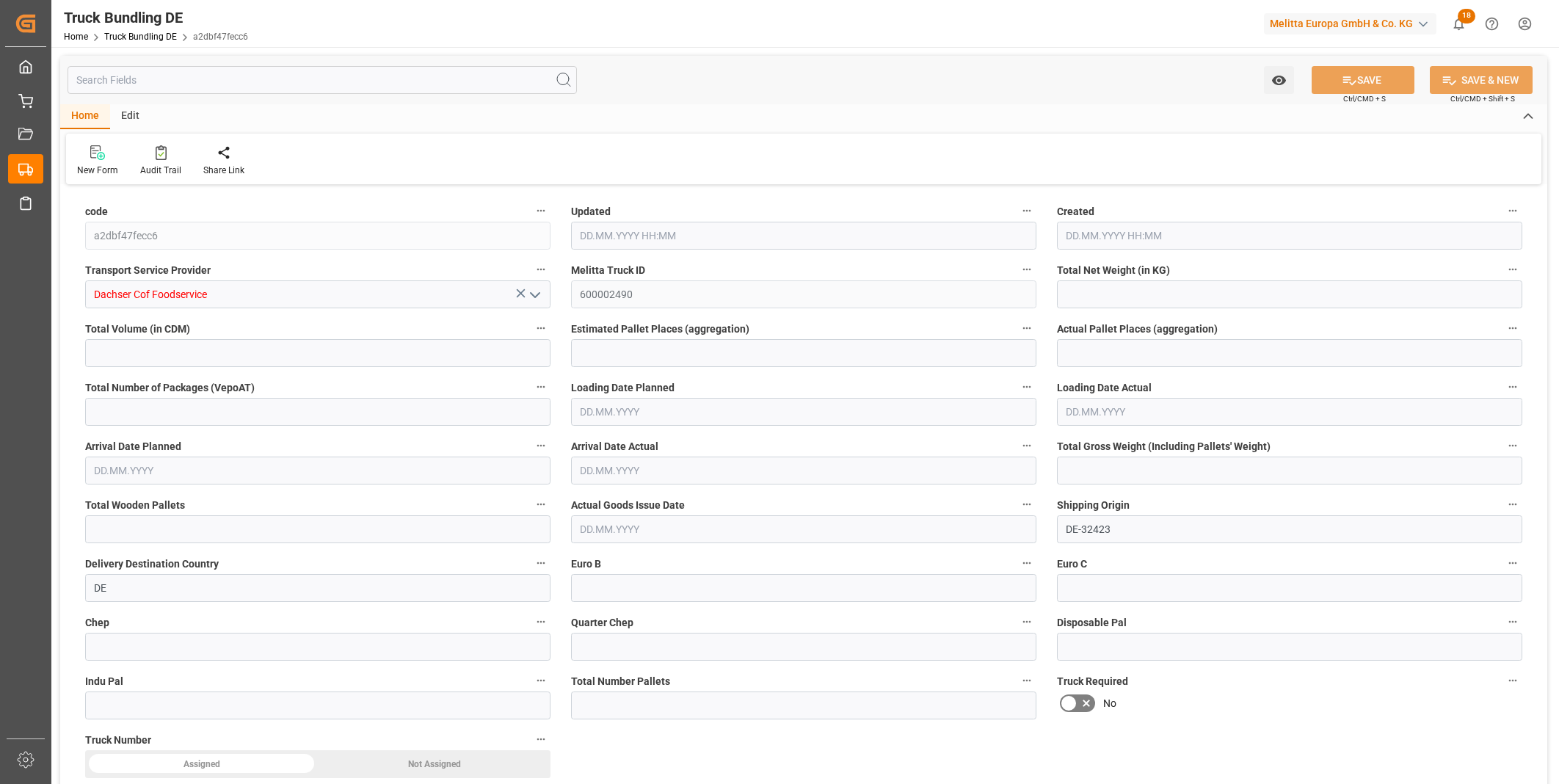
type input "0"
type input "[DATE] 08:04"
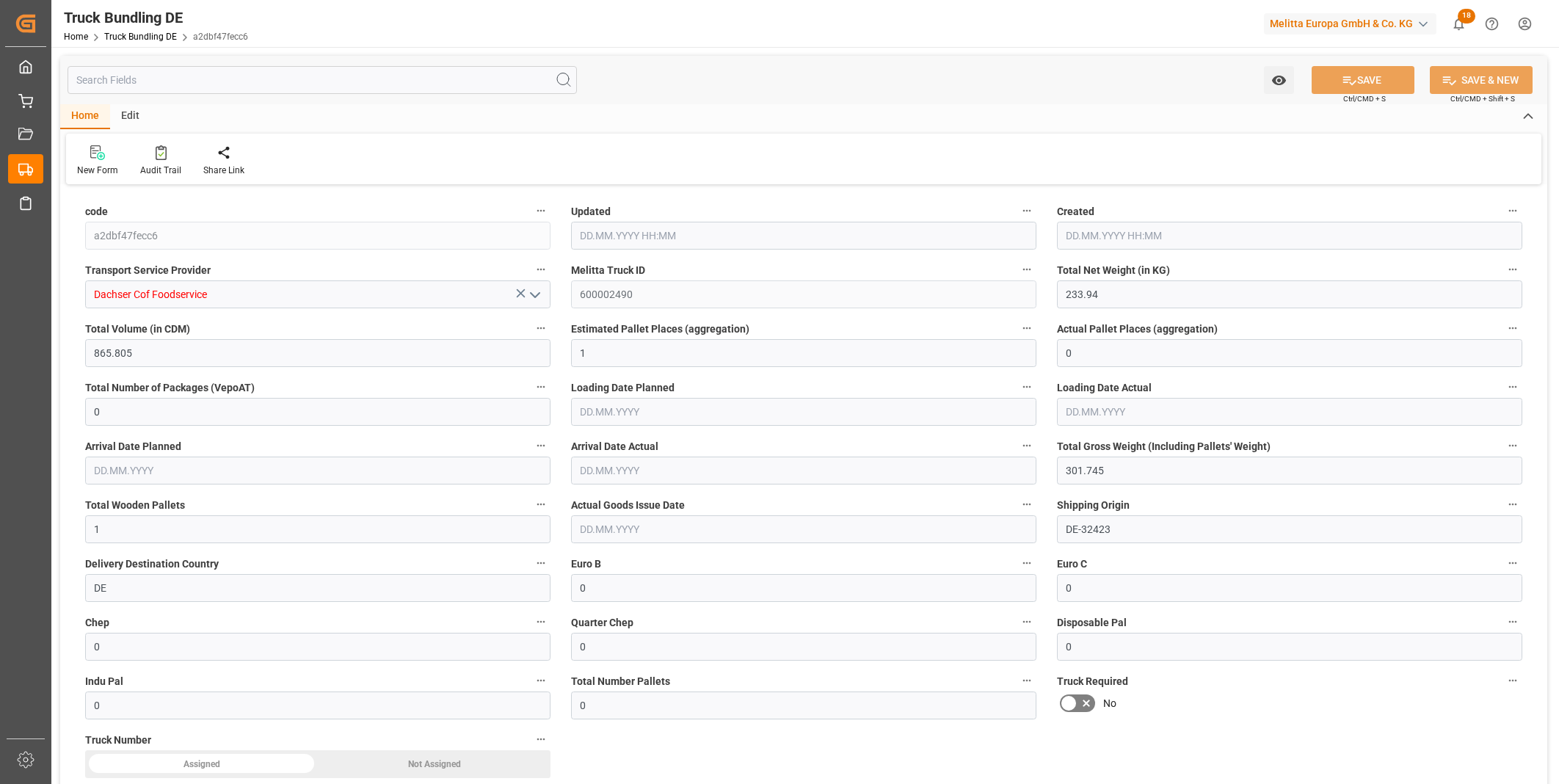
type input "11.09.2025 08:03"
type input "10.09.2025"
type input "12.09.2025"
type input "11.09.2025"
type input "3263.524"
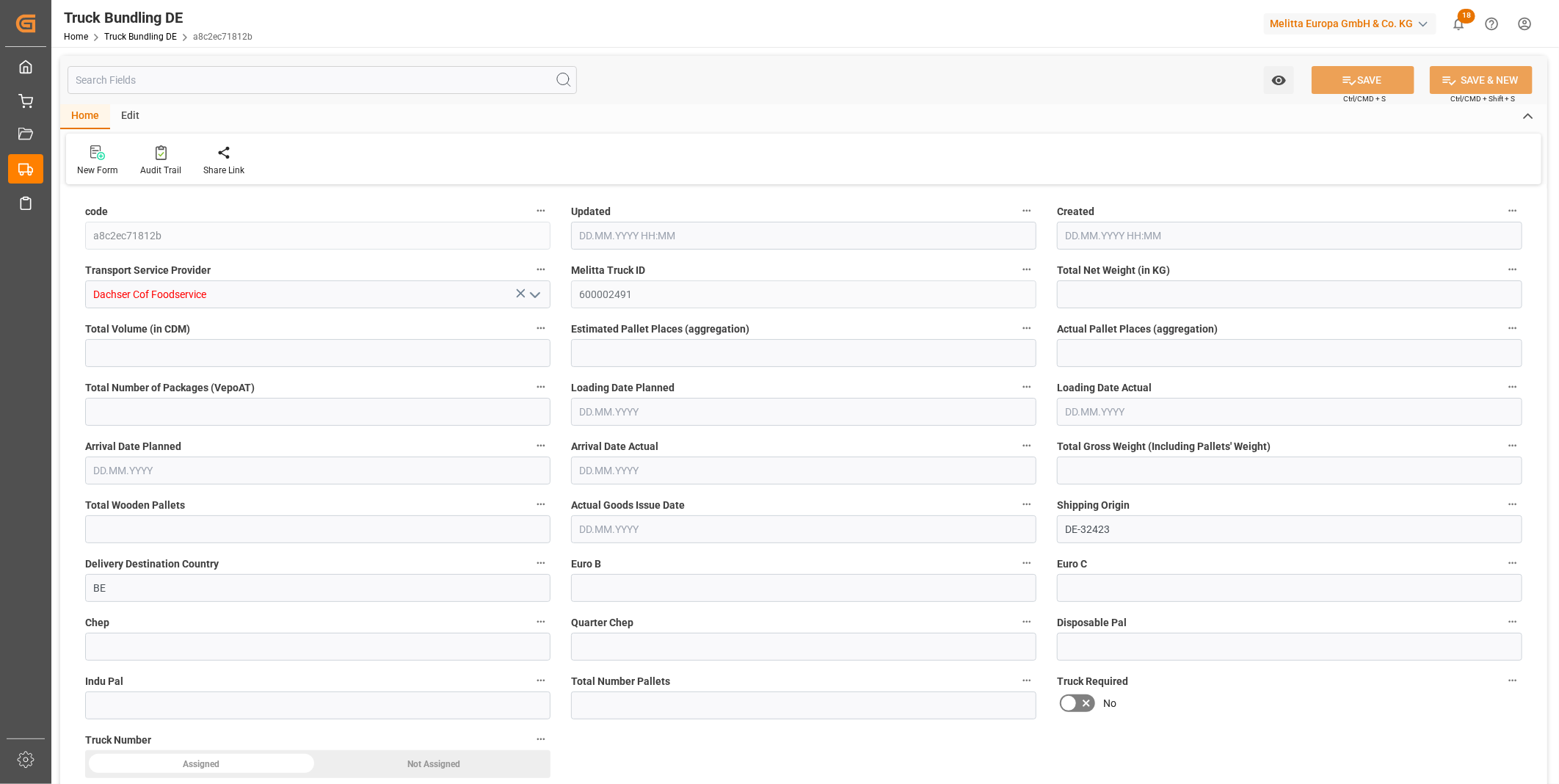
type input "12363.722"
type input "8"
type input "0"
type input "4264"
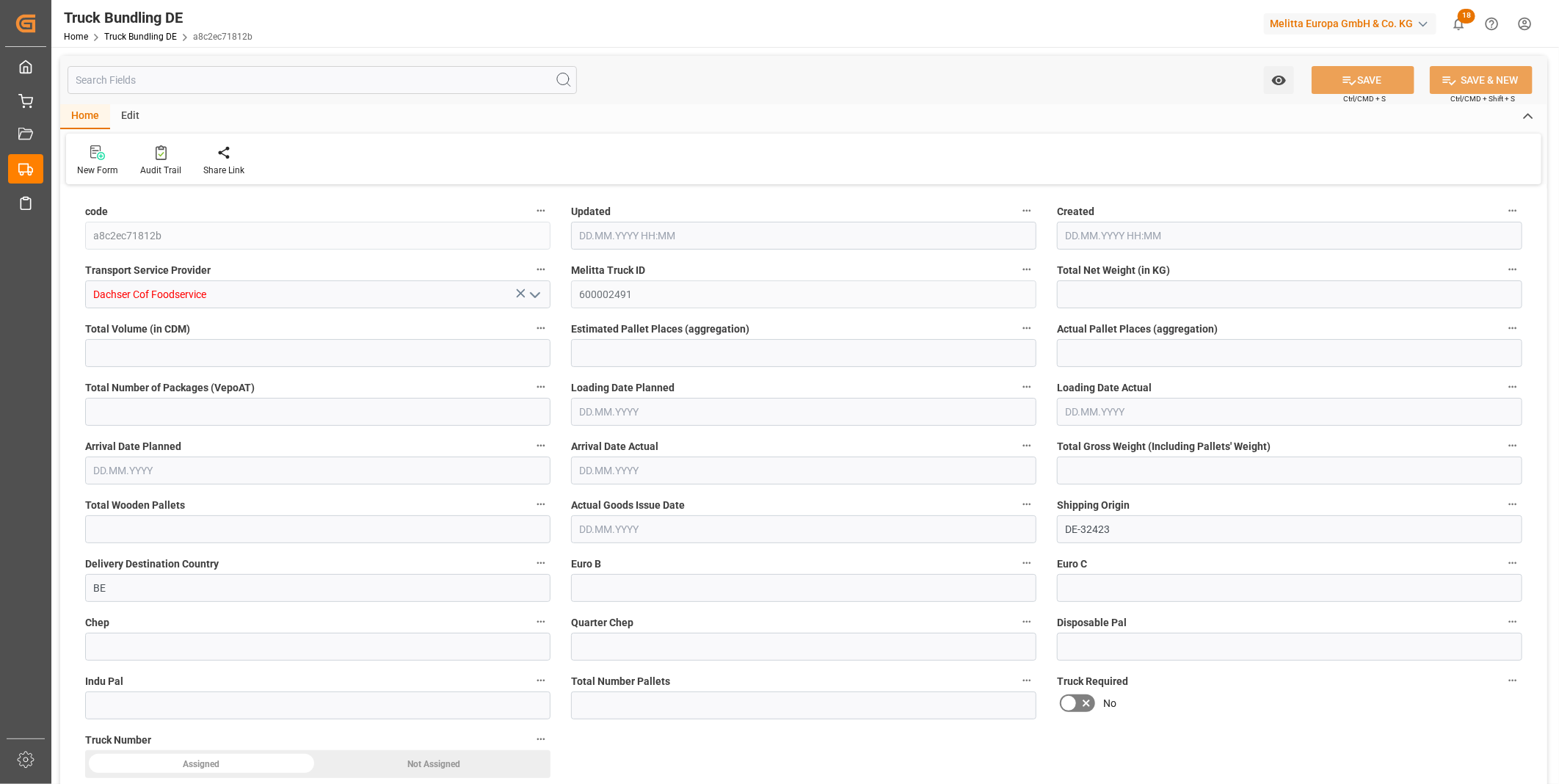
type input "15"
type input "0"
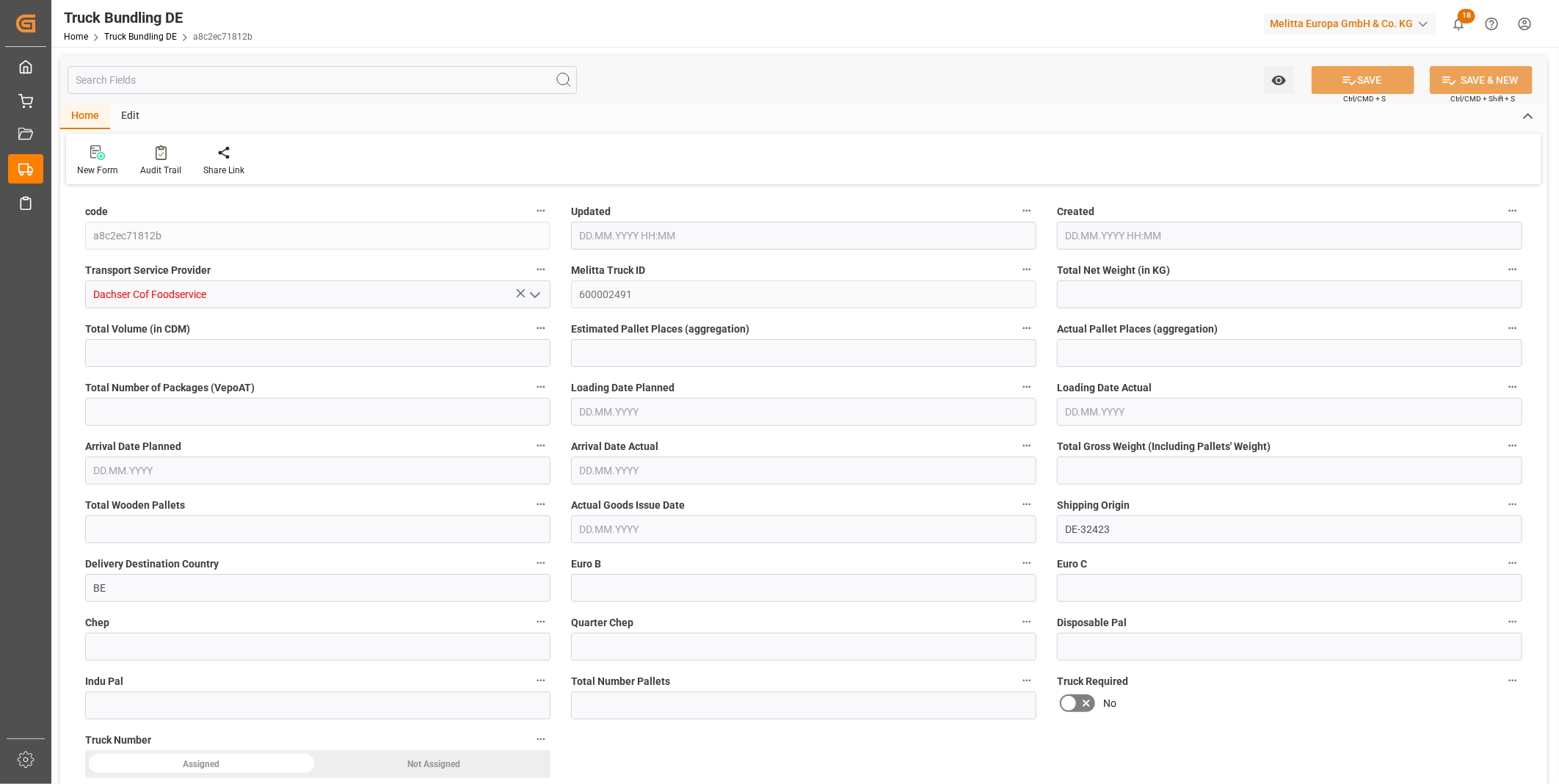
type input "0"
type input "11.09.2025 08:04"
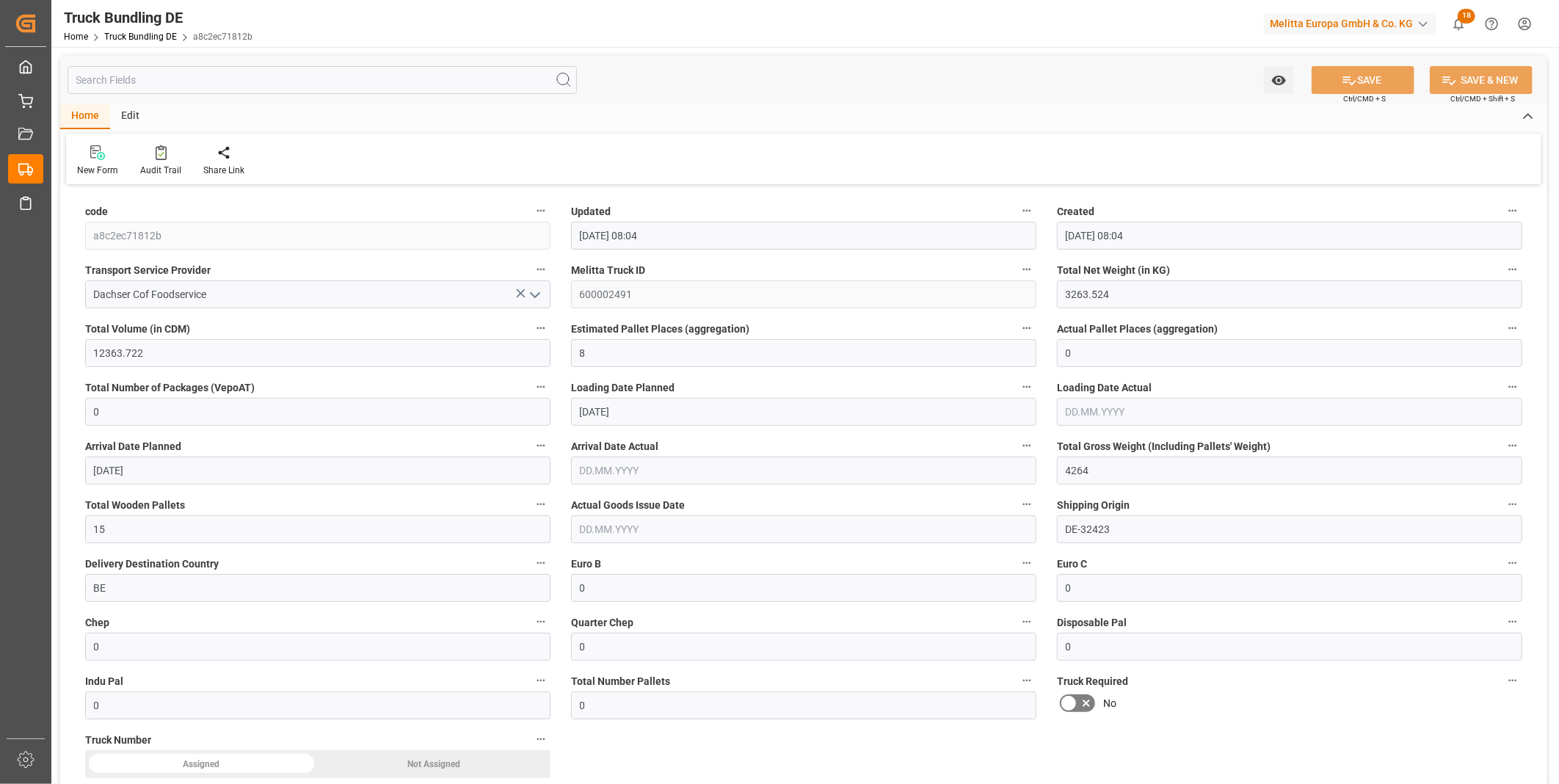
type input "[DATE]"
type input "297.435"
type input "1067.325"
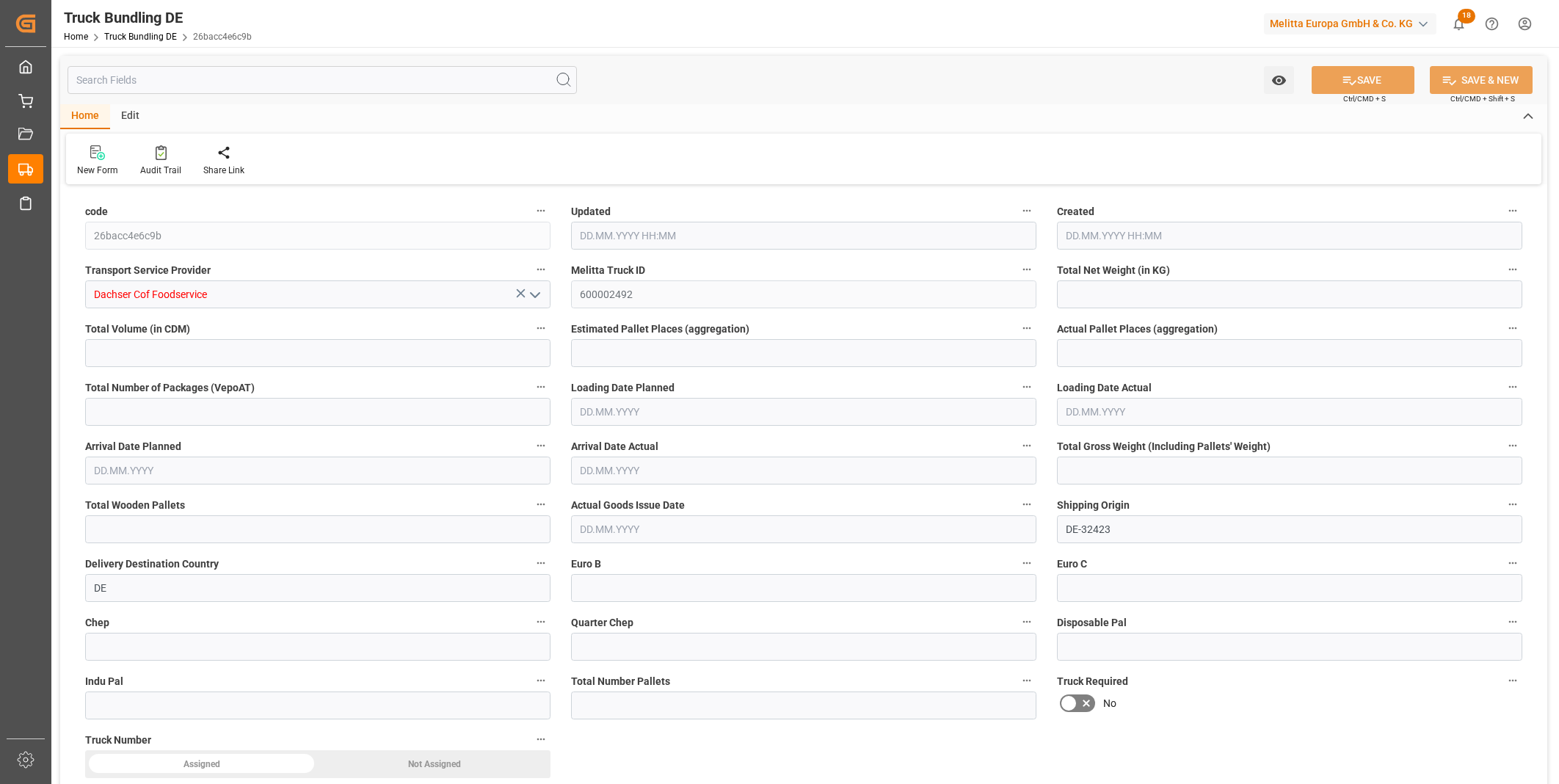
type input "1"
type input "0"
type input "377.85"
type input "1"
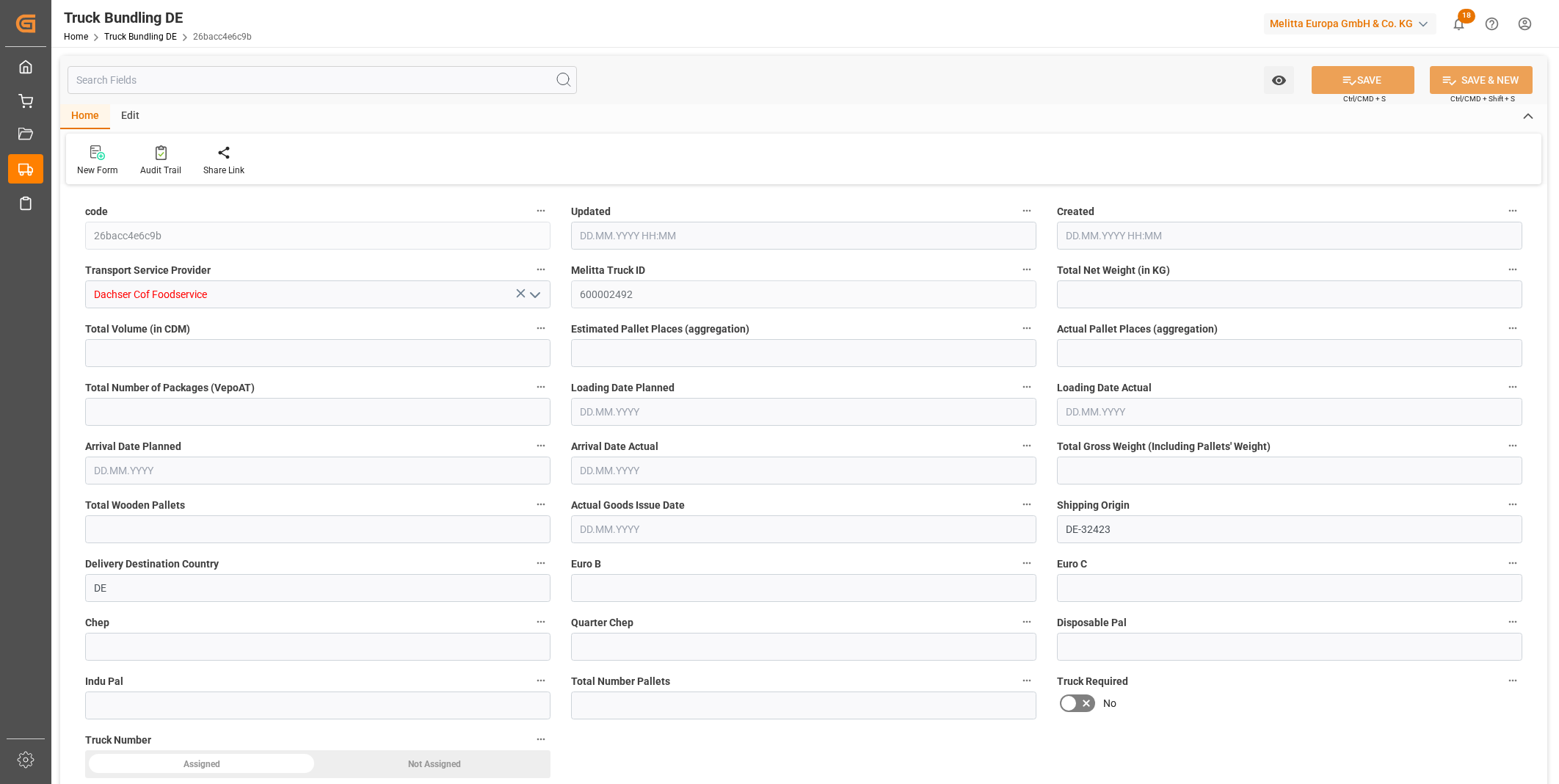
type input "0"
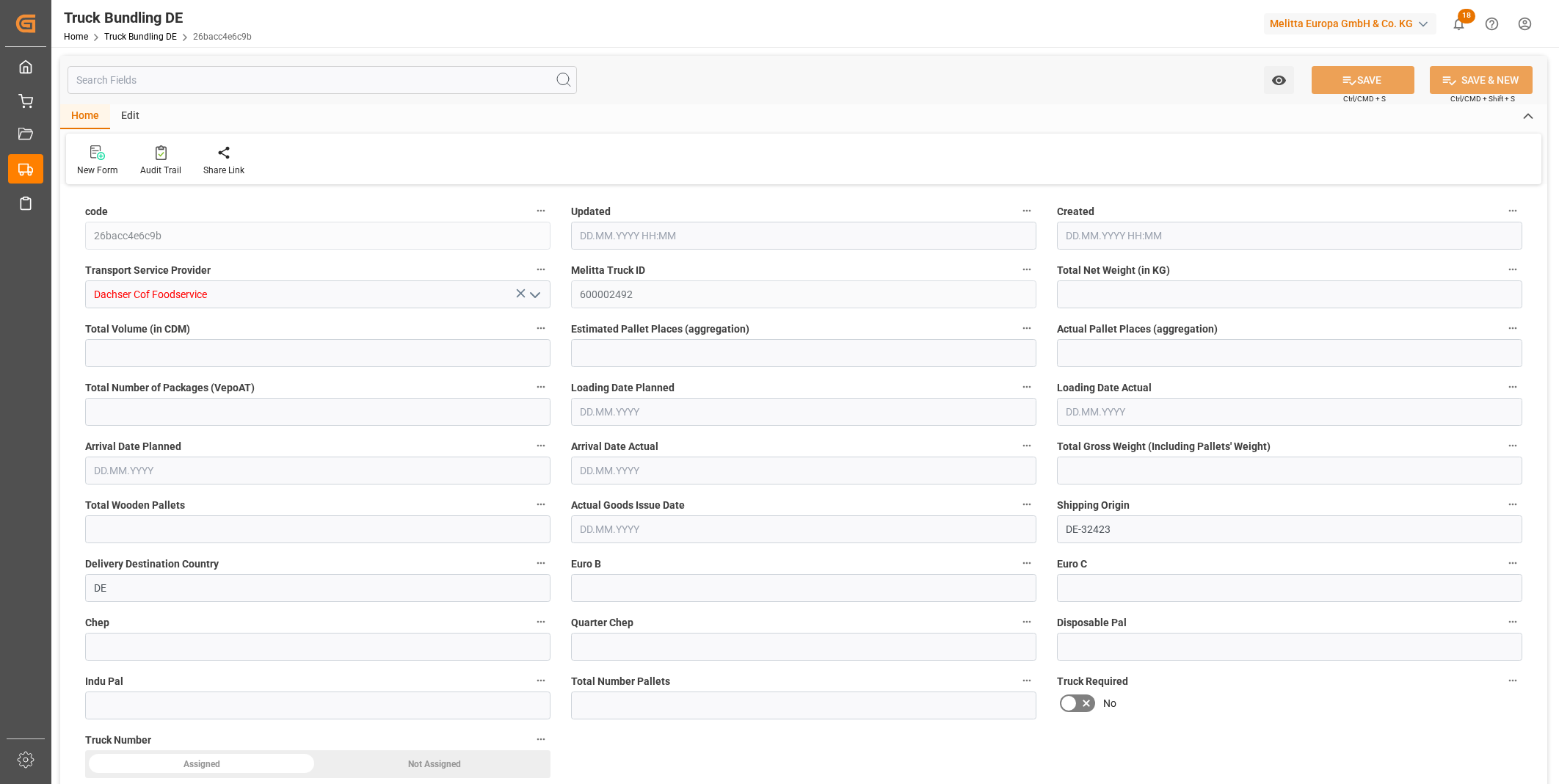
type input "0"
type input "11.09.2025 08:04"
type input "16.09.2025"
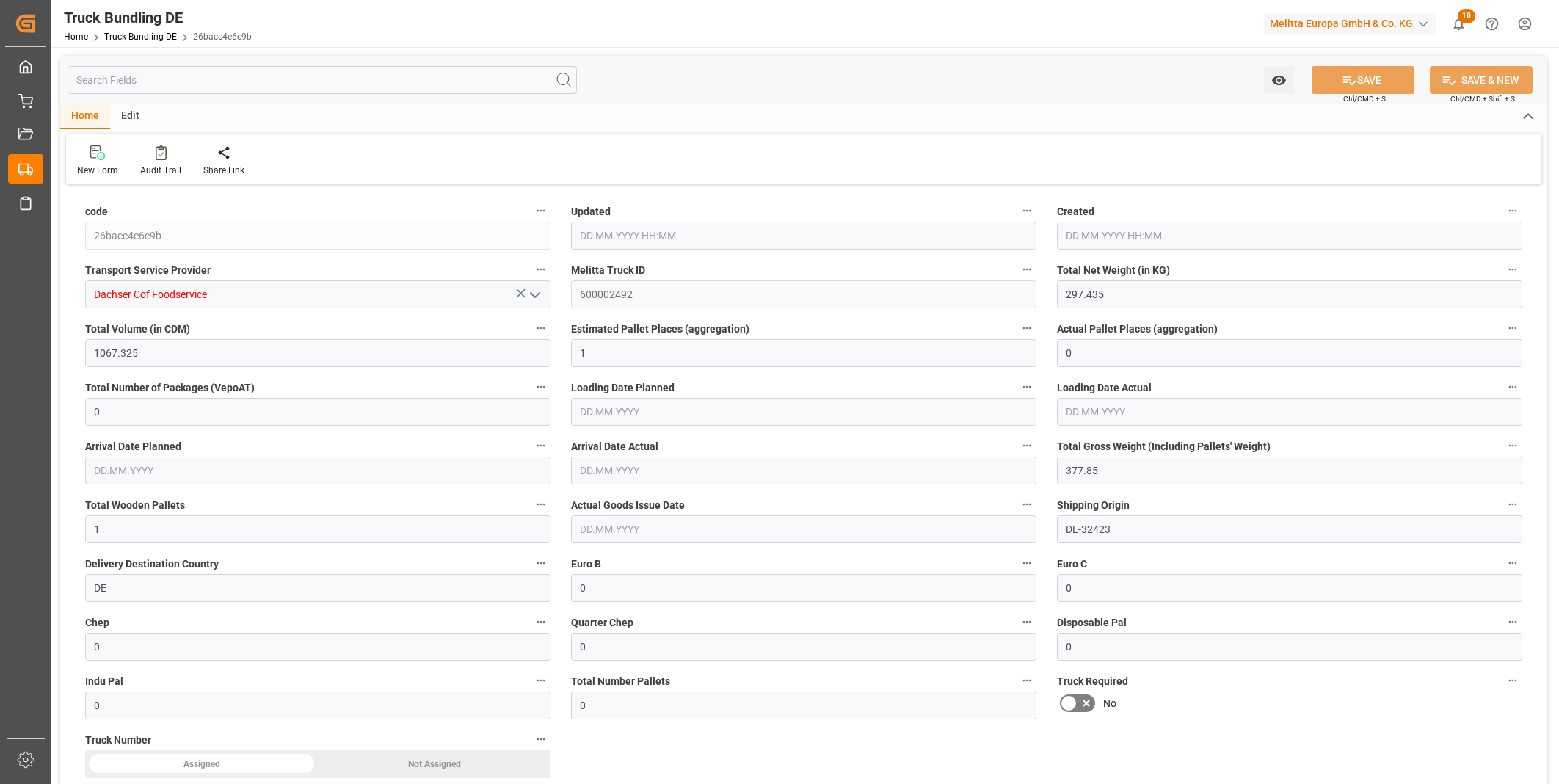
type input "18.09.2025"
type input "11.09.2025"
type input "287.4"
type input "1226.48"
type input "2"
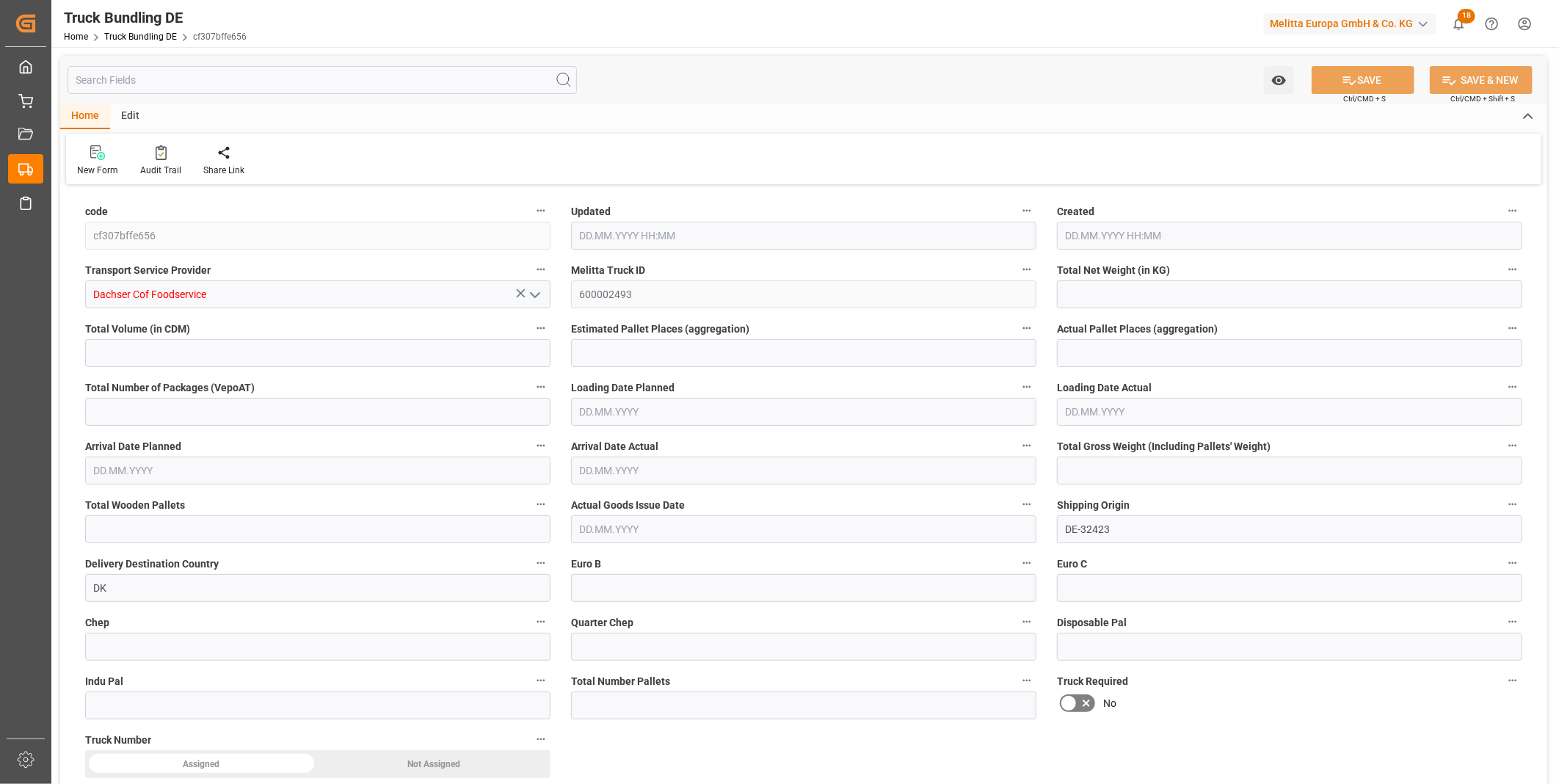
type input "0"
type input "390"
type input "2"
type input "0"
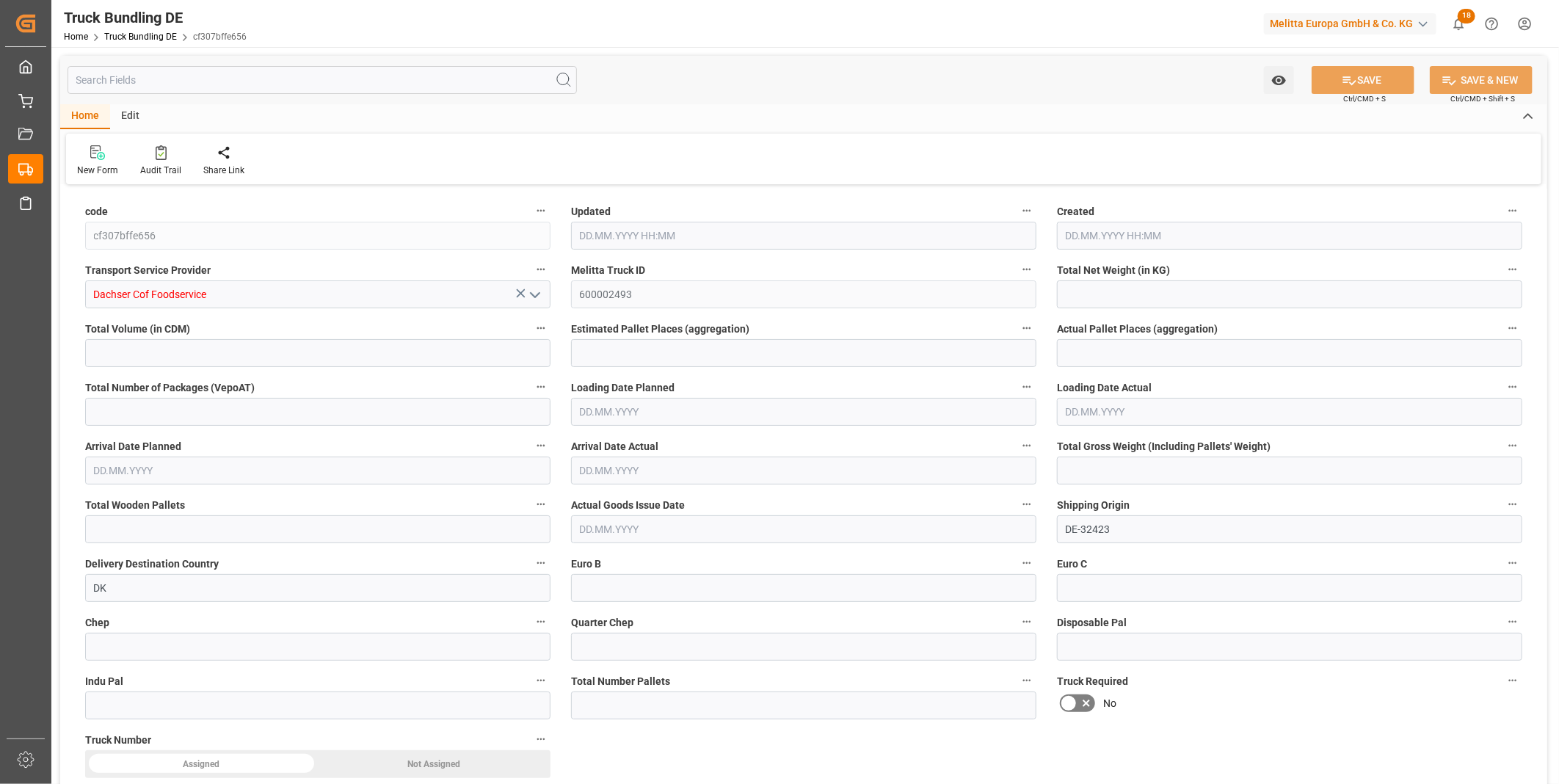
type input "0"
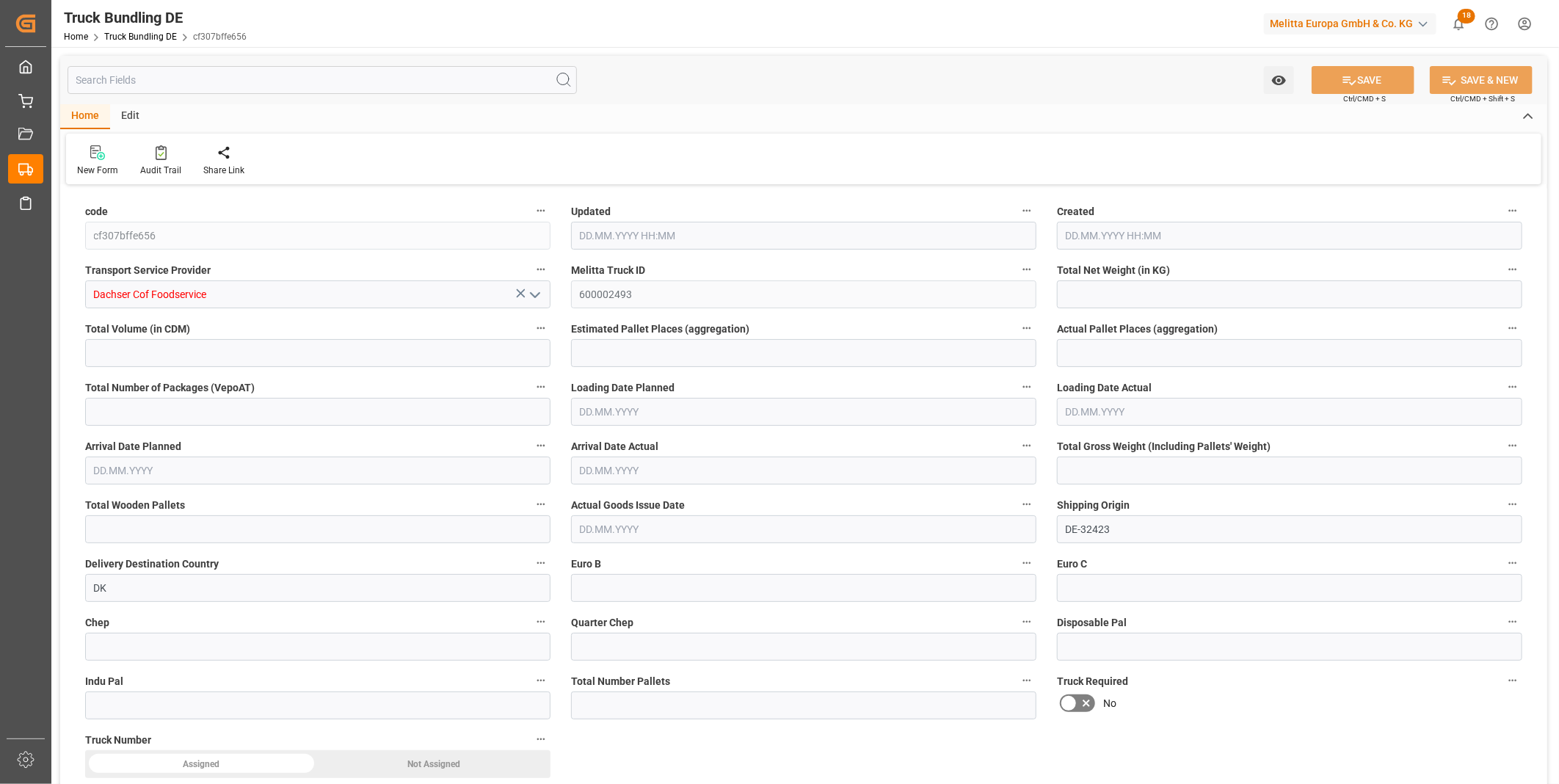
type input "0"
type input "[DATE] 08:04"
type input "[DATE]"
type input "19.09.2025"
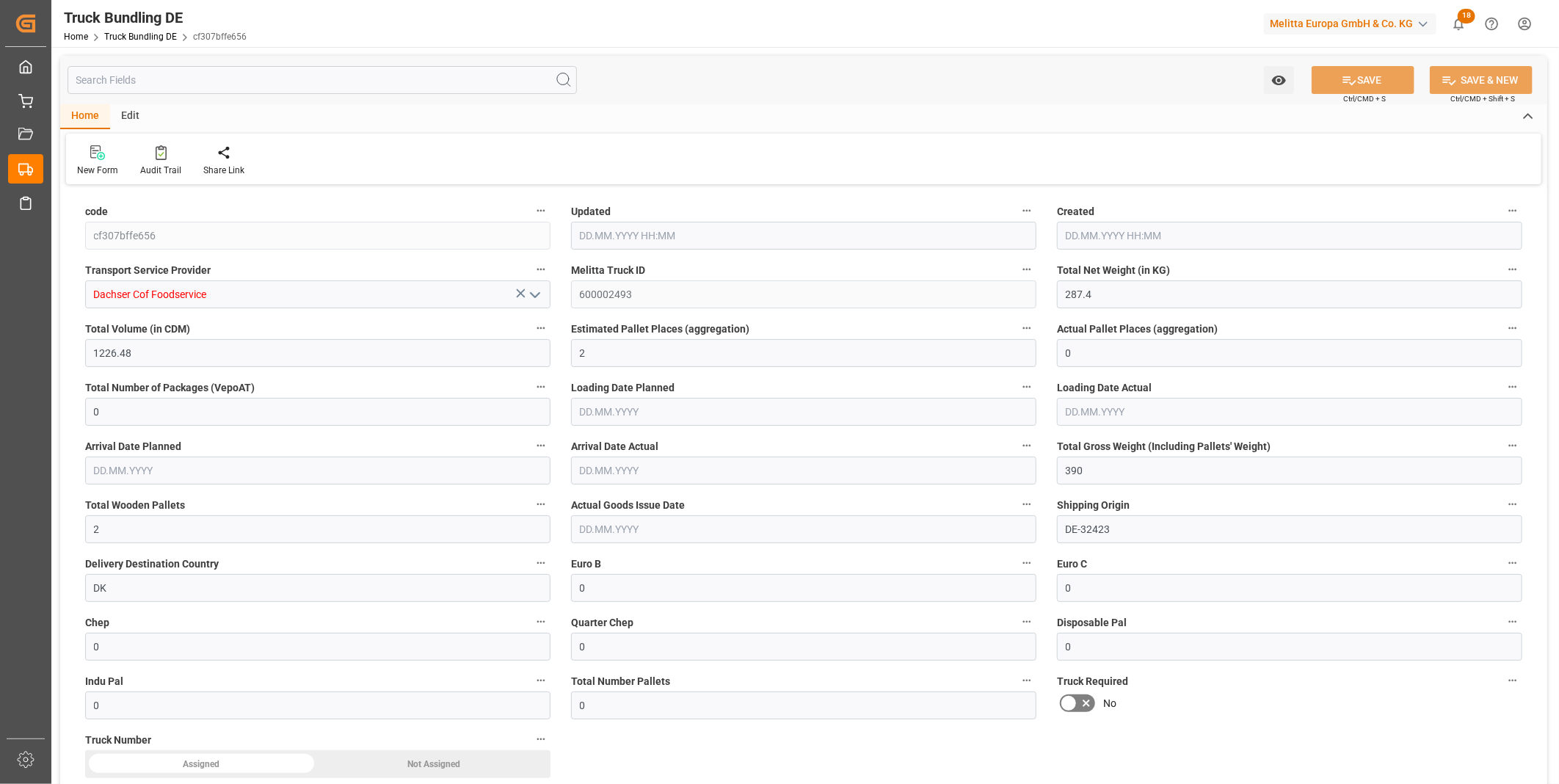
type input "[DATE]"
type input "1112.625"
type input "4142.125"
type input "3"
type input "0"
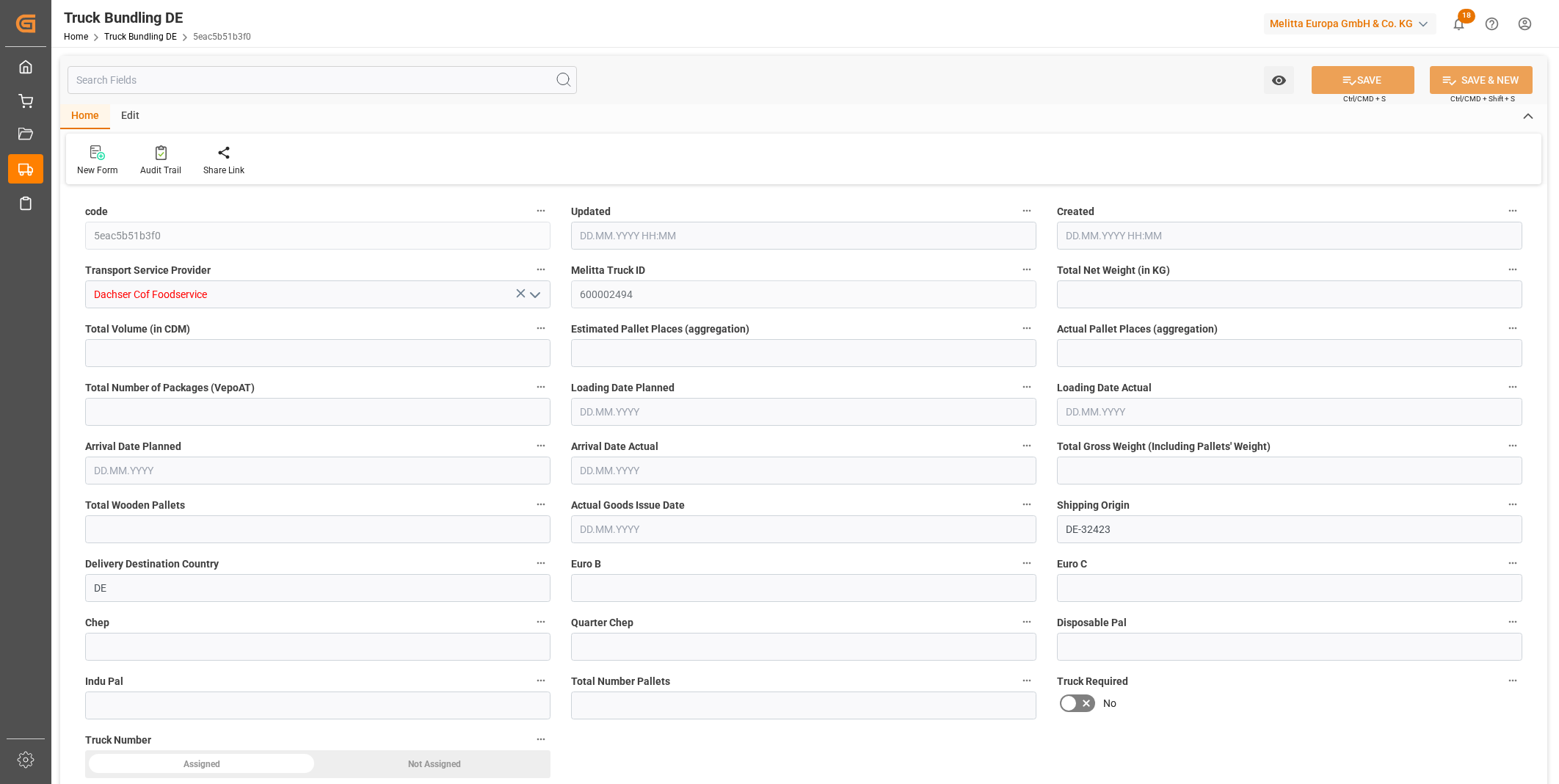
type input "0"
type input "1446.42"
type input "5"
type input "0"
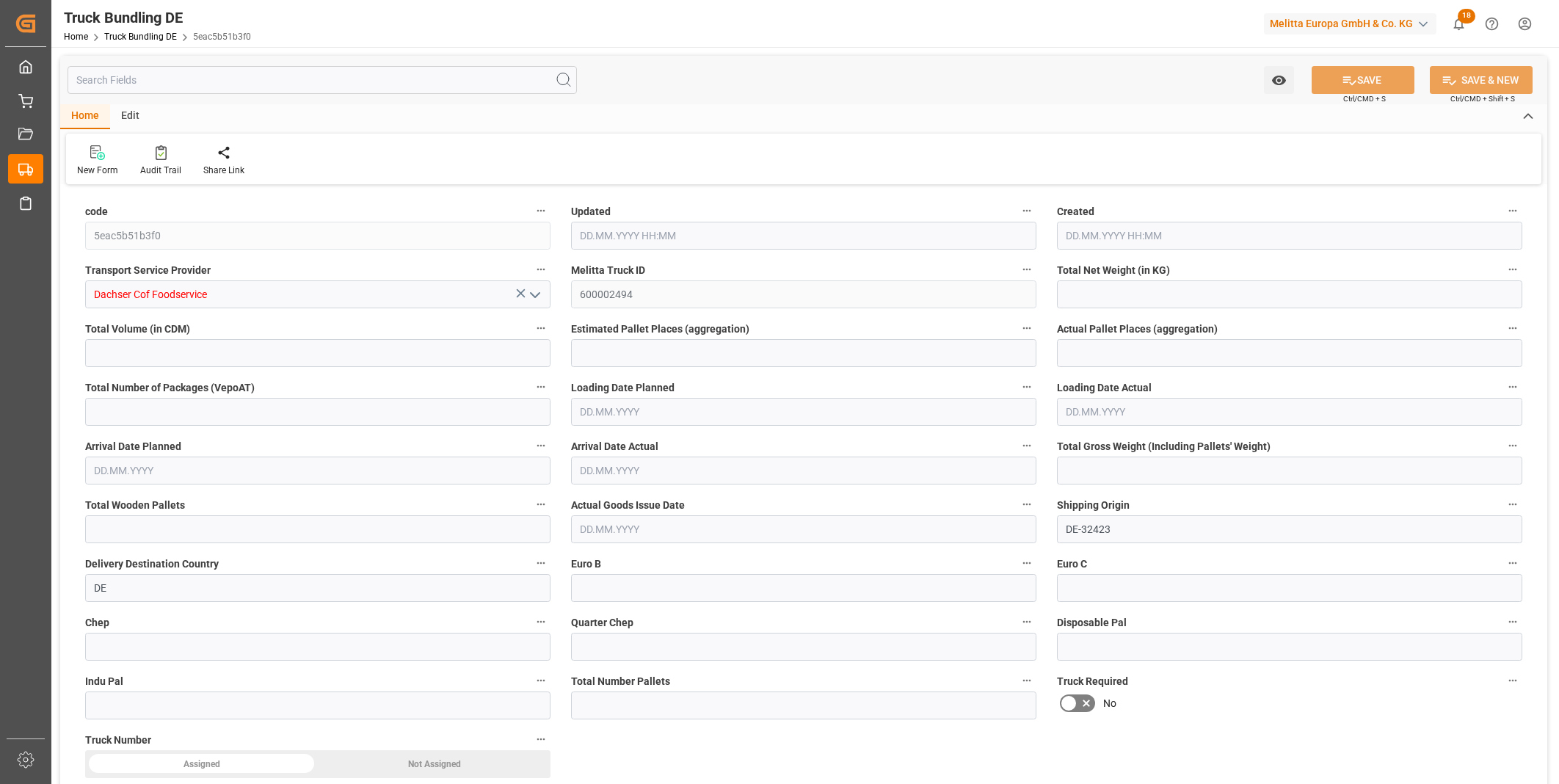
type input "0"
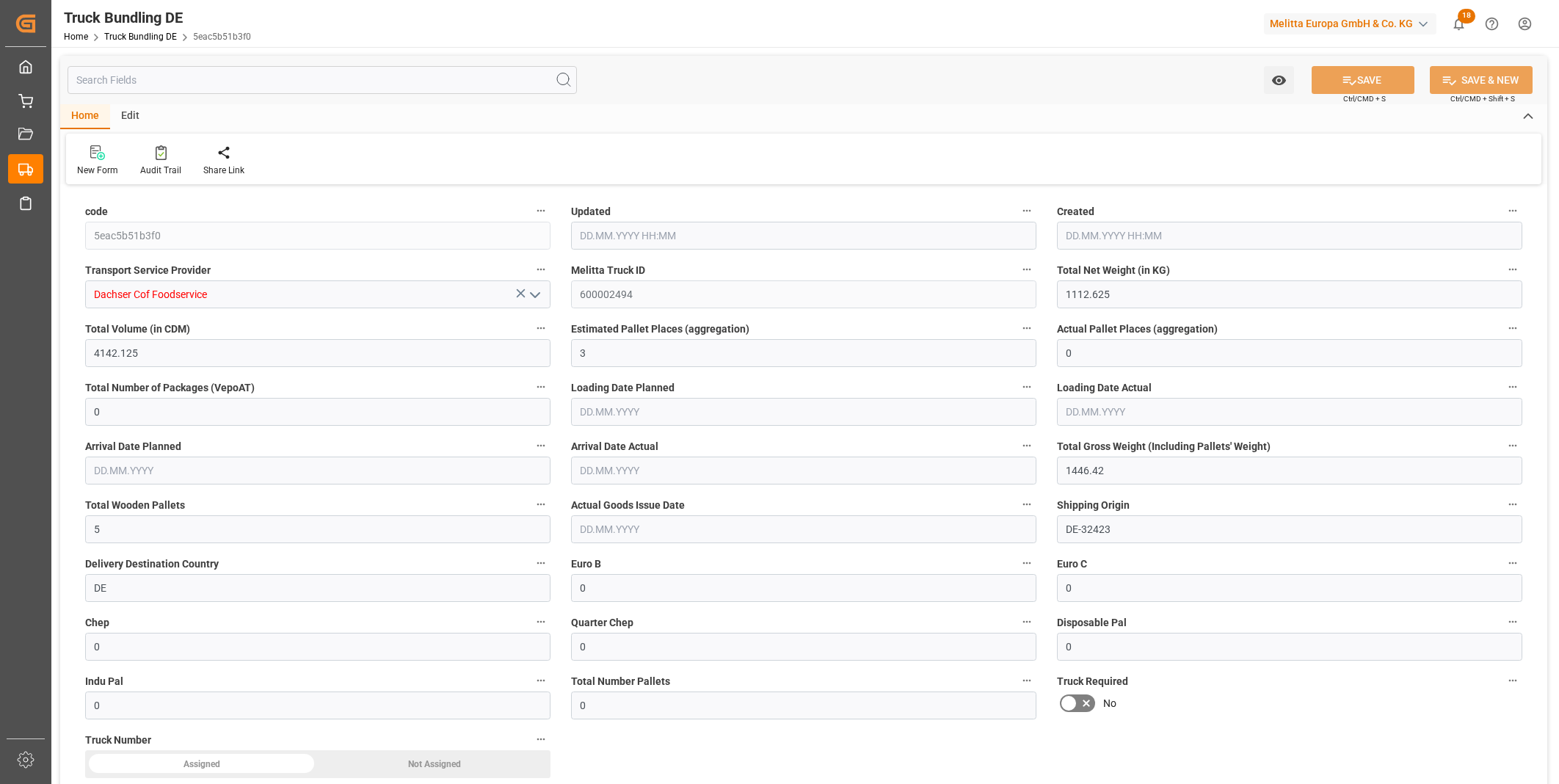
type input "11.09.2025 08:04"
type input "[DATE]"
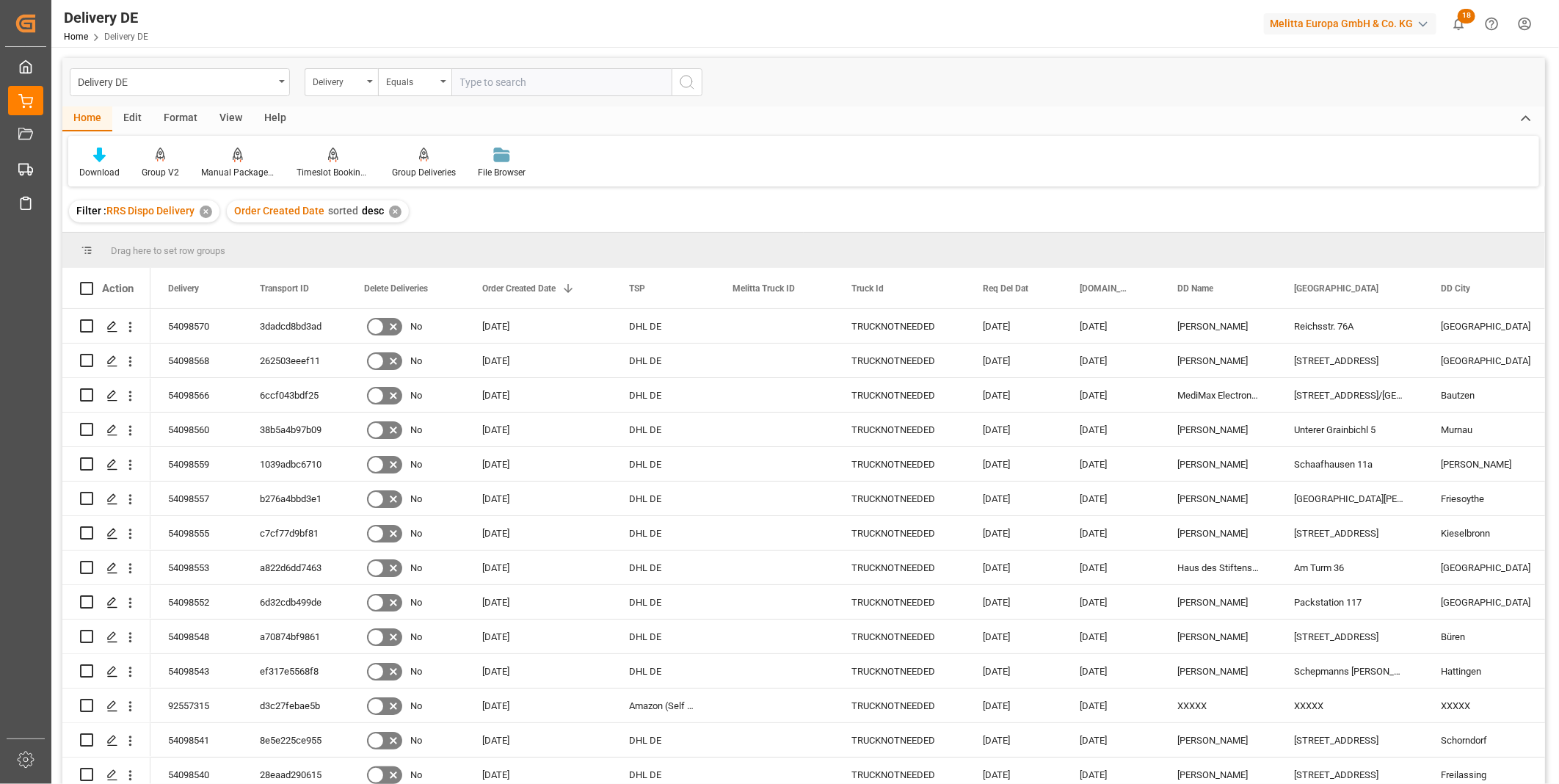
click at [505, 75] on input "text" at bounding box center [562, 82] width 220 height 28
paste input "92557170"
type input "92557170"
click at [673, 89] on button "search button" at bounding box center [687, 82] width 31 height 28
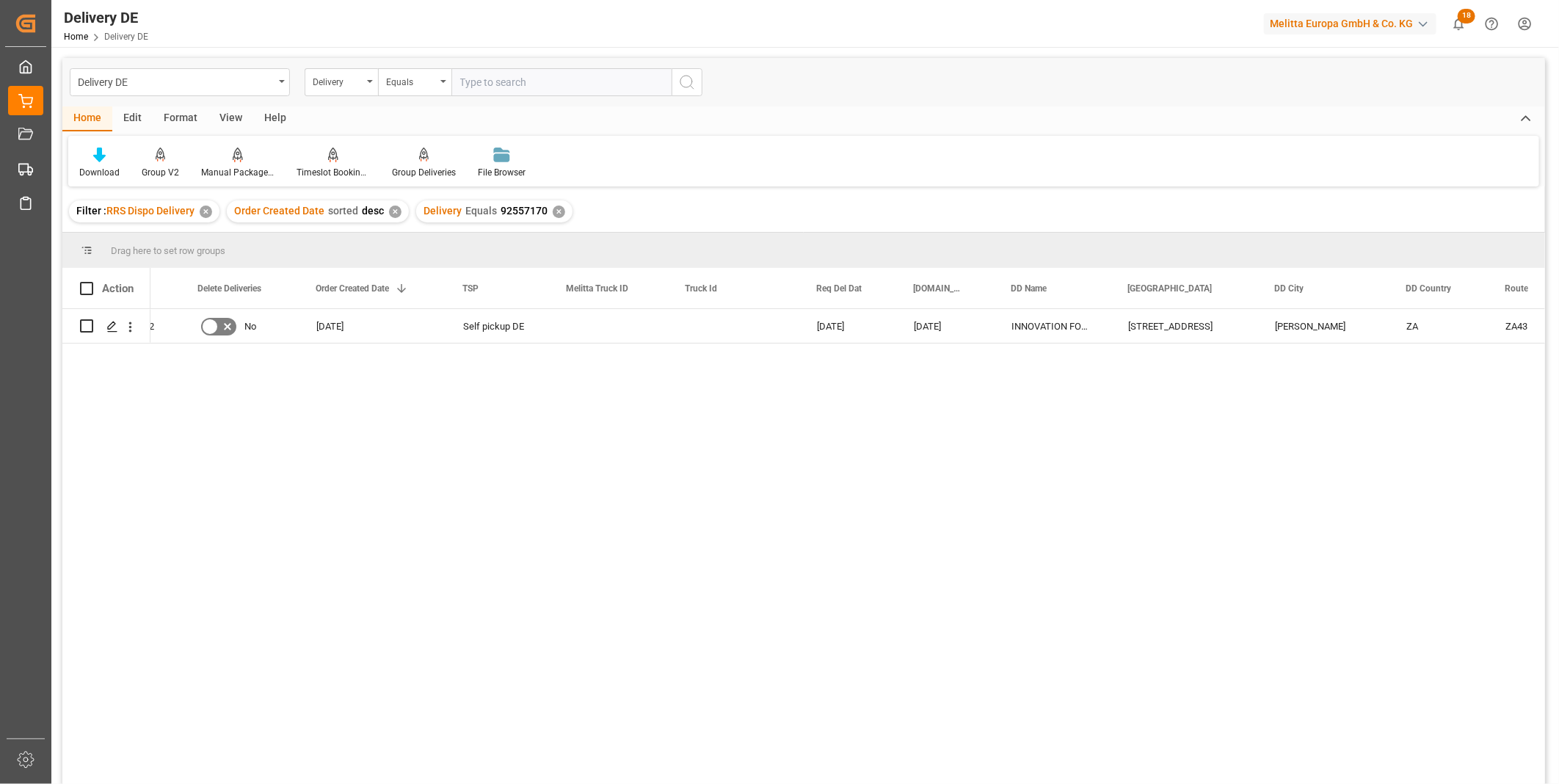
click at [474, 71] on input "text" at bounding box center [562, 82] width 220 height 28
paste input "92557152"
type input "92557152"
click at [688, 78] on icon "search button" at bounding box center [686, 82] width 18 height 18
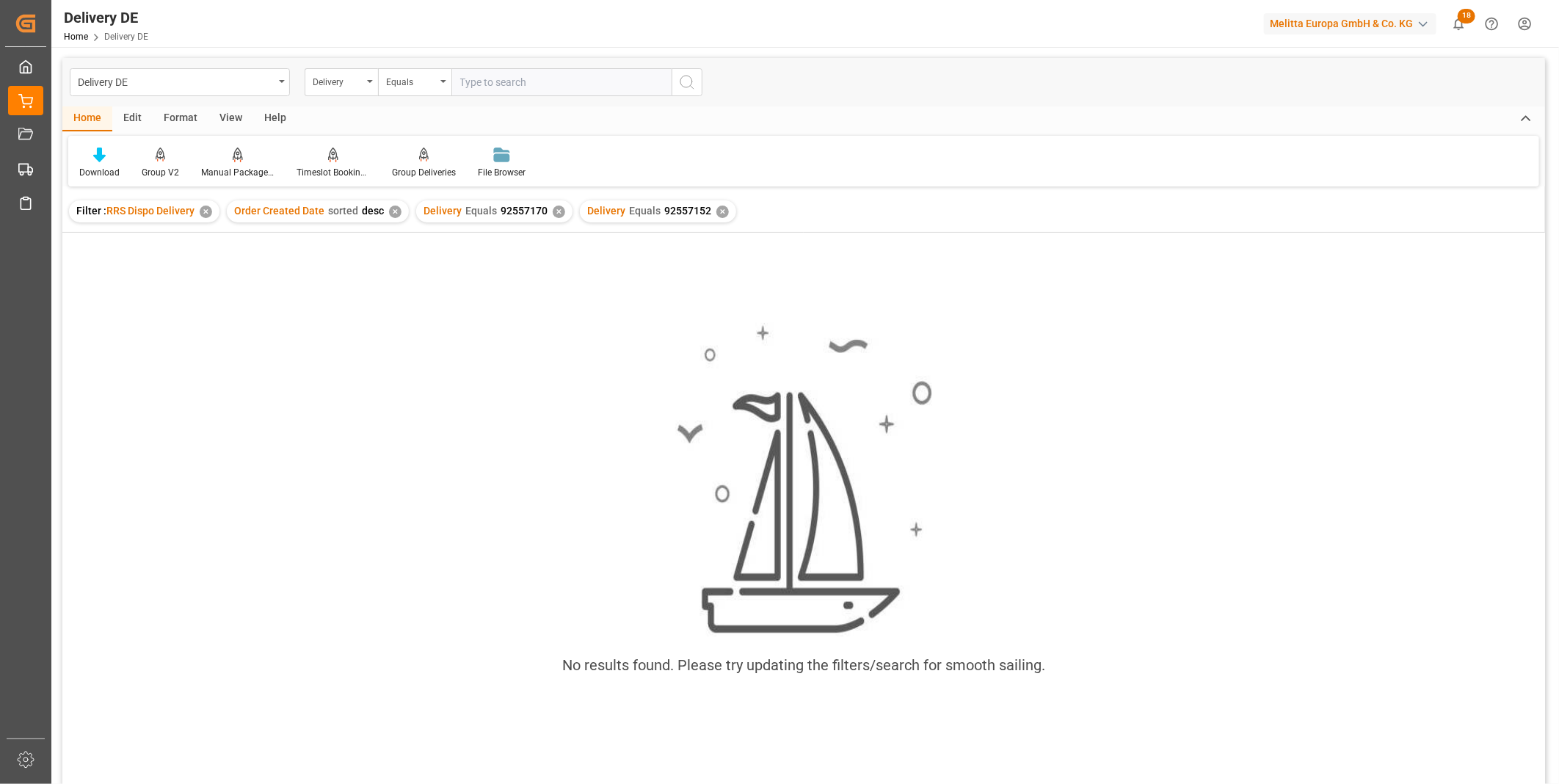
click at [553, 211] on div "✕" at bounding box center [559, 212] width 12 height 12
click at [553, 210] on div "✕" at bounding box center [559, 212] width 12 height 12
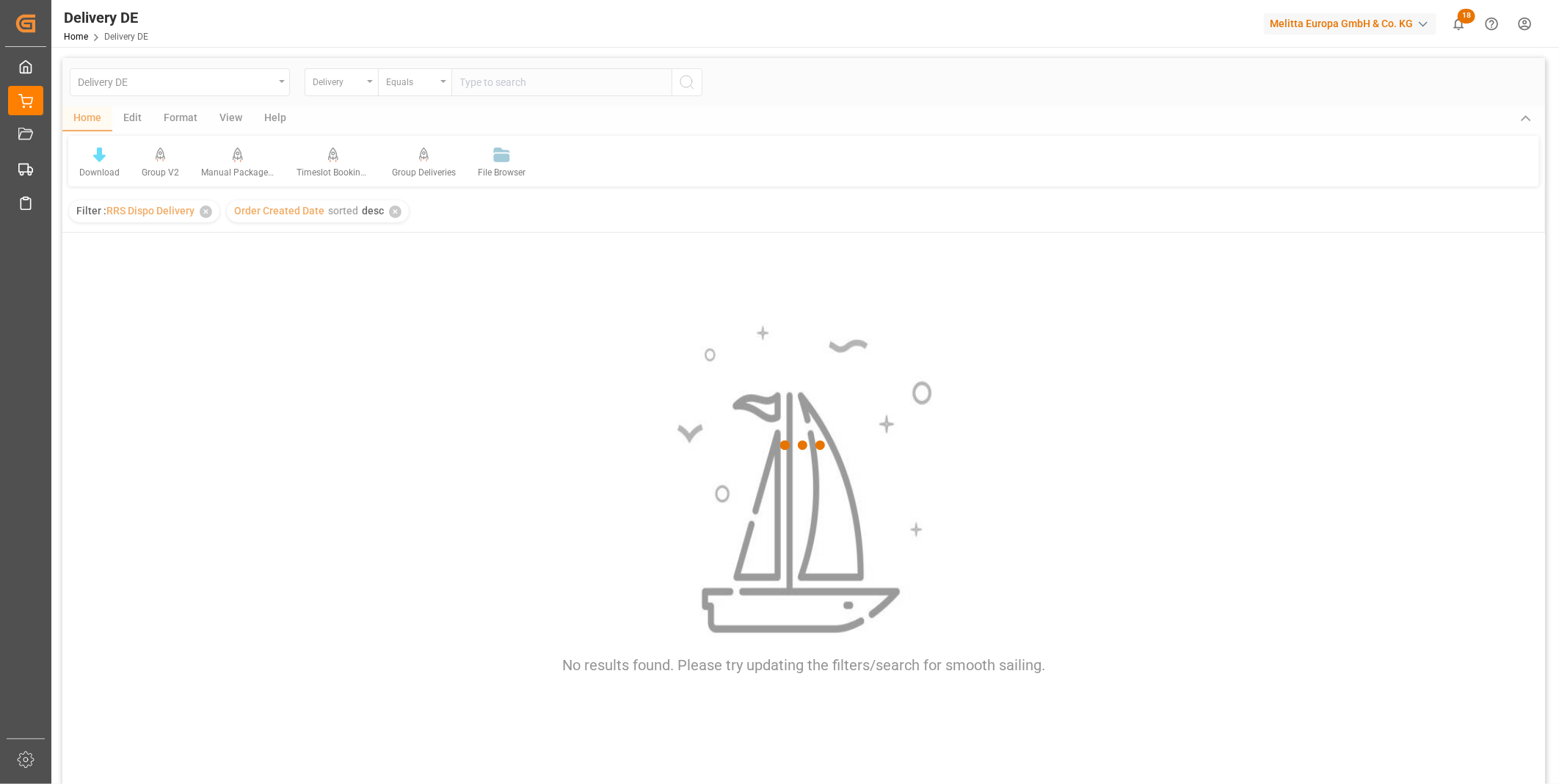
click at [487, 95] on div at bounding box center [803, 445] width 1483 height 775
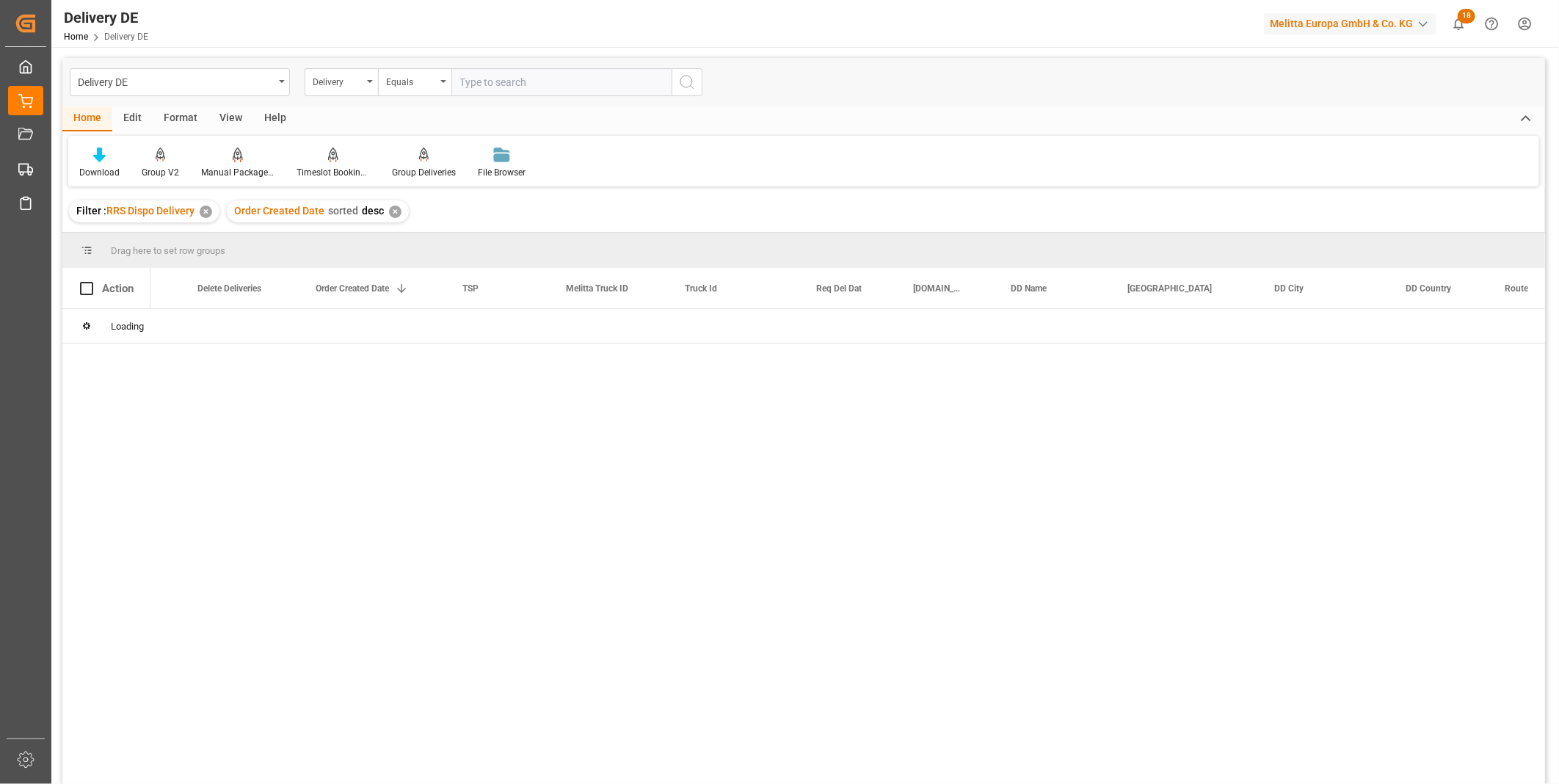
click at [490, 85] on input "text" at bounding box center [562, 82] width 220 height 28
paste input "92557152"
type input "92557152"
